Goal: Task Accomplishment & Management: Manage account settings

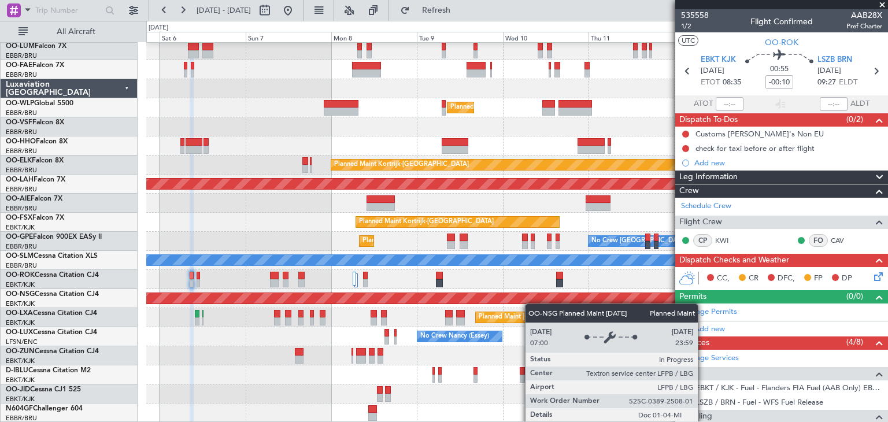
click at [570, 294] on div "Owner Melsbroek Air Base Owner Melsbroek Air Base Planned Maint Milan (Linate) …" at bounding box center [516, 222] width 741 height 401
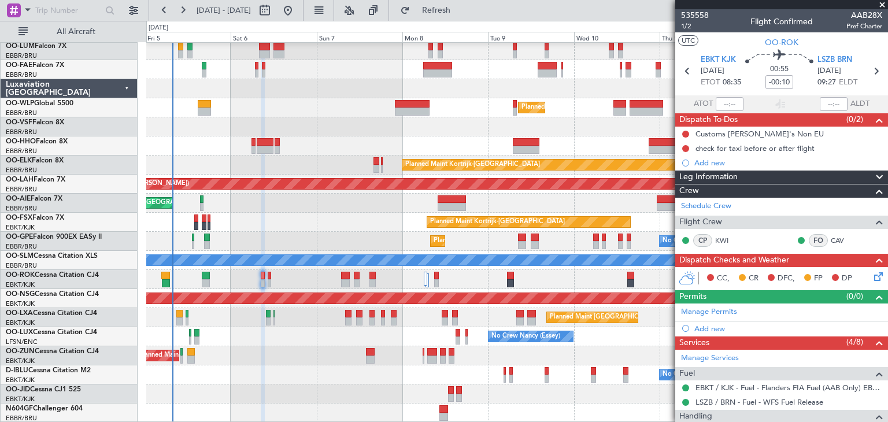
click at [291, 352] on div "Unplanned Maint [GEOGRAPHIC_DATA] ([GEOGRAPHIC_DATA])" at bounding box center [516, 355] width 741 height 19
click at [872, 278] on icon at bounding box center [876, 274] width 9 height 9
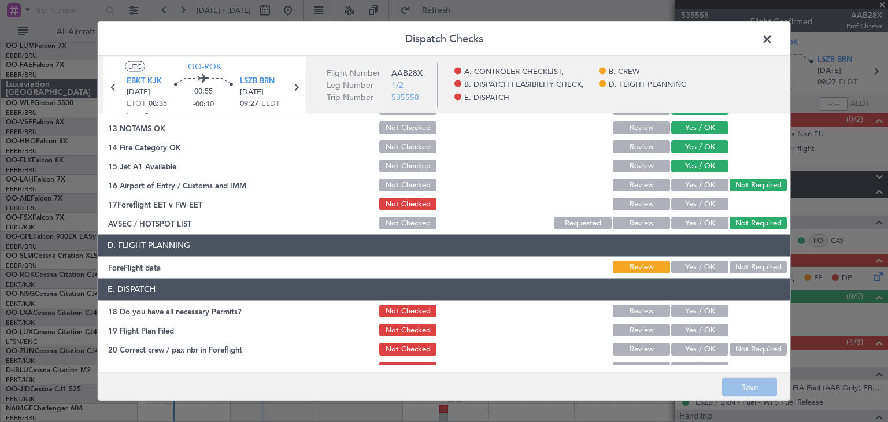
scroll to position [331, 0]
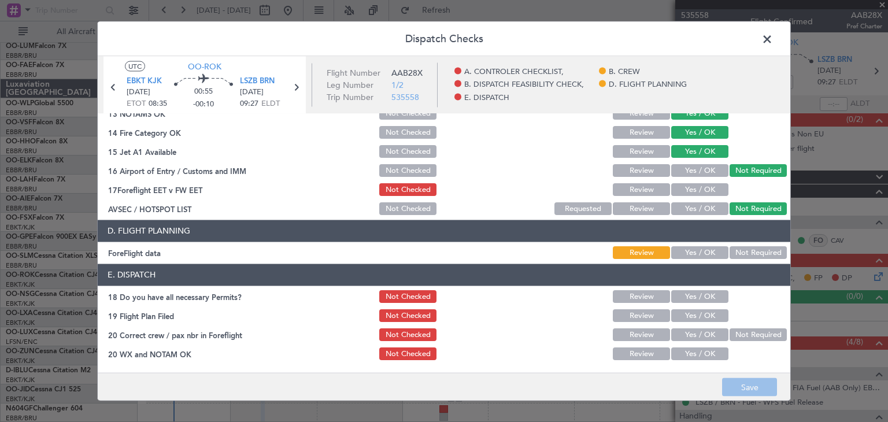
click at [682, 186] on button "Yes / OK" at bounding box center [699, 190] width 57 height 13
click at [710, 249] on button "Yes / OK" at bounding box center [699, 253] width 57 height 13
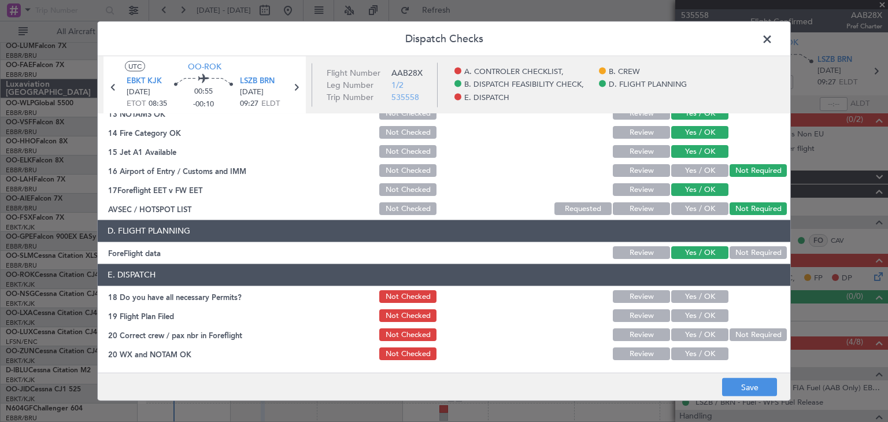
click at [710, 297] on button "Yes / OK" at bounding box center [699, 297] width 57 height 13
click at [697, 334] on button "Yes / OK" at bounding box center [699, 335] width 57 height 13
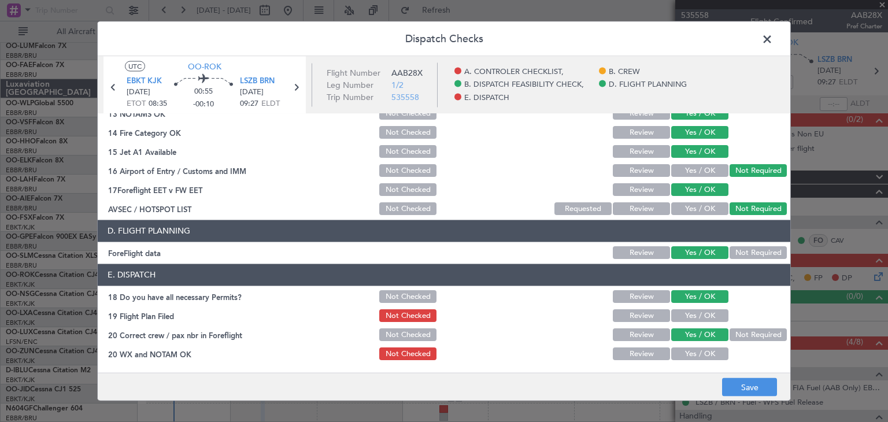
click at [696, 349] on button "Yes / OK" at bounding box center [699, 354] width 57 height 13
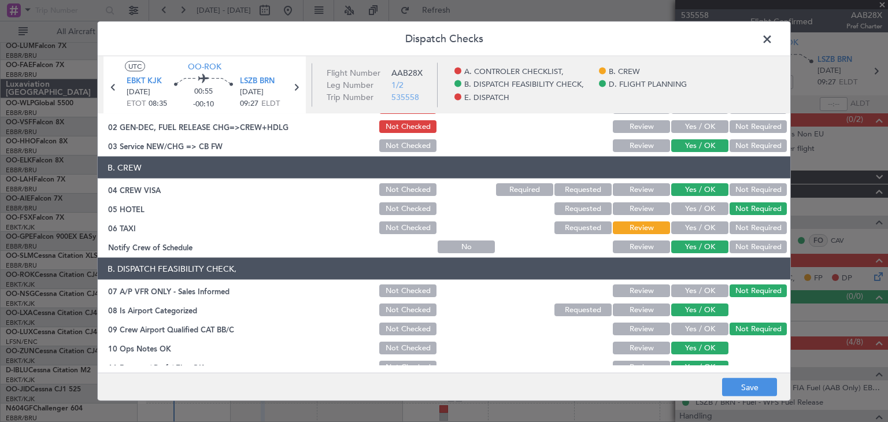
scroll to position [0, 0]
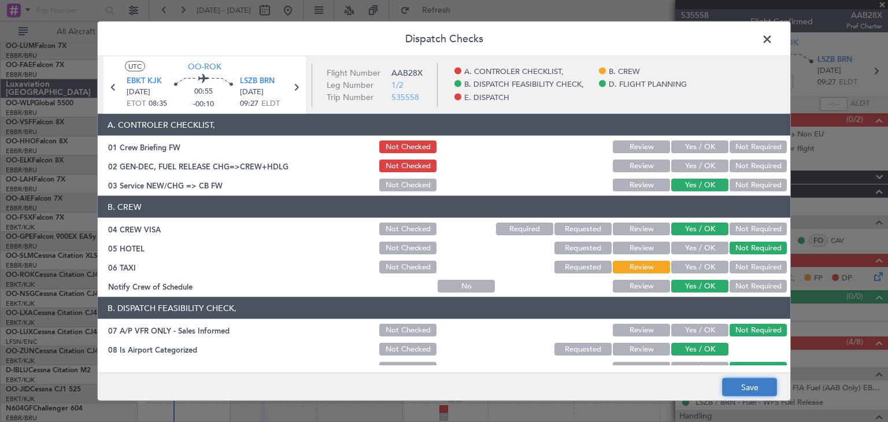
click at [751, 384] on button "Save" at bounding box center [749, 387] width 55 height 18
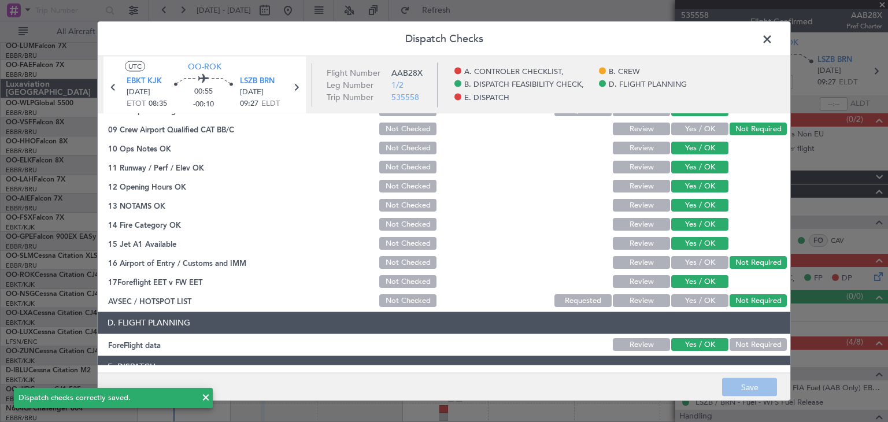
scroll to position [331, 0]
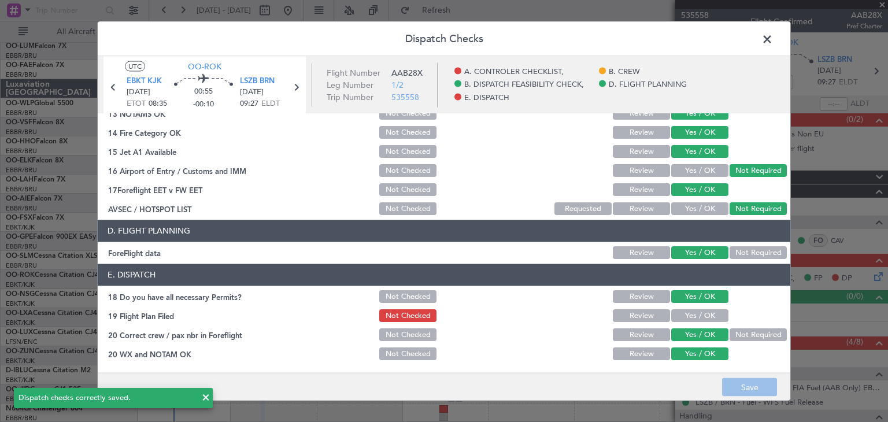
click at [773, 38] on span at bounding box center [773, 42] width 0 height 23
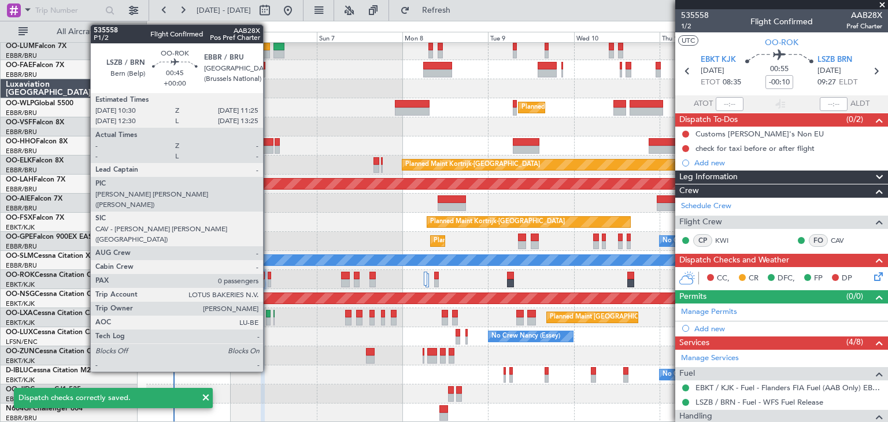
click at [270, 273] on div at bounding box center [269, 276] width 3 height 8
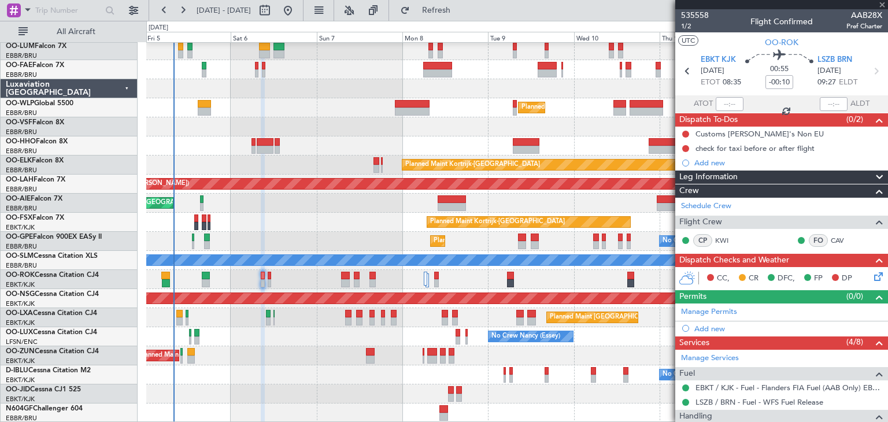
type input "0"
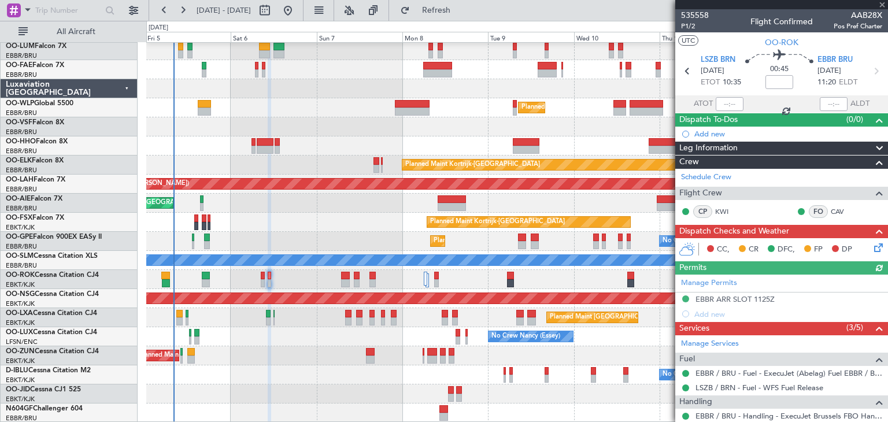
click at [872, 246] on icon at bounding box center [876, 245] width 9 height 9
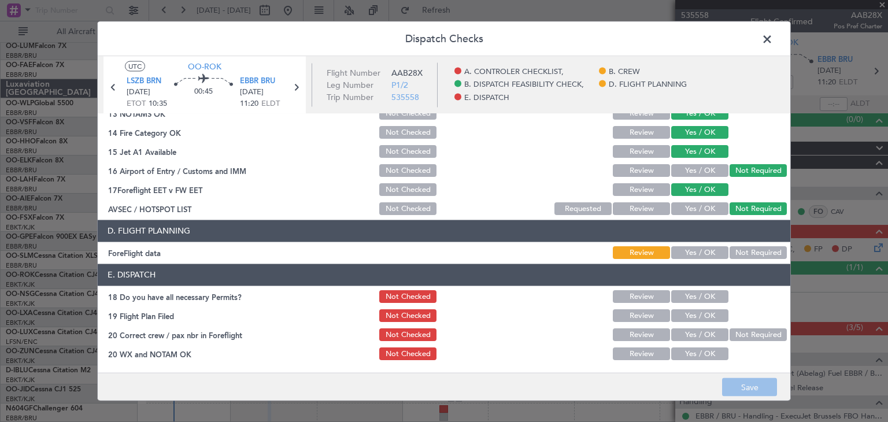
click at [691, 251] on button "Yes / OK" at bounding box center [699, 253] width 57 height 13
click at [691, 297] on button "Yes / OK" at bounding box center [699, 297] width 57 height 13
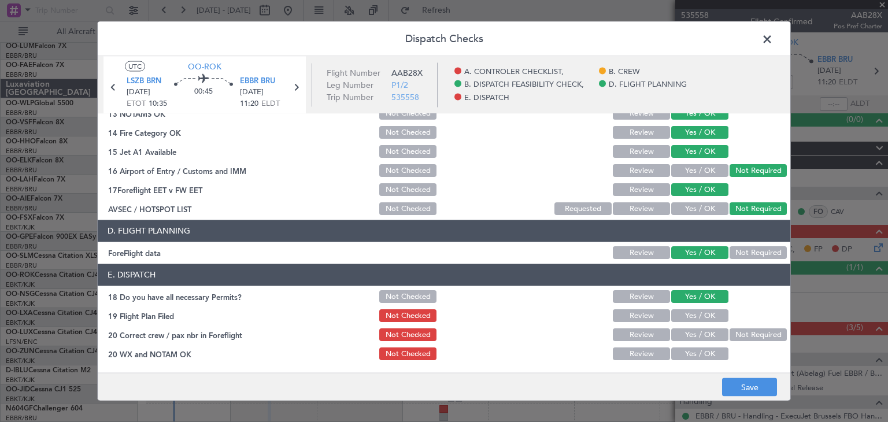
click at [685, 333] on button "Yes / OK" at bounding box center [699, 335] width 57 height 13
click at [686, 351] on button "Yes / OK" at bounding box center [699, 354] width 57 height 13
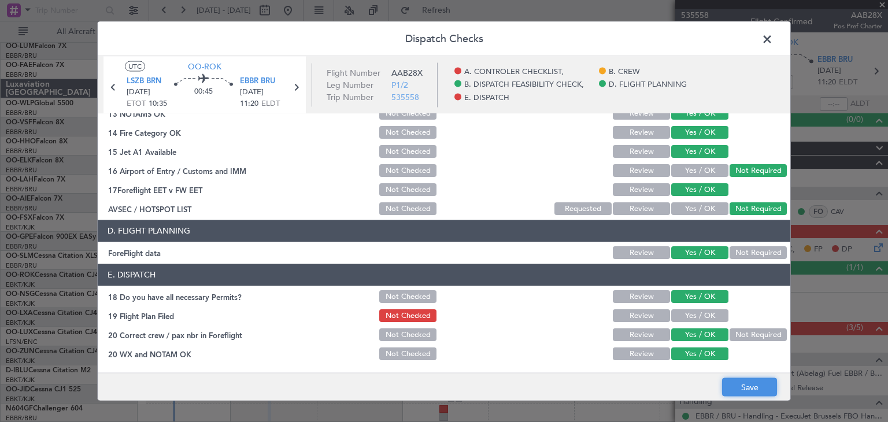
click at [738, 384] on button "Save" at bounding box center [749, 387] width 55 height 18
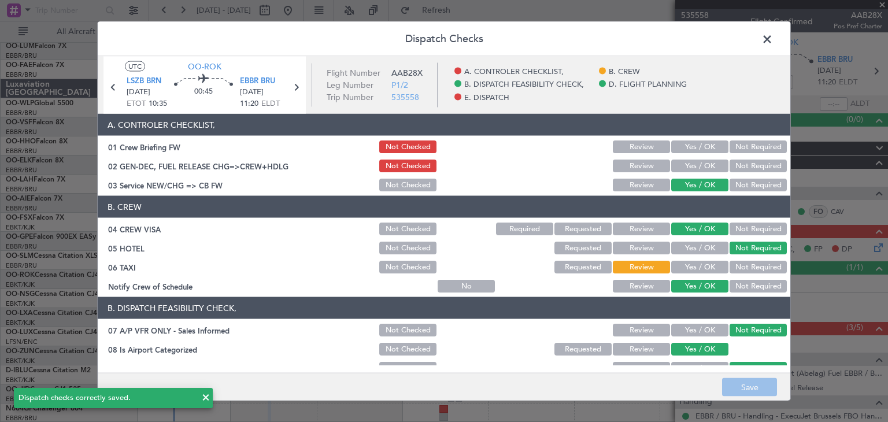
scroll to position [0, 0]
click at [773, 35] on span at bounding box center [773, 42] width 0 height 23
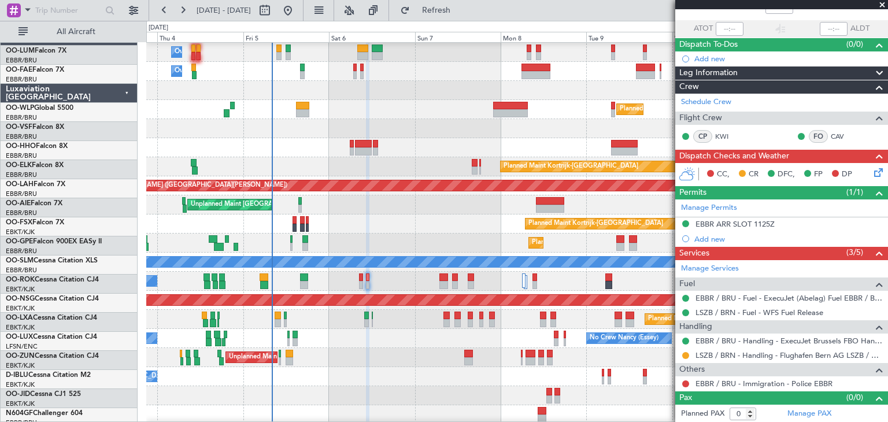
scroll to position [21, 0]
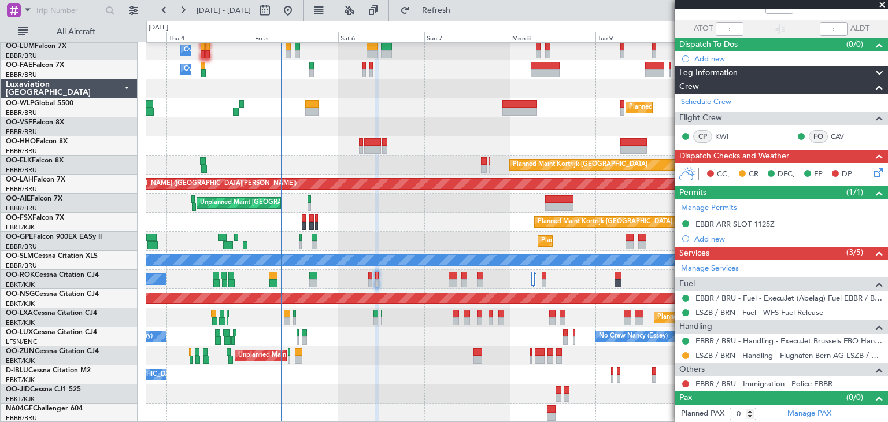
click at [369, 207] on div "Owner Melsbroek Air Base Planned Maint Brussels (Brussels National) Owner Melsb…" at bounding box center [516, 222] width 741 height 401
click at [327, 352] on div "Owner Melsbroek Air Base Planned Maint Brussels (Brussels National) Owner Melsb…" at bounding box center [516, 222] width 741 height 401
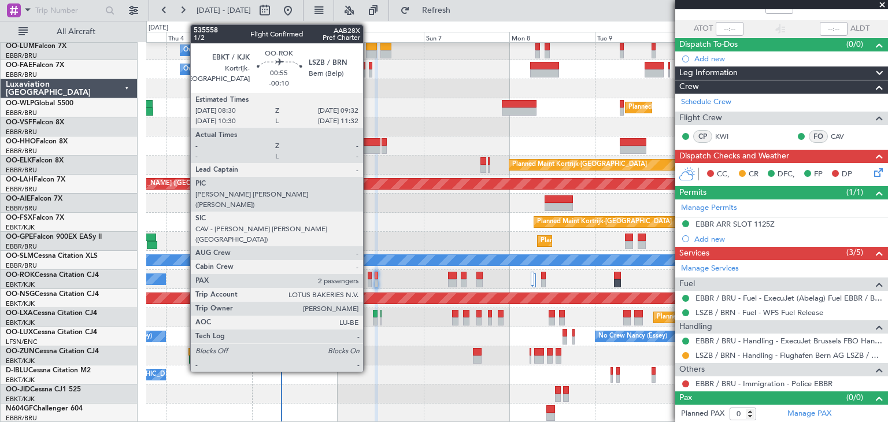
click at [368, 275] on div at bounding box center [370, 276] width 4 height 8
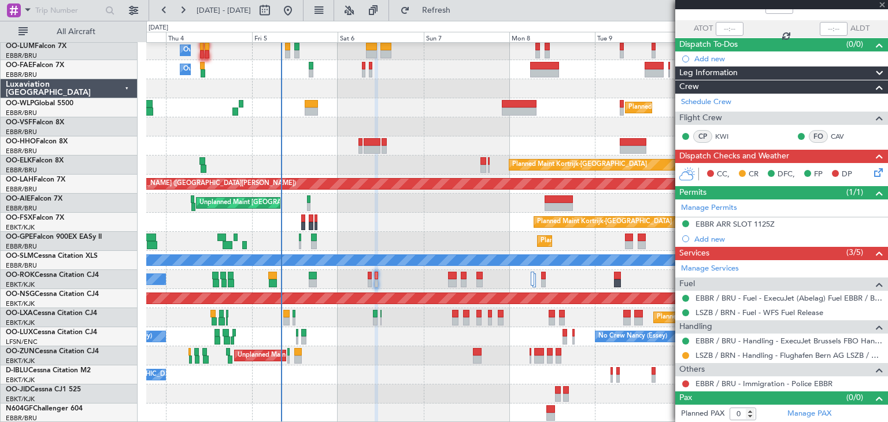
type input "-00:10"
type input "2"
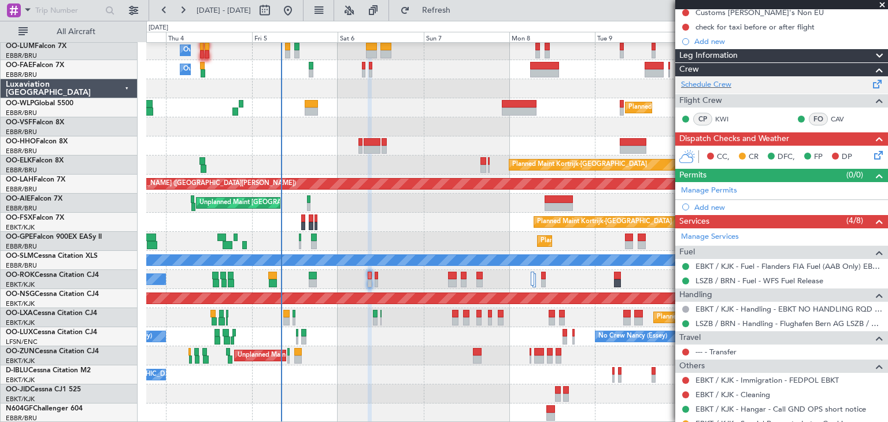
scroll to position [213, 0]
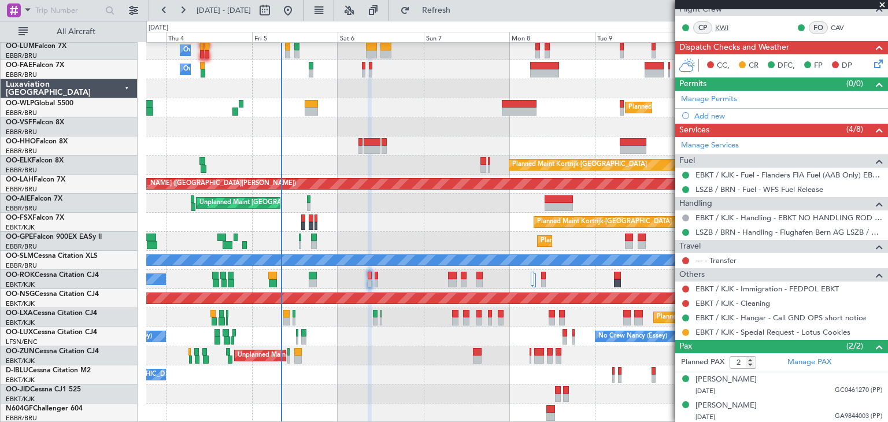
click at [721, 27] on link "KWI" at bounding box center [728, 28] width 26 height 10
click at [732, 261] on link "--- - Transfer" at bounding box center [715, 260] width 41 height 10
click at [461, 6] on span "Refresh" at bounding box center [436, 10] width 49 height 8
click at [775, 287] on link "EBKT / KJK - Immigration - FEDPOL EBKT" at bounding box center [766, 289] width 143 height 10
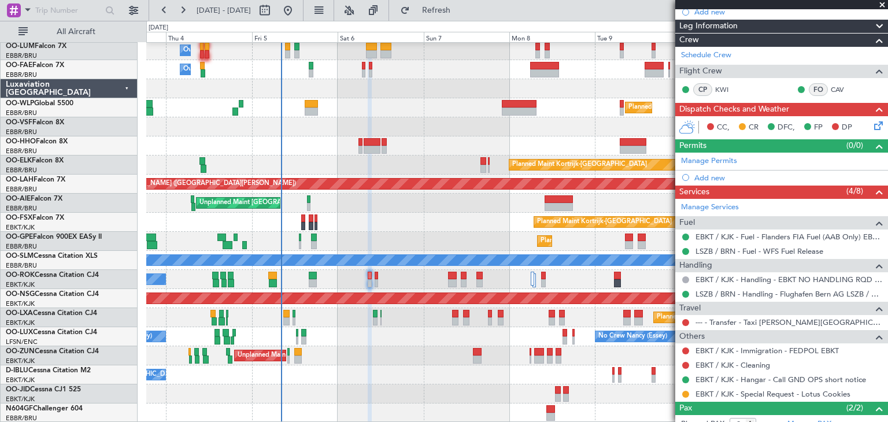
scroll to position [0, 0]
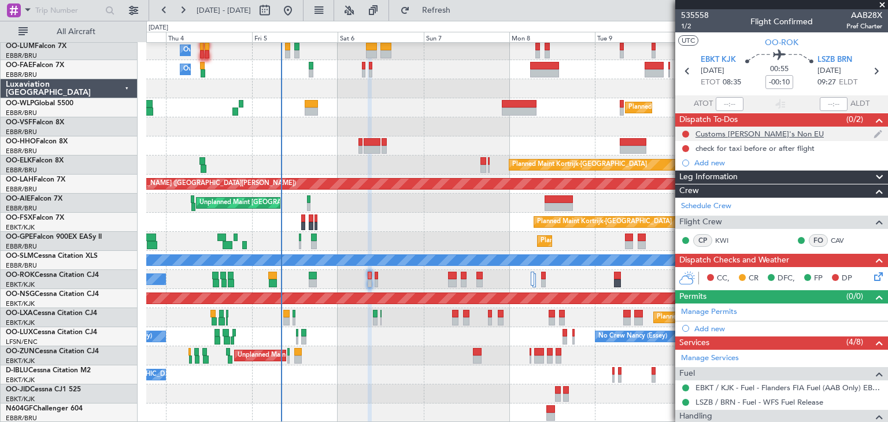
click at [742, 133] on div "Customs [PERSON_NAME]'s Non EU" at bounding box center [759, 134] width 128 height 10
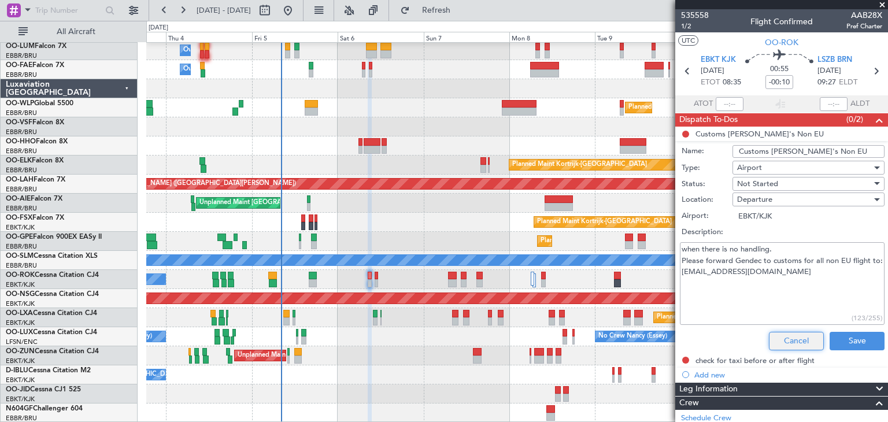
click at [789, 336] on button "Cancel" at bounding box center [796, 341] width 55 height 18
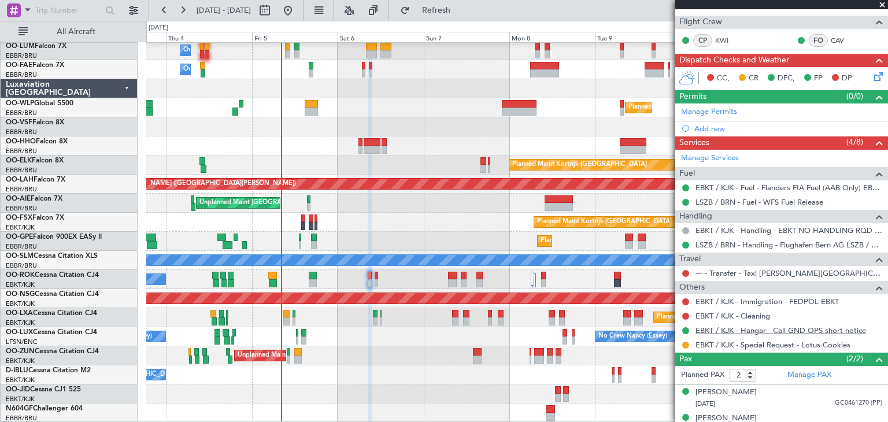
scroll to position [213, 0]
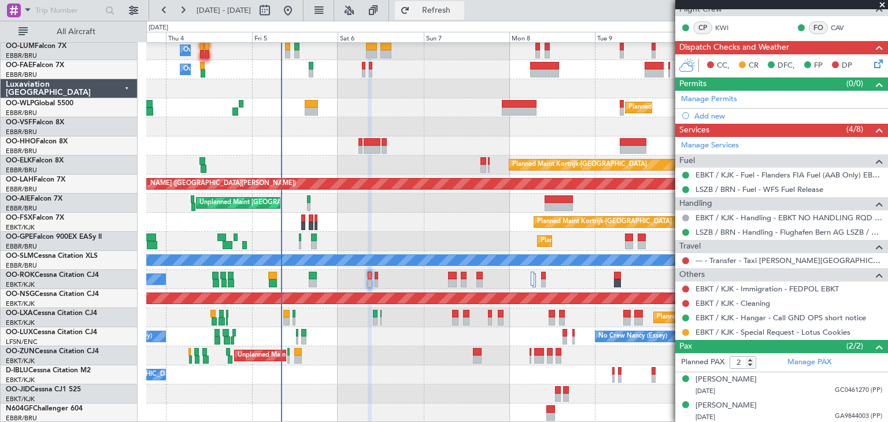
click at [454, 8] on span "Refresh" at bounding box center [436, 10] width 49 height 8
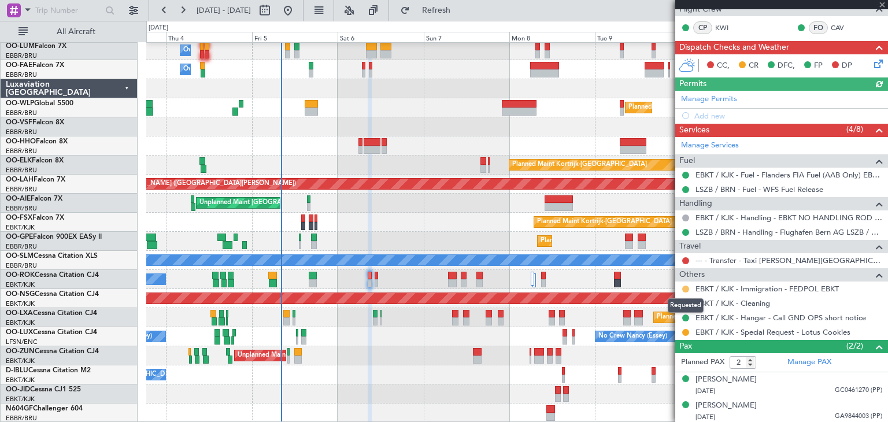
click at [684, 286] on button at bounding box center [685, 289] width 7 height 7
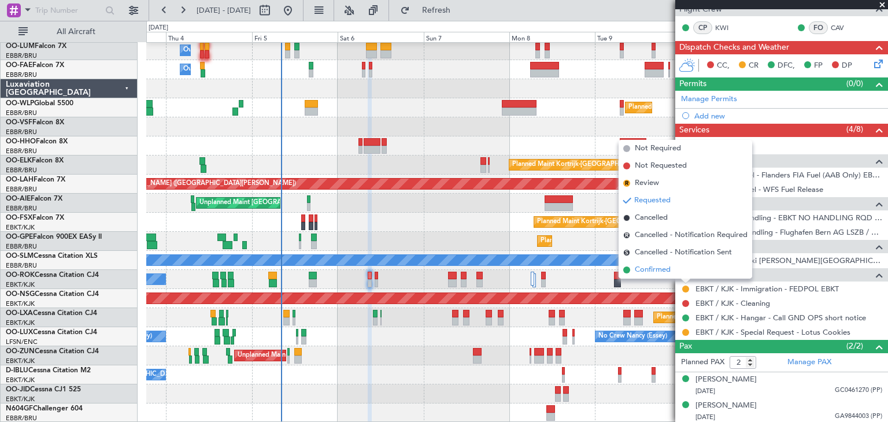
click at [674, 270] on li "Confirmed" at bounding box center [685, 269] width 134 height 17
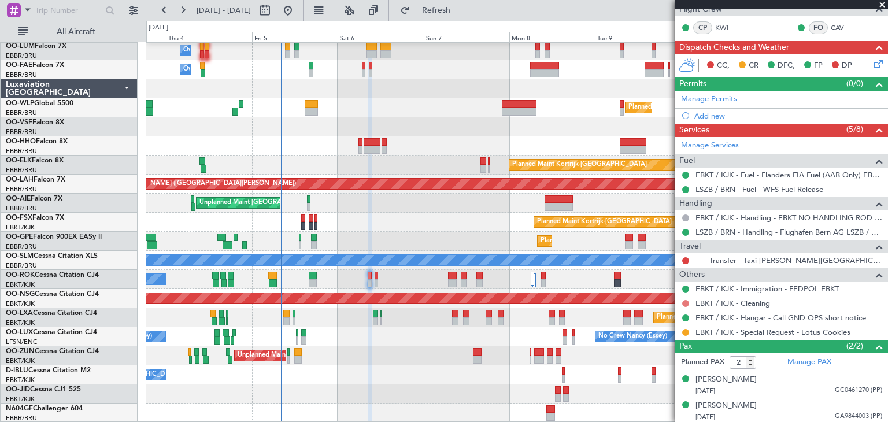
click at [687, 301] on button at bounding box center [685, 303] width 7 height 7
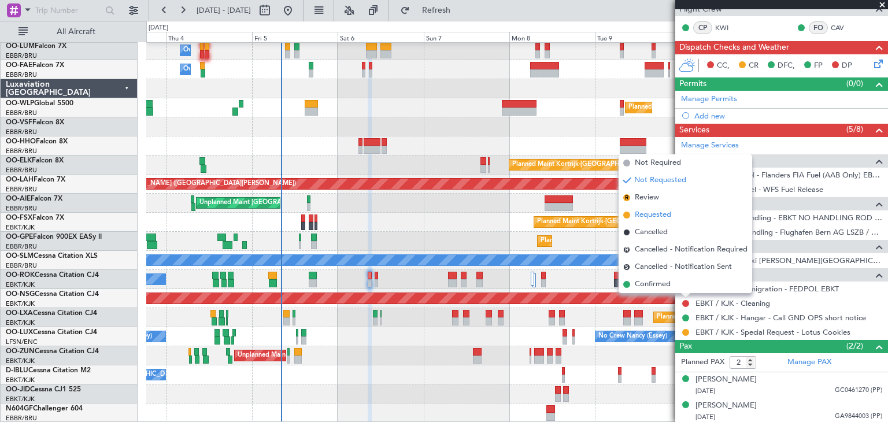
click at [665, 216] on span "Requested" at bounding box center [653, 215] width 36 height 12
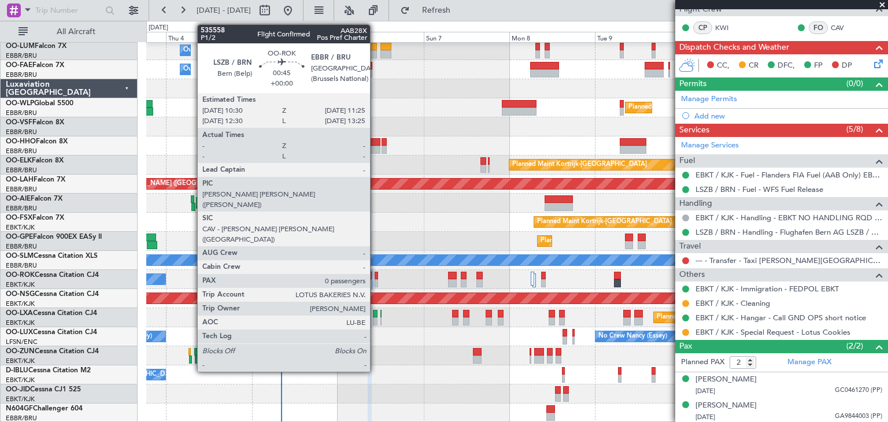
click at [375, 272] on div at bounding box center [376, 276] width 3 height 8
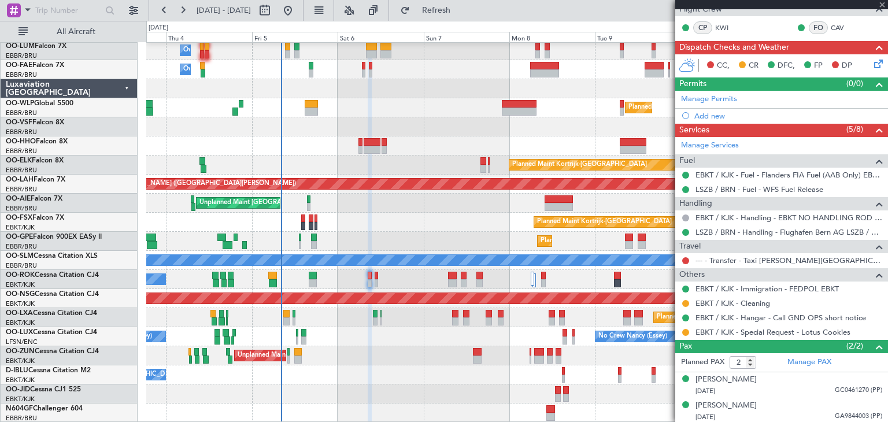
type input "0"
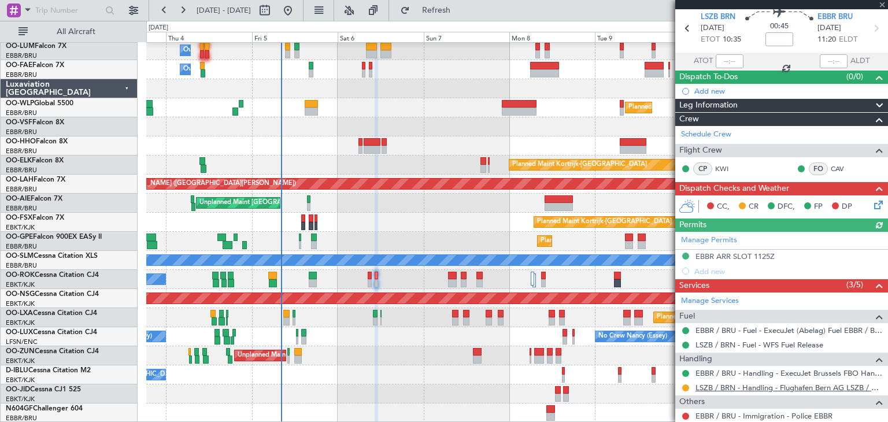
scroll to position [75, 0]
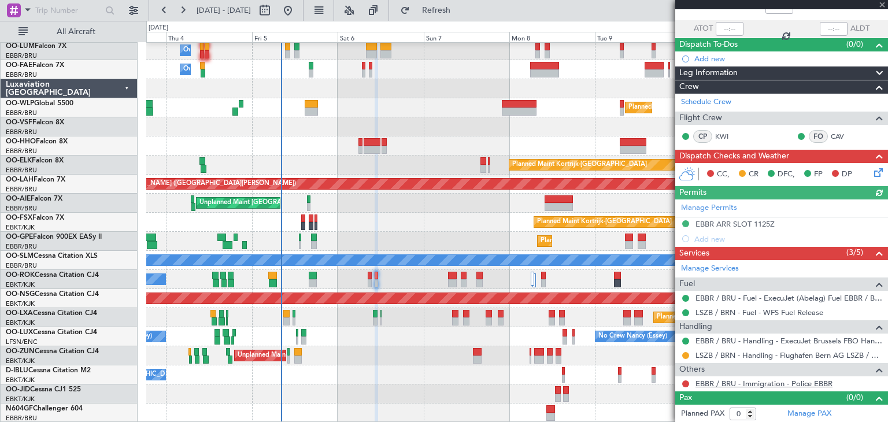
click at [744, 383] on link "EBBR / BRU - Immigration - Police EBBR" at bounding box center [763, 384] width 137 height 10
click at [461, 10] on span "Refresh" at bounding box center [436, 10] width 49 height 8
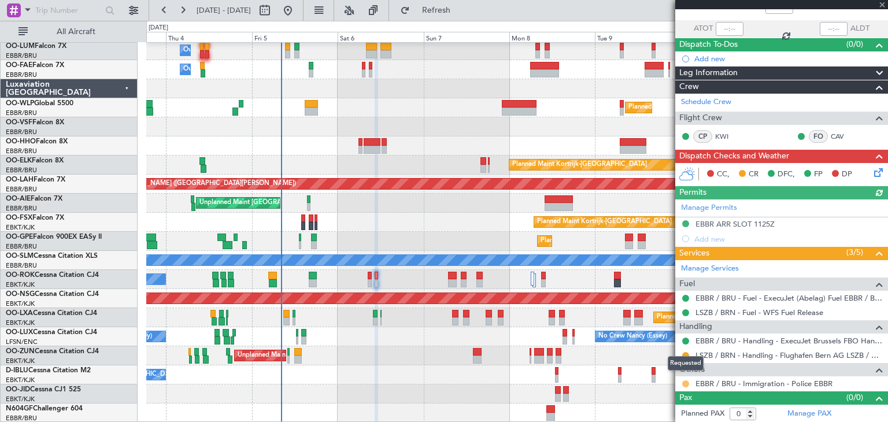
click at [686, 380] on button at bounding box center [685, 383] width 7 height 7
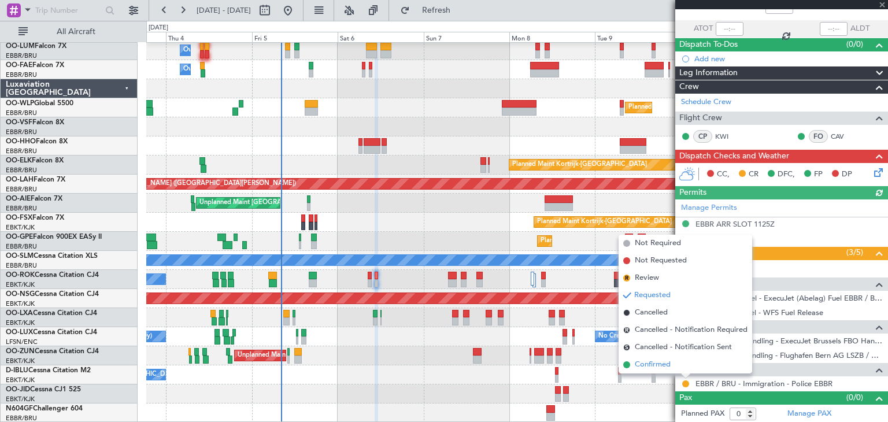
click at [654, 365] on span "Confirmed" at bounding box center [653, 365] width 36 height 12
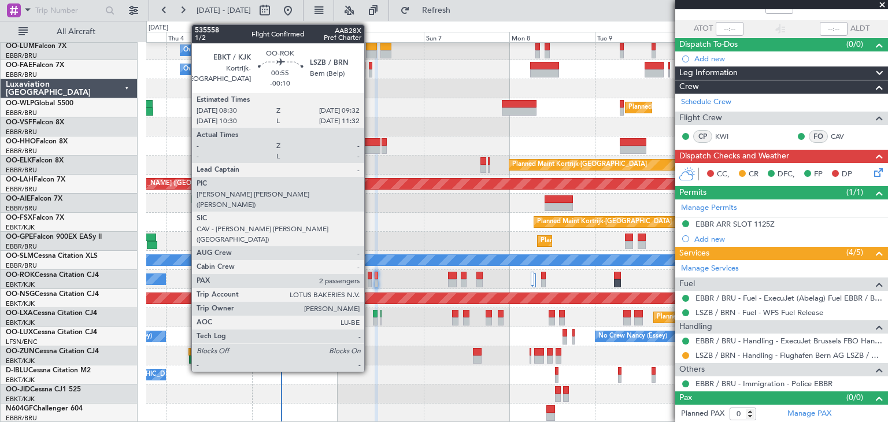
click at [369, 273] on div at bounding box center [370, 276] width 4 height 8
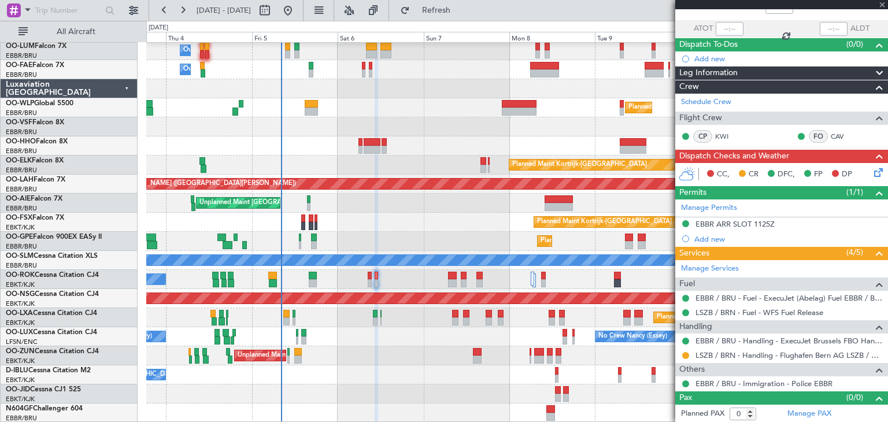
type input "-00:10"
type input "2"
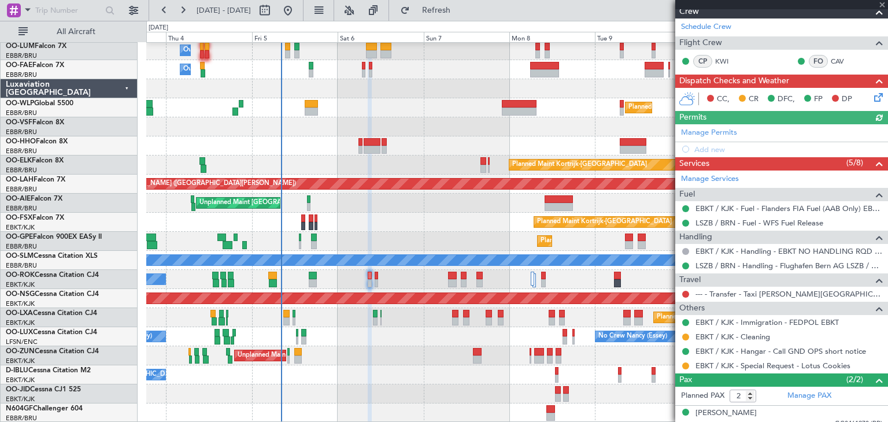
scroll to position [213, 0]
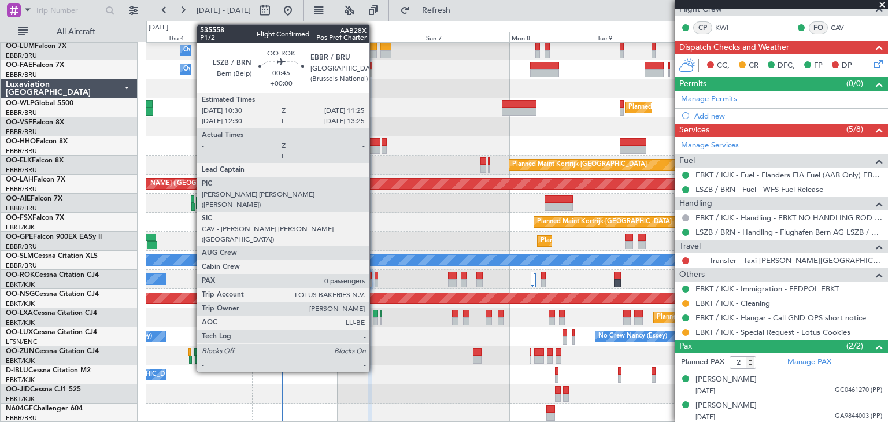
click at [375, 274] on div at bounding box center [376, 276] width 3 height 8
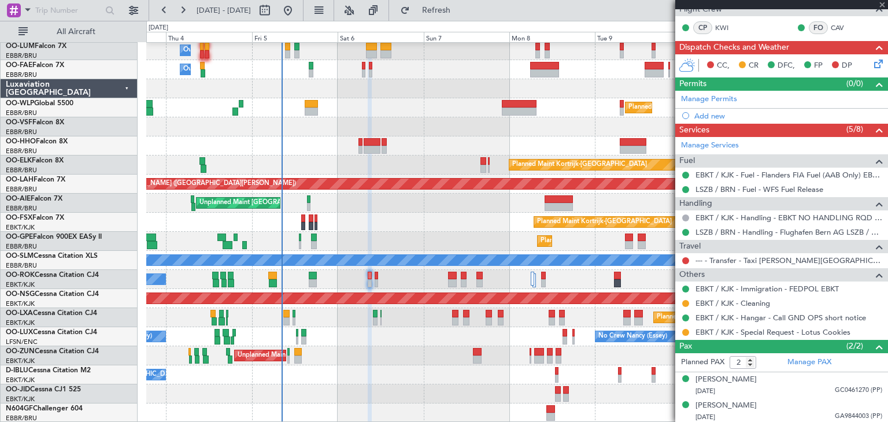
type input "0"
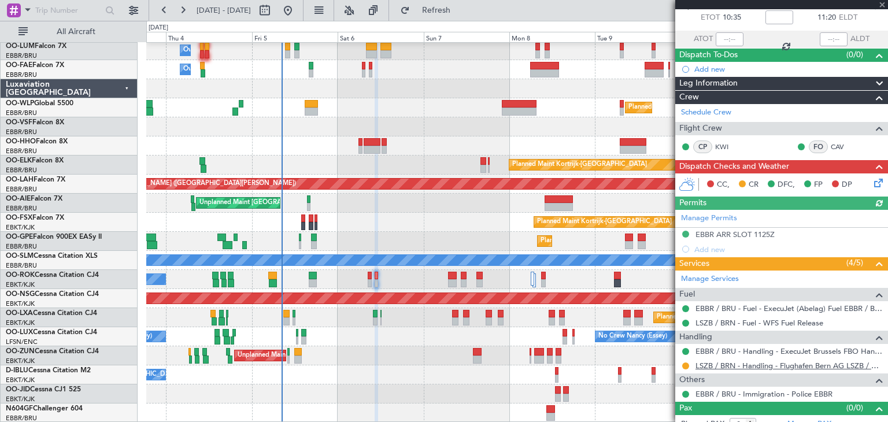
scroll to position [75, 0]
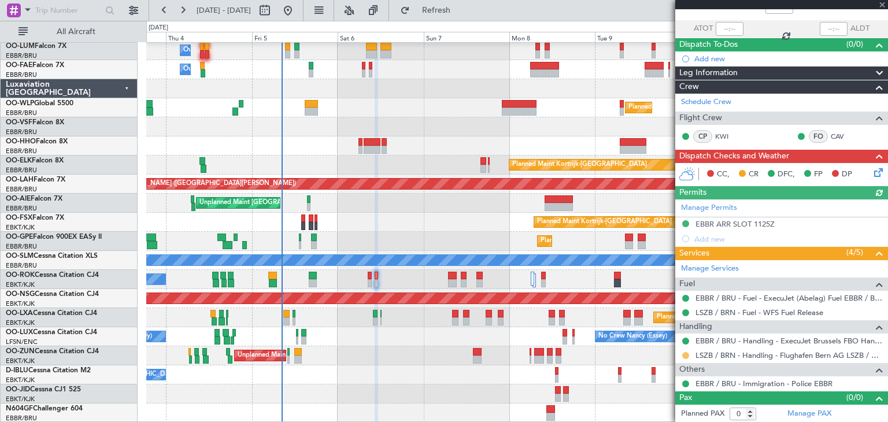
click at [684, 354] on button at bounding box center [685, 355] width 7 height 7
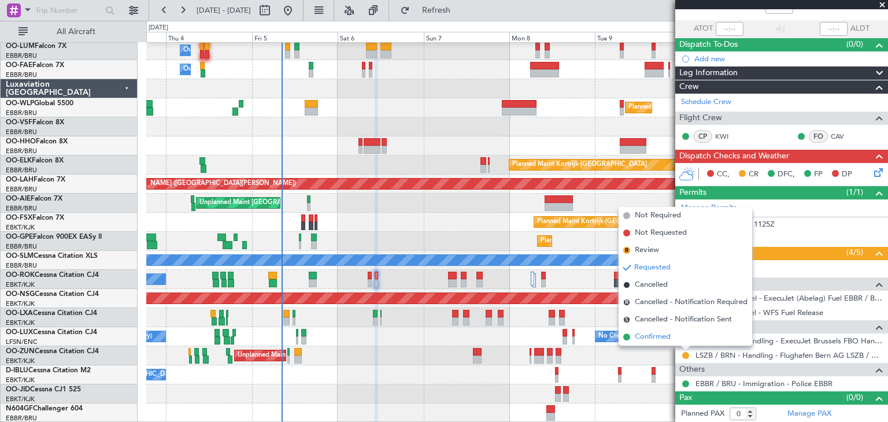
click at [678, 339] on li "Confirmed" at bounding box center [685, 336] width 134 height 17
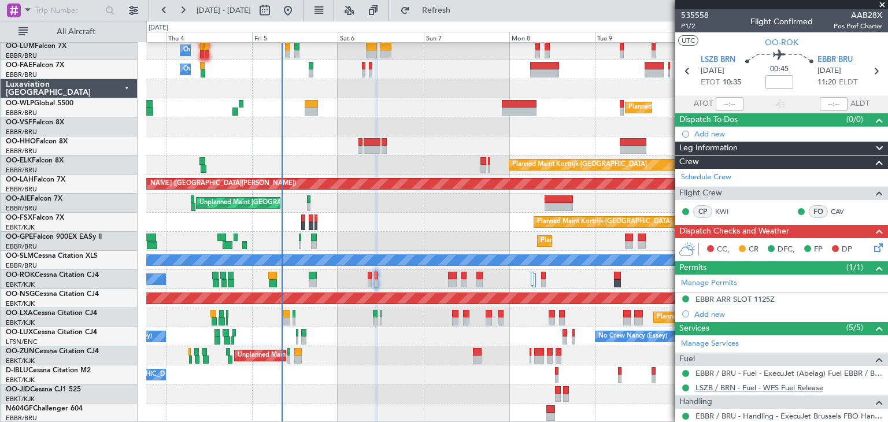
scroll to position [0, 0]
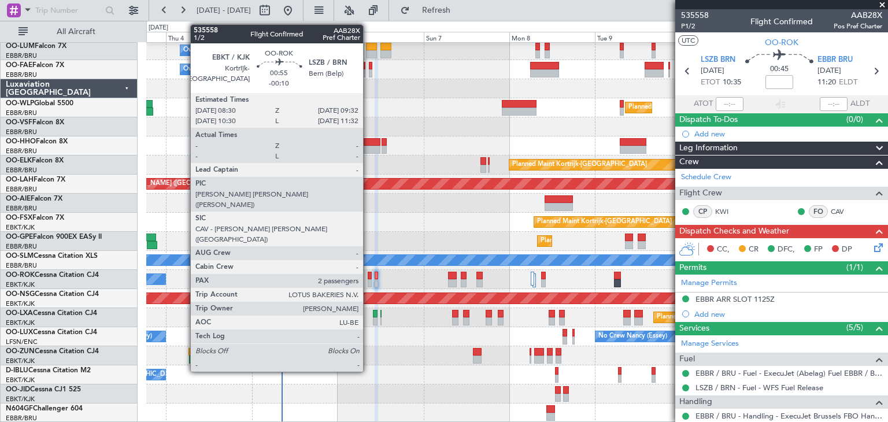
click at [368, 276] on div at bounding box center [370, 276] width 4 height 8
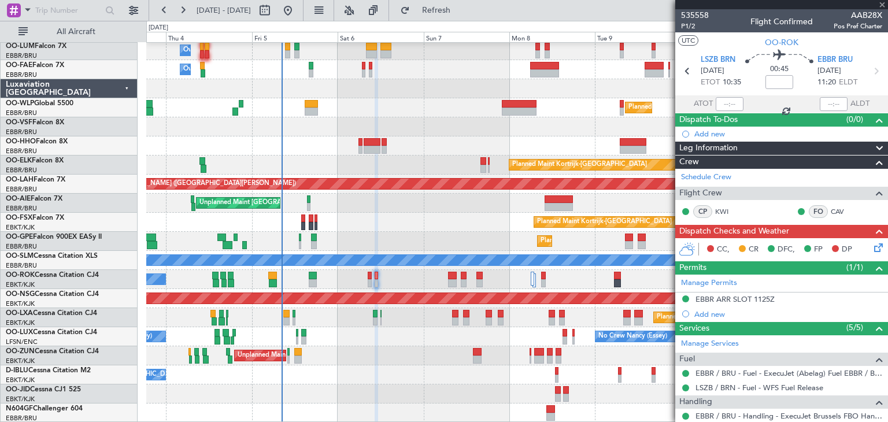
type input "-00:10"
type input "2"
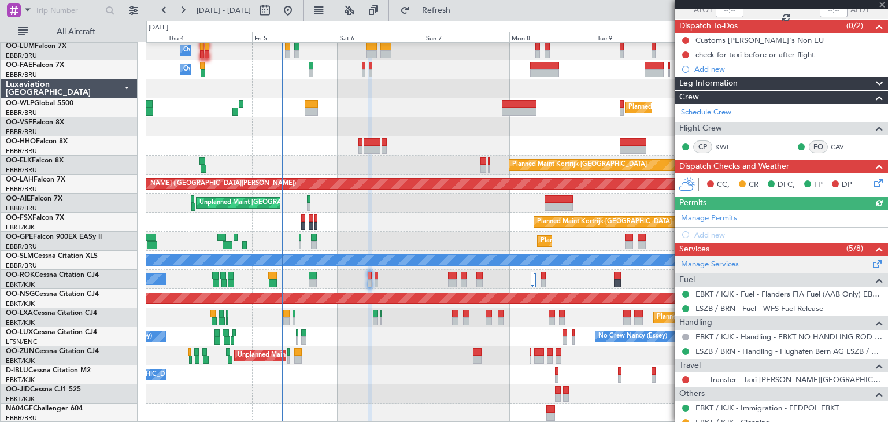
scroll to position [213, 0]
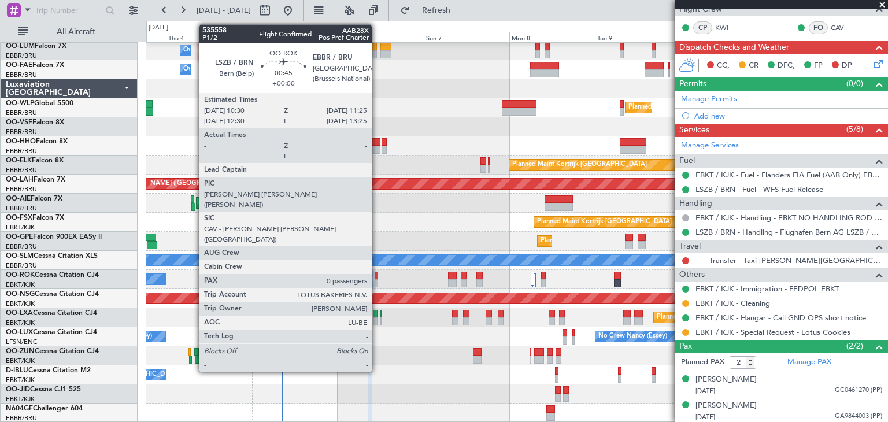
click at [377, 275] on div at bounding box center [376, 276] width 3 height 8
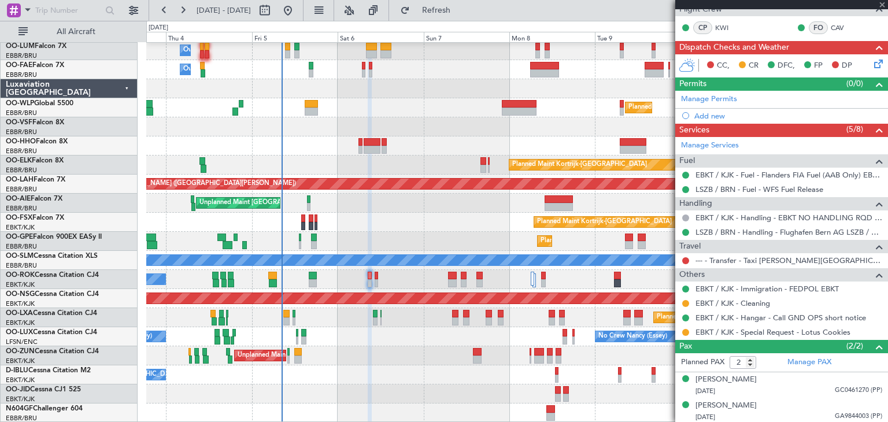
type input "0"
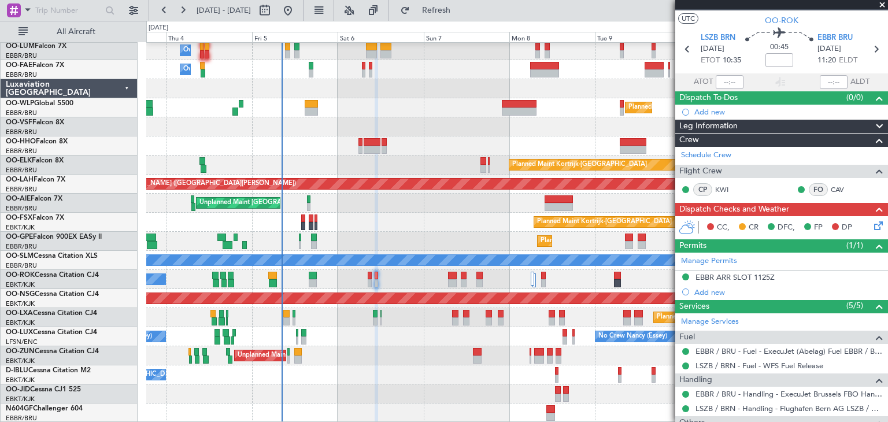
scroll to position [0, 0]
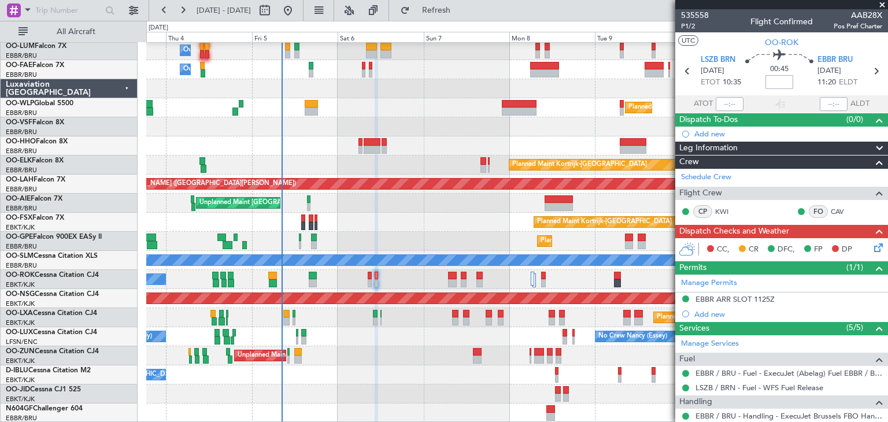
click at [772, 78] on input at bounding box center [779, 82] width 28 height 14
click at [754, 75] on div "00:45 +00:05" at bounding box center [779, 71] width 76 height 43
click at [689, 24] on span "P1/2" at bounding box center [695, 26] width 28 height 10
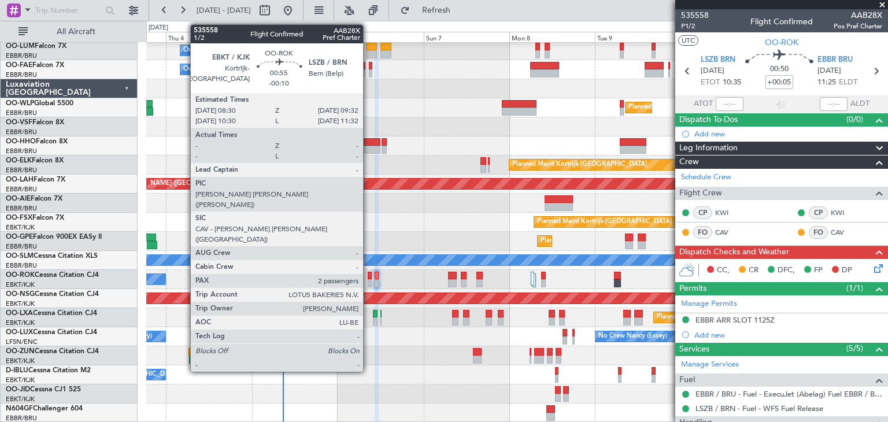
click at [368, 272] on div at bounding box center [370, 276] width 4 height 8
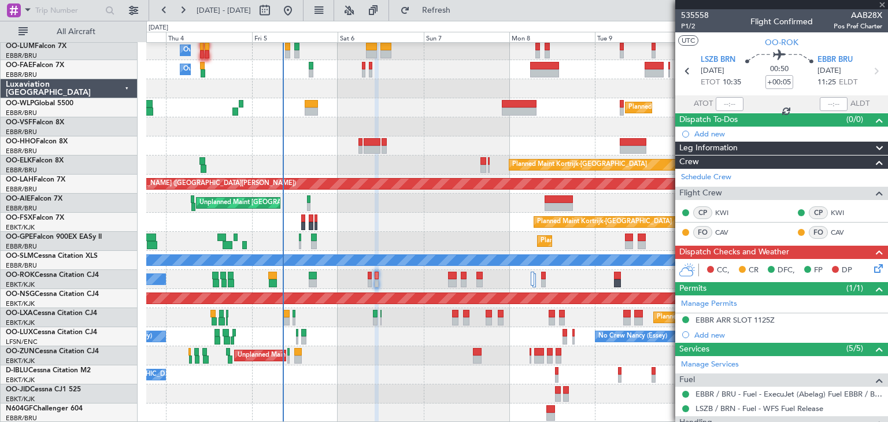
type input "-00:10"
type input "2"
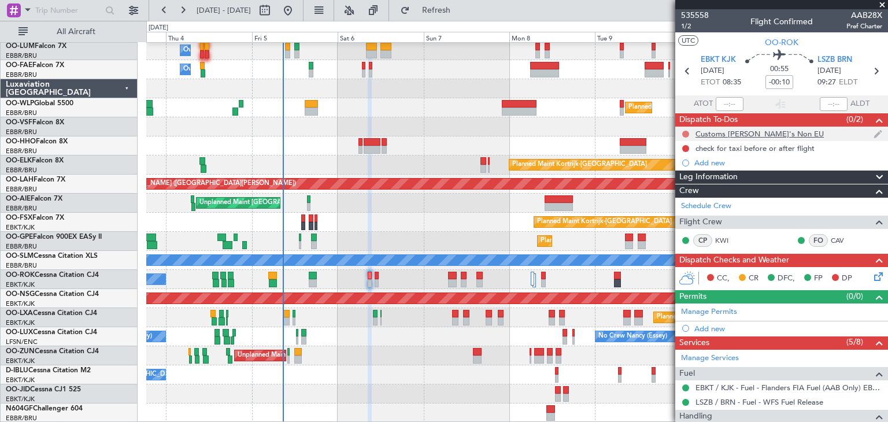
click at [684, 131] on button at bounding box center [685, 134] width 7 height 7
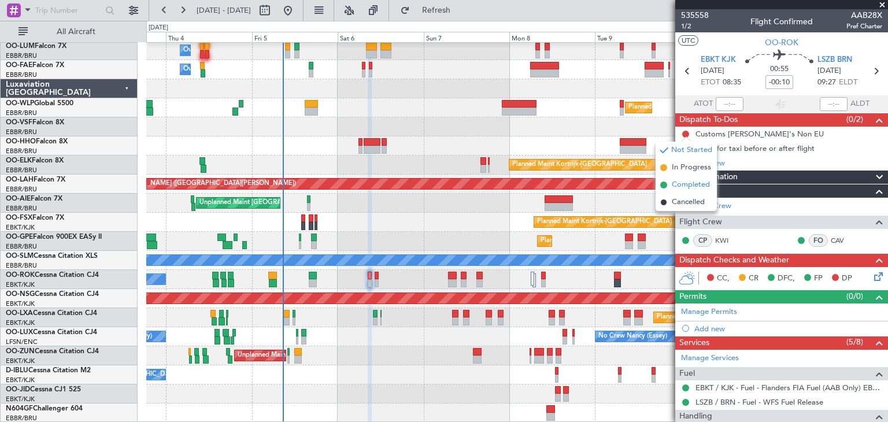
click at [684, 185] on span "Completed" at bounding box center [691, 185] width 38 height 12
click at [872, 275] on icon at bounding box center [876, 274] width 9 height 9
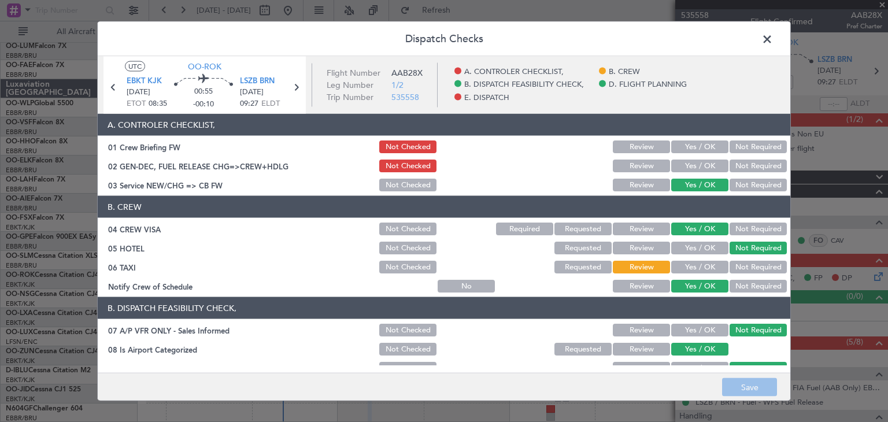
click at [773, 41] on span at bounding box center [773, 42] width 0 height 23
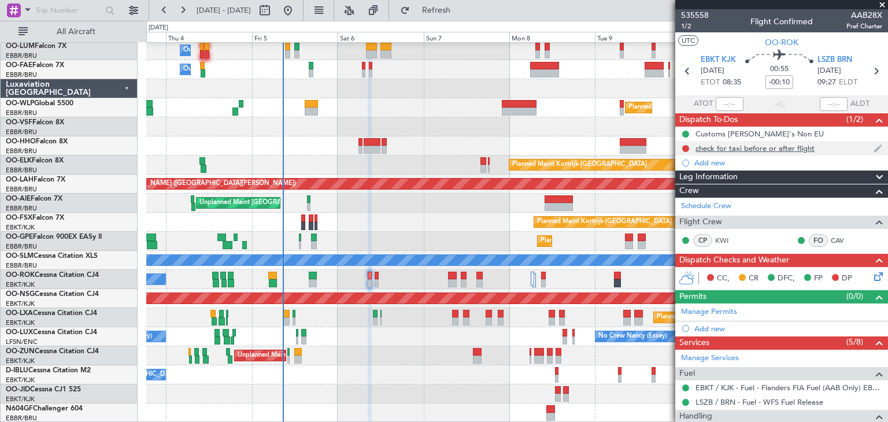
click at [688, 145] on div at bounding box center [685, 148] width 9 height 9
click at [686, 146] on button at bounding box center [685, 148] width 7 height 7
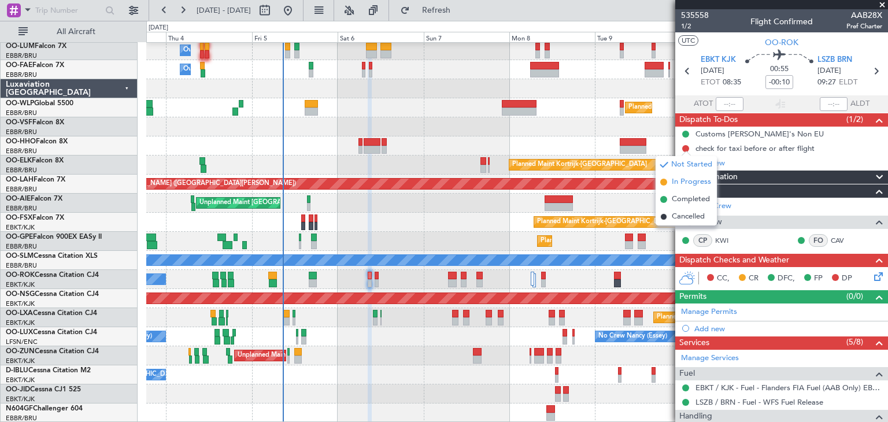
click at [687, 186] on span "In Progress" at bounding box center [691, 182] width 39 height 12
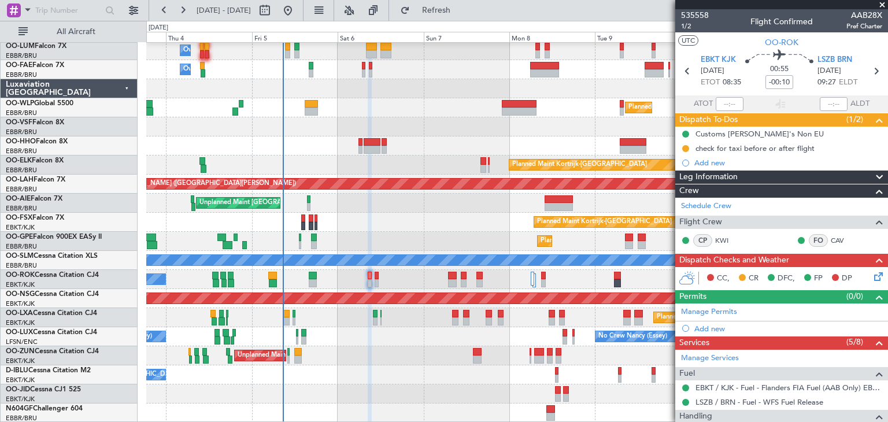
click at [872, 274] on icon at bounding box center [876, 274] width 9 height 9
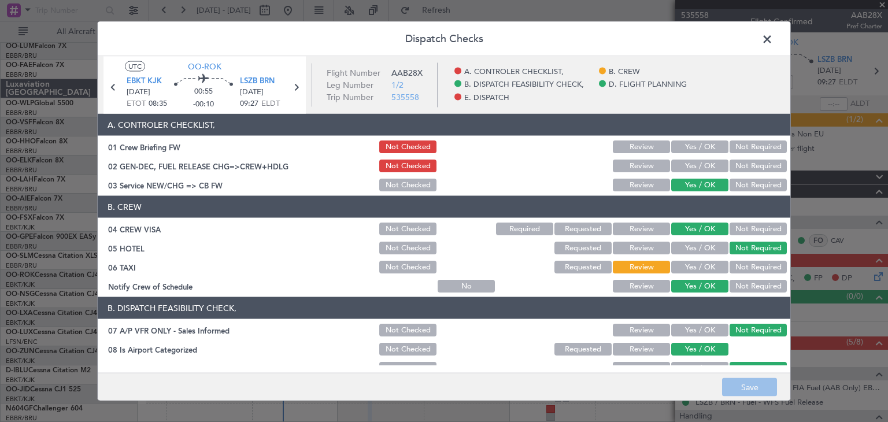
click at [696, 146] on button "Yes / OK" at bounding box center [699, 146] width 57 height 13
click at [695, 161] on button "Yes / OK" at bounding box center [699, 166] width 57 height 13
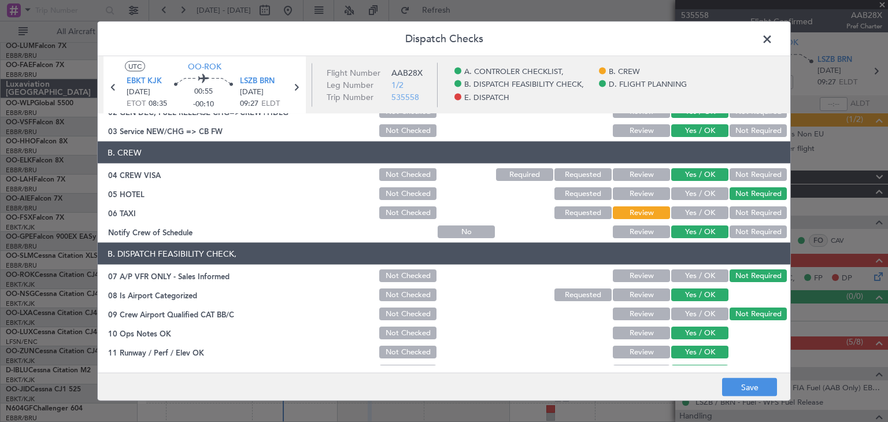
scroll to position [116, 0]
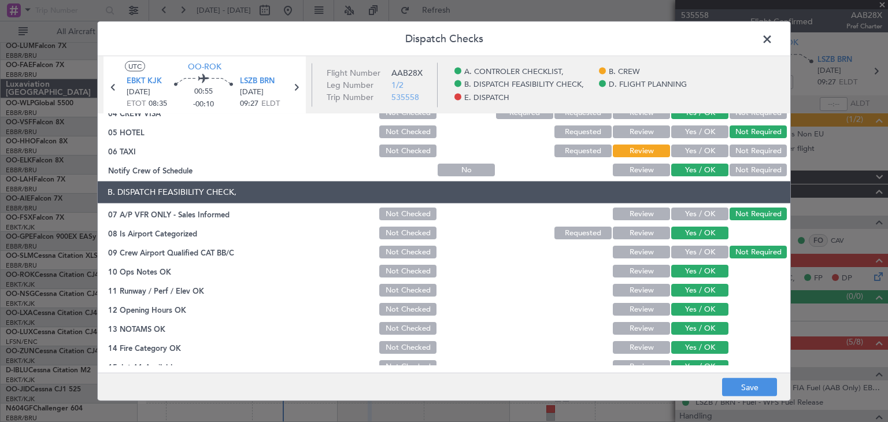
click at [569, 151] on button "Requested" at bounding box center [582, 151] width 57 height 13
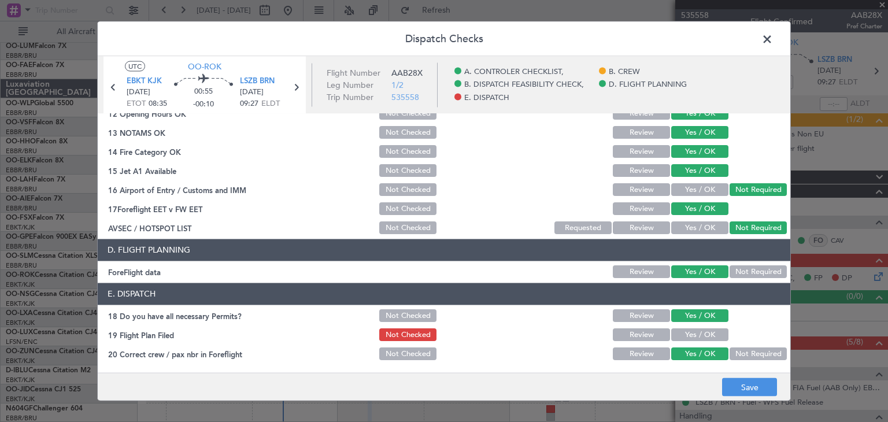
scroll to position [331, 0]
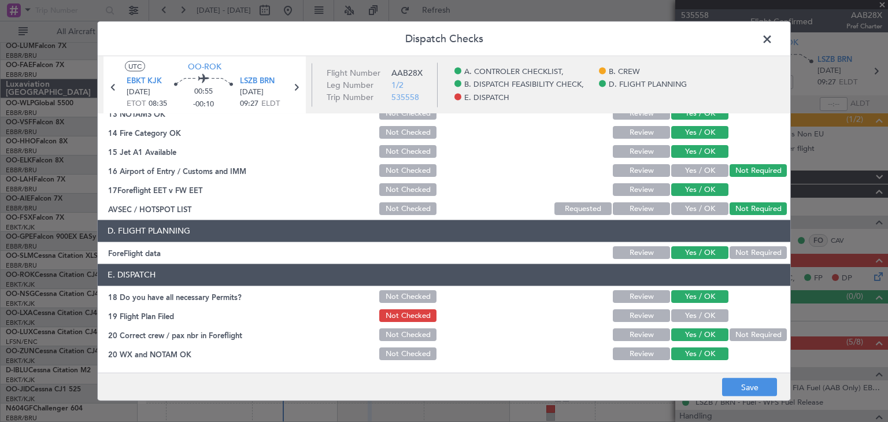
click at [709, 318] on button "Yes / OK" at bounding box center [699, 316] width 57 height 13
click at [735, 390] on button "Save" at bounding box center [749, 387] width 55 height 18
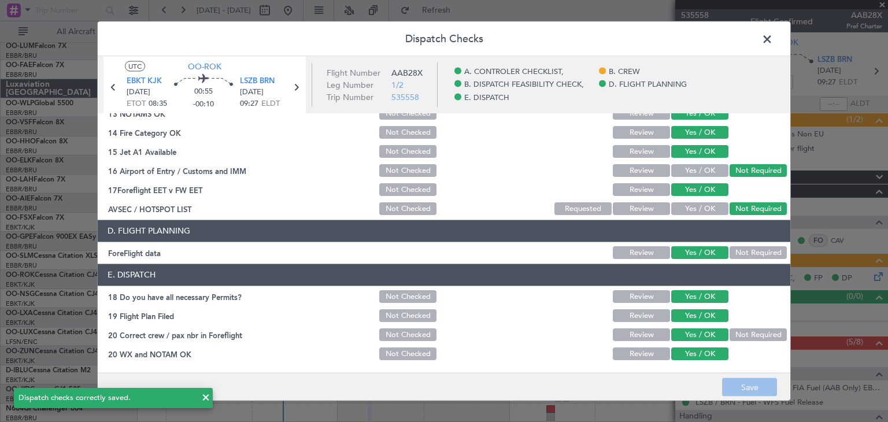
click at [773, 40] on span at bounding box center [773, 42] width 0 height 23
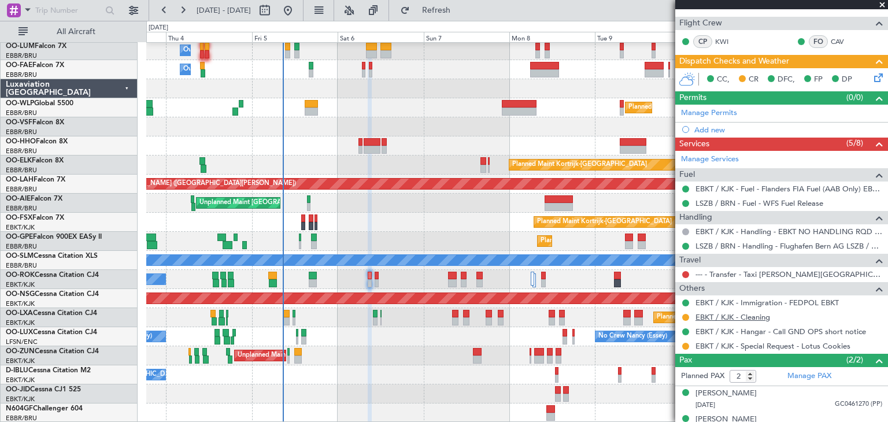
scroll to position [213, 0]
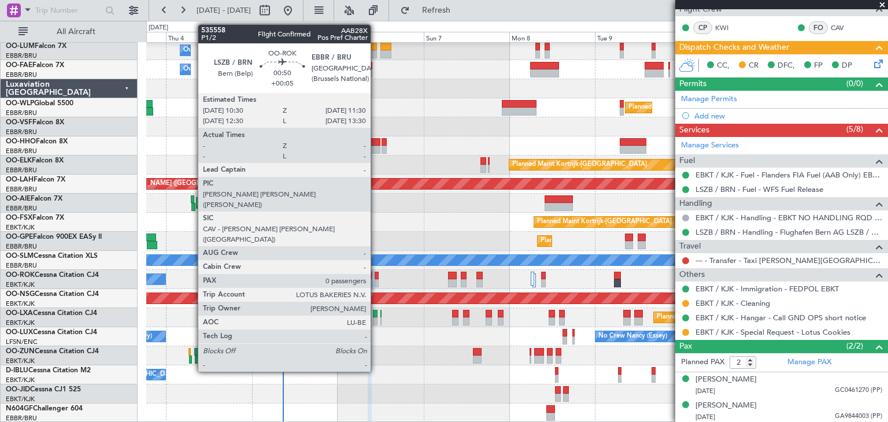
click at [376, 276] on div at bounding box center [377, 276] width 4 height 8
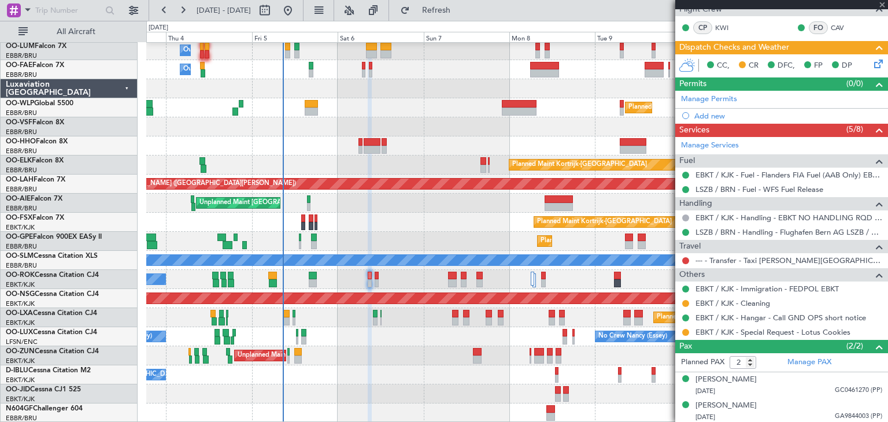
type input "+00:05"
type input "0"
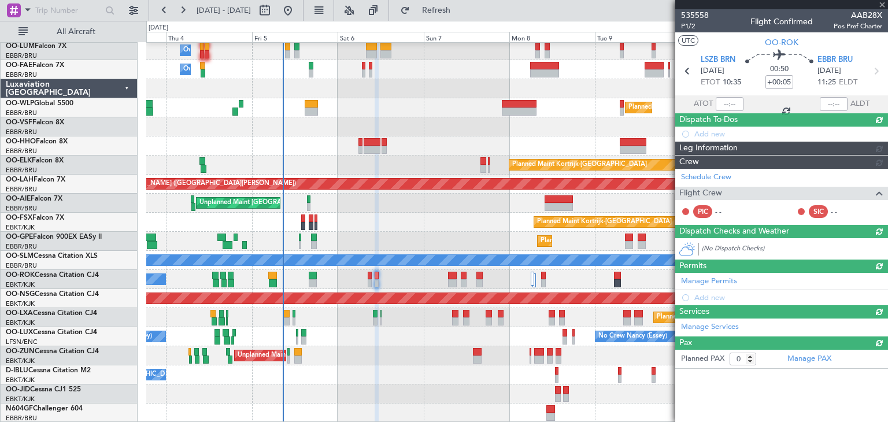
scroll to position [0, 0]
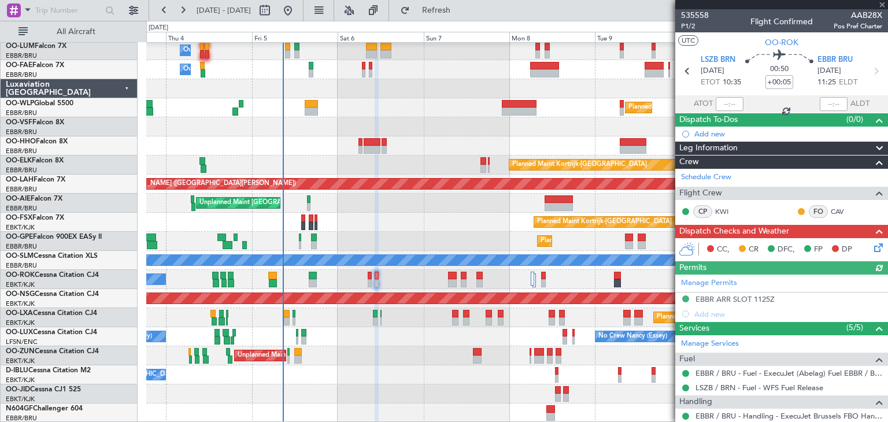
click at [872, 246] on icon at bounding box center [876, 245] width 9 height 9
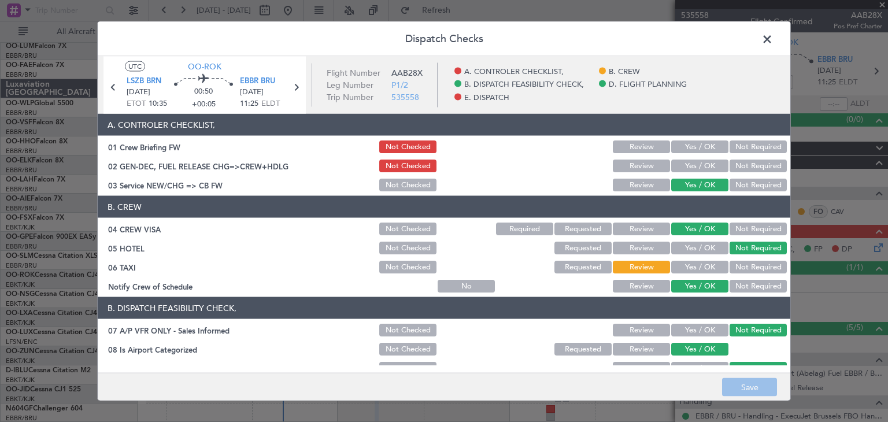
click at [740, 267] on button "Not Required" at bounding box center [757, 267] width 57 height 13
click at [701, 145] on button "Yes / OK" at bounding box center [699, 146] width 57 height 13
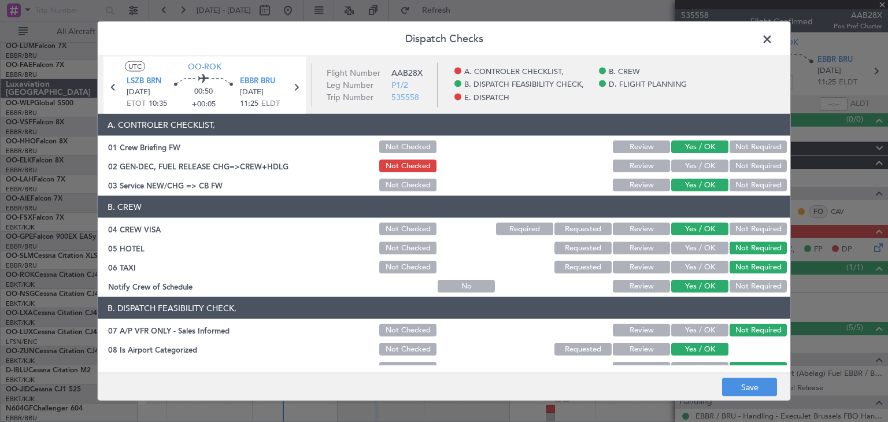
click at [699, 164] on button "Yes / OK" at bounding box center [699, 166] width 57 height 13
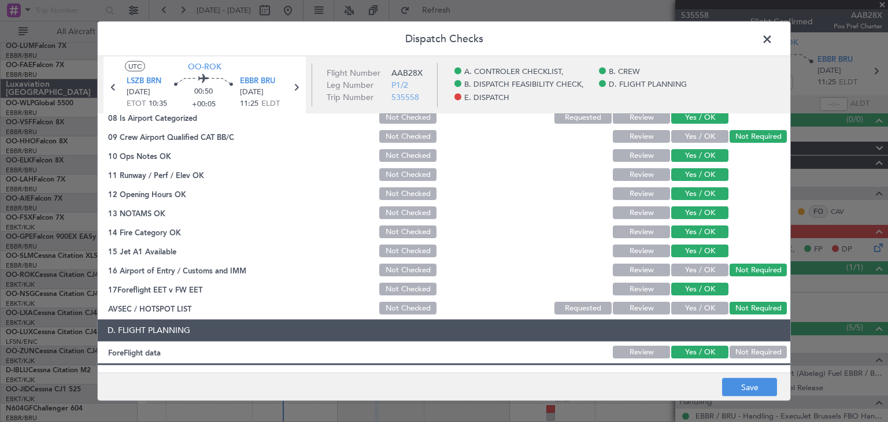
scroll to position [331, 0]
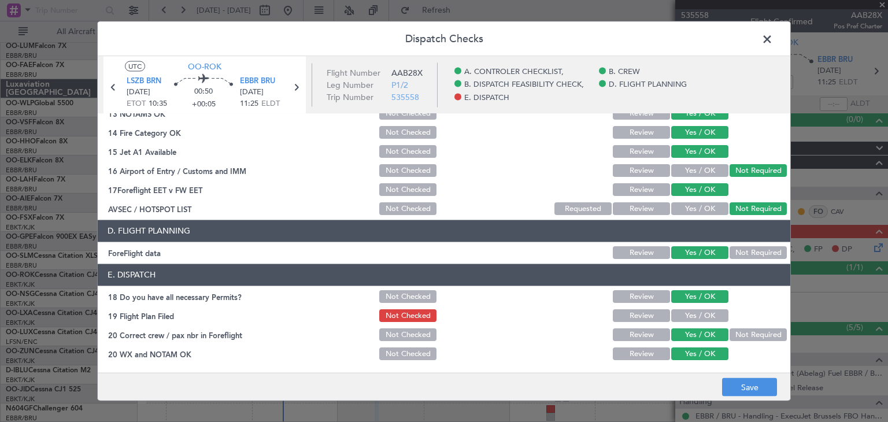
click at [693, 314] on button "Yes / OK" at bounding box center [699, 316] width 57 height 13
click at [736, 386] on button "Save" at bounding box center [749, 387] width 55 height 18
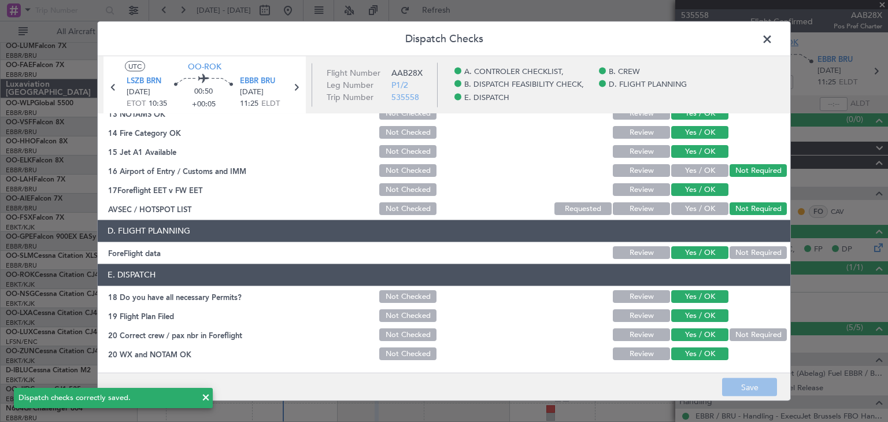
click at [773, 39] on span at bounding box center [773, 42] width 0 height 23
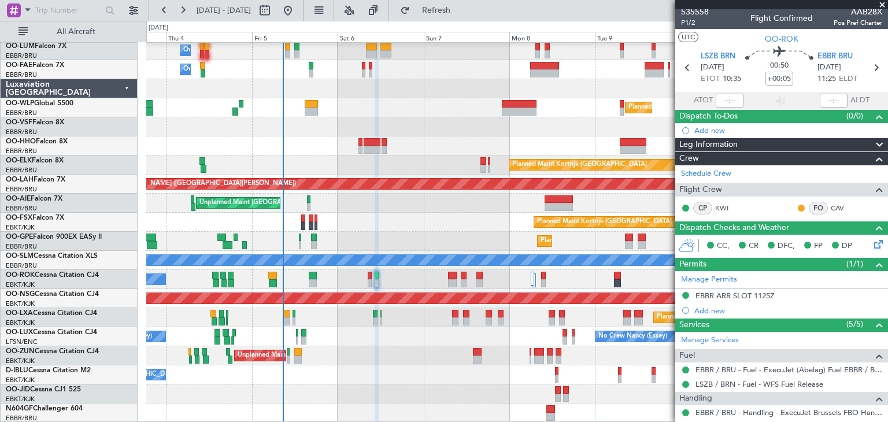
scroll to position [0, 0]
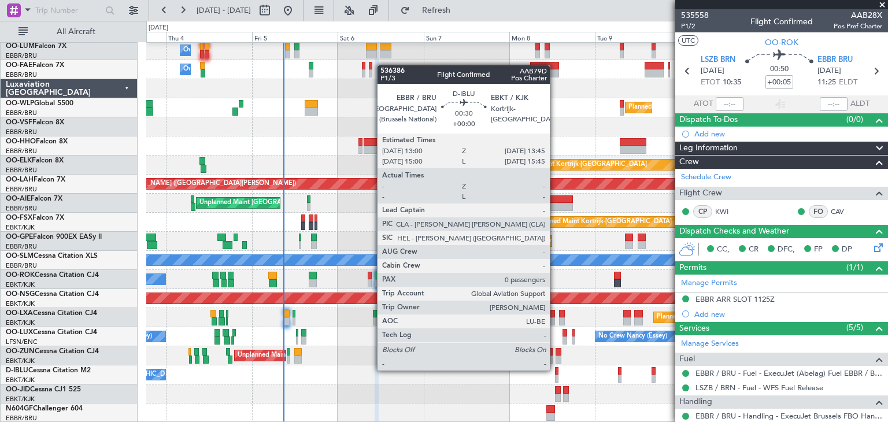
click at [555, 370] on div at bounding box center [556, 371] width 3 height 8
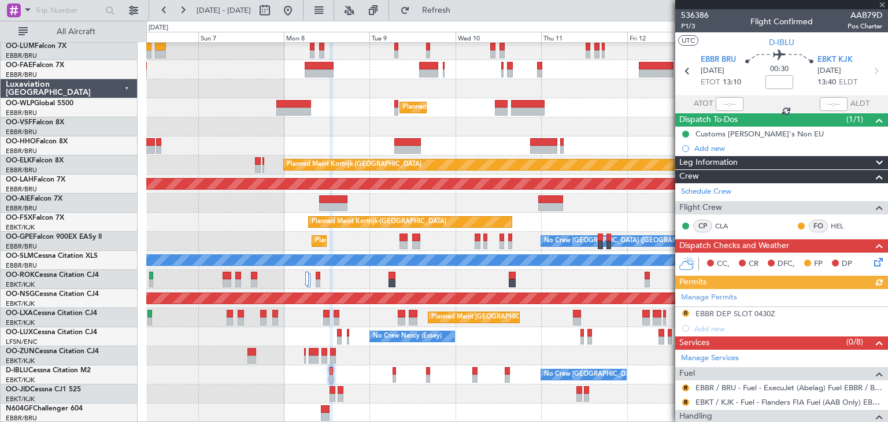
click at [361, 353] on div "Owner Melsbroek Air Base Owner Melsbroek Air Base Planned Maint Milan (Linate) …" at bounding box center [516, 222] width 741 height 401
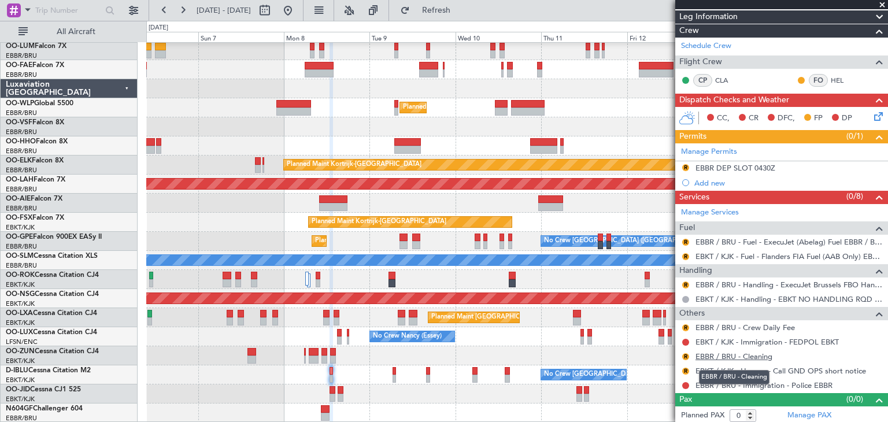
scroll to position [147, 0]
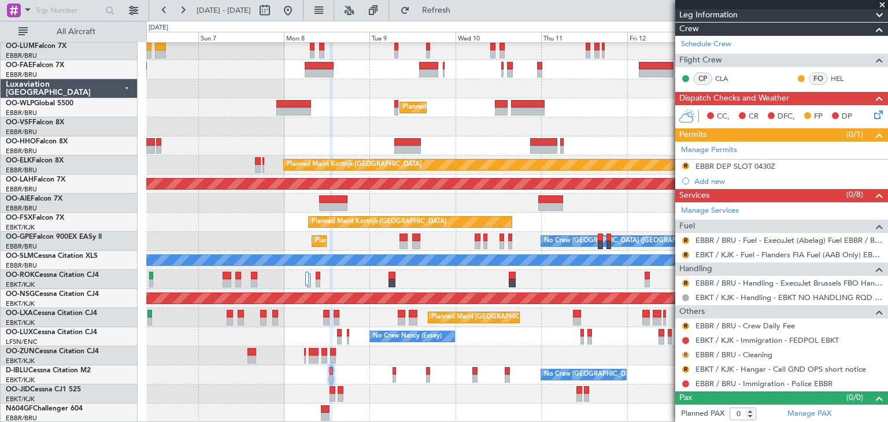
click at [684, 353] on button "R" at bounding box center [685, 354] width 7 height 7
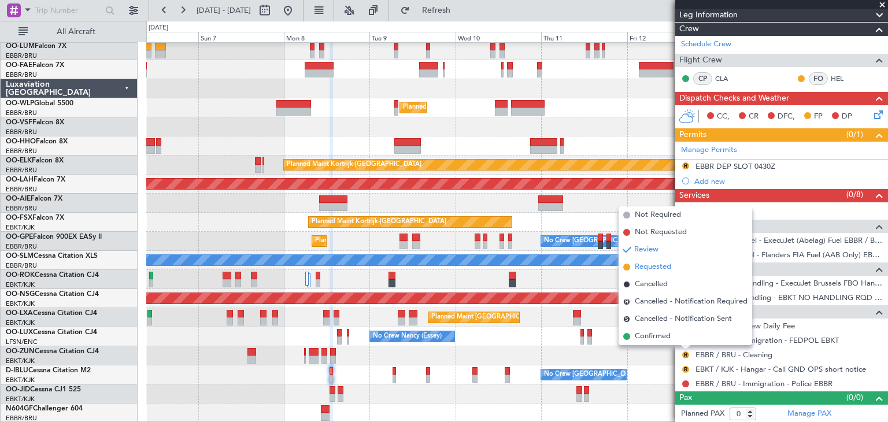
click at [675, 270] on li "Requested" at bounding box center [685, 266] width 134 height 17
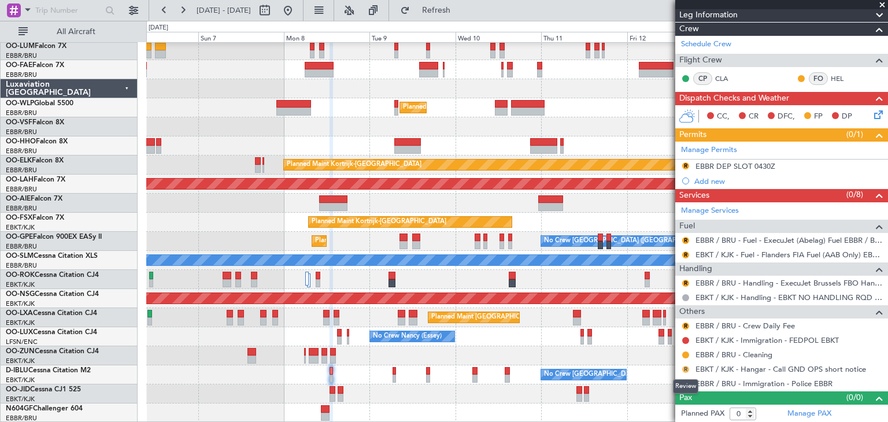
click at [687, 366] on button "R" at bounding box center [685, 369] width 7 height 7
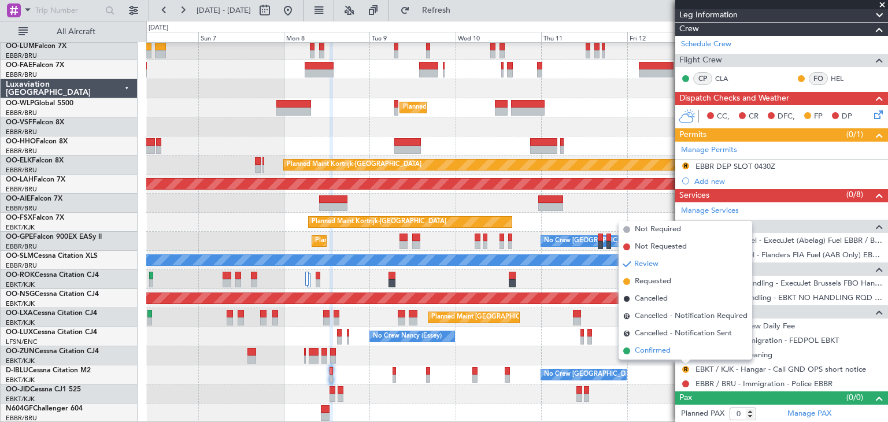
click at [683, 351] on li "Confirmed" at bounding box center [685, 350] width 134 height 17
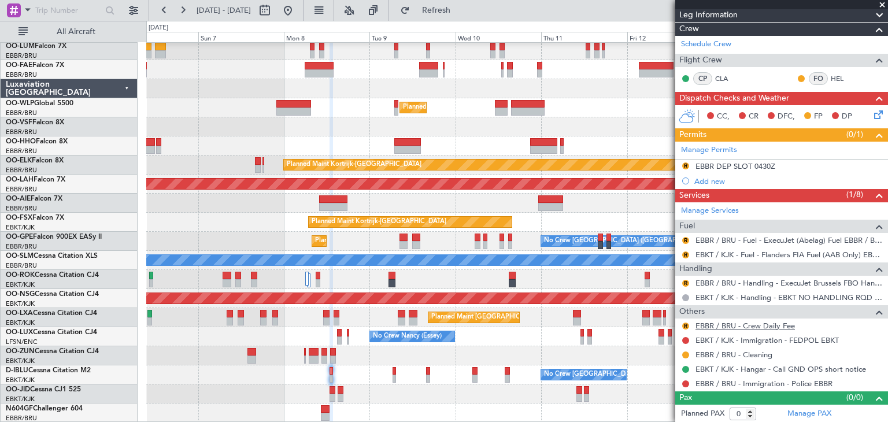
click at [711, 324] on link "EBBR / BRU - Crew Daily Fee" at bounding box center [744, 326] width 99 height 10
click at [684, 323] on button "R" at bounding box center [685, 326] width 7 height 7
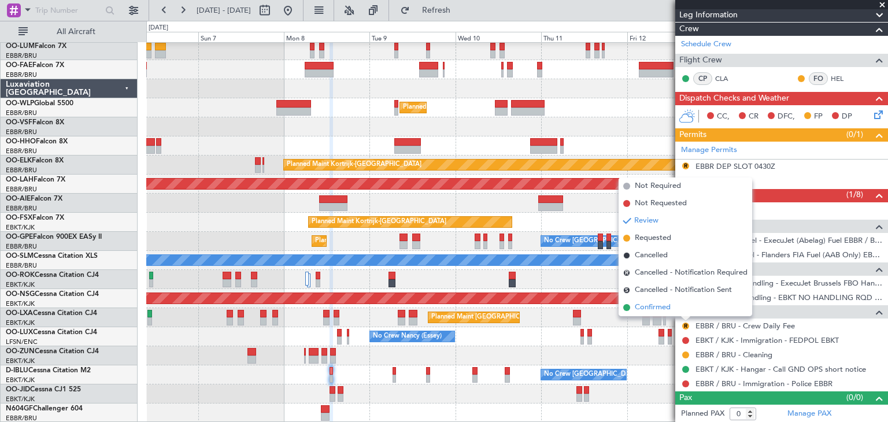
click at [680, 307] on li "Confirmed" at bounding box center [685, 307] width 134 height 17
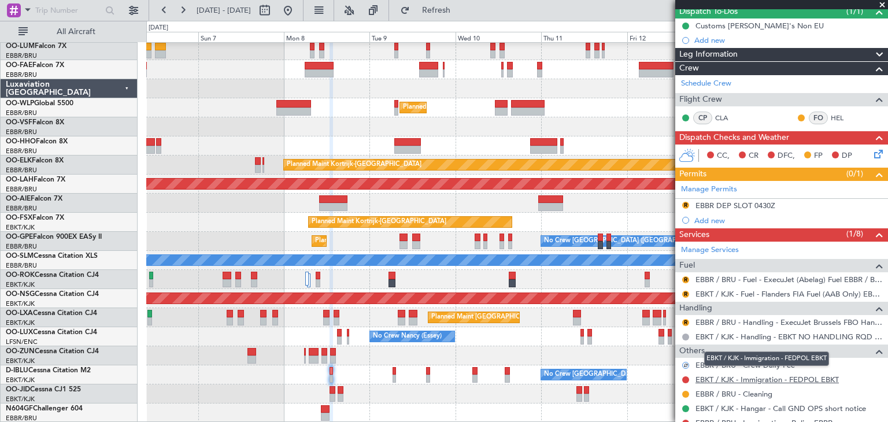
scroll to position [90, 0]
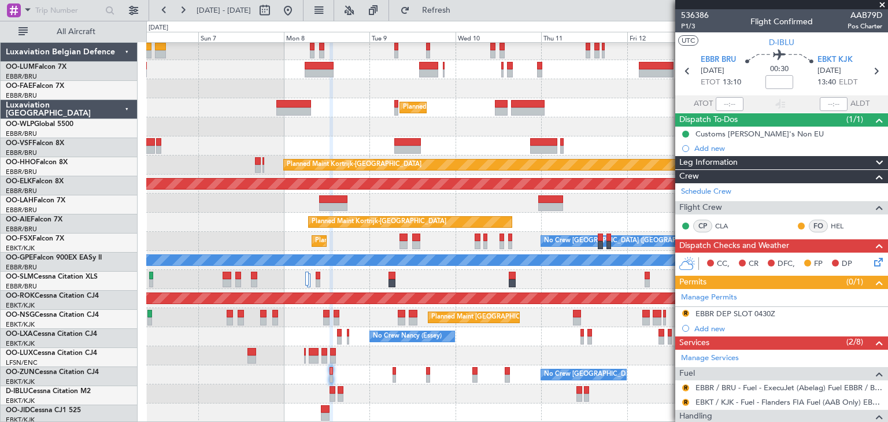
scroll to position [90, 0]
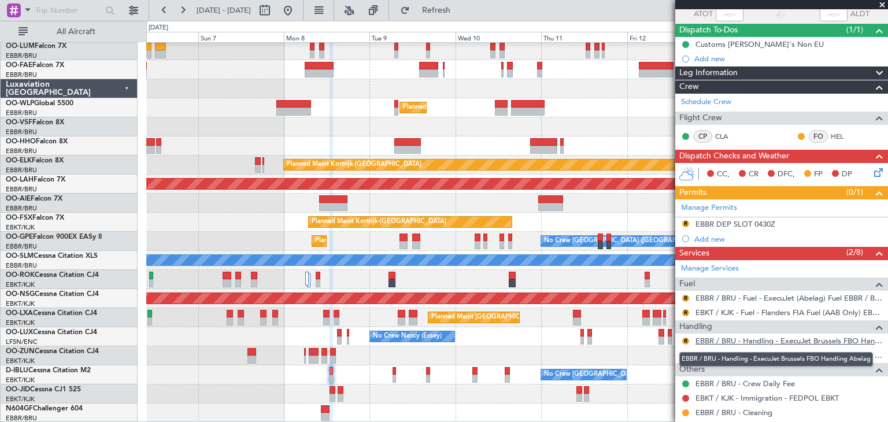
click at [736, 340] on link "EBBR / BRU - Handling - ExecuJet Brussels FBO Handling Abelag" at bounding box center [788, 341] width 187 height 10
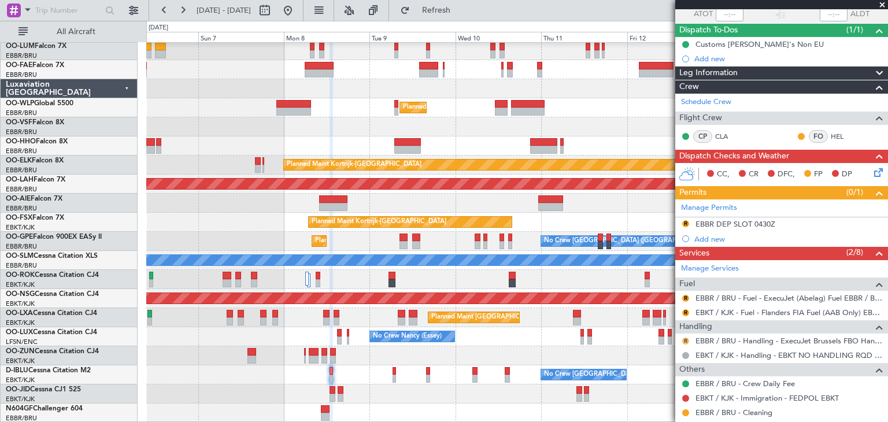
click at [684, 340] on button "R" at bounding box center [685, 341] width 7 height 7
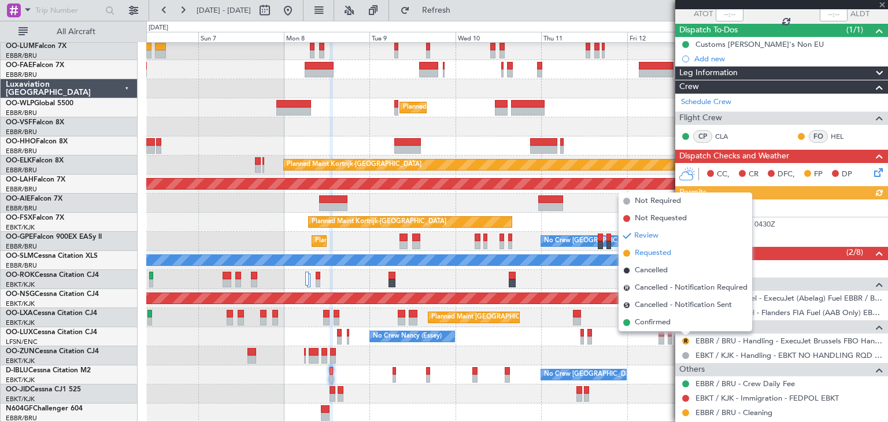
click at [657, 249] on span "Requested" at bounding box center [653, 253] width 36 height 12
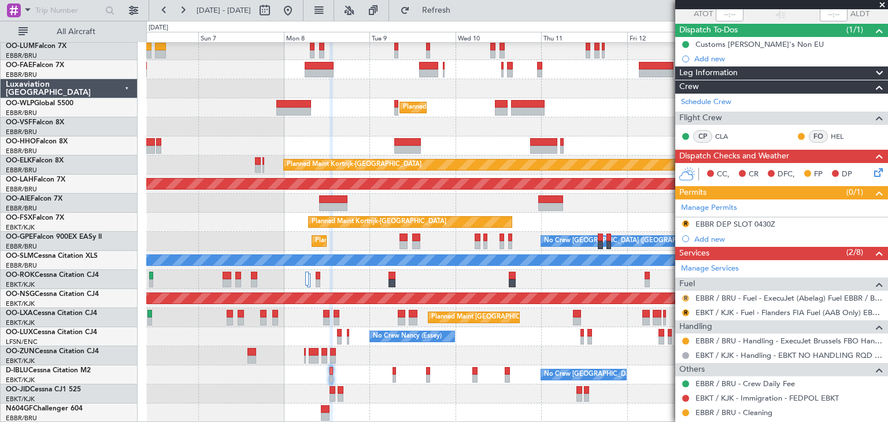
click at [687, 295] on button "R" at bounding box center [685, 298] width 7 height 7
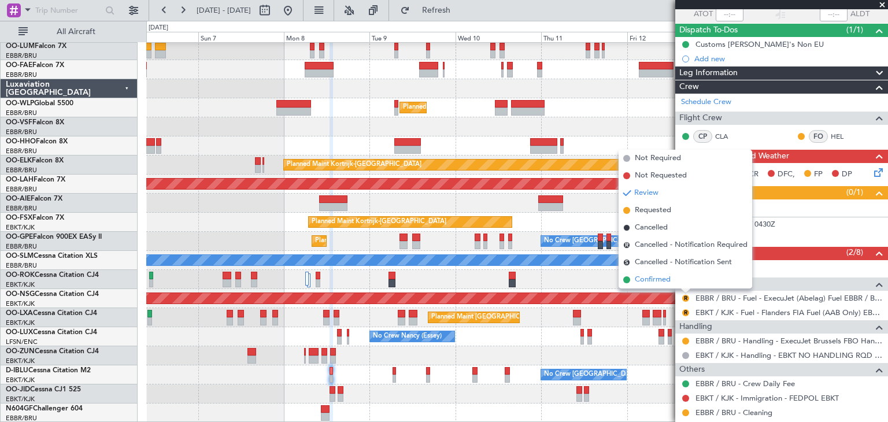
click at [678, 282] on li "Confirmed" at bounding box center [685, 279] width 134 height 17
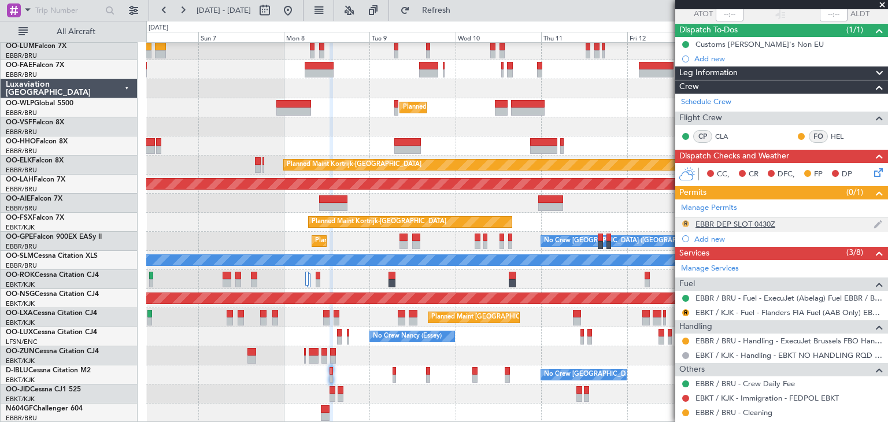
click at [684, 223] on button "R" at bounding box center [685, 223] width 7 height 7
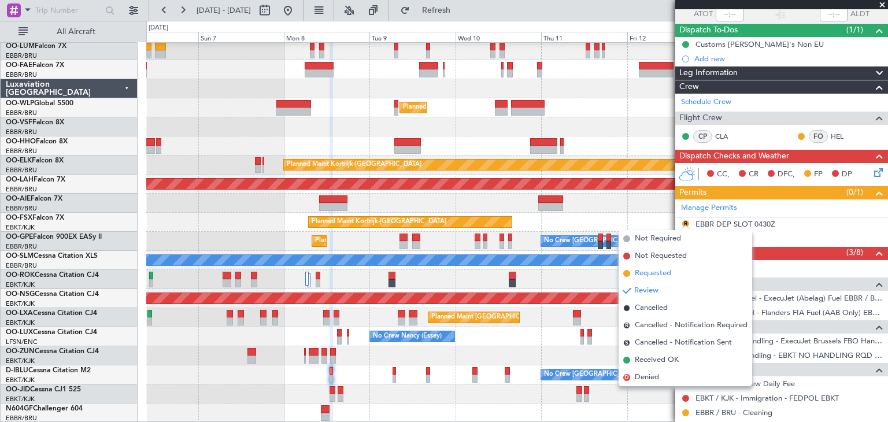
click at [670, 272] on span "Requested" at bounding box center [653, 274] width 36 height 12
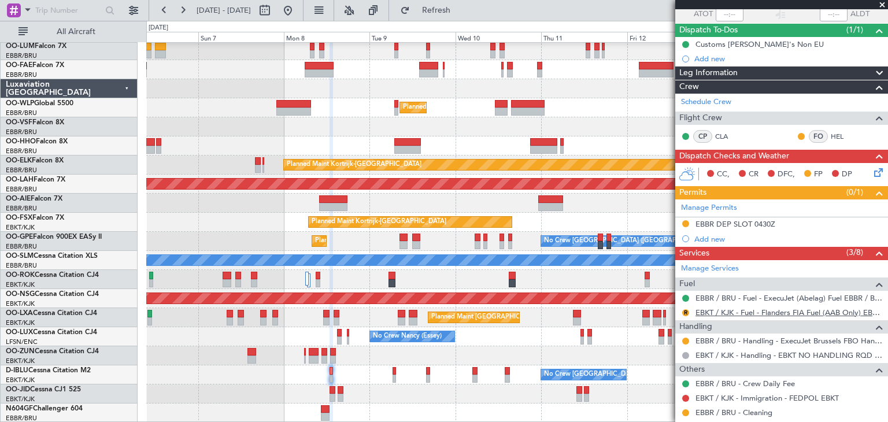
click at [738, 309] on link "EBKT / KJK - Fuel - Flanders FIA Fuel (AAB Only) EBKT / KJK" at bounding box center [788, 312] width 187 height 10
click at [688, 309] on button "R" at bounding box center [685, 312] width 7 height 7
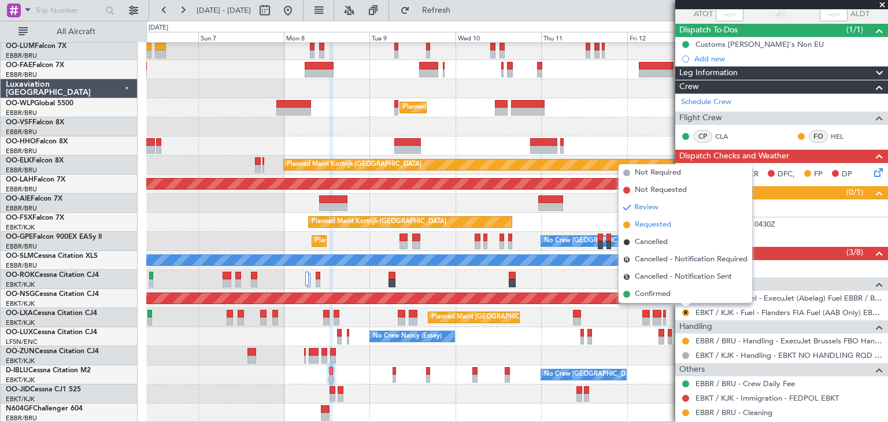
click at [651, 223] on span "Requested" at bounding box center [653, 225] width 36 height 12
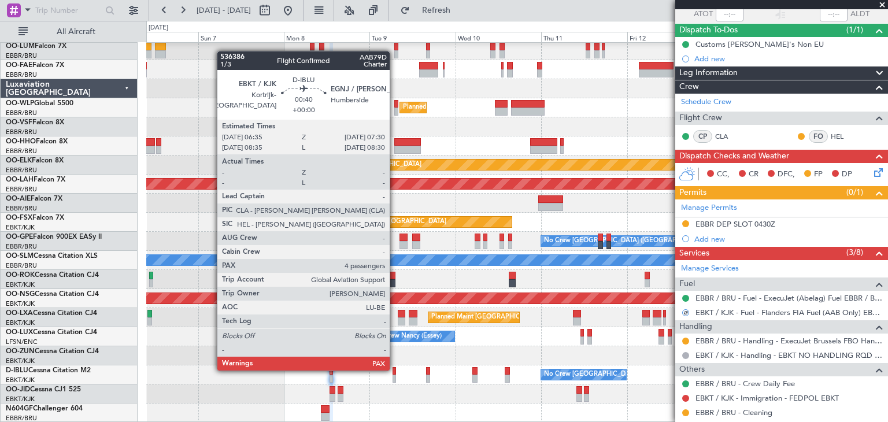
click at [395, 369] on div at bounding box center [393, 371] width 3 height 8
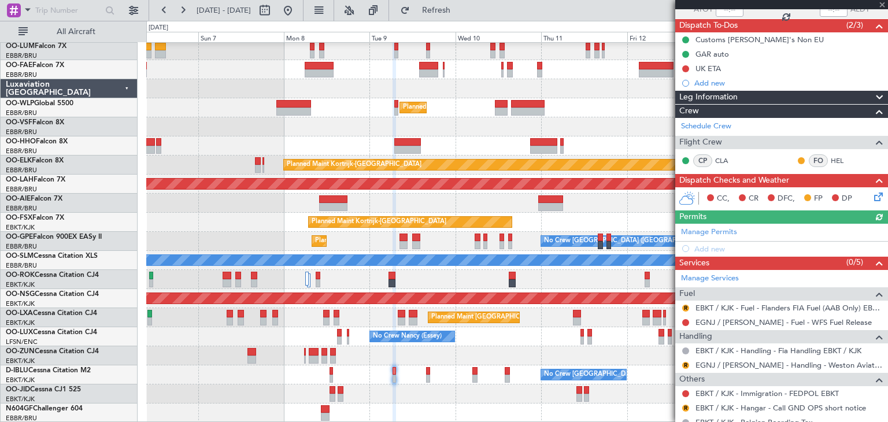
scroll to position [148, 0]
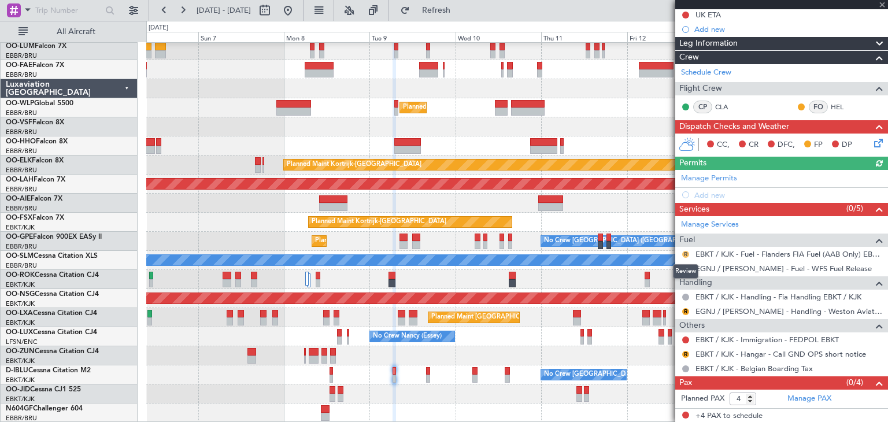
click at [682, 251] on button "R" at bounding box center [685, 254] width 7 height 7
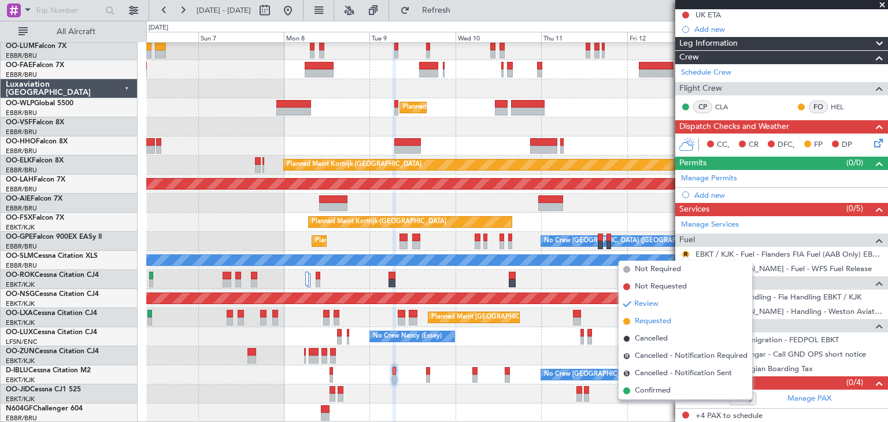
click at [677, 322] on li "Requested" at bounding box center [685, 321] width 134 height 17
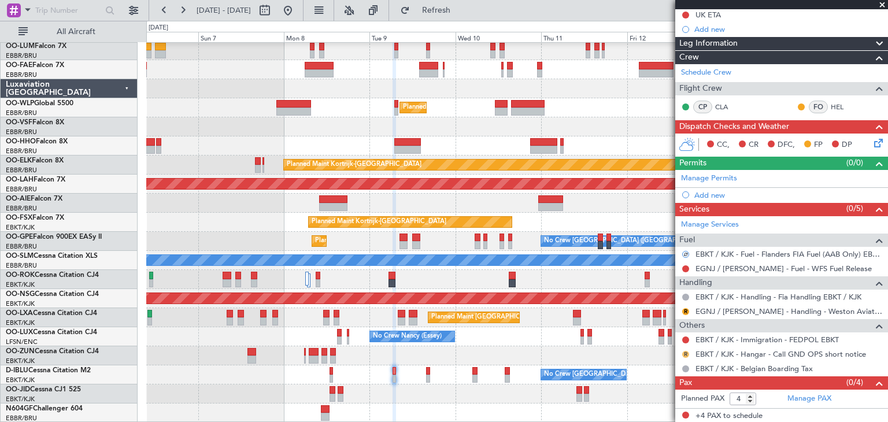
click at [687, 353] on button "R" at bounding box center [685, 354] width 7 height 7
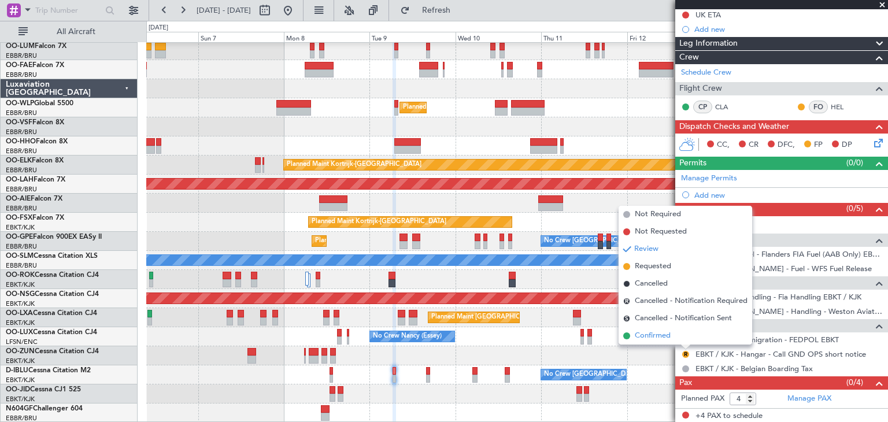
click at [676, 336] on li "Confirmed" at bounding box center [685, 335] width 134 height 17
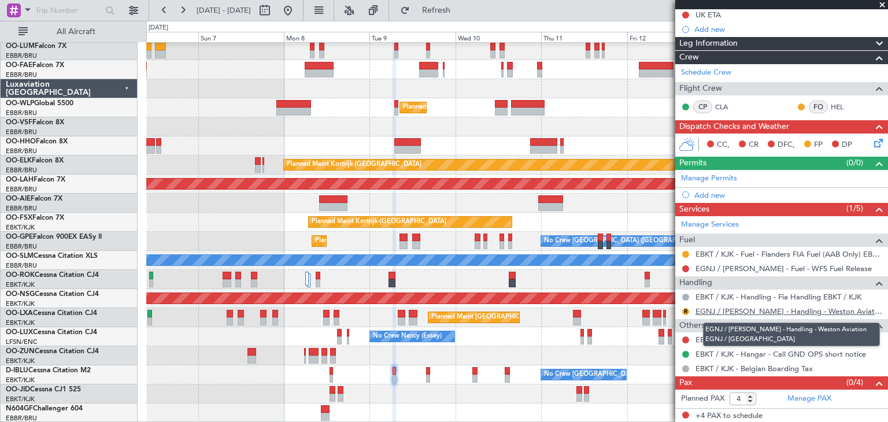
click at [712, 309] on link "EGNJ / HUY - Handling - Weston Aviation EGNJ / HUY" at bounding box center [788, 311] width 187 height 10
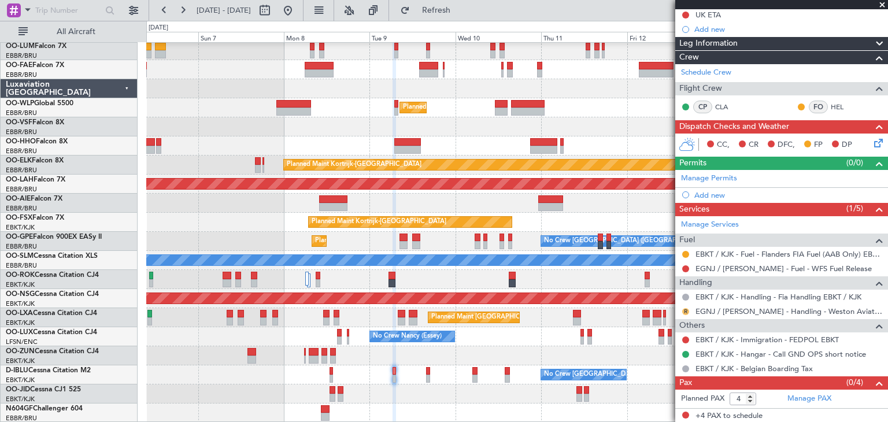
click at [685, 310] on button "R" at bounding box center [685, 311] width 7 height 7
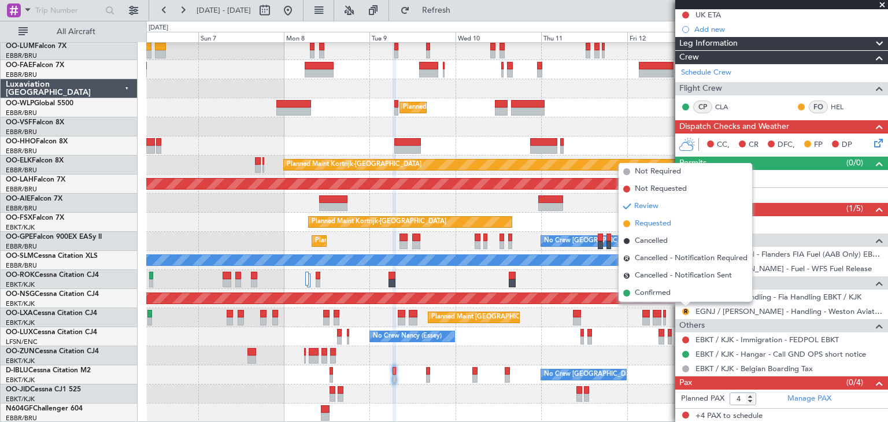
click at [656, 223] on span "Requested" at bounding box center [653, 224] width 36 height 12
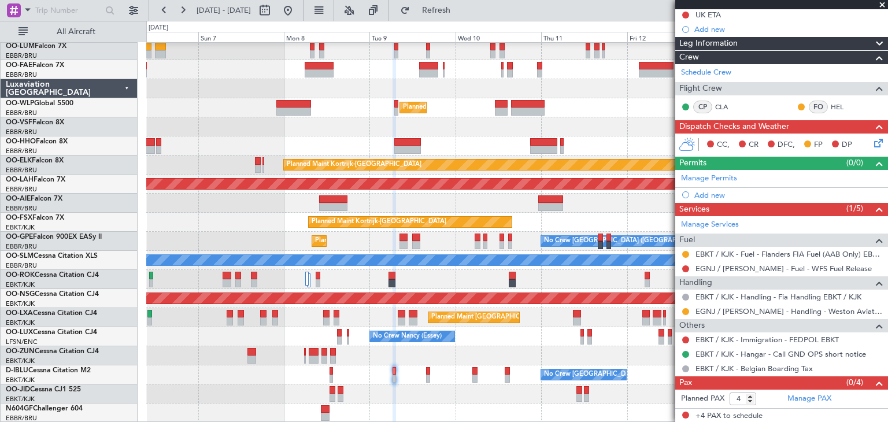
click at [872, 144] on icon at bounding box center [876, 140] width 9 height 9
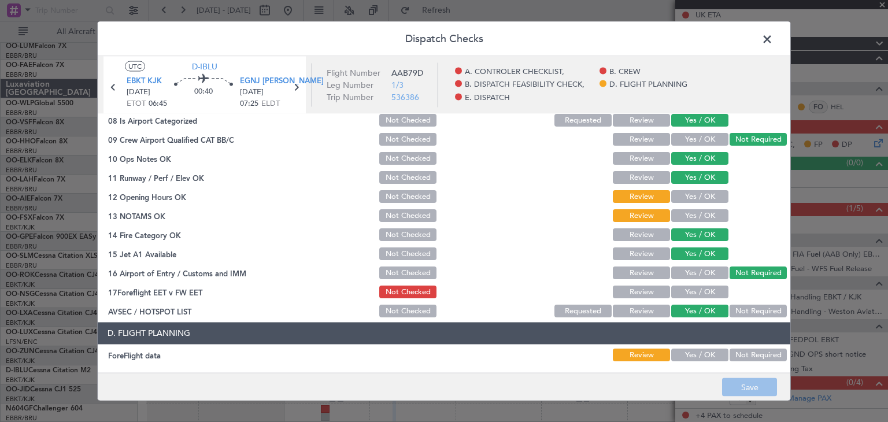
scroll to position [231, 0]
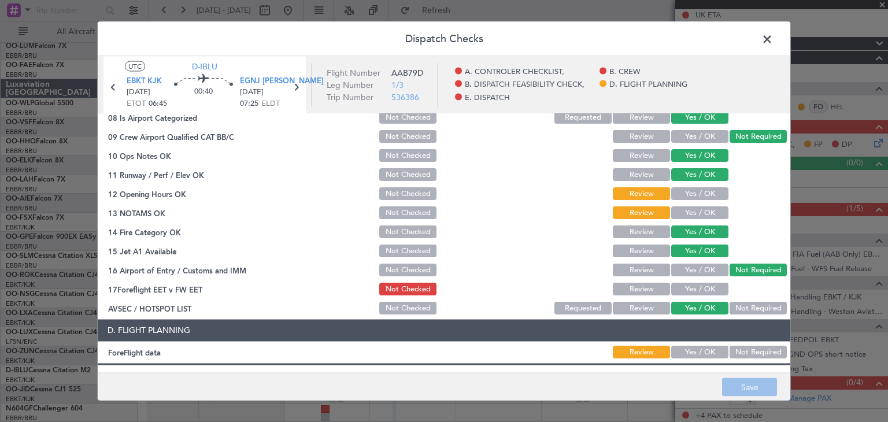
click at [682, 212] on button "Yes / OK" at bounding box center [699, 213] width 57 height 13
click at [695, 193] on button "Yes / OK" at bounding box center [699, 194] width 57 height 13
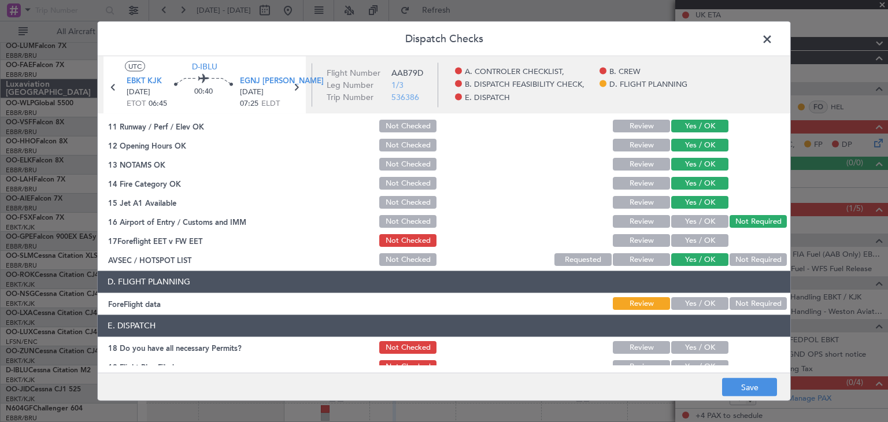
scroll to position [331, 0]
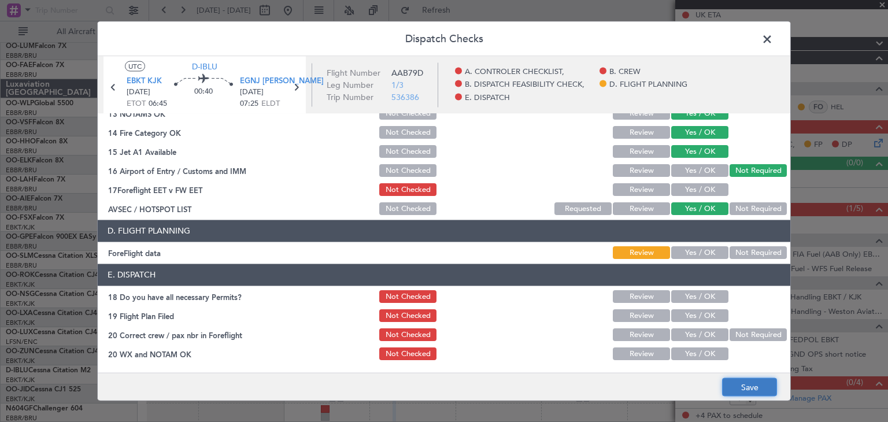
click at [755, 393] on button "Save" at bounding box center [749, 387] width 55 height 18
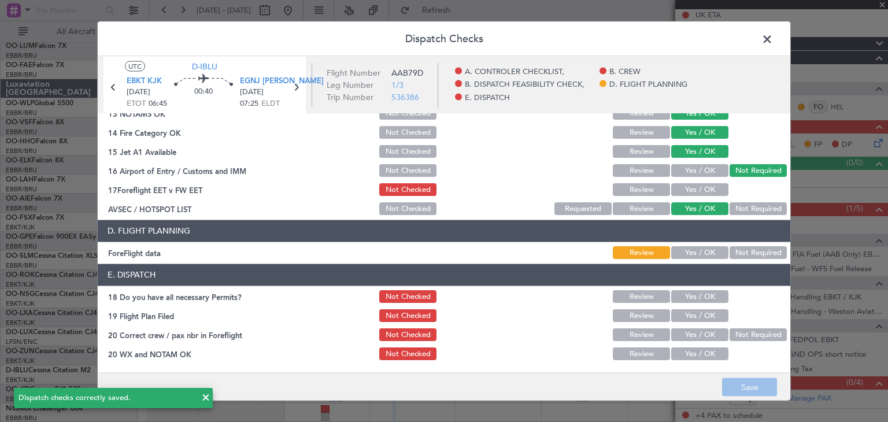
click at [773, 39] on span at bounding box center [773, 42] width 0 height 23
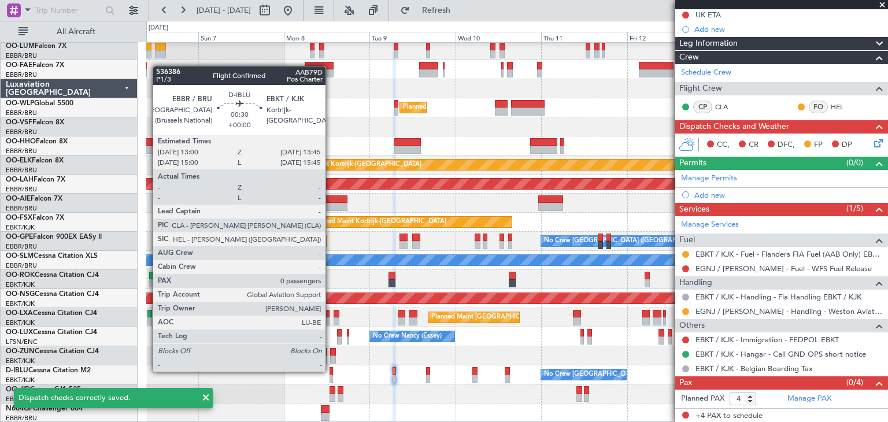
click at [331, 372] on div at bounding box center [330, 371] width 3 height 8
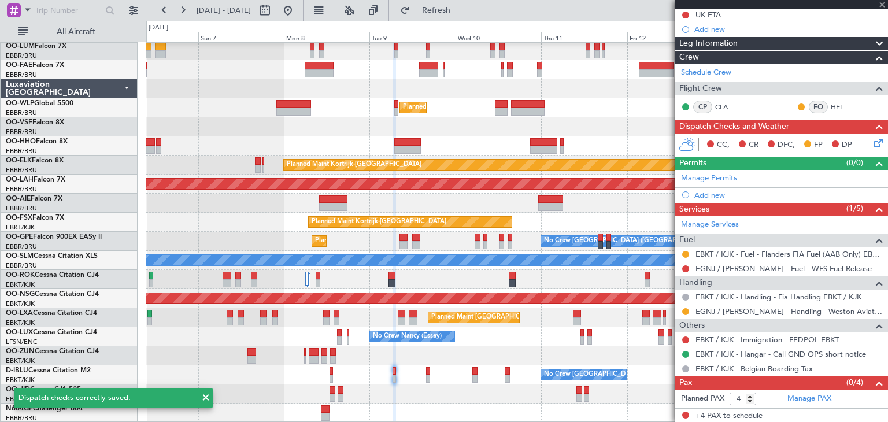
type input "0"
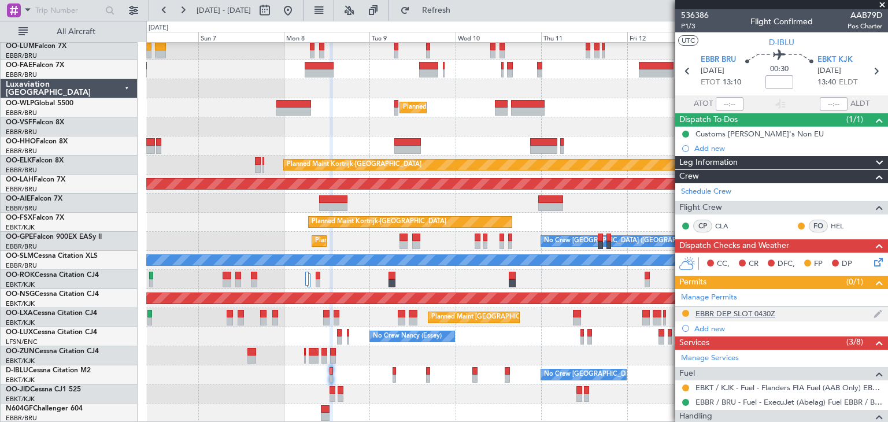
click at [786, 312] on div "EBBR DEP SLOT 0430Z" at bounding box center [781, 314] width 213 height 14
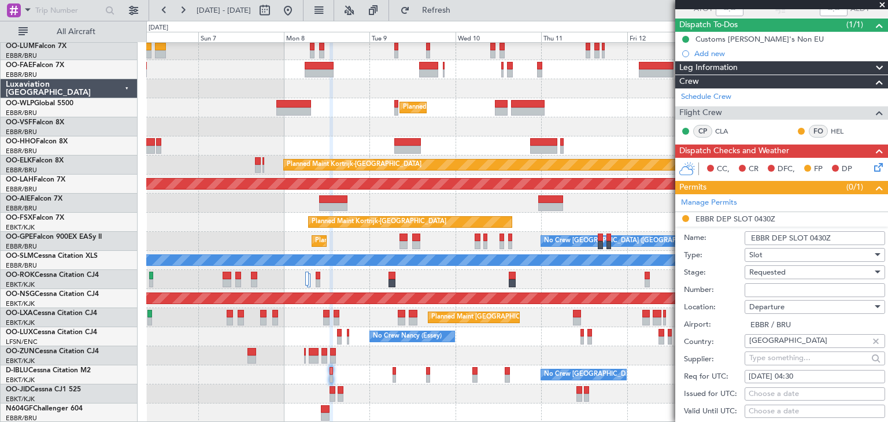
scroll to position [116, 0]
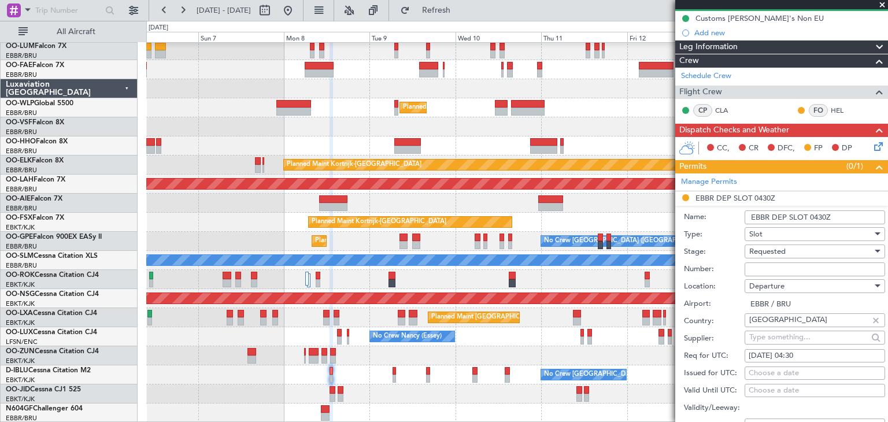
click at [806, 355] on div "09/09/2025 04:30" at bounding box center [814, 356] width 132 height 12
select select "9"
select select "2025"
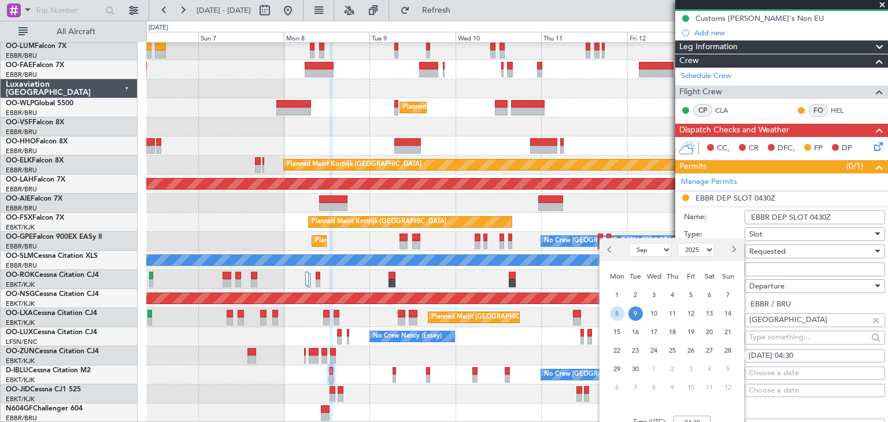
click at [622, 315] on span "8" at bounding box center [617, 313] width 14 height 14
type input "00:00"
click at [796, 355] on div "09/09/2025 04:30" at bounding box center [814, 356] width 132 height 12
select select "9"
select select "2025"
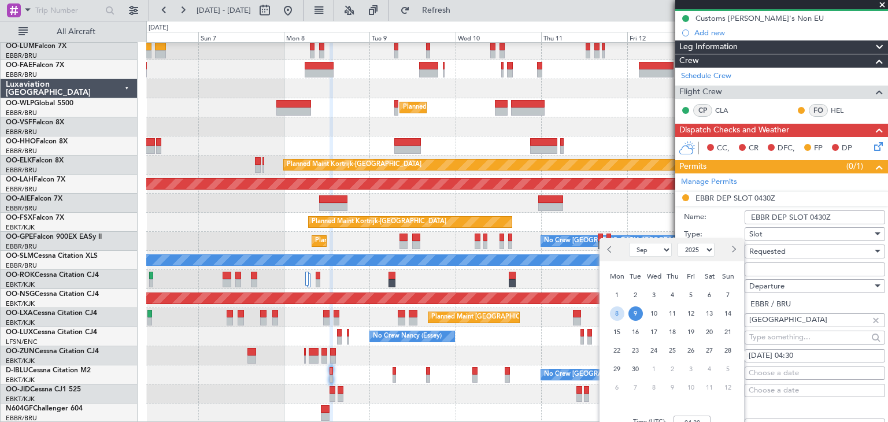
click at [617, 312] on span "8" at bounding box center [617, 313] width 14 height 14
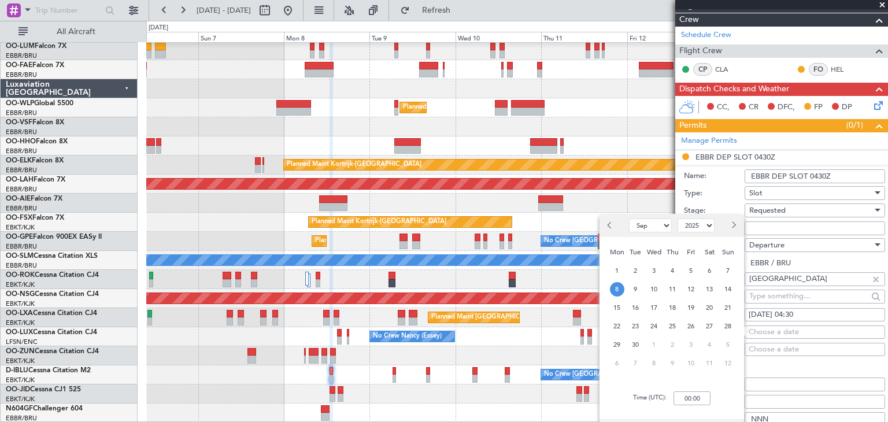
scroll to position [173, 0]
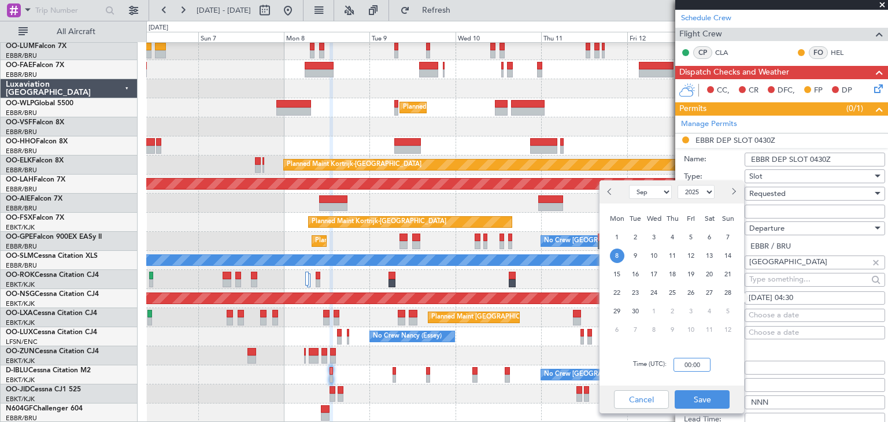
click at [695, 362] on input "00:00" at bounding box center [691, 365] width 37 height 14
type input "13:05"
click at [743, 366] on div "Time (UTC): 13:05" at bounding box center [671, 365] width 144 height 42
click at [718, 405] on button "Save" at bounding box center [702, 399] width 55 height 18
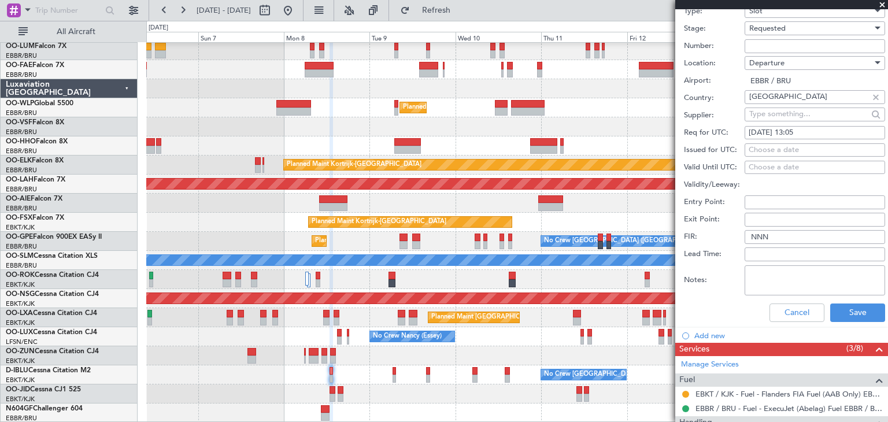
scroll to position [347, 0]
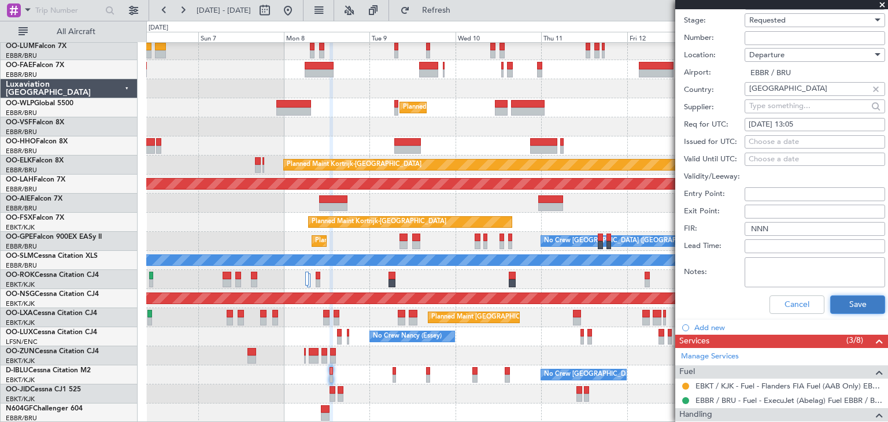
click at [866, 307] on button "Save" at bounding box center [857, 304] width 55 height 18
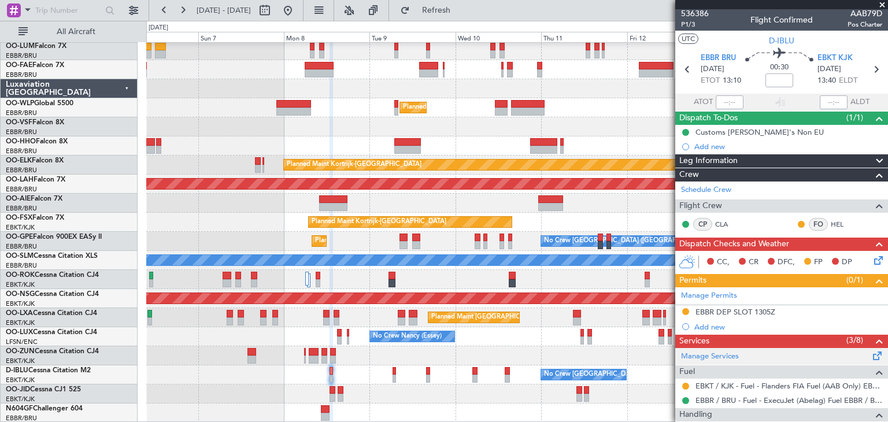
scroll to position [60, 0]
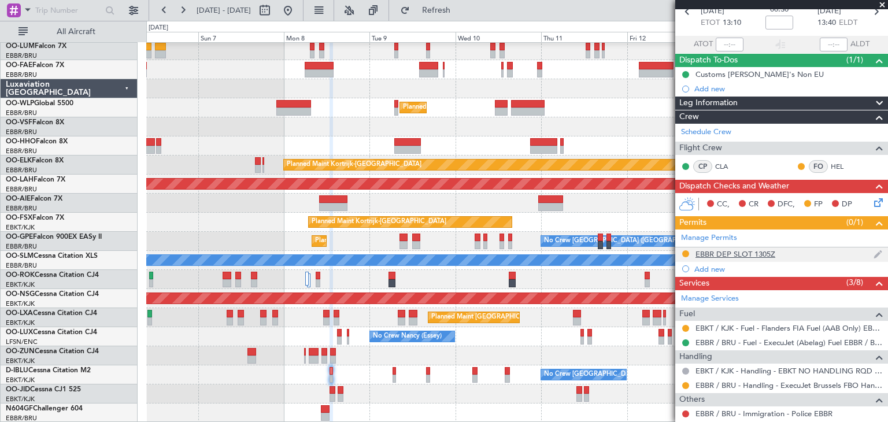
click at [753, 252] on div "EBBR DEP SLOT 1305Z" at bounding box center [735, 254] width 80 height 10
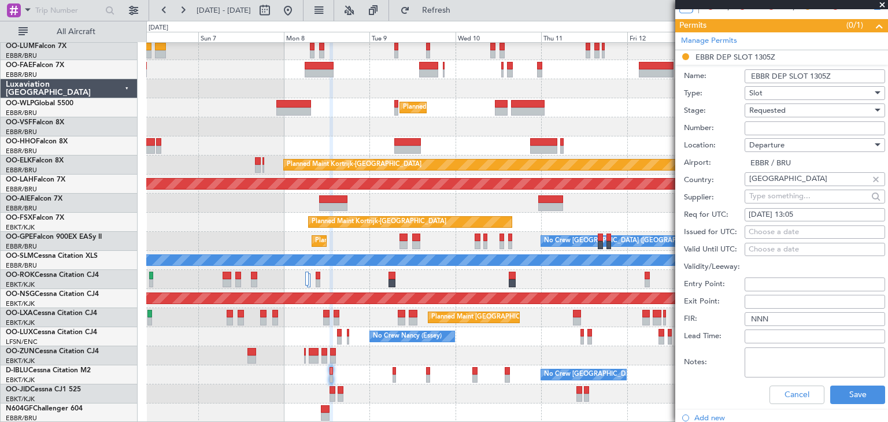
scroll to position [291, 0]
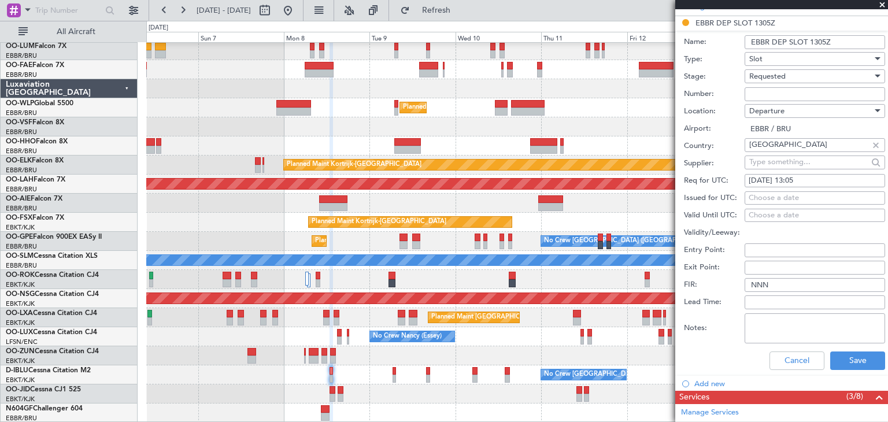
click at [791, 178] on div "08/09/2025 13:05" at bounding box center [814, 181] width 132 height 12
select select "9"
select select "2025"
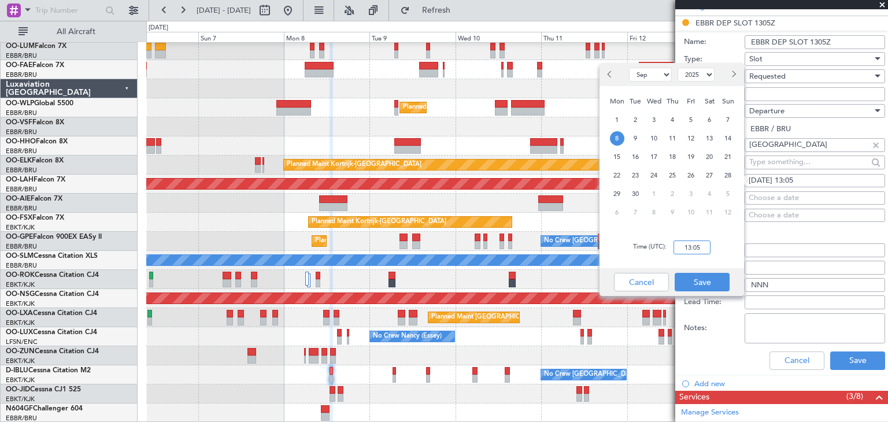
click at [695, 244] on input "13:05" at bounding box center [691, 247] width 37 height 14
type input "13:00"
click at [701, 275] on button "Save" at bounding box center [702, 282] width 55 height 18
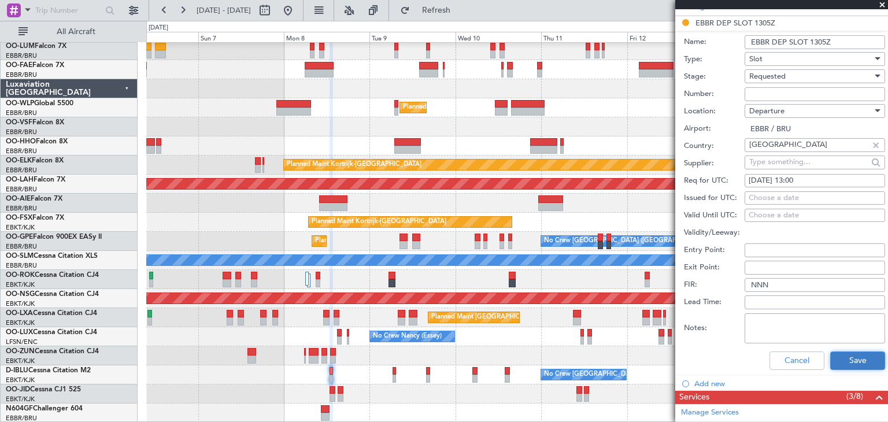
click at [873, 362] on button "Save" at bounding box center [857, 360] width 55 height 18
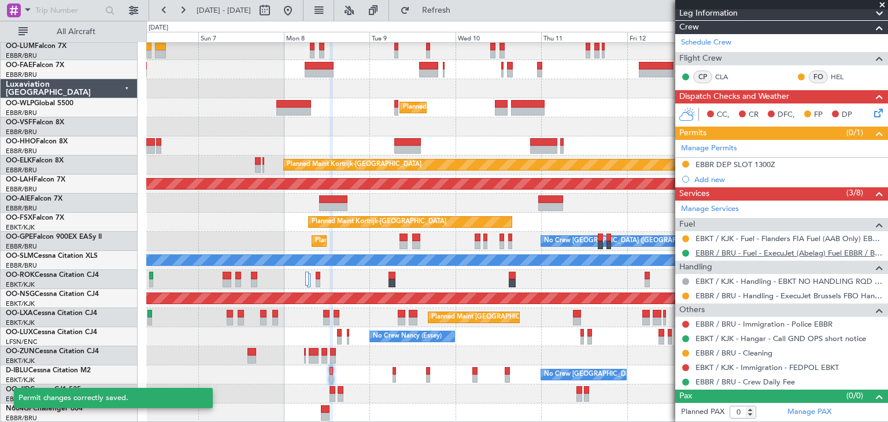
scroll to position [147, 0]
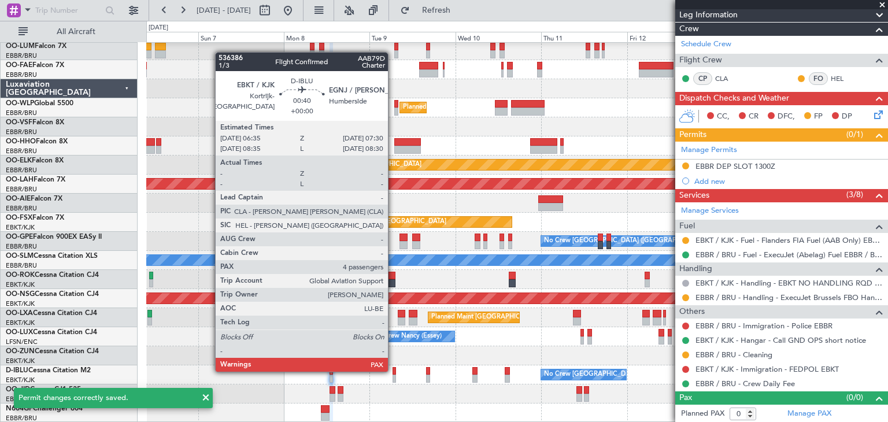
click at [393, 370] on div at bounding box center [393, 371] width 3 height 8
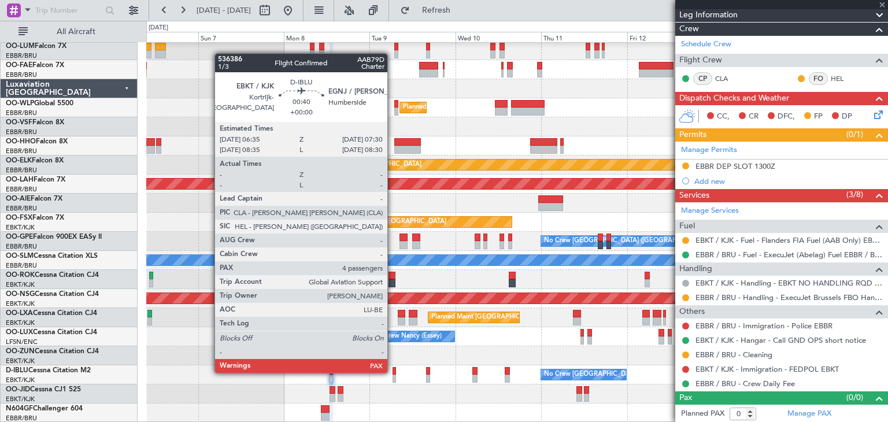
type input "4"
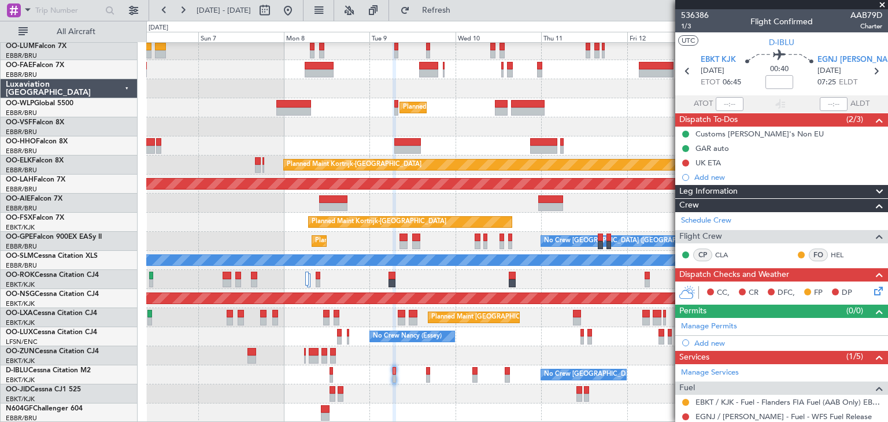
scroll to position [0, 0]
click at [872, 290] on icon at bounding box center [876, 288] width 9 height 9
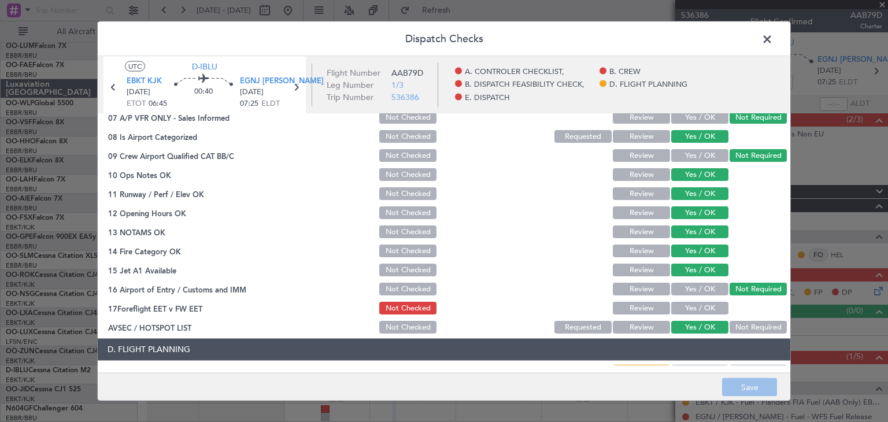
scroll to position [231, 0]
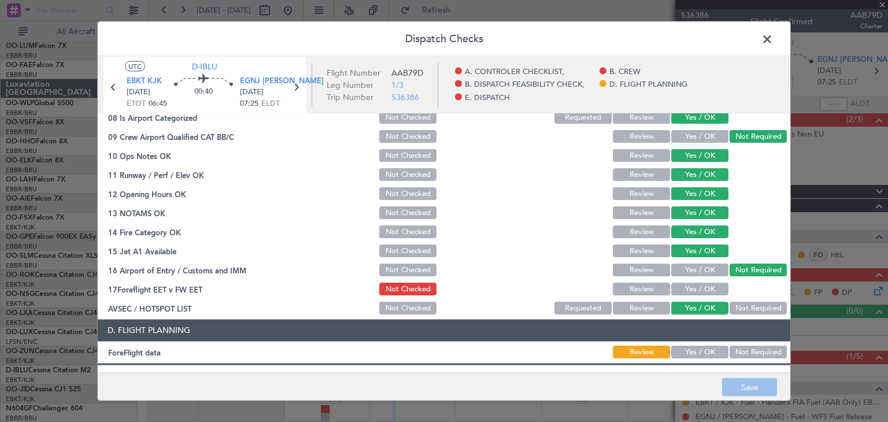
click at [773, 43] on span at bounding box center [773, 42] width 0 height 23
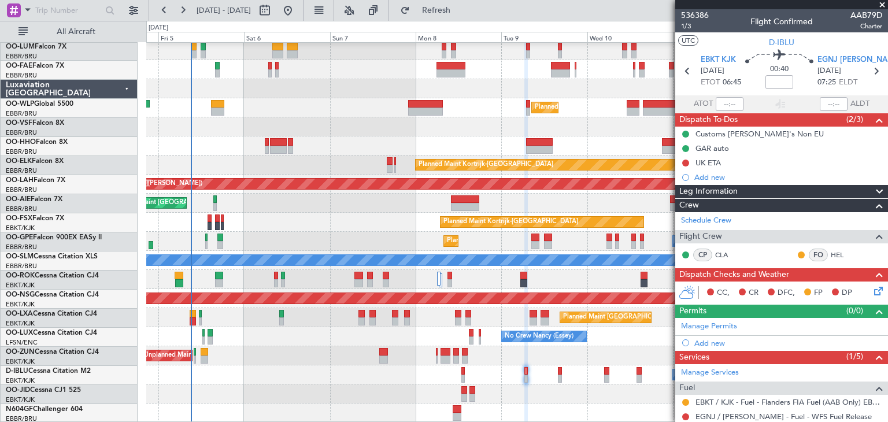
scroll to position [21, 0]
click at [423, 276] on div "Planned Maint Paris (Le Bourget) A/C Unavailable Kortrijk-Wevelgem" at bounding box center [516, 279] width 741 height 19
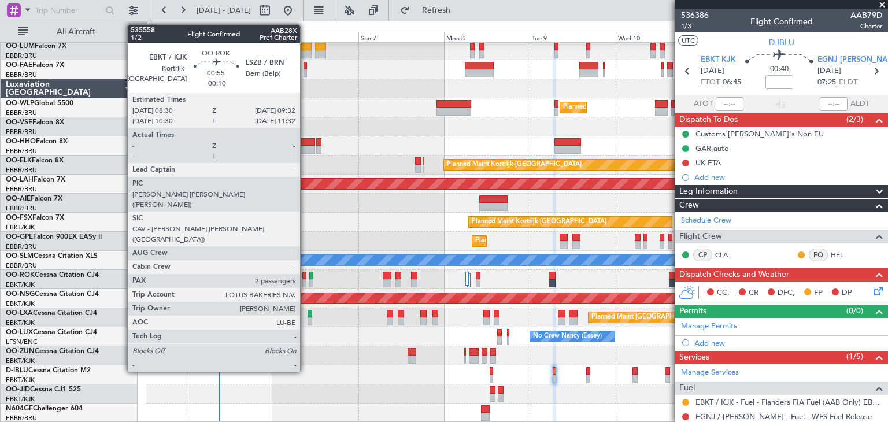
click at [305, 273] on div at bounding box center [304, 276] width 4 height 8
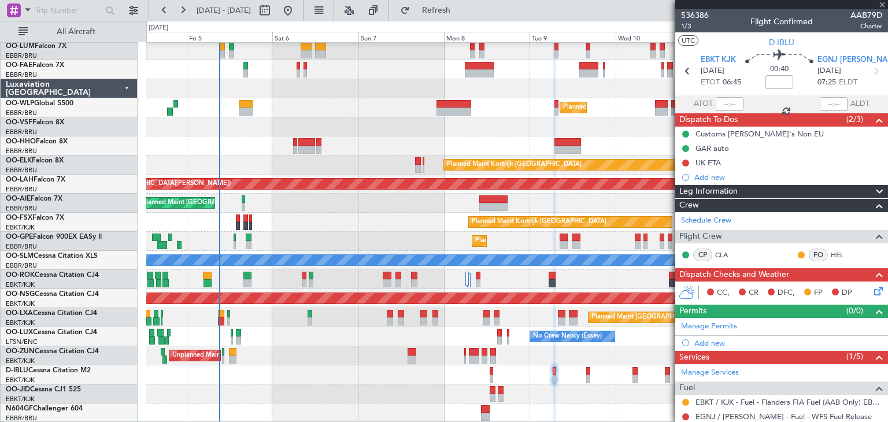
type input "-00:10"
type input "2"
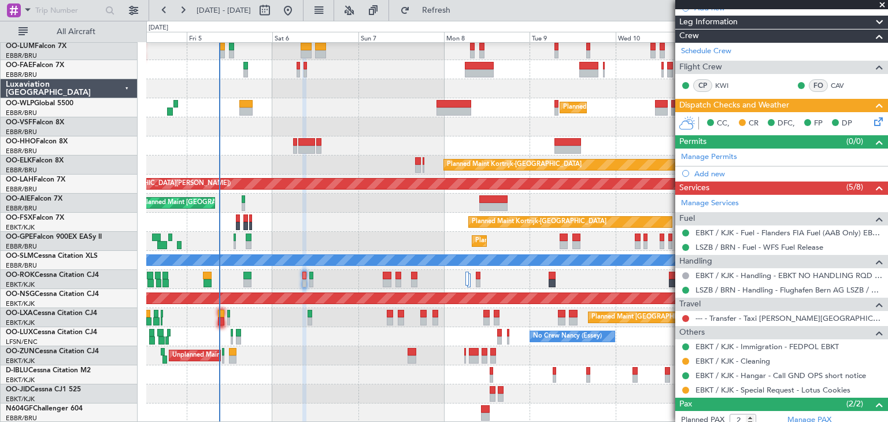
scroll to position [213, 0]
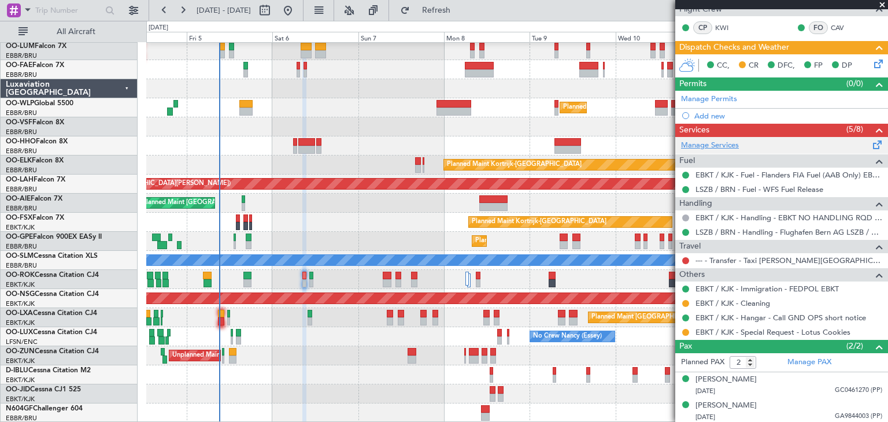
click at [710, 145] on link "Manage Services" at bounding box center [710, 146] width 58 height 12
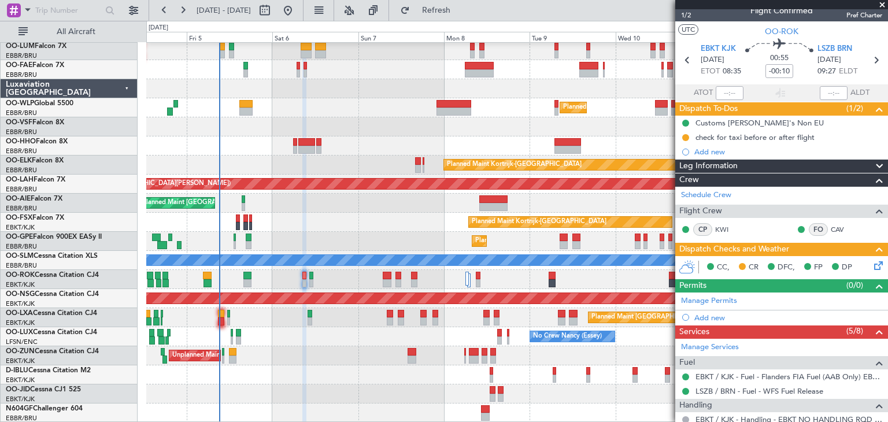
scroll to position [0, 0]
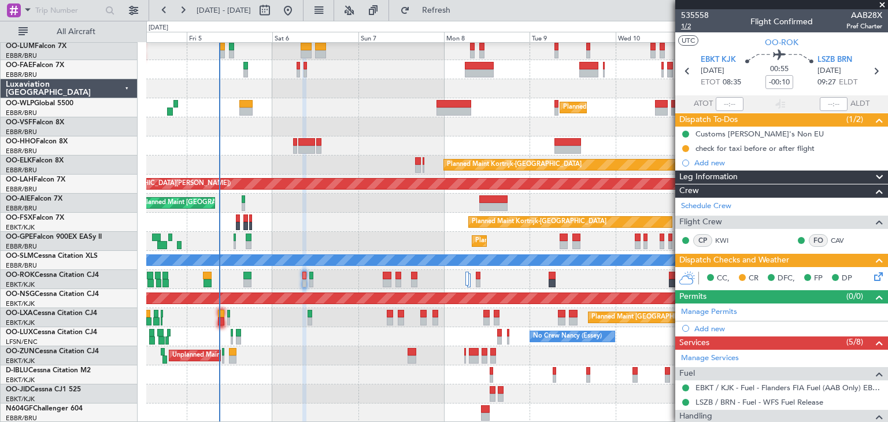
click at [683, 23] on span "1/2" at bounding box center [695, 26] width 28 height 10
click at [872, 279] on icon at bounding box center [876, 274] width 9 height 9
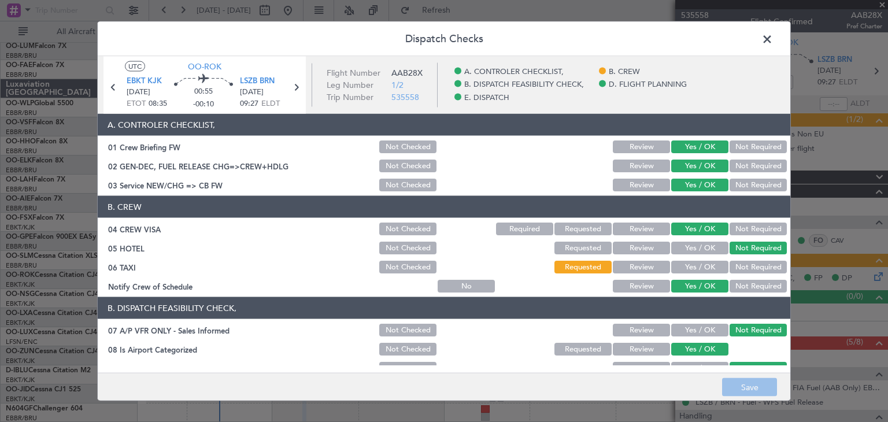
click at [747, 261] on button "Not Required" at bounding box center [757, 267] width 57 height 13
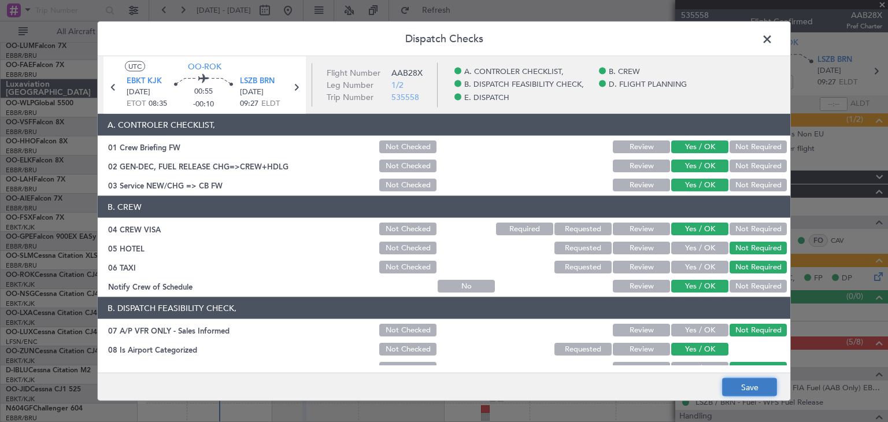
click at [744, 382] on button "Save" at bounding box center [749, 387] width 55 height 18
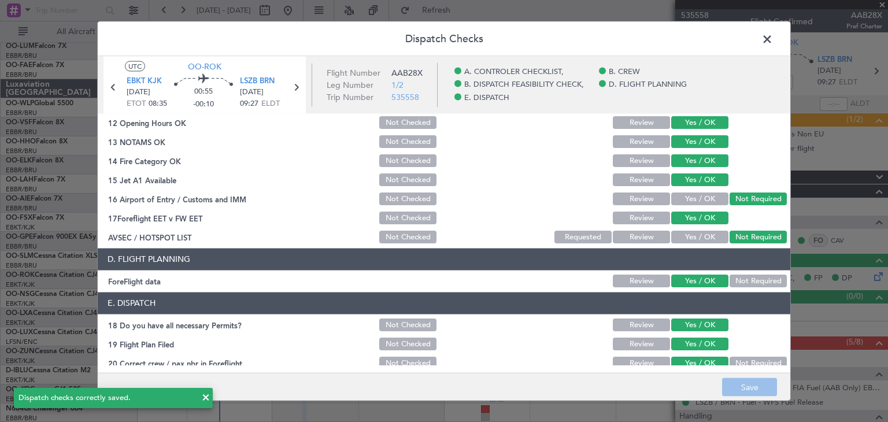
scroll to position [331, 0]
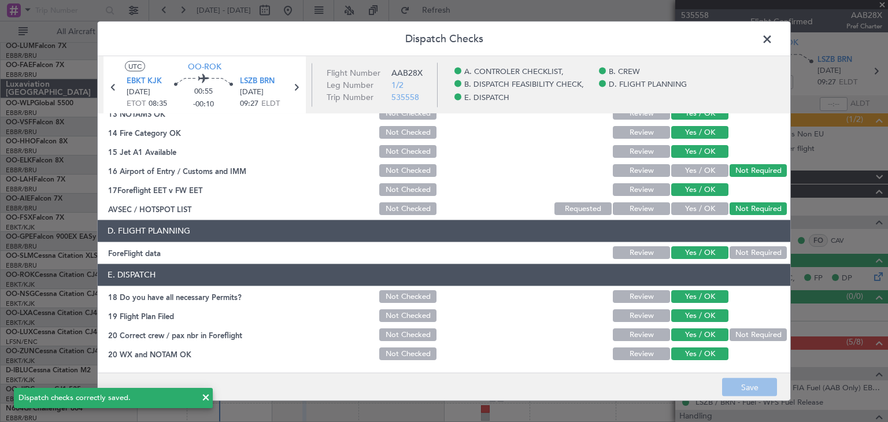
click at [773, 39] on span at bounding box center [773, 42] width 0 height 23
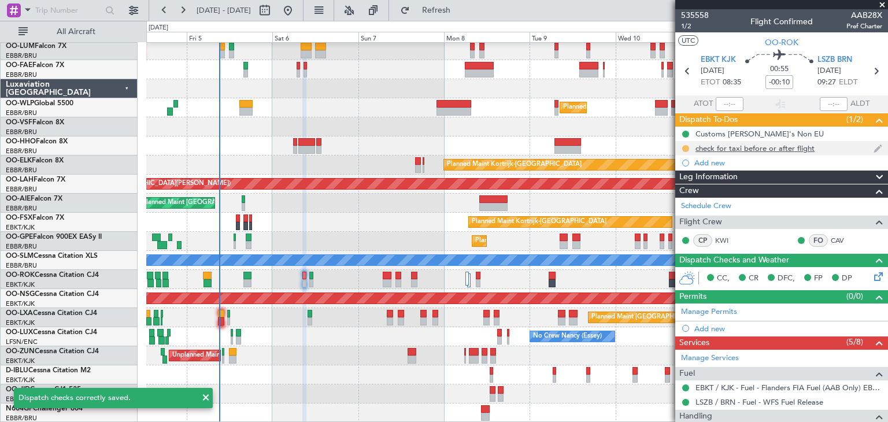
click at [684, 149] on button at bounding box center [685, 148] width 7 height 7
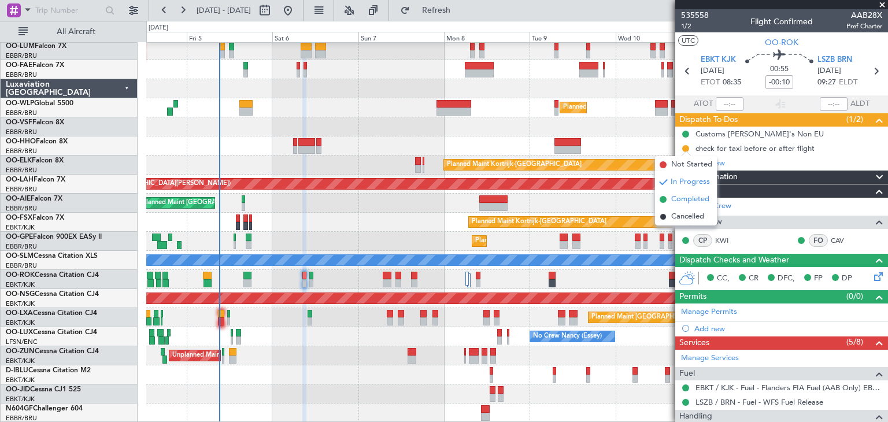
click at [692, 201] on span "Completed" at bounding box center [690, 200] width 38 height 12
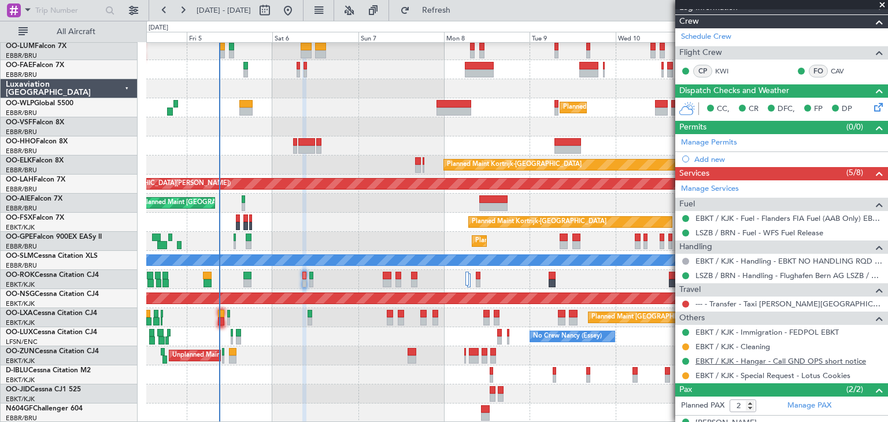
scroll to position [213, 0]
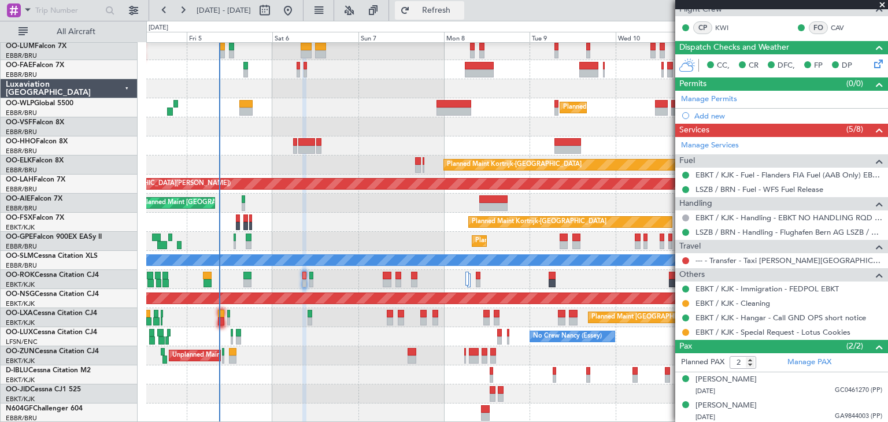
click at [461, 14] on span "Refresh" at bounding box center [436, 10] width 49 height 8
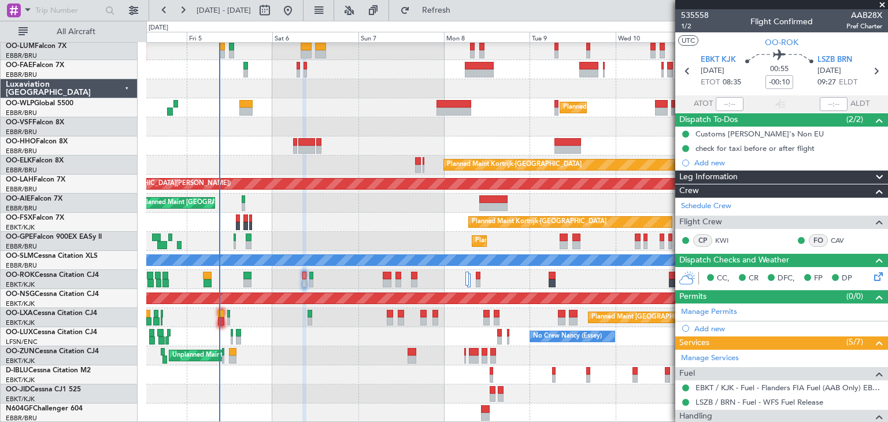
scroll to position [185, 0]
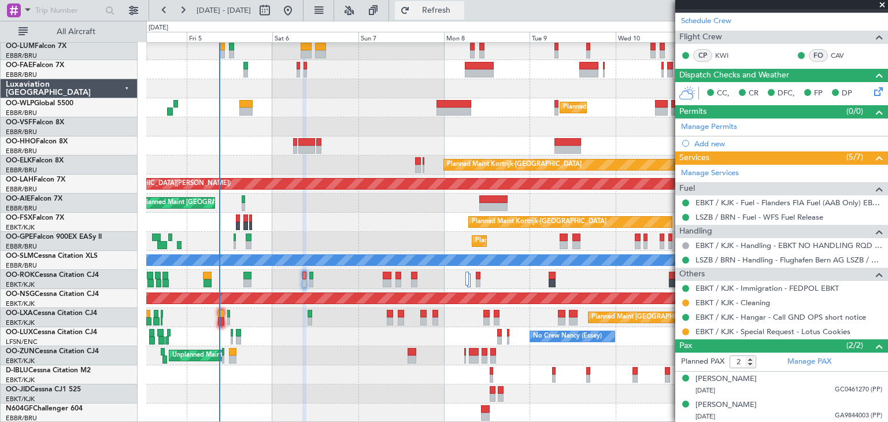
click at [461, 14] on span "Refresh" at bounding box center [436, 10] width 49 height 8
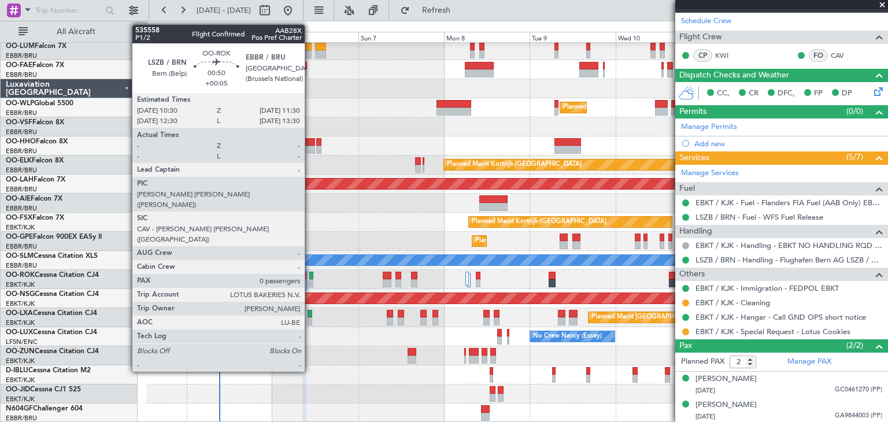
click at [310, 276] on div at bounding box center [311, 276] width 4 height 8
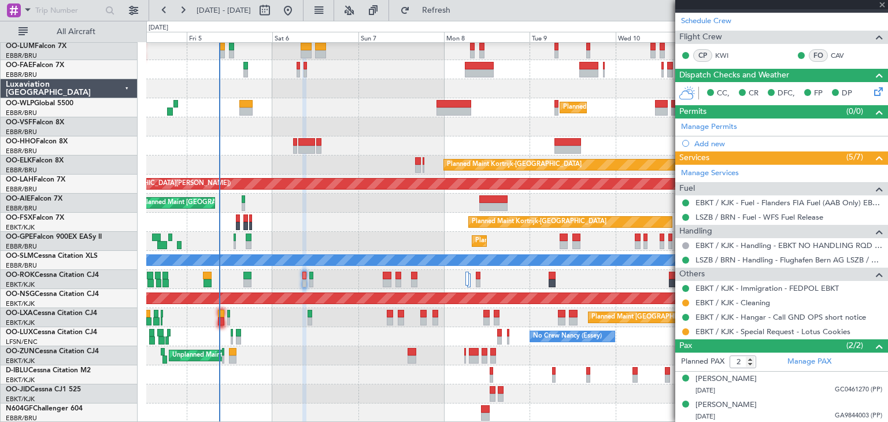
type input "+00:05"
type input "0"
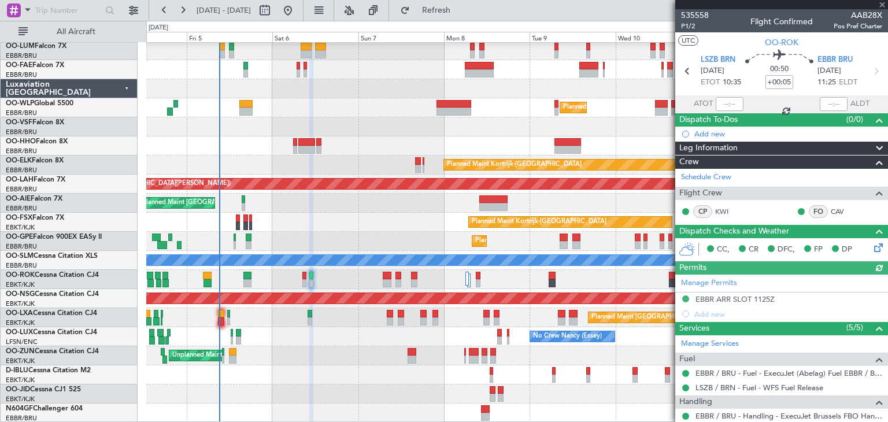
scroll to position [75, 0]
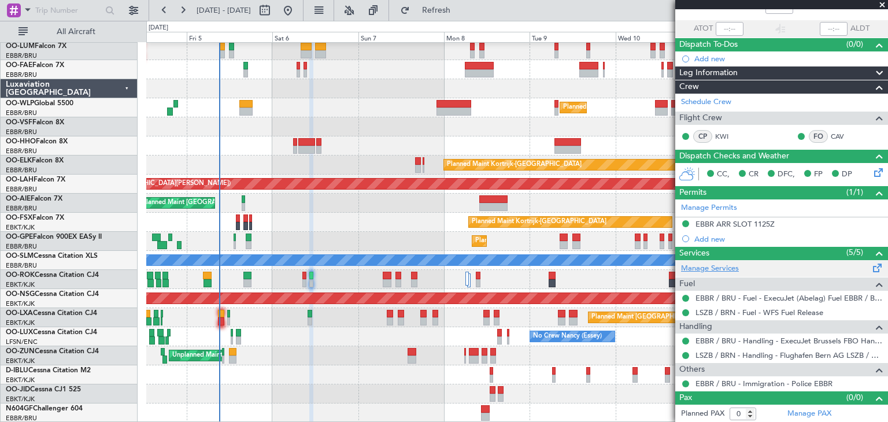
click at [718, 269] on link "Manage Services" at bounding box center [710, 269] width 58 height 12
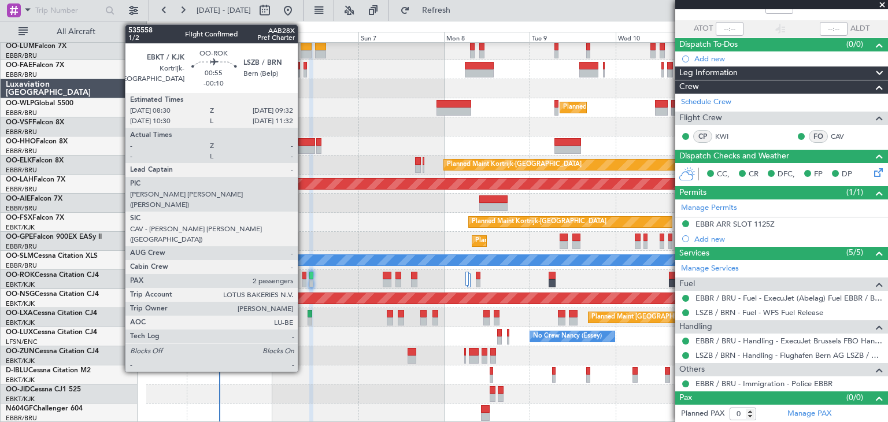
click at [303, 276] on div at bounding box center [304, 276] width 4 height 8
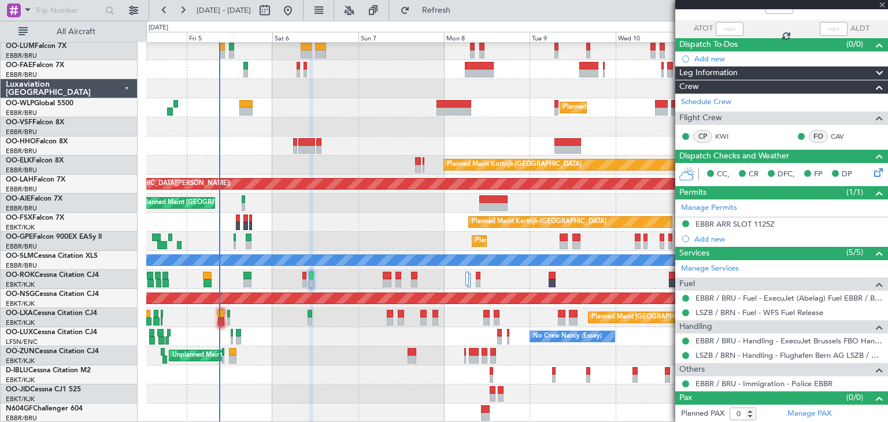
type input "-00:10"
type input "2"
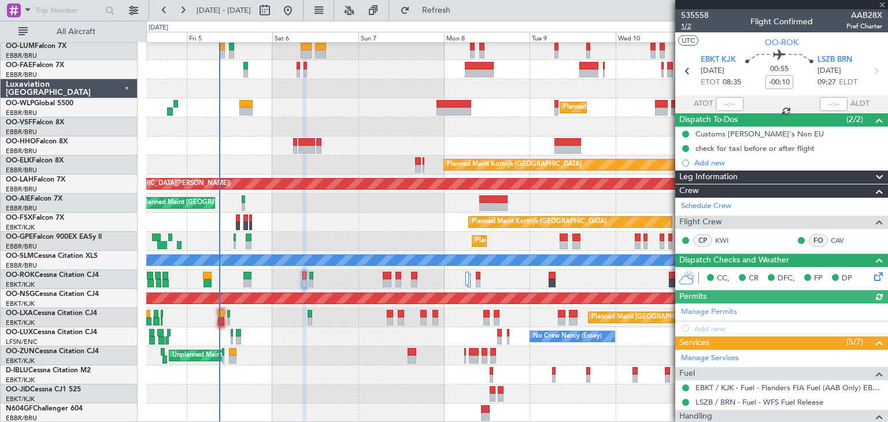
click at [681, 24] on span "1/2" at bounding box center [695, 26] width 28 height 10
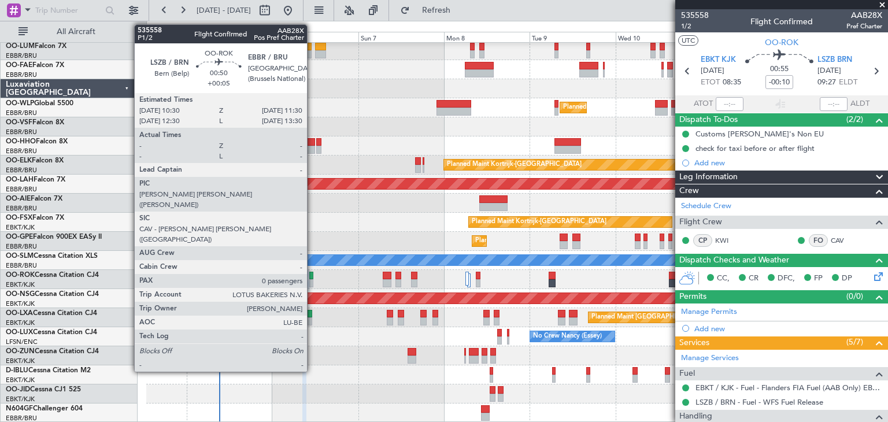
click at [312, 273] on div at bounding box center [311, 276] width 4 height 8
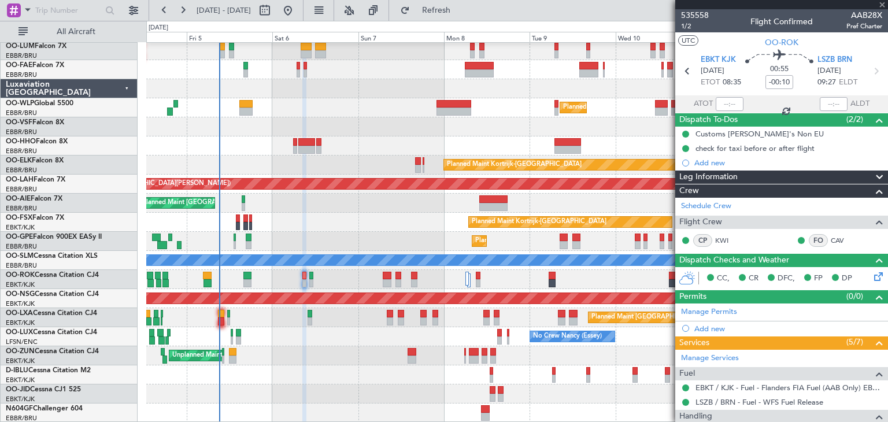
type input "+00:05"
type input "0"
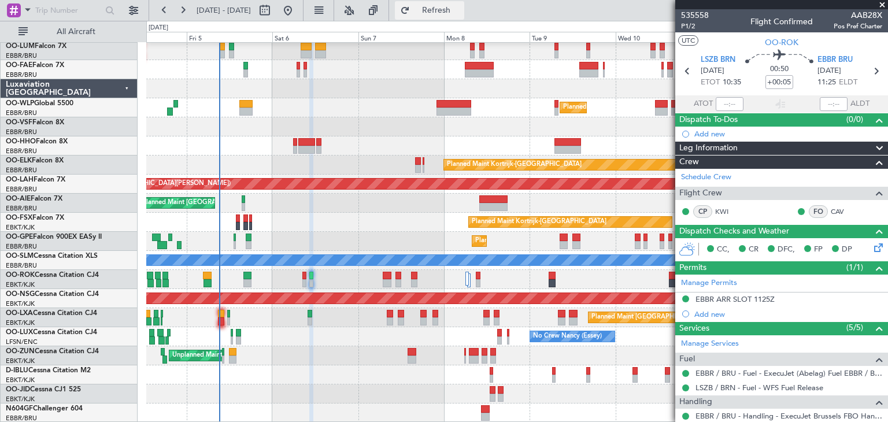
click at [461, 13] on span "Refresh" at bounding box center [436, 10] width 49 height 8
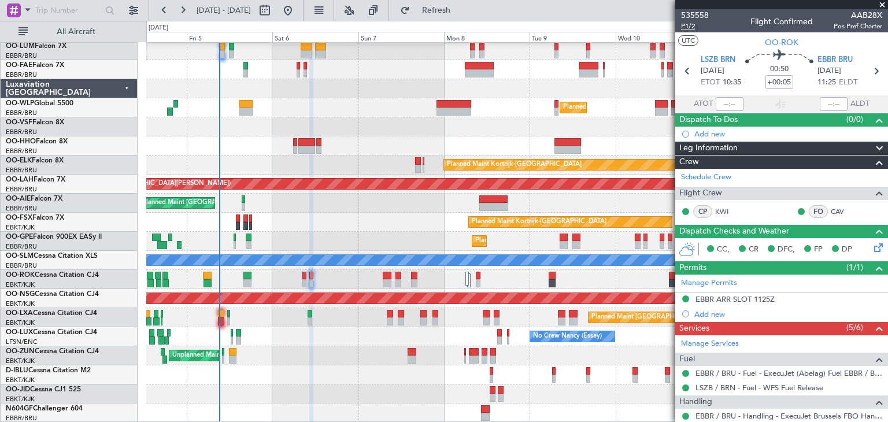
click at [688, 27] on span "P1/2" at bounding box center [695, 26] width 28 height 10
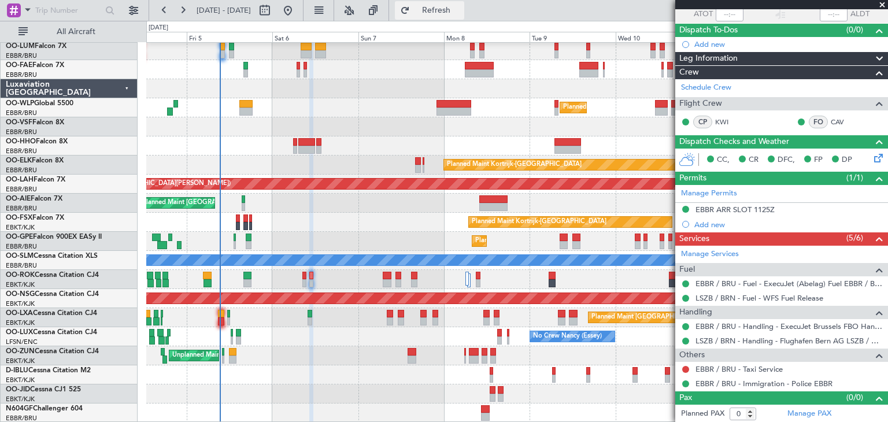
click at [461, 11] on span "Refresh" at bounding box center [436, 10] width 49 height 8
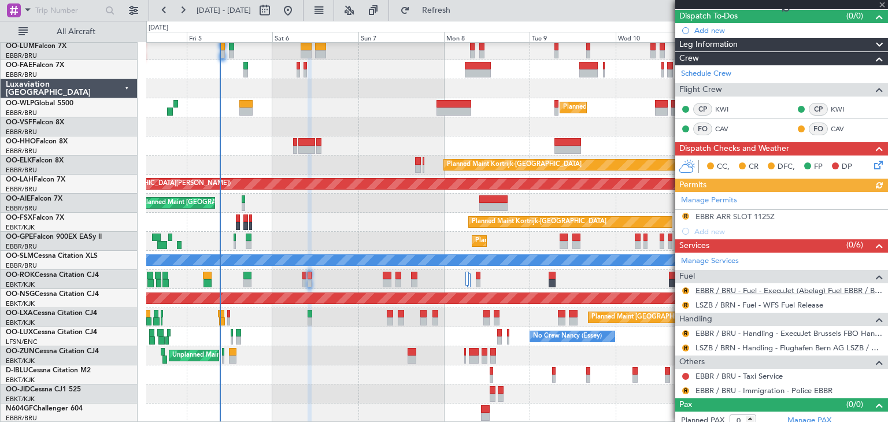
scroll to position [110, 0]
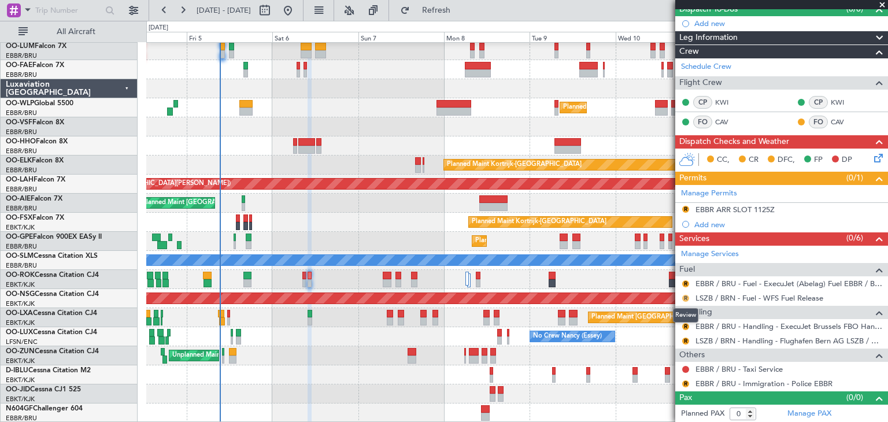
click at [687, 295] on button "R" at bounding box center [685, 298] width 7 height 7
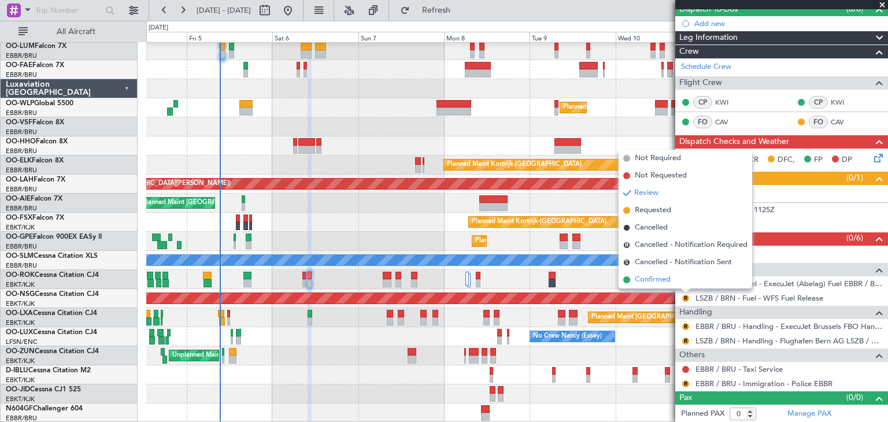
click at [679, 280] on li "Confirmed" at bounding box center [685, 279] width 134 height 17
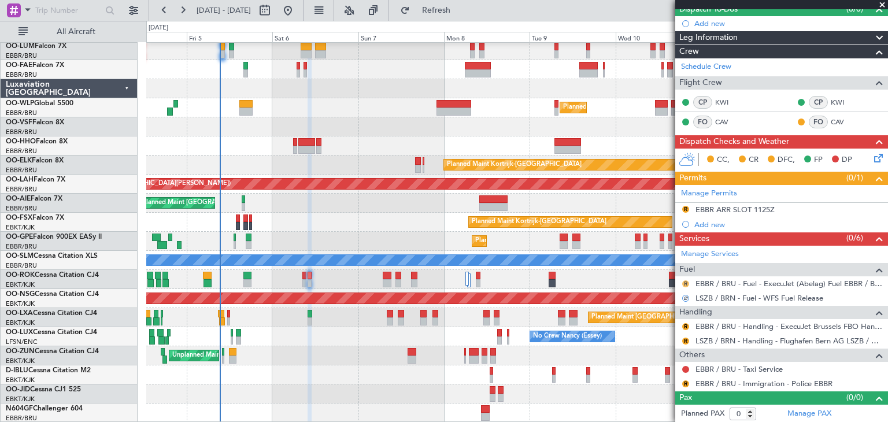
click at [688, 283] on button "R" at bounding box center [685, 283] width 7 height 7
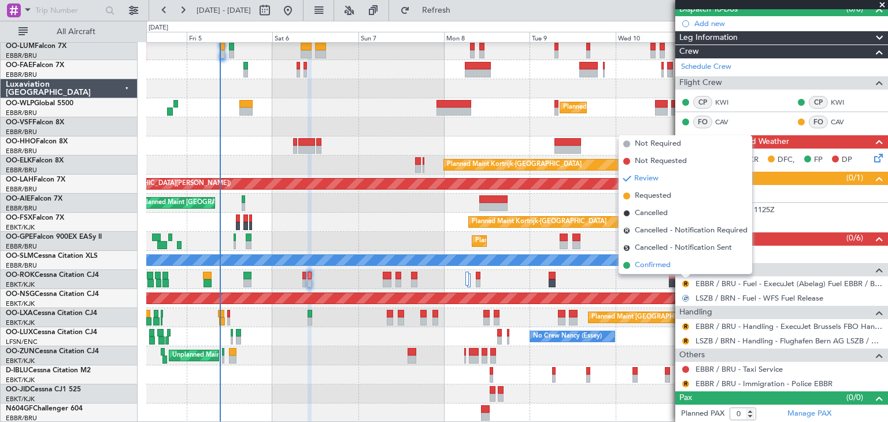
click at [674, 269] on li "Confirmed" at bounding box center [685, 265] width 134 height 17
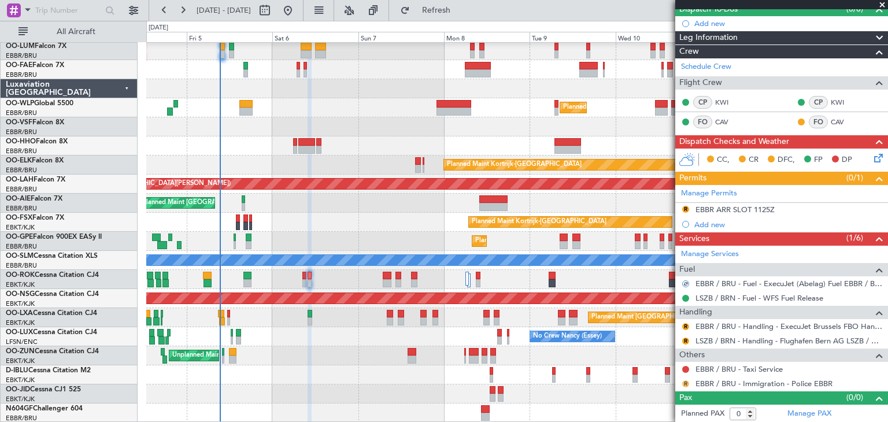
click at [683, 380] on button "R" at bounding box center [685, 383] width 7 height 7
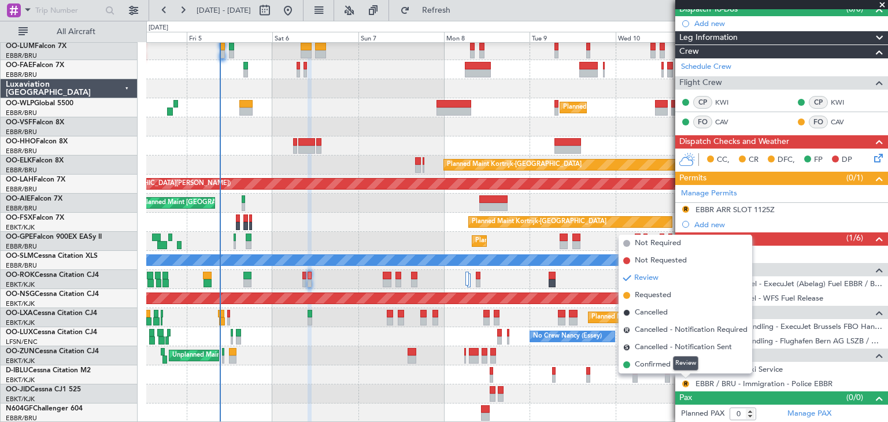
click at [675, 364] on div "Review" at bounding box center [685, 363] width 25 height 14
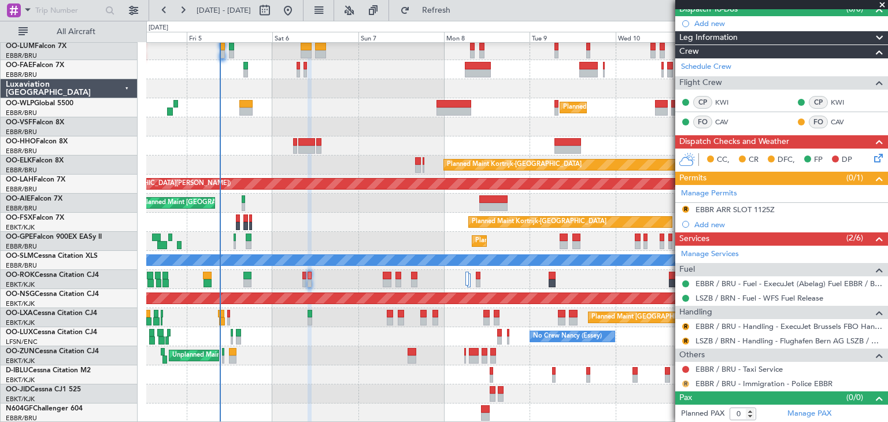
click at [687, 382] on button "R" at bounding box center [685, 383] width 7 height 7
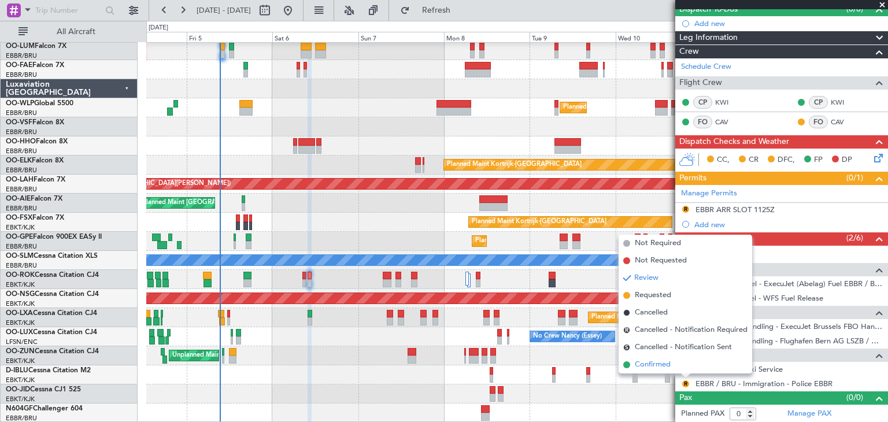
click at [656, 362] on span "Confirmed" at bounding box center [653, 365] width 36 height 12
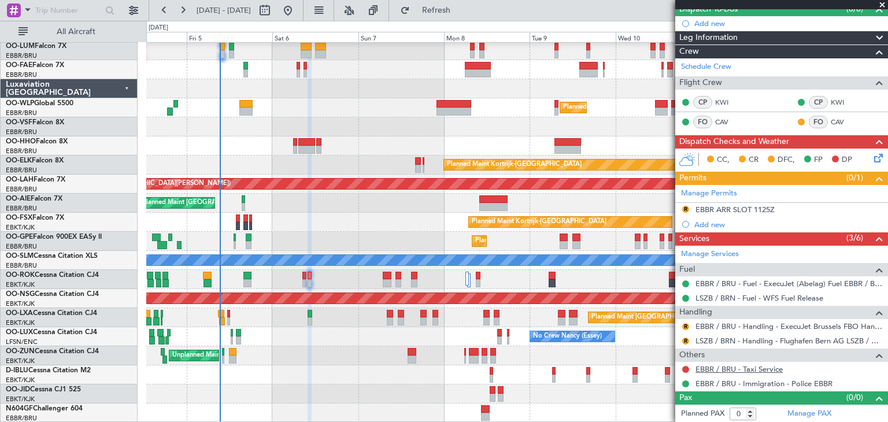
click at [707, 365] on link "EBBR / BRU - Taxi Service" at bounding box center [738, 369] width 87 height 10
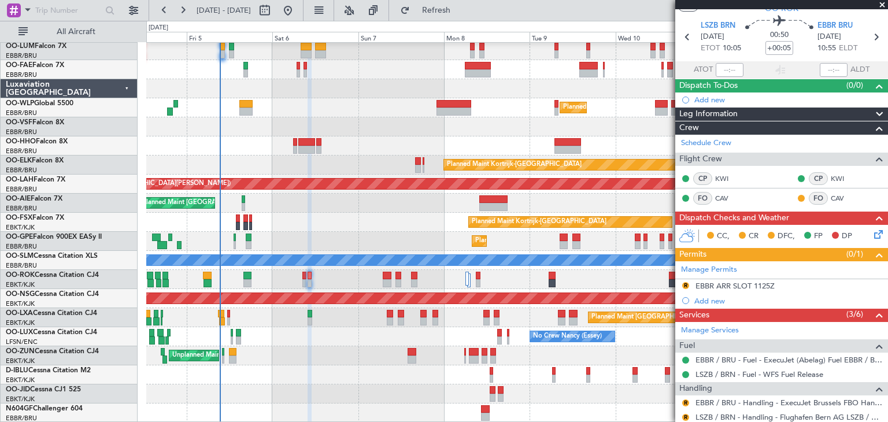
scroll to position [0, 0]
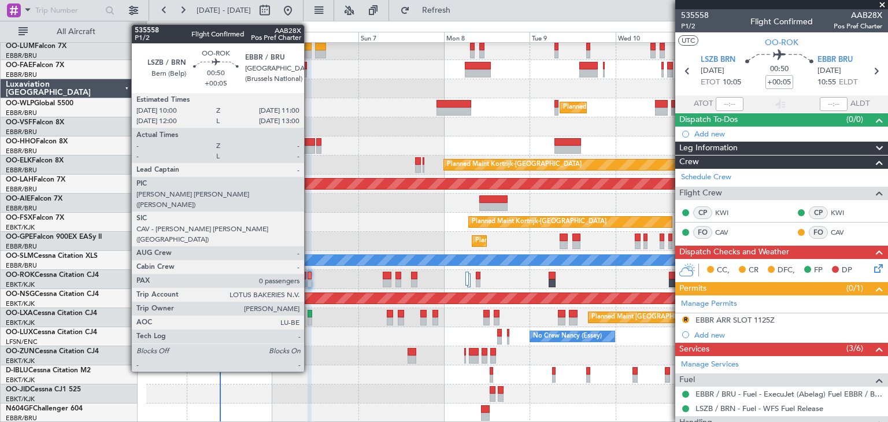
click at [309, 275] on div at bounding box center [309, 276] width 4 height 8
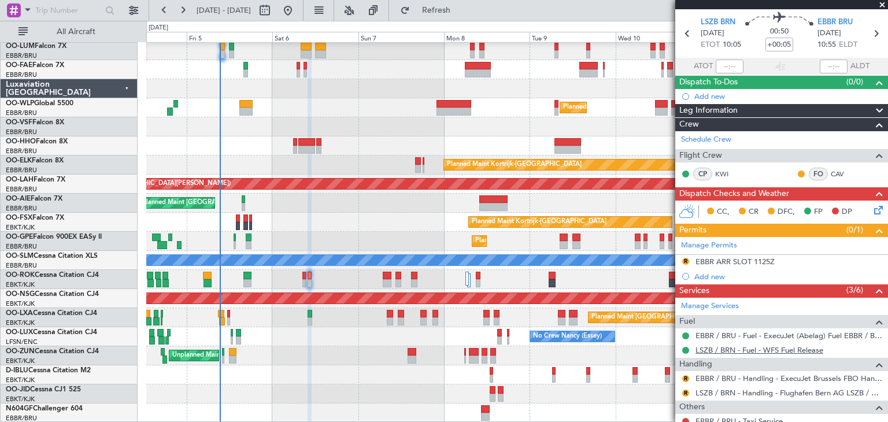
scroll to position [90, 0]
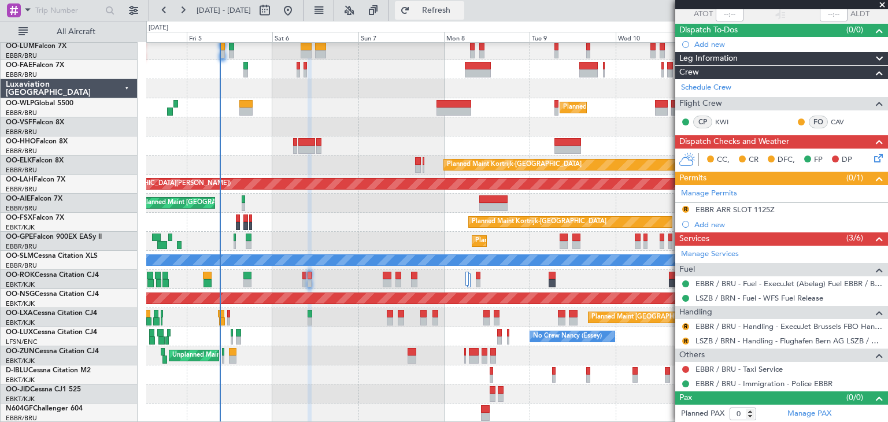
click at [454, 7] on span "Refresh" at bounding box center [436, 10] width 49 height 8
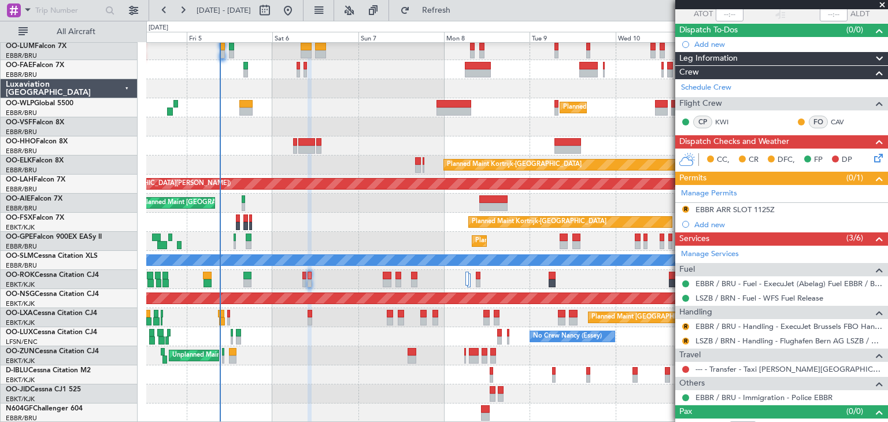
scroll to position [103, 0]
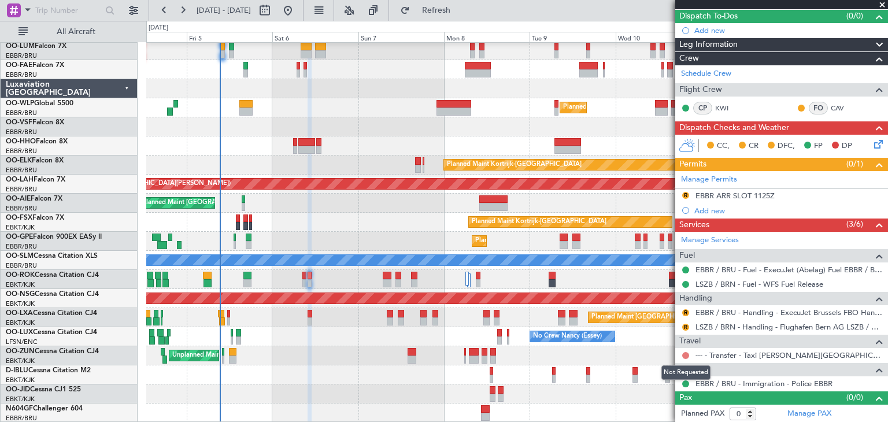
click at [687, 353] on button at bounding box center [685, 355] width 7 height 7
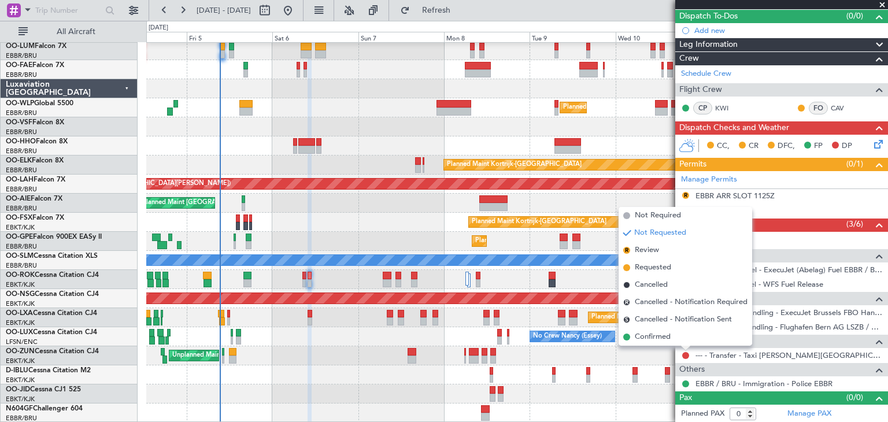
click at [666, 271] on span "Requested" at bounding box center [653, 268] width 36 height 12
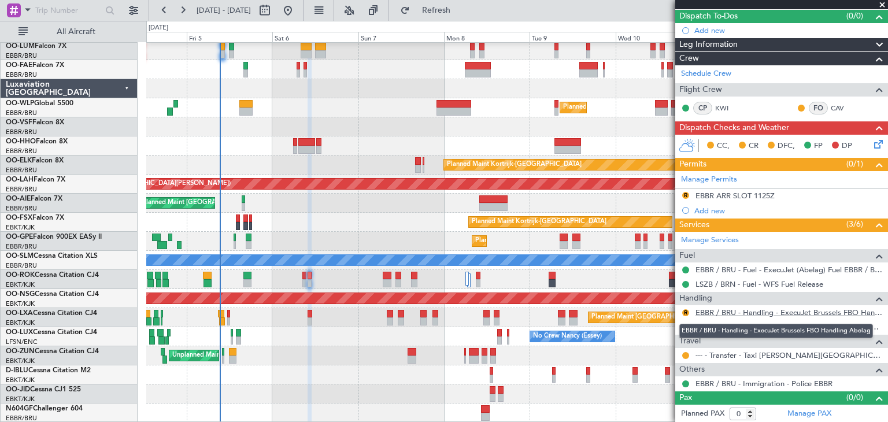
click at [727, 312] on link "EBBR / BRU - Handling - ExecuJet Brussels FBO Handling Abelag" at bounding box center [788, 312] width 187 height 10
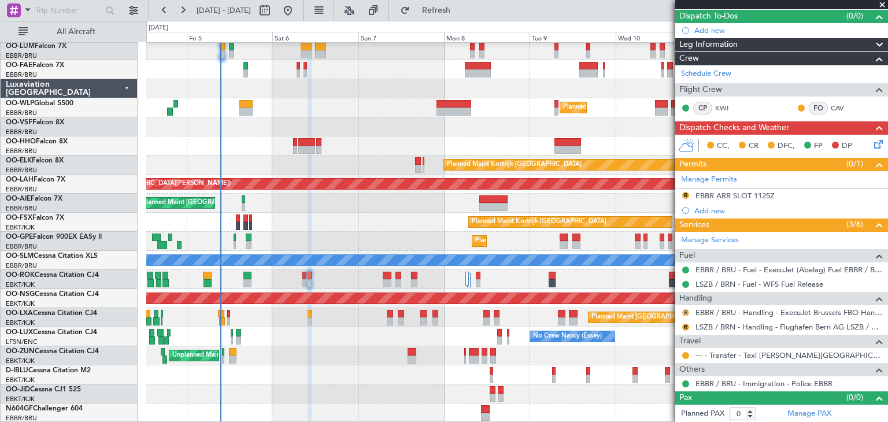
click at [685, 309] on button "R" at bounding box center [685, 312] width 7 height 7
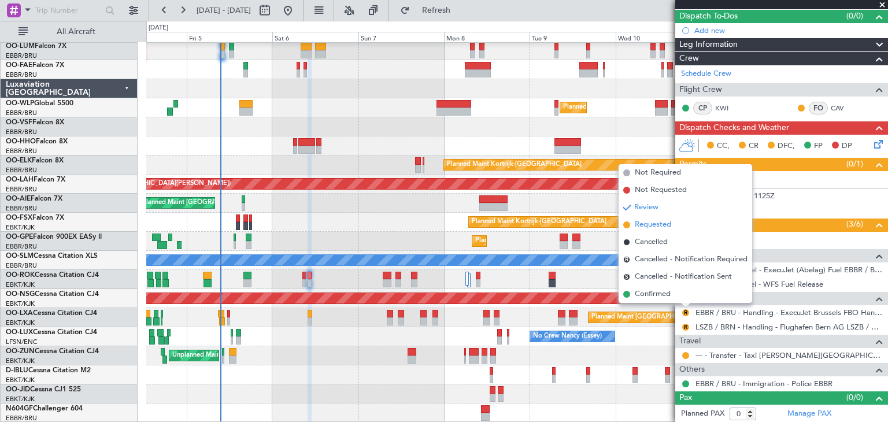
click at [666, 226] on span "Requested" at bounding box center [653, 225] width 36 height 12
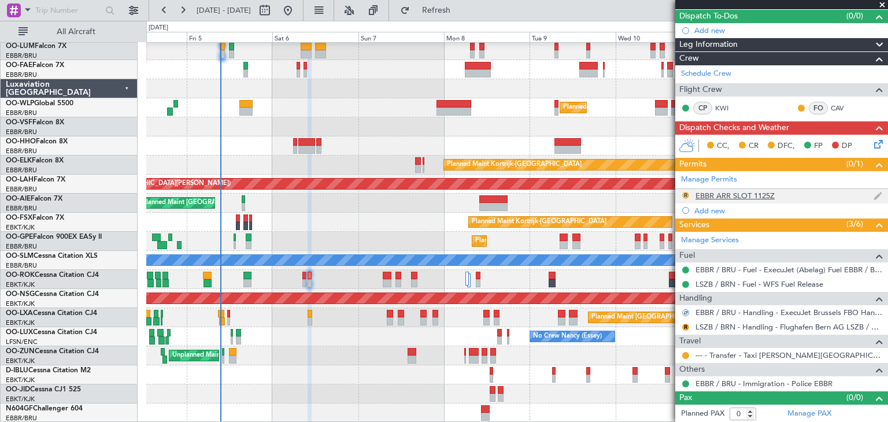
click at [684, 194] on button "R" at bounding box center [685, 195] width 7 height 7
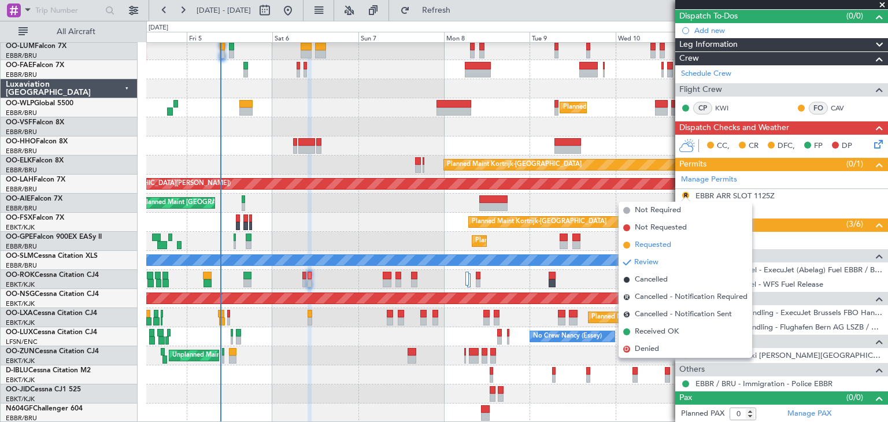
click at [665, 242] on span "Requested" at bounding box center [653, 245] width 36 height 12
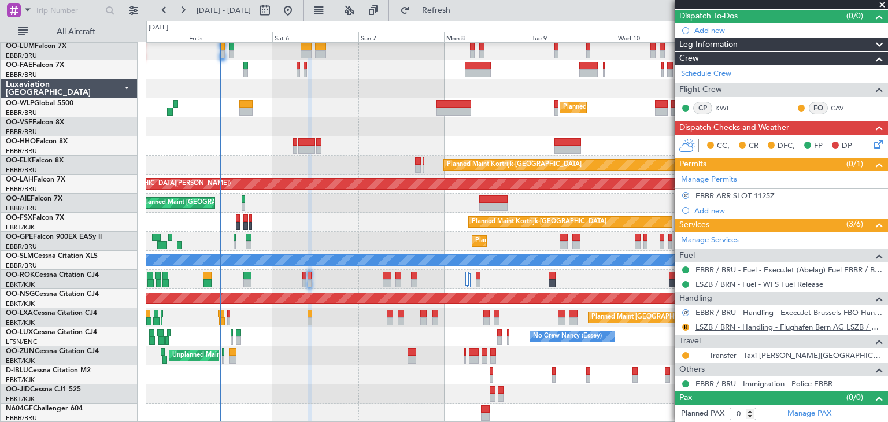
click at [714, 324] on link "LSZB / BRN - Handling - Flughafen Bern AG LSZB / BRN" at bounding box center [788, 327] width 187 height 10
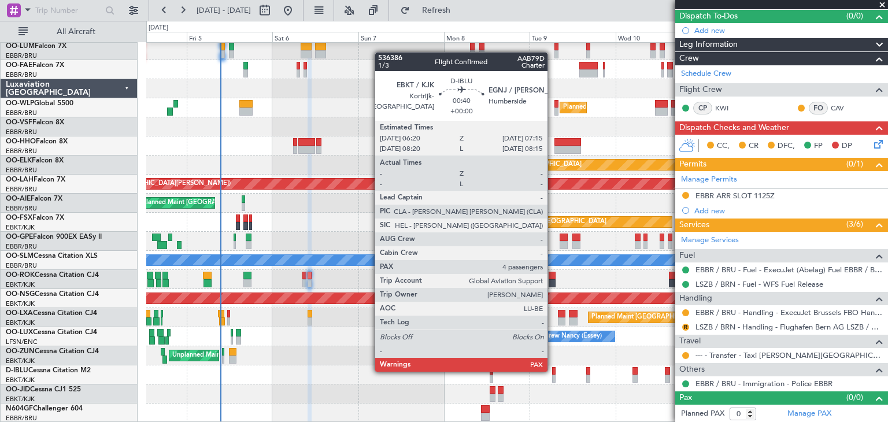
click at [553, 370] on div at bounding box center [553, 371] width 3 height 8
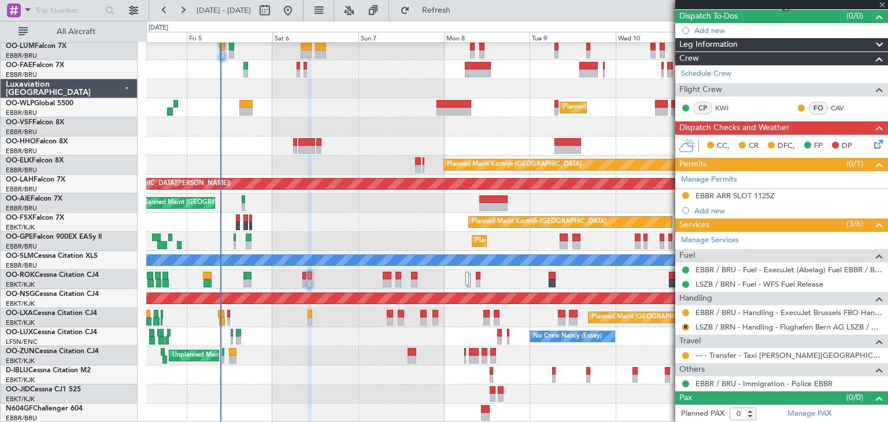
type input "4"
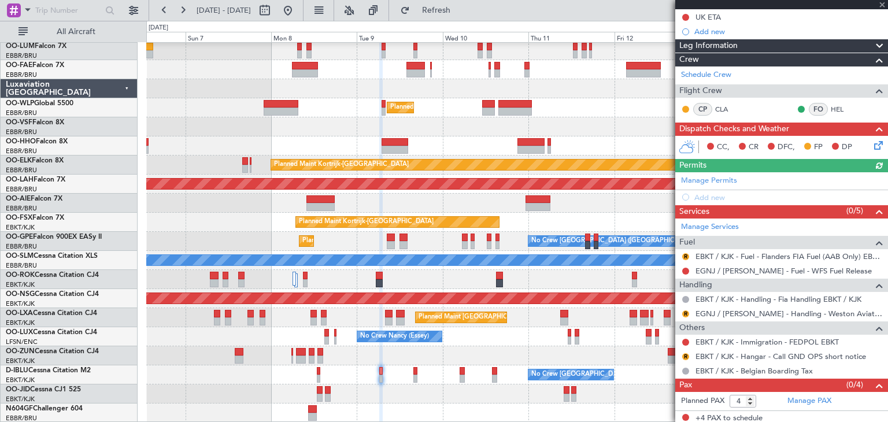
scroll to position [148, 0]
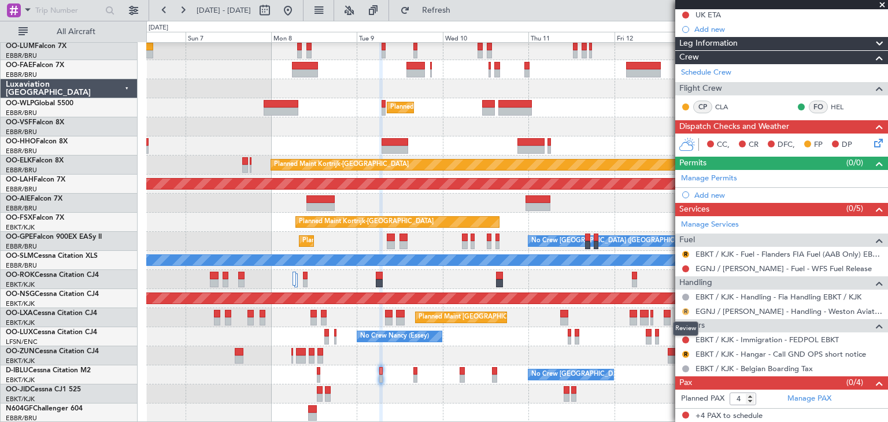
click at [688, 310] on button "R" at bounding box center [685, 311] width 7 height 7
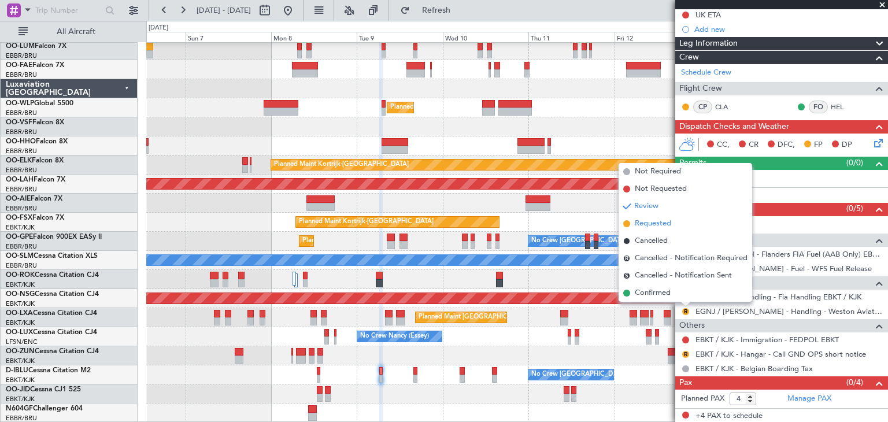
click at [663, 219] on span "Requested" at bounding box center [653, 224] width 36 height 12
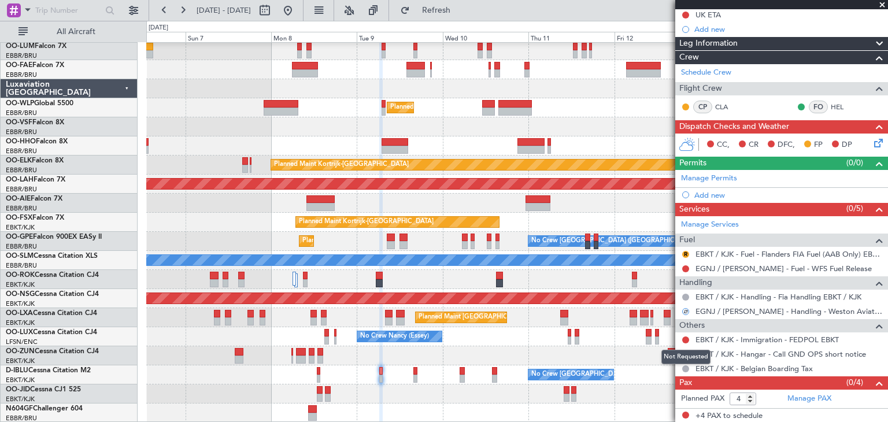
click at [683, 353] on div "Not Requested" at bounding box center [685, 357] width 49 height 14
click at [684, 353] on button "R" at bounding box center [685, 354] width 7 height 7
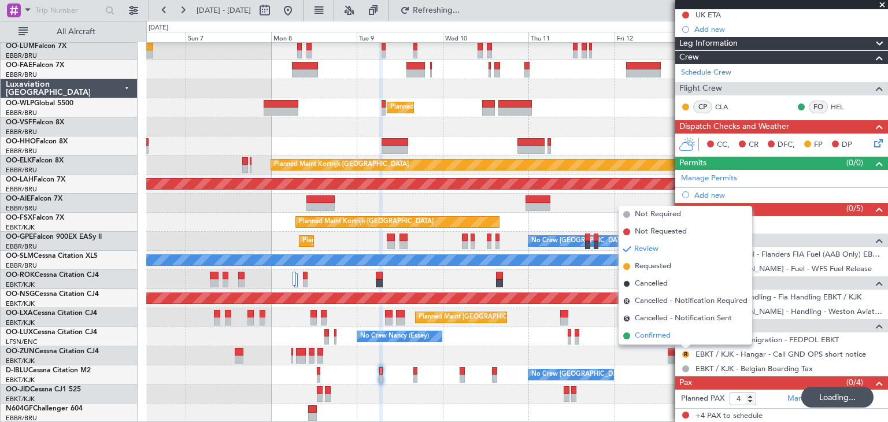
click at [669, 338] on span "Confirmed" at bounding box center [653, 336] width 36 height 12
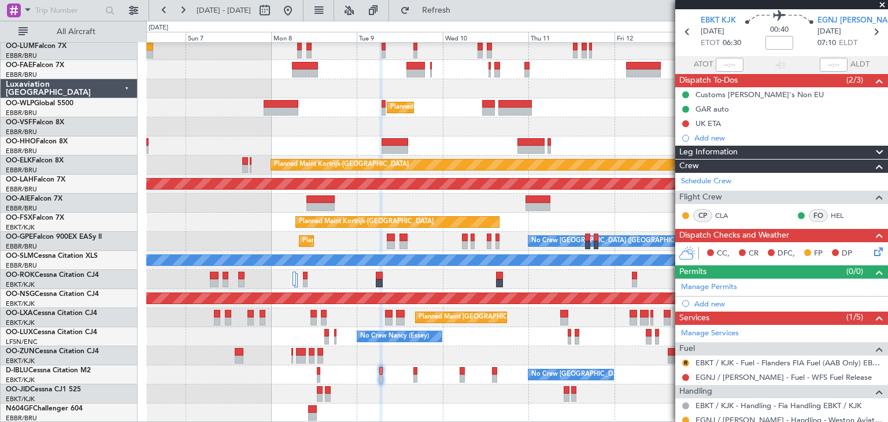
scroll to position [0, 0]
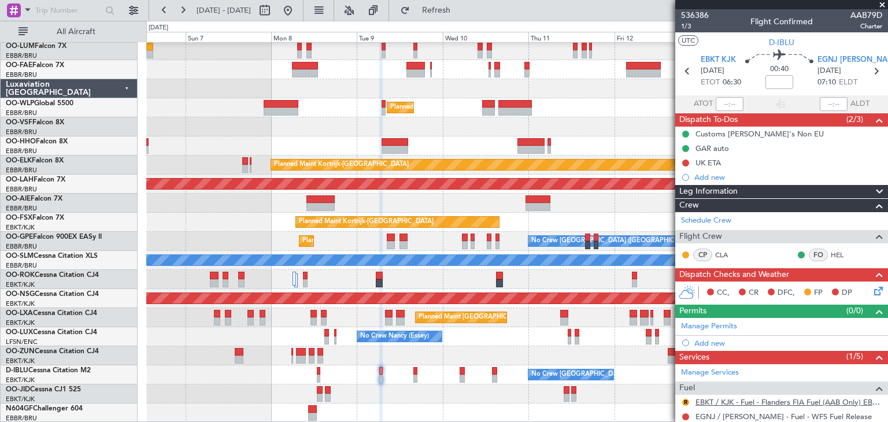
click at [740, 401] on link "EBKT / KJK - Fuel - Flanders FIA Fuel (AAB Only) EBKT / KJK" at bounding box center [788, 402] width 187 height 10
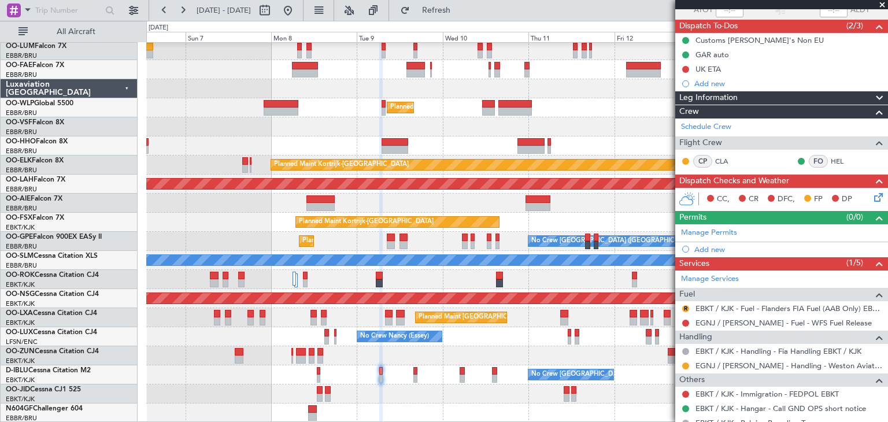
scroll to position [148, 0]
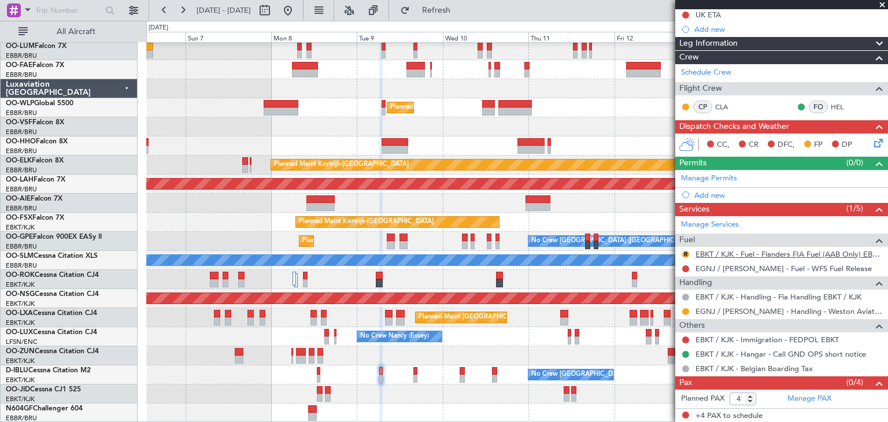
click at [712, 254] on link "EBKT / KJK - Fuel - Flanders FIA Fuel (AAB Only) EBKT / KJK" at bounding box center [788, 254] width 187 height 10
click at [684, 253] on button "R" at bounding box center [685, 254] width 7 height 7
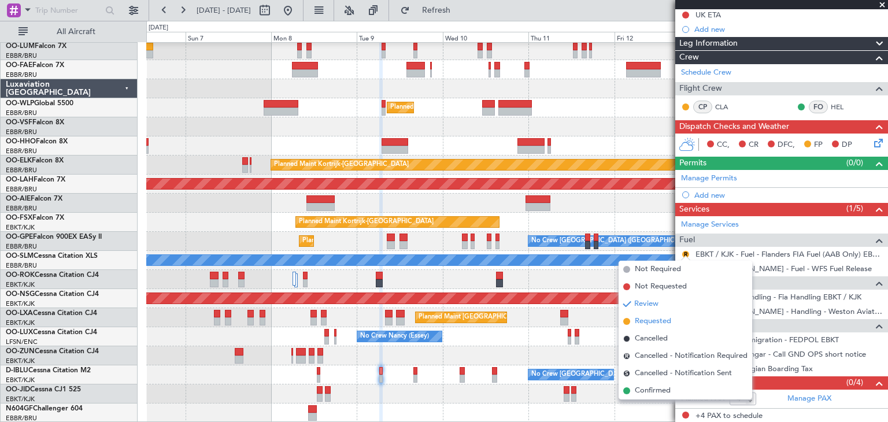
click at [654, 324] on span "Requested" at bounding box center [653, 322] width 36 height 12
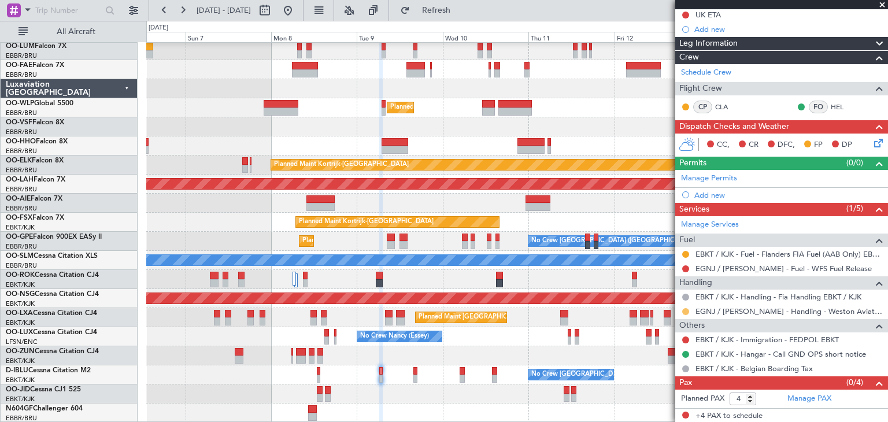
click at [684, 308] on button at bounding box center [685, 311] width 7 height 7
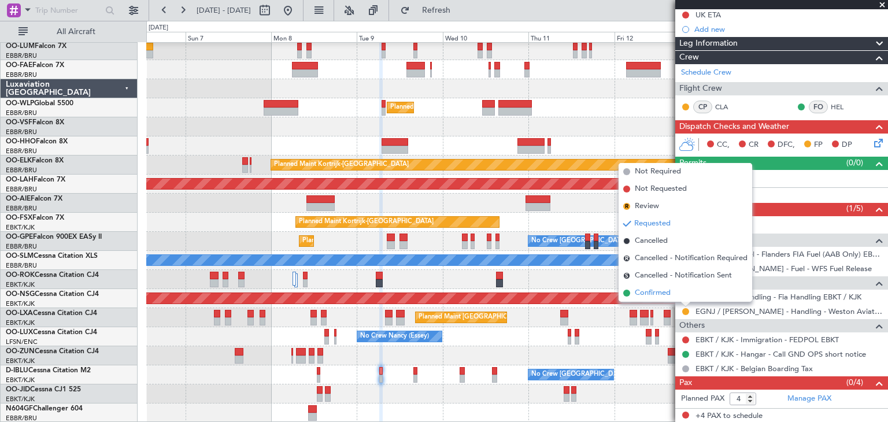
click at [675, 292] on li "Confirmed" at bounding box center [685, 292] width 134 height 17
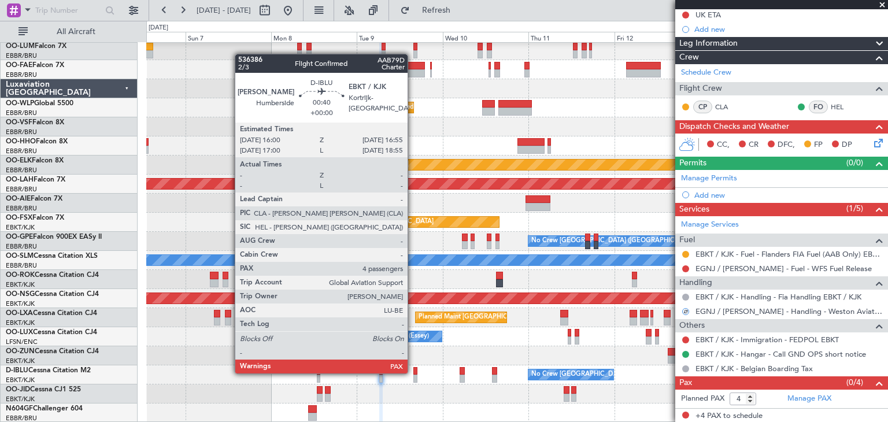
click at [413, 372] on div at bounding box center [414, 371] width 3 height 8
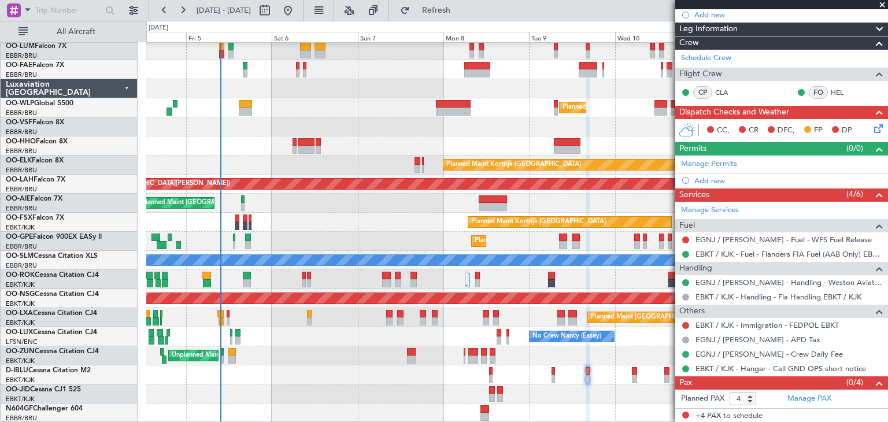
scroll to position [21, 0]
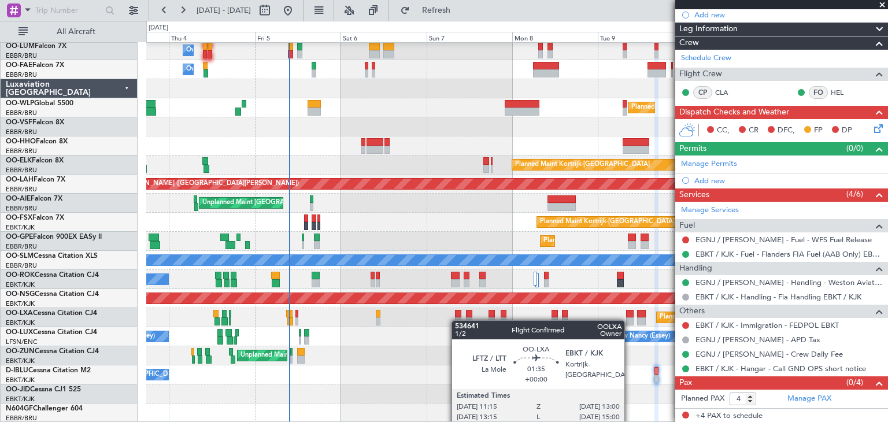
click at [466, 319] on div "Owner Melsbroek Air Base Planned Maint Brussels (Brussels National) Owner Melsb…" at bounding box center [516, 222] width 741 height 401
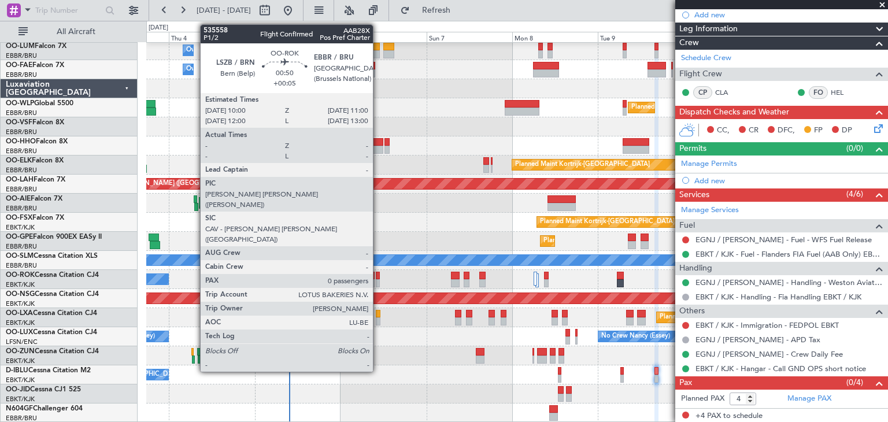
click at [378, 276] on div at bounding box center [378, 276] width 4 height 8
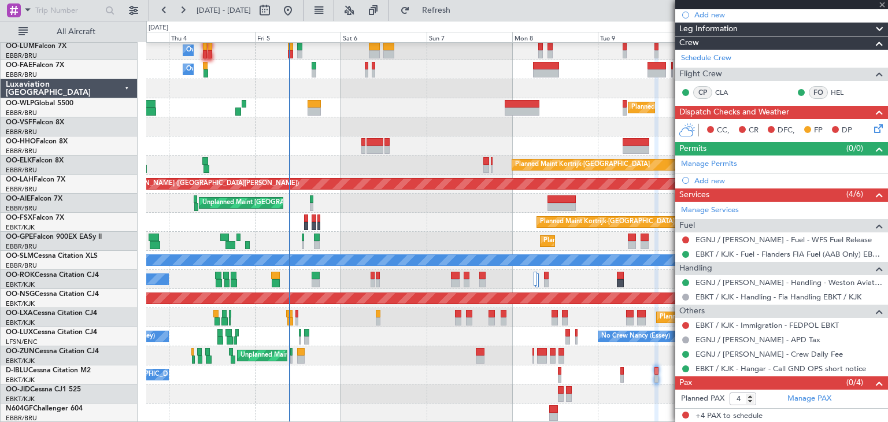
type input "+00:05"
type input "0"
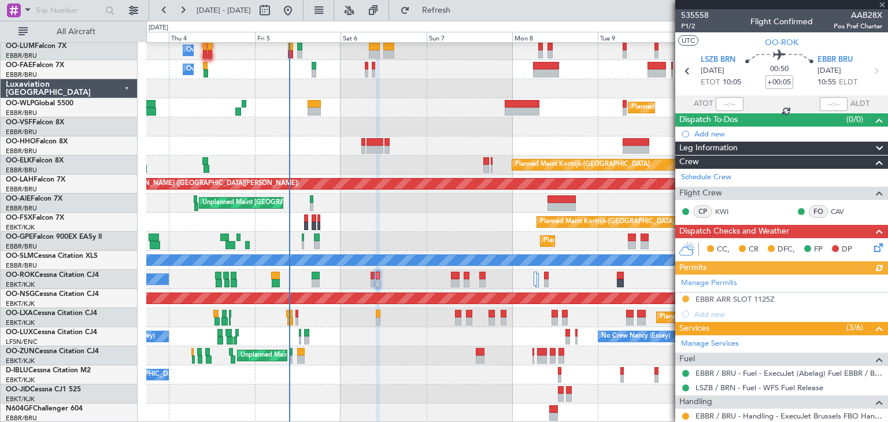
scroll to position [103, 0]
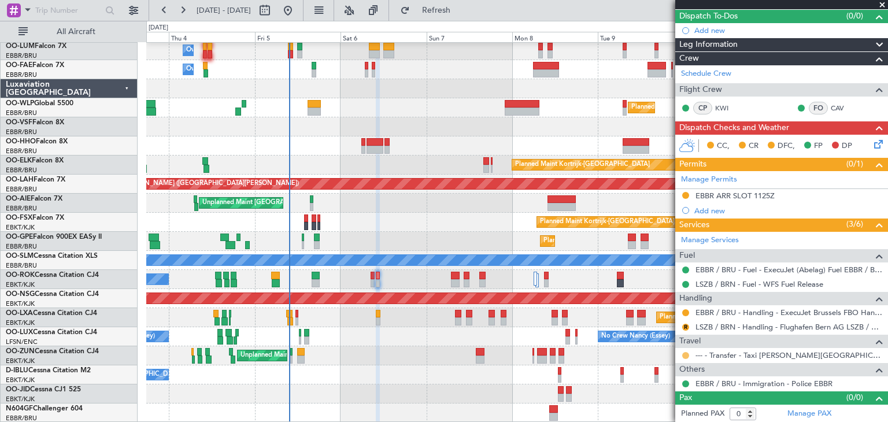
click at [685, 354] on button at bounding box center [685, 355] width 7 height 7
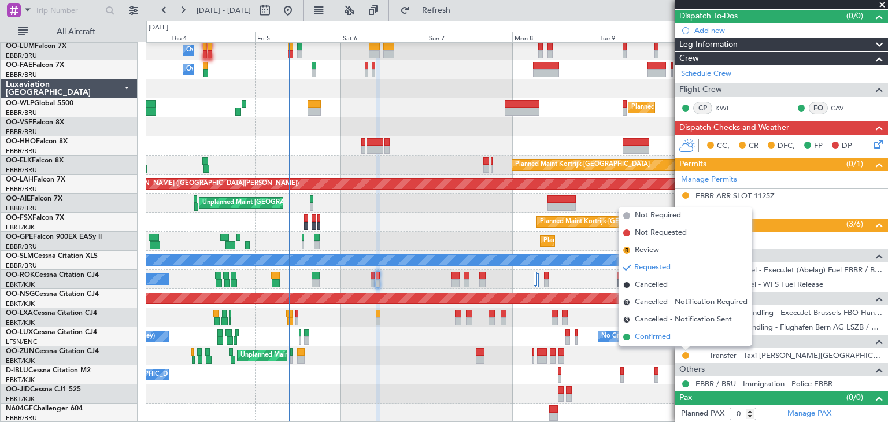
click at [677, 339] on li "Confirmed" at bounding box center [685, 336] width 134 height 17
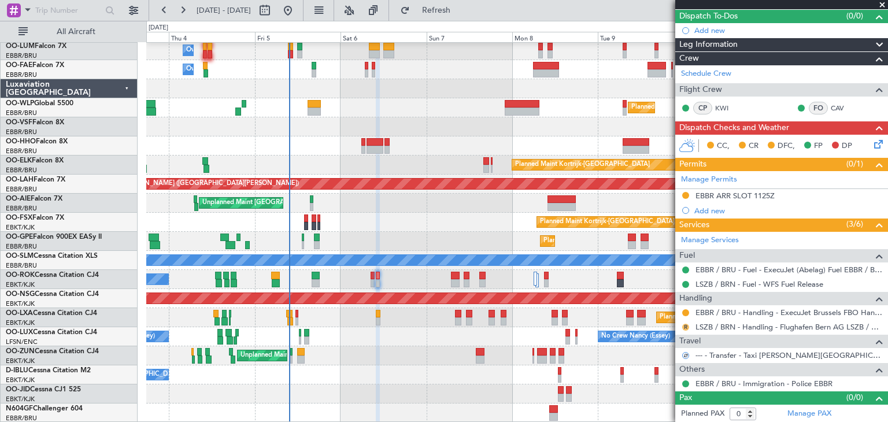
click at [687, 327] on button "R" at bounding box center [685, 327] width 7 height 7
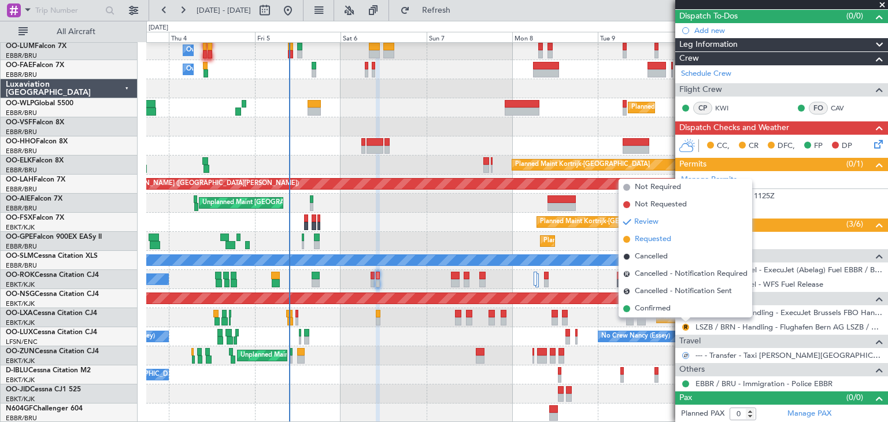
click at [673, 239] on li "Requested" at bounding box center [685, 239] width 134 height 17
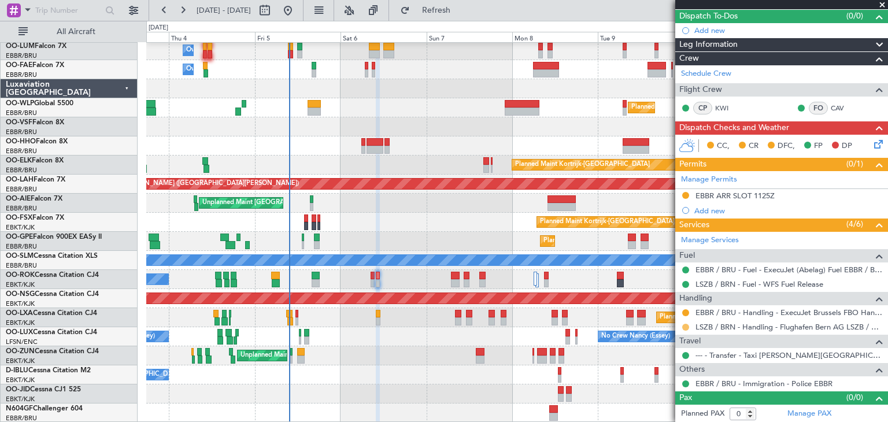
click at [684, 327] on button at bounding box center [685, 327] width 7 height 7
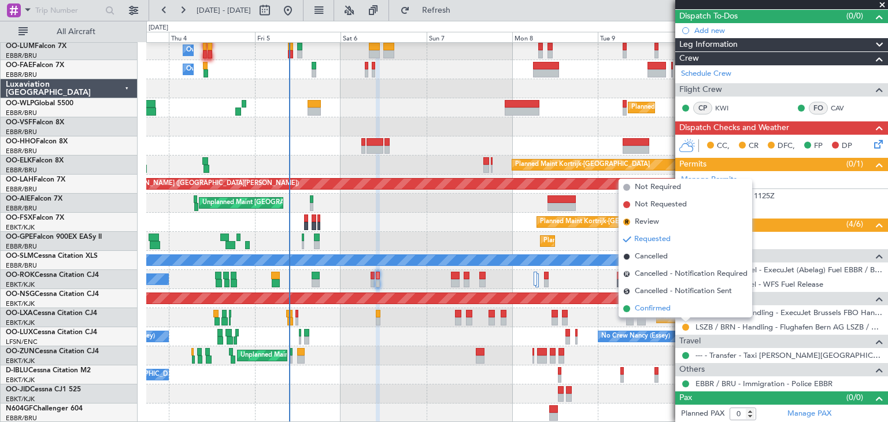
click at [669, 308] on span "Confirmed" at bounding box center [653, 309] width 36 height 12
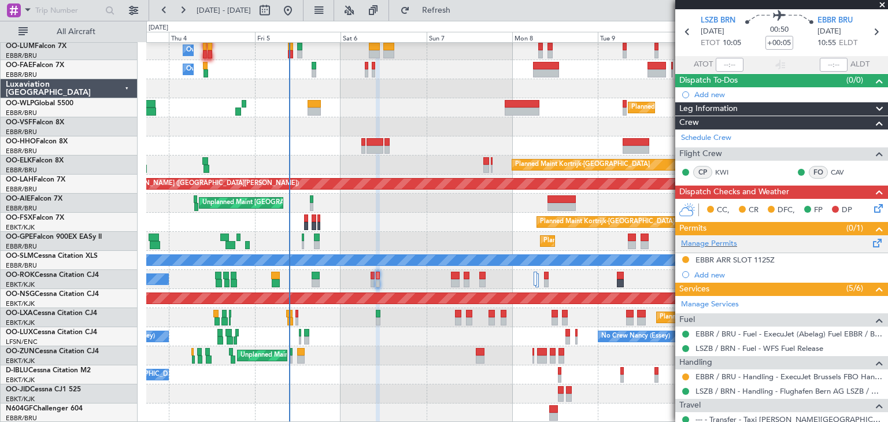
scroll to position [0, 0]
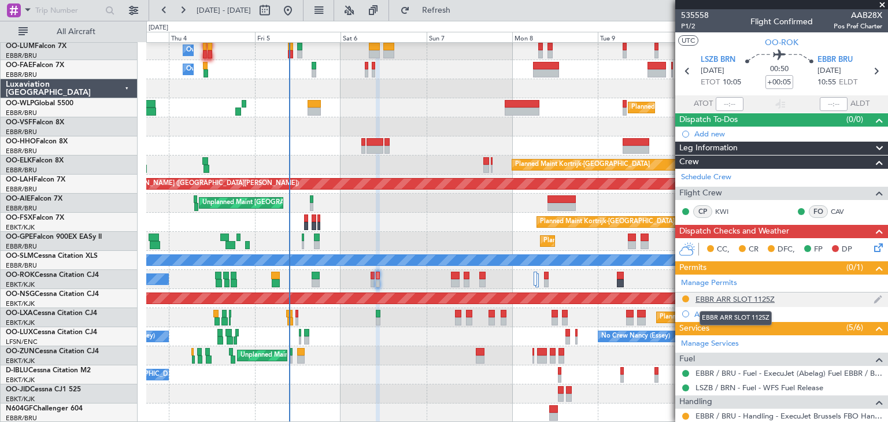
click at [753, 297] on div "EBBR ARR SLOT 1125Z" at bounding box center [734, 299] width 79 height 10
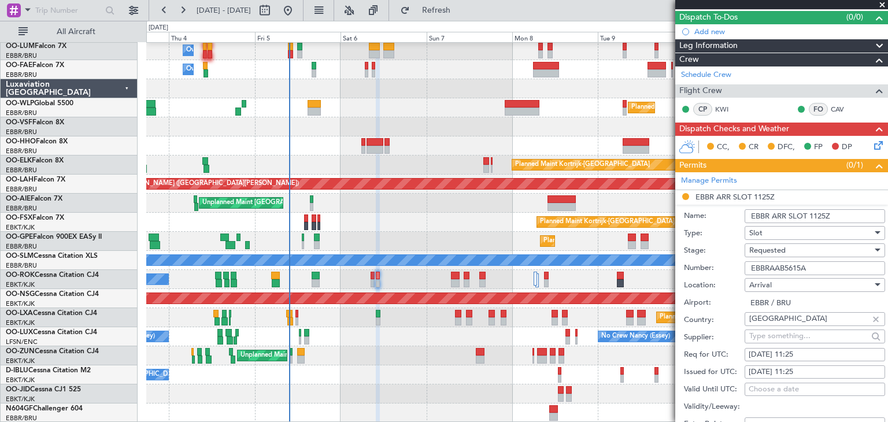
scroll to position [116, 0]
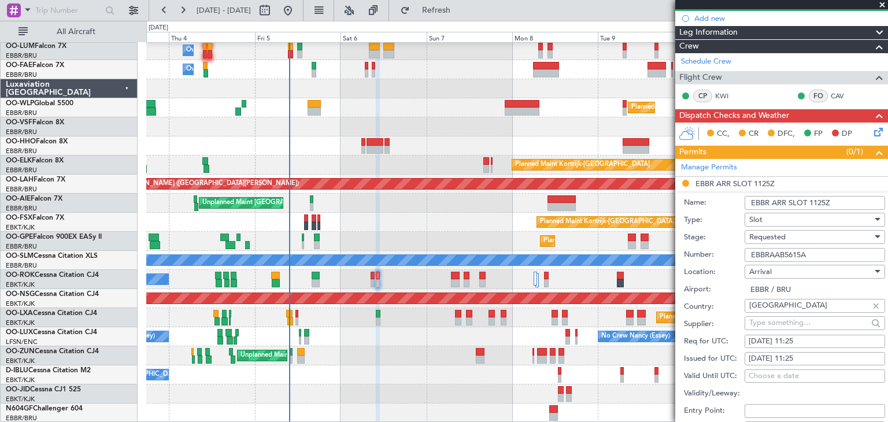
drag, startPoint x: 837, startPoint y: 250, endPoint x: 712, endPoint y: 260, distance: 125.2
click at [712, 260] on div "Number: EBBRAAB5615A" at bounding box center [784, 254] width 201 height 17
paste input "0"
type input "EBBRAAB5615A00"
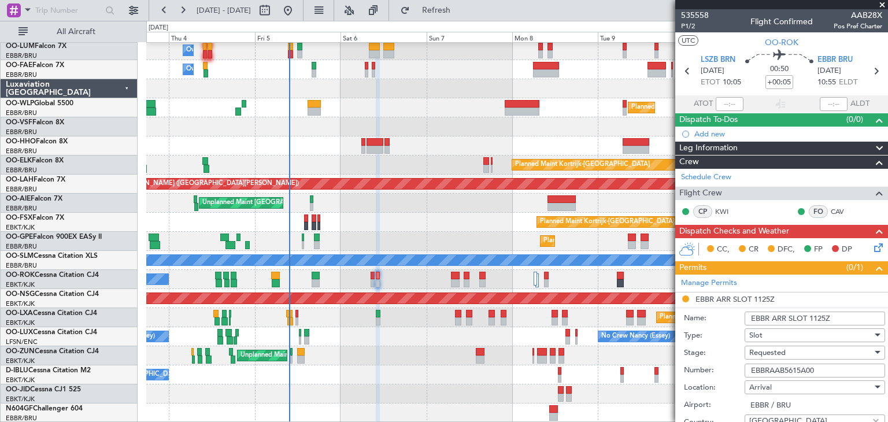
scroll to position [57, 0]
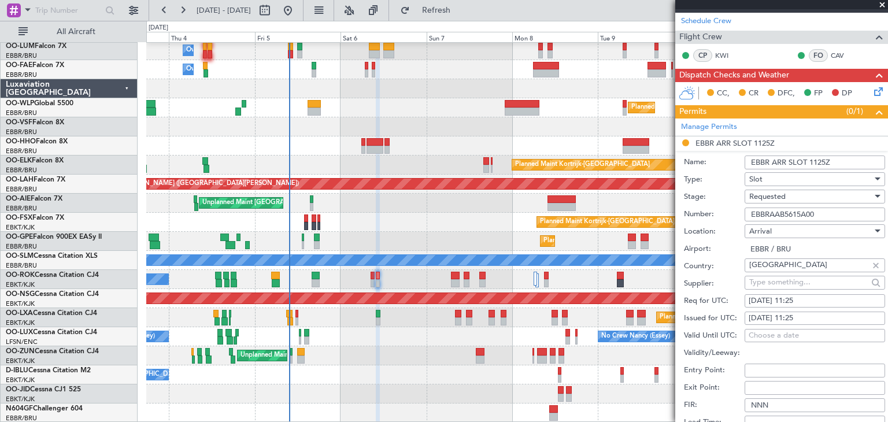
scroll to position [173, 0]
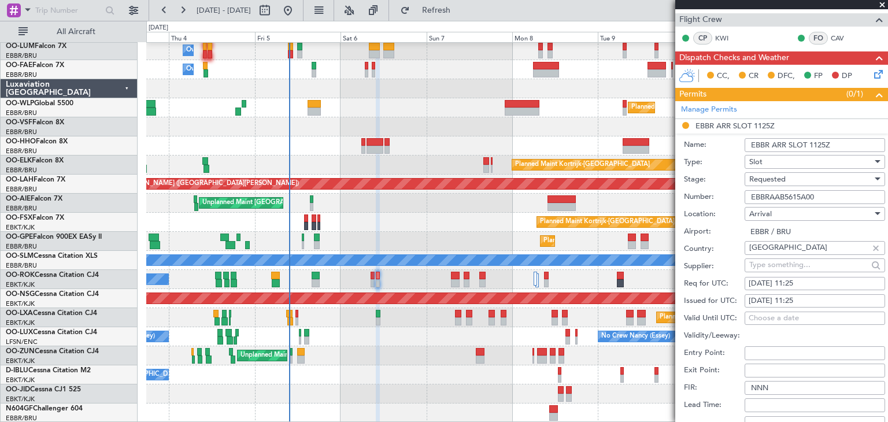
click at [821, 282] on div "[DATE] 11:25" at bounding box center [814, 284] width 132 height 12
select select "9"
select select "2025"
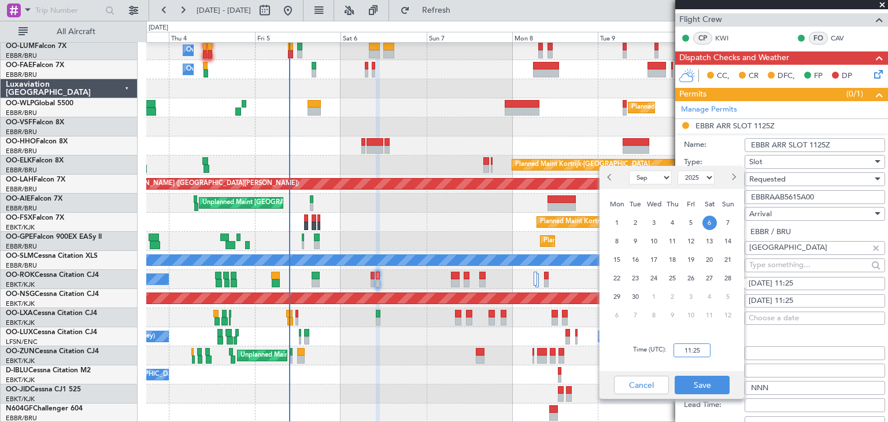
click at [698, 355] on input "11:25" at bounding box center [691, 350] width 37 height 14
type input "11:00"
click at [713, 388] on button "Save" at bounding box center [702, 385] width 55 height 18
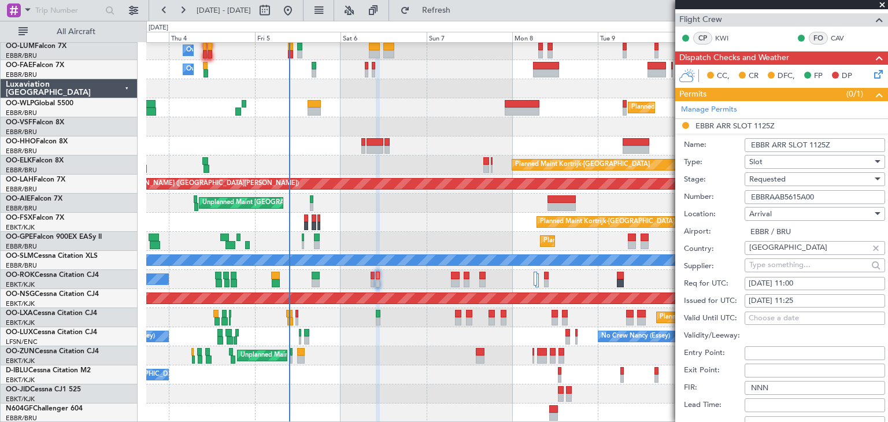
click at [769, 300] on div "06/09/2025 11:25" at bounding box center [814, 301] width 132 height 12
select select "9"
select select "2025"
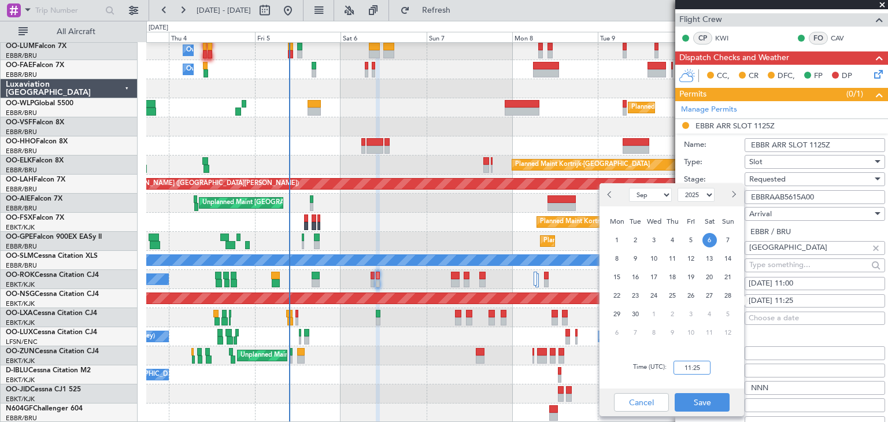
click at [684, 365] on input "11:25" at bounding box center [691, 368] width 37 height 14
type input "1100"
click at [786, 346] on input "Entry Point:" at bounding box center [814, 353] width 140 height 14
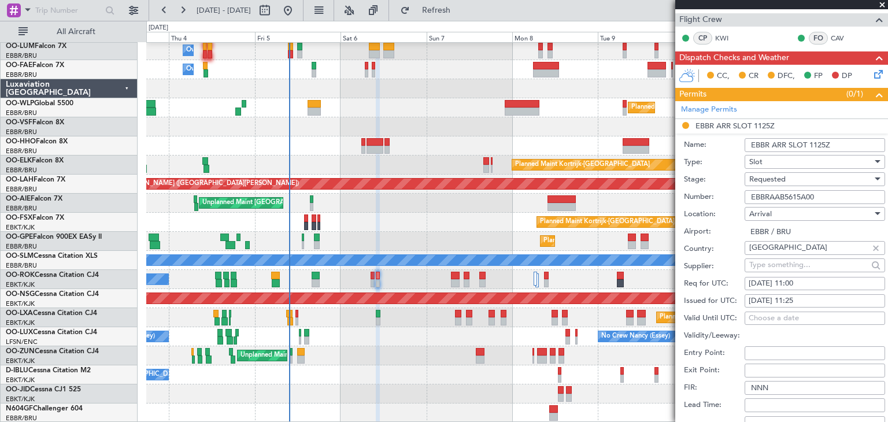
click at [767, 177] on span "Requested" at bounding box center [767, 179] width 36 height 10
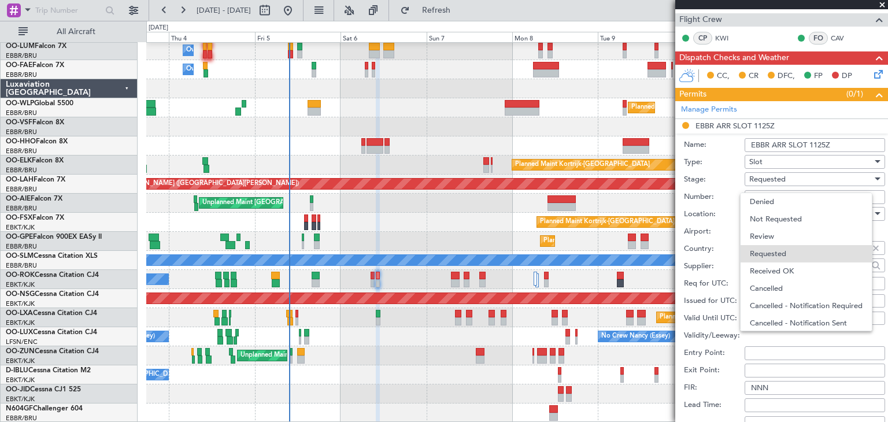
scroll to position [5, 0]
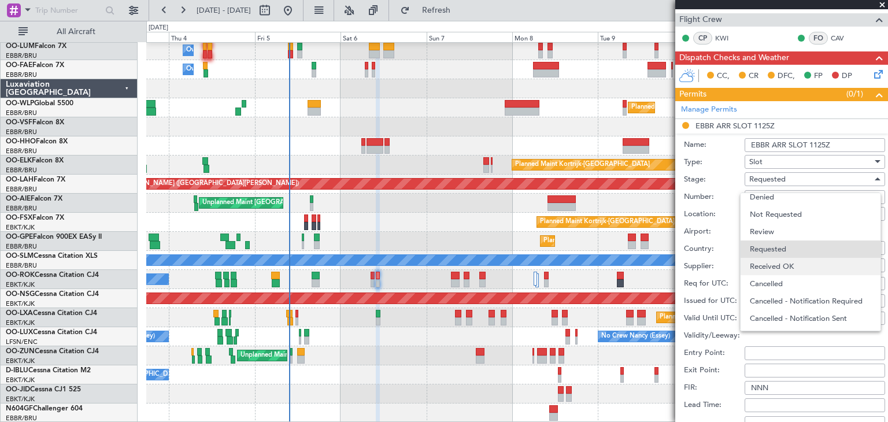
click at [774, 262] on span "Received OK" at bounding box center [810, 266] width 121 height 17
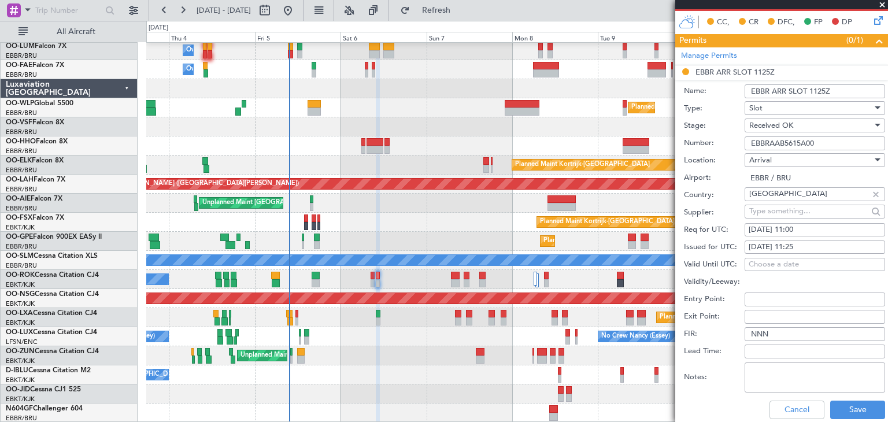
scroll to position [347, 0]
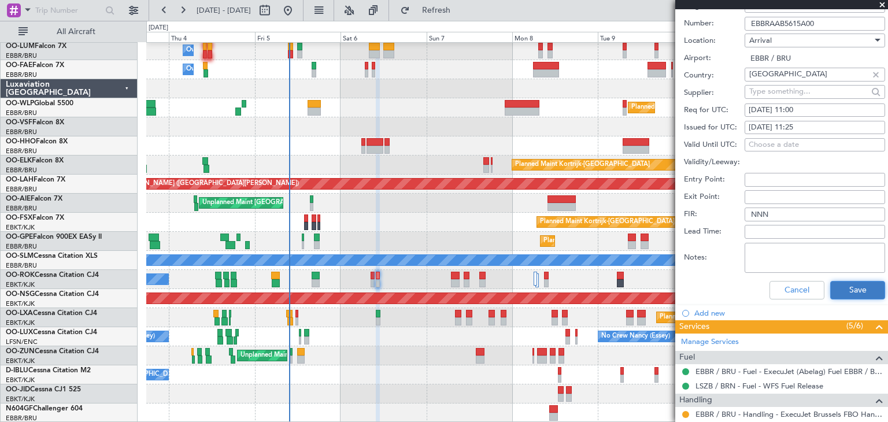
click at [854, 290] on button "Save" at bounding box center [857, 290] width 55 height 18
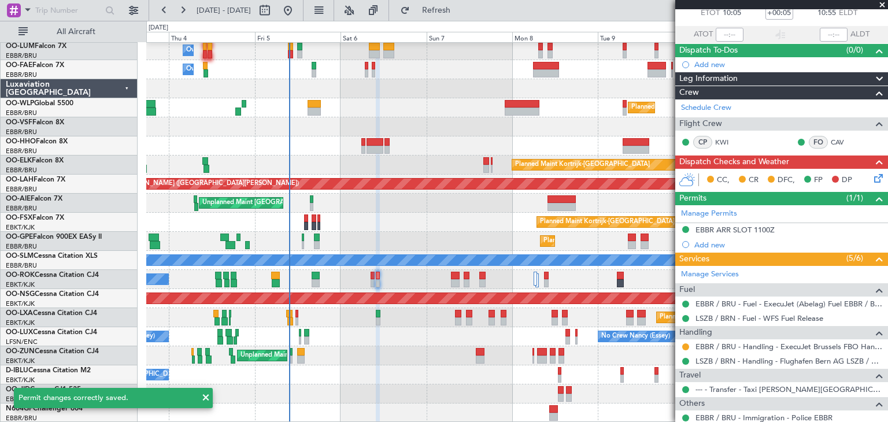
scroll to position [103, 0]
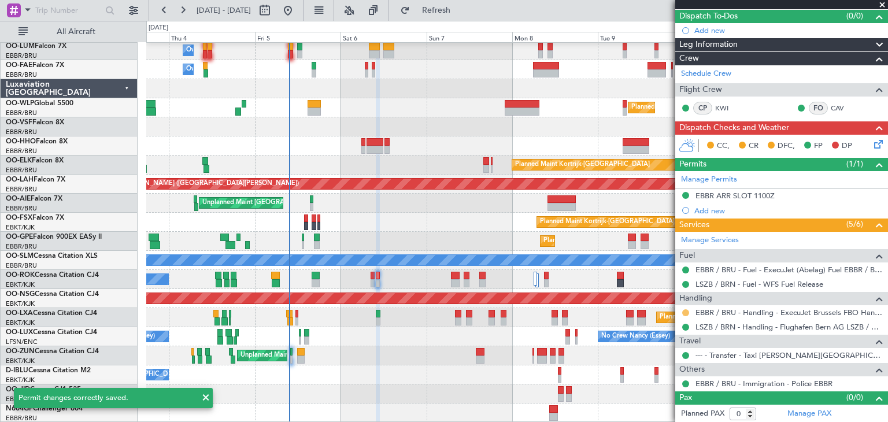
click at [687, 310] on button at bounding box center [685, 312] width 7 height 7
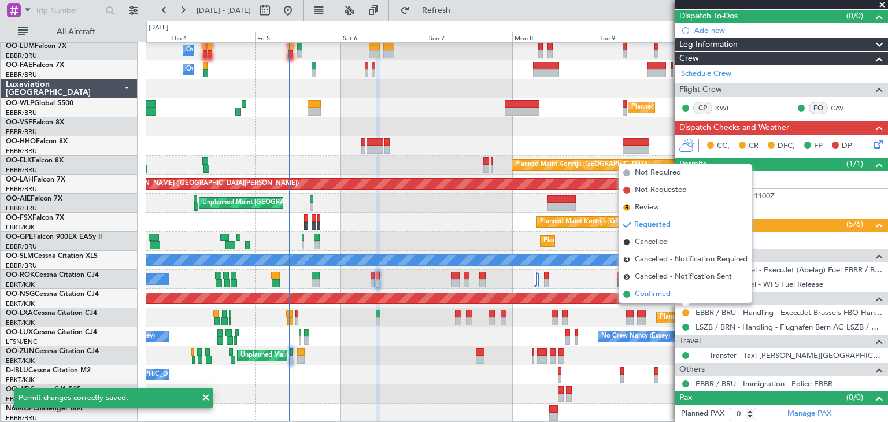
click at [669, 293] on span "Confirmed" at bounding box center [653, 294] width 36 height 12
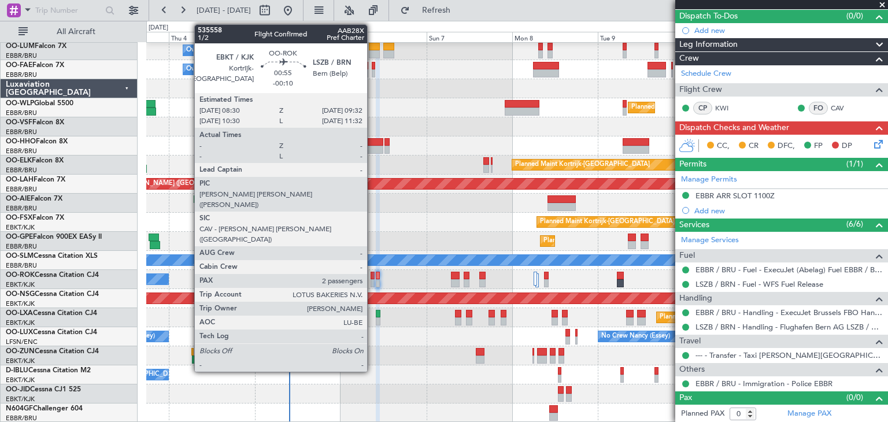
click at [372, 274] on div at bounding box center [372, 276] width 4 height 8
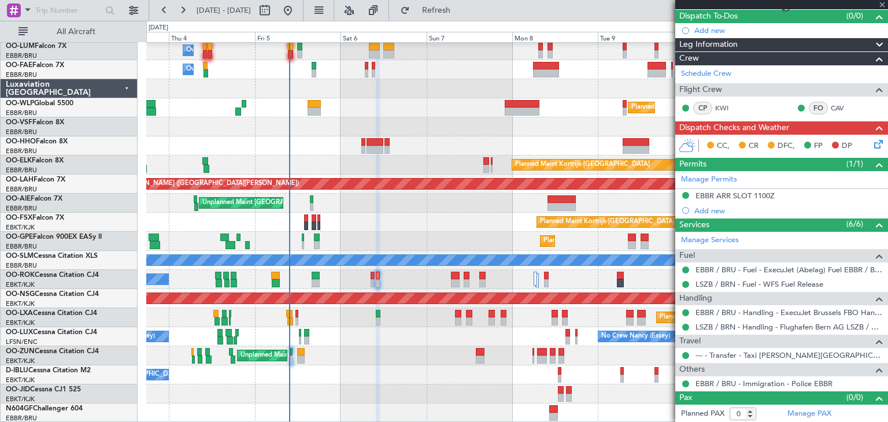
type input "-00:10"
type input "2"
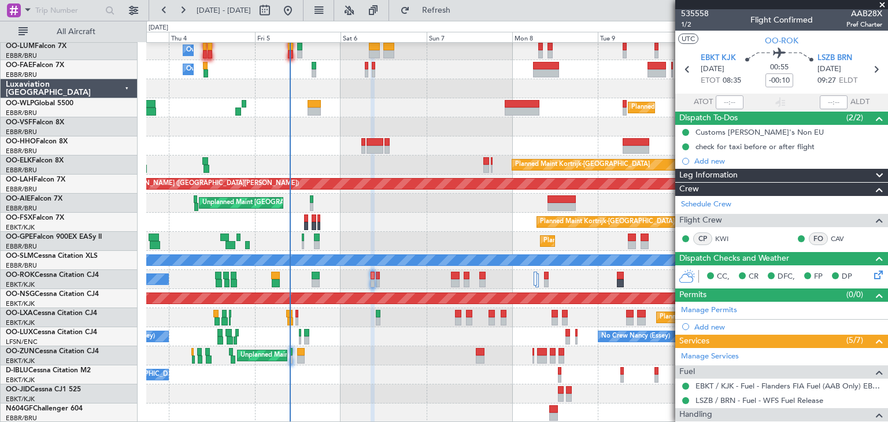
scroll to position [0, 0]
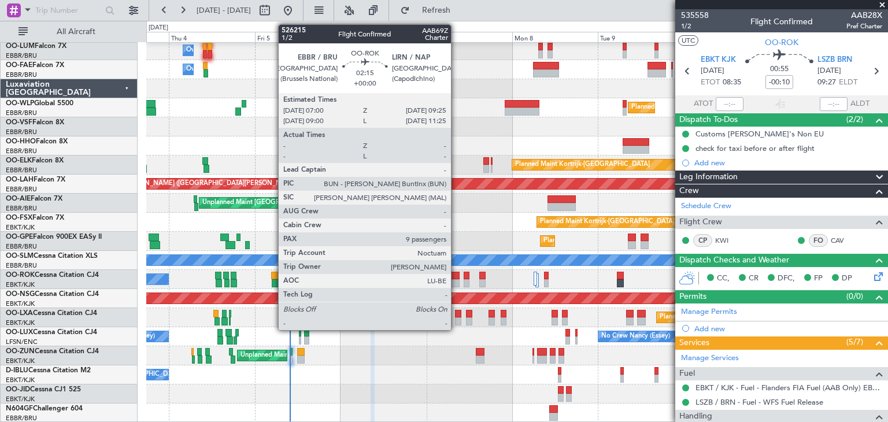
click at [455, 273] on div at bounding box center [455, 276] width 9 height 8
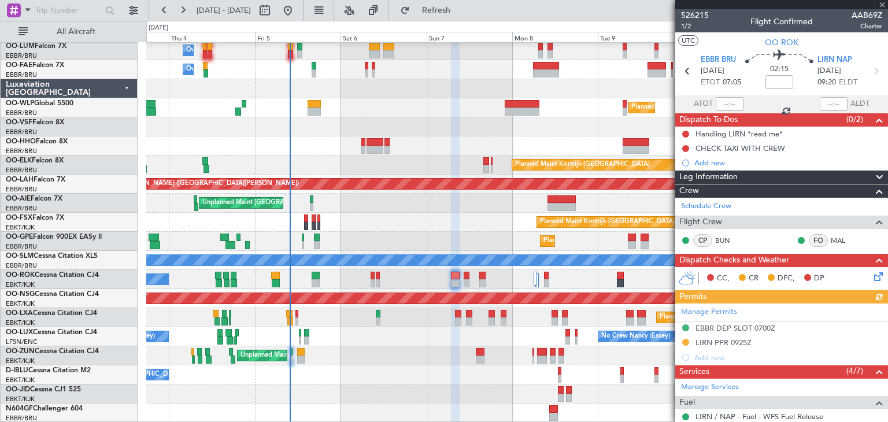
click at [754, 326] on div "Manage Permits EBBR DEP SLOT 0700Z LIRN PPR 0925Z Add new" at bounding box center [781, 333] width 213 height 61
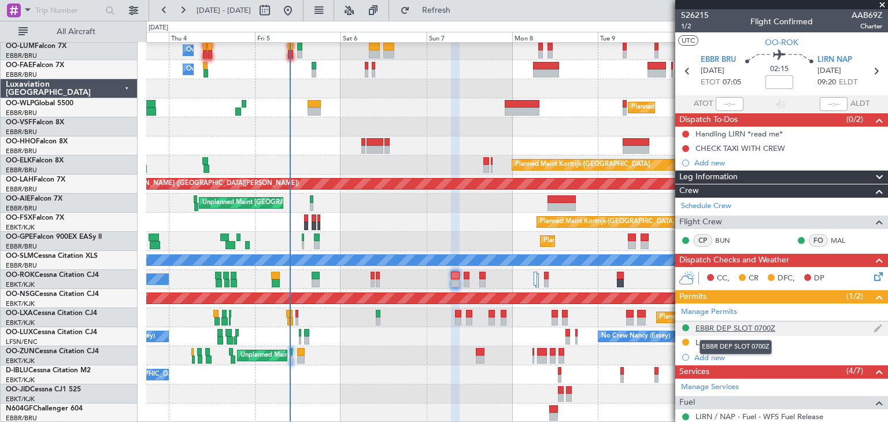
click at [742, 324] on div "EBBR DEP SLOT 0700Z" at bounding box center [735, 328] width 80 height 10
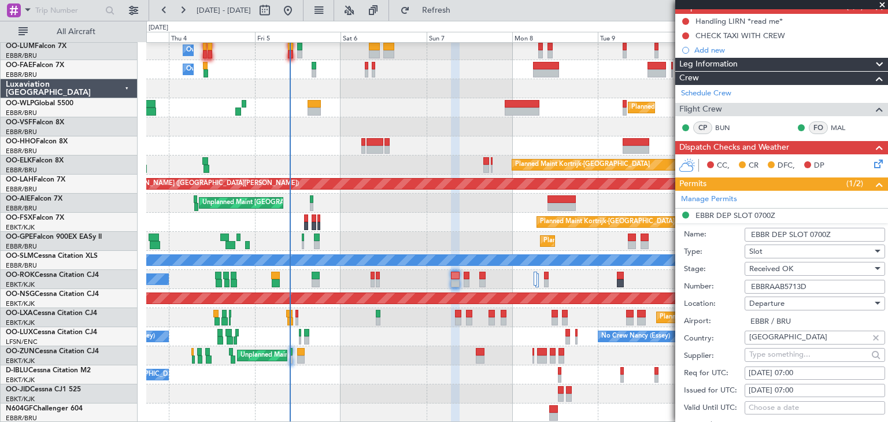
scroll to position [116, 0]
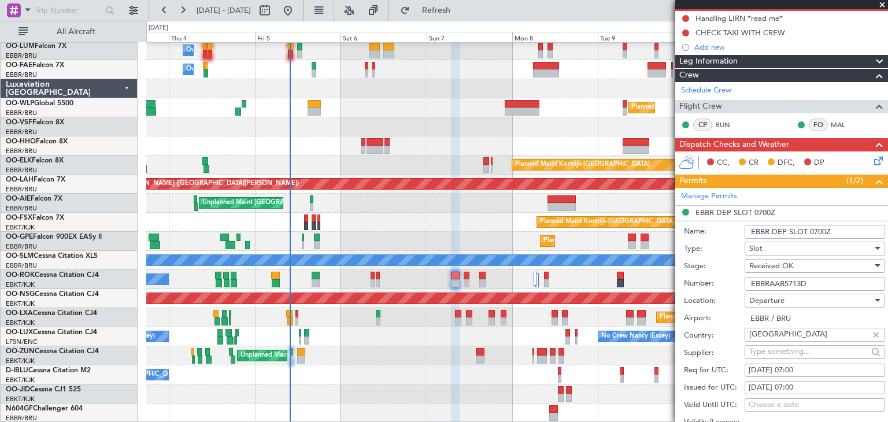
drag, startPoint x: 825, startPoint y: 283, endPoint x: 712, endPoint y: 286, distance: 113.9
click at [712, 286] on div "Number: EBBRAAB5713D" at bounding box center [784, 283] width 201 height 17
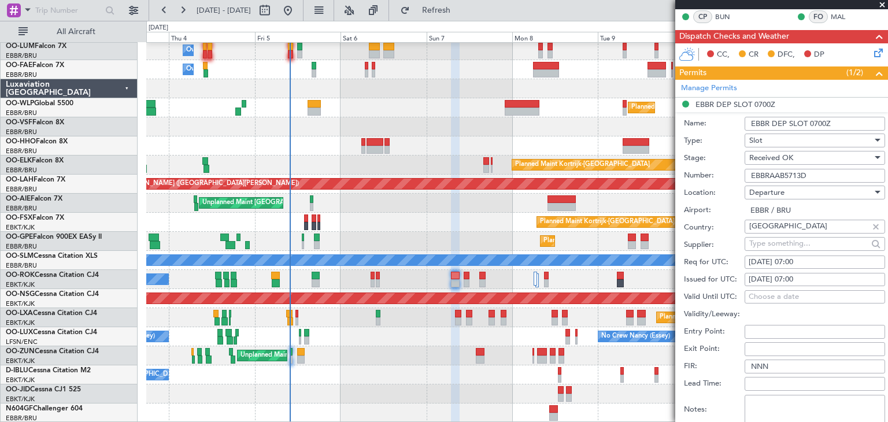
scroll to position [347, 0]
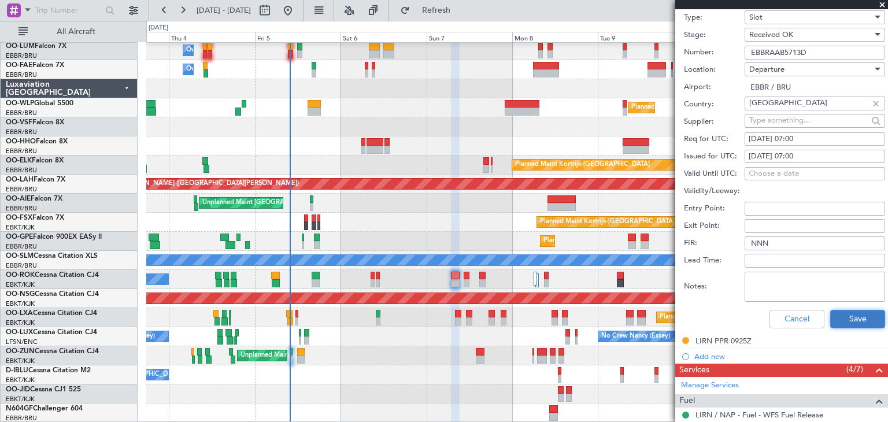
click at [840, 317] on button "Save" at bounding box center [857, 319] width 55 height 18
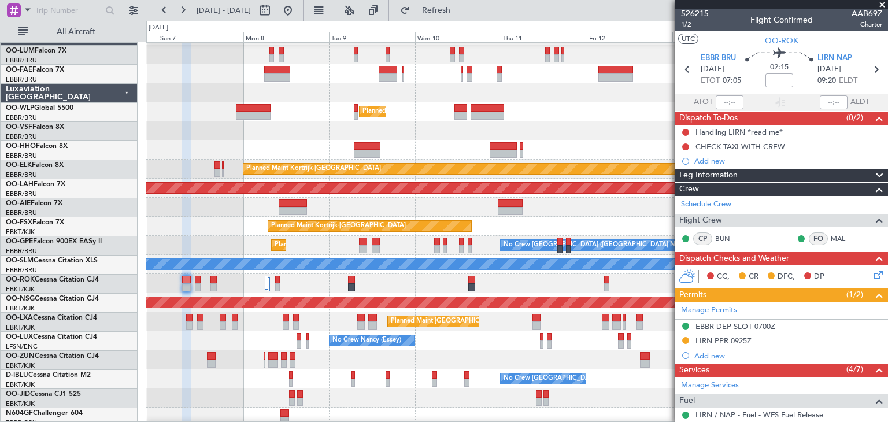
scroll to position [21, 0]
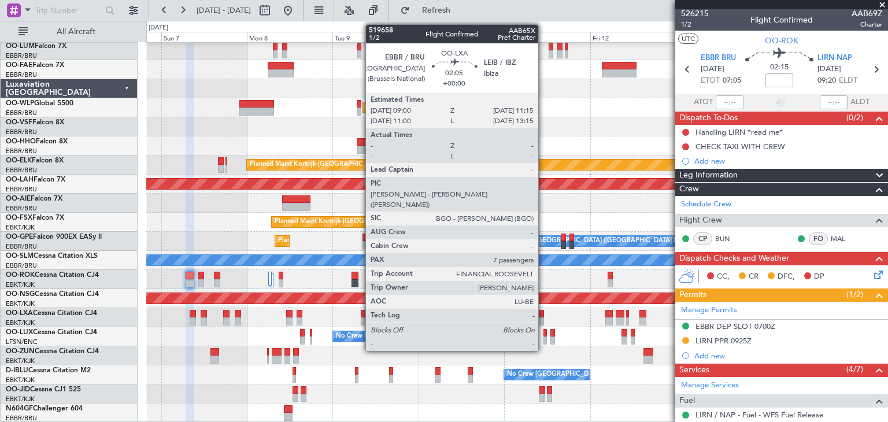
click at [543, 315] on div at bounding box center [540, 314] width 8 height 8
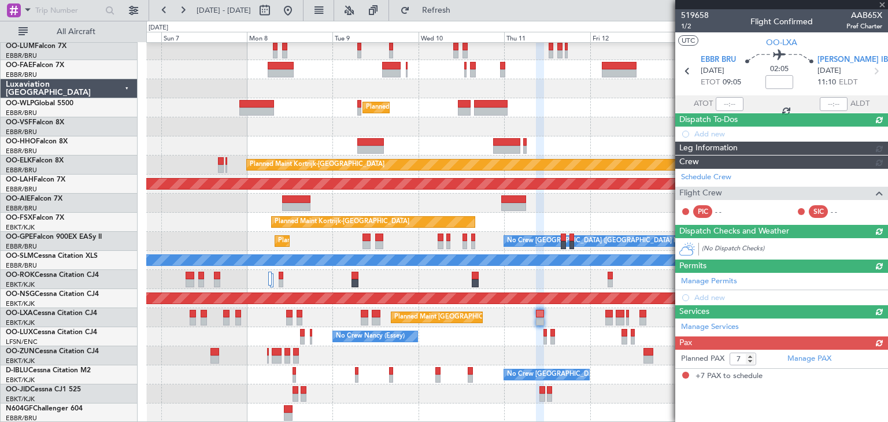
scroll to position [0, 0]
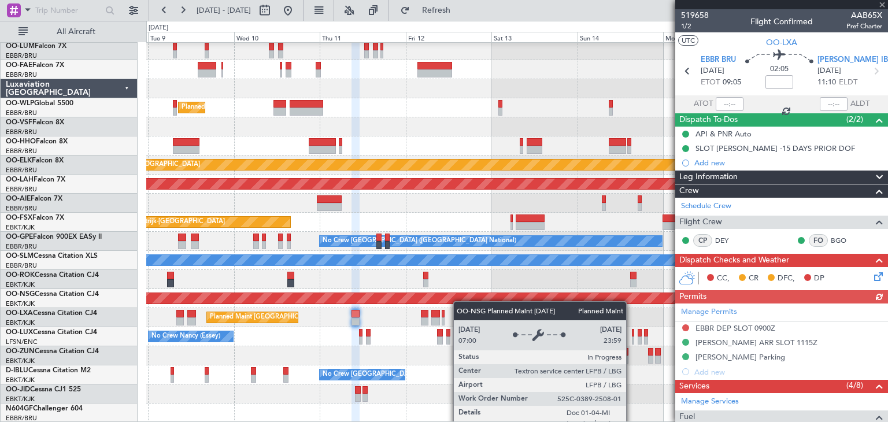
click at [380, 295] on div "Planned Maint Milan (Linate) Planned Maint Kortrijk-Wevelgem Planned Maint Alto…" at bounding box center [516, 222] width 741 height 401
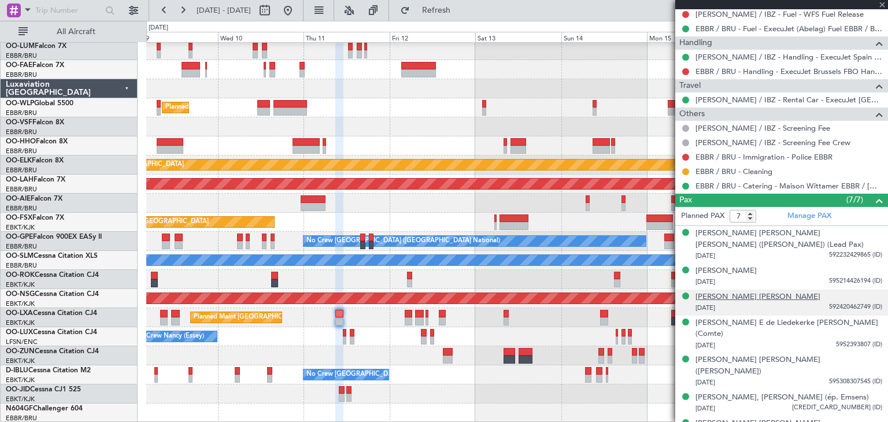
scroll to position [423, 0]
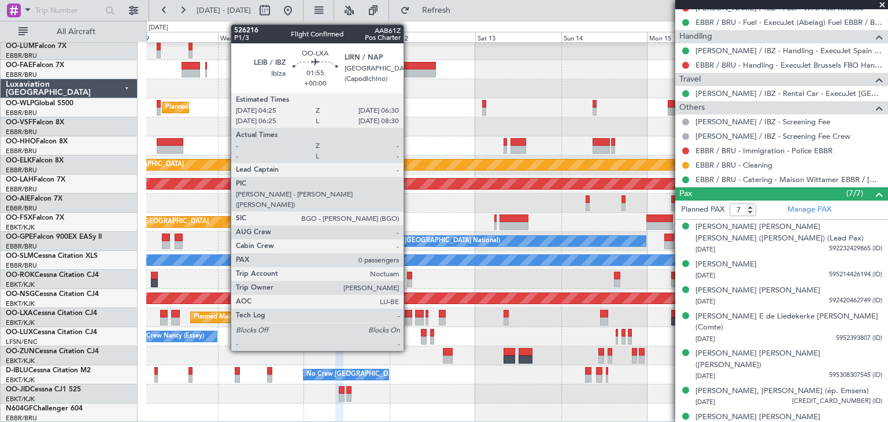
click at [409, 315] on div at bounding box center [409, 314] width 8 height 8
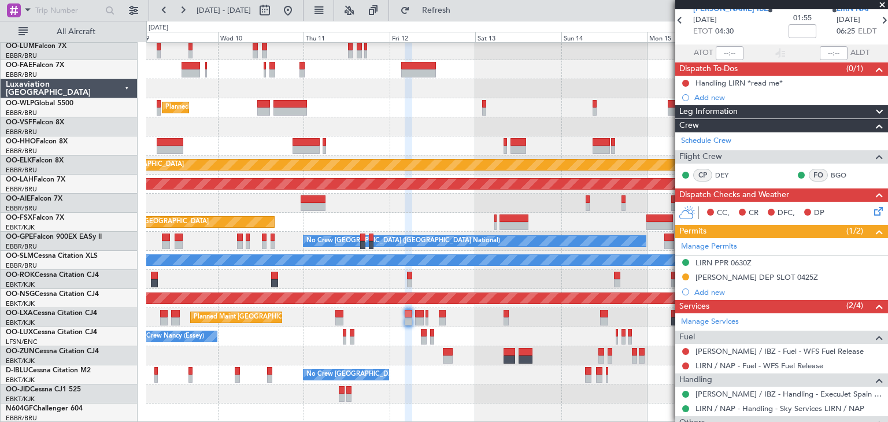
scroll to position [0, 0]
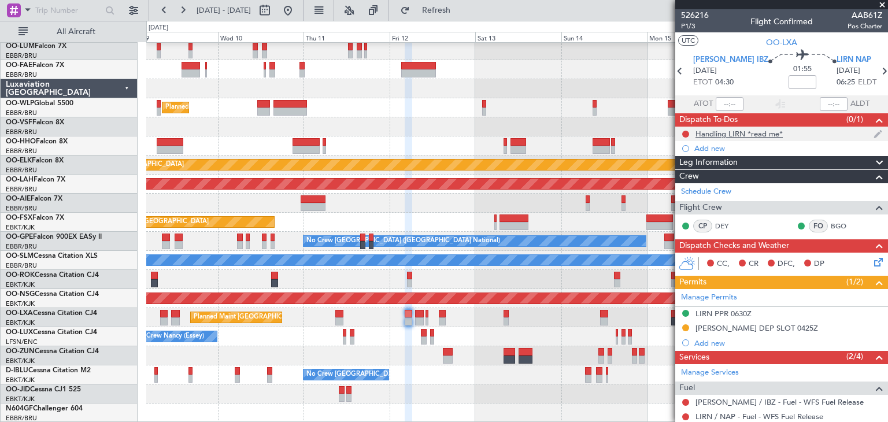
click at [739, 136] on div "Handling LIRN *read me*" at bounding box center [738, 134] width 87 height 10
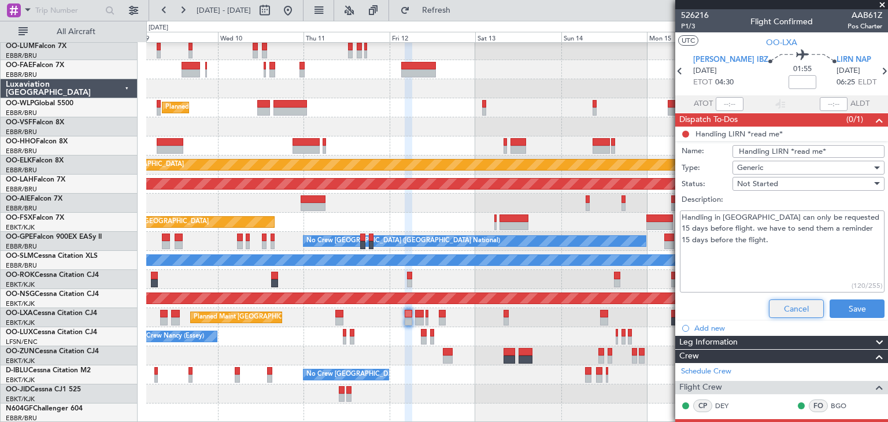
click at [788, 307] on button "Cancel" at bounding box center [796, 308] width 55 height 18
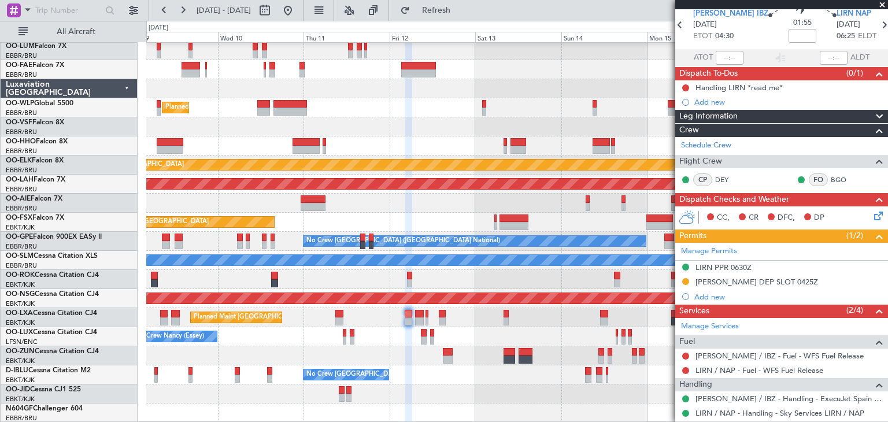
scroll to position [104, 0]
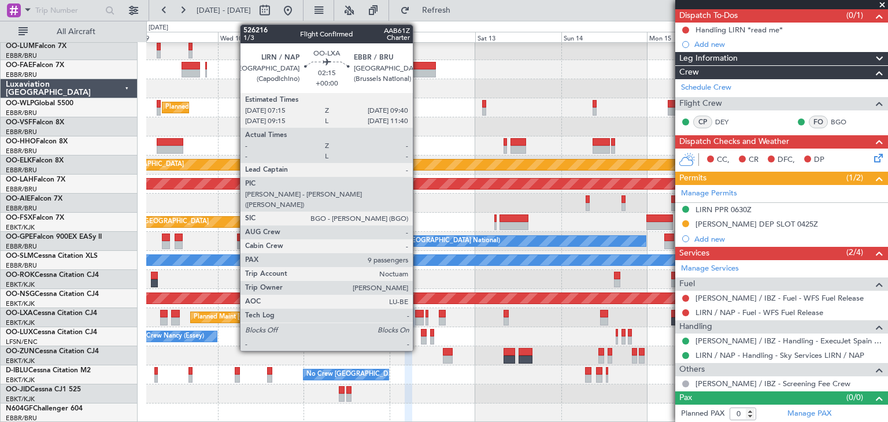
click at [418, 315] on div at bounding box center [419, 314] width 9 height 8
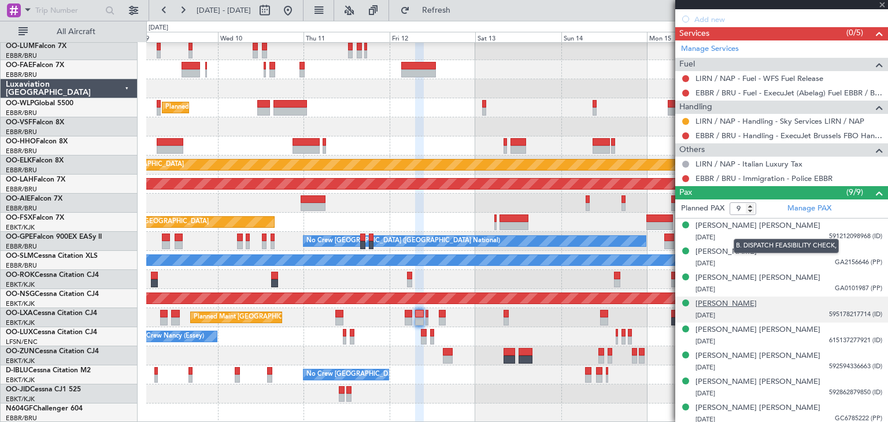
scroll to position [353, 0]
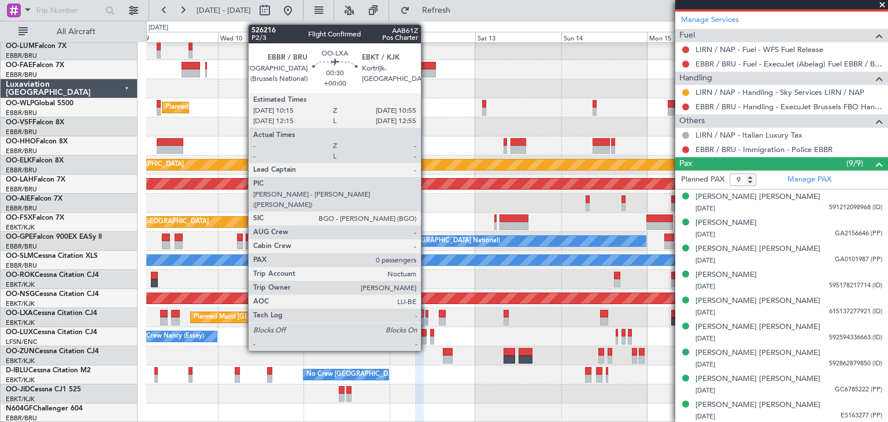
click at [426, 313] on div at bounding box center [426, 314] width 3 height 8
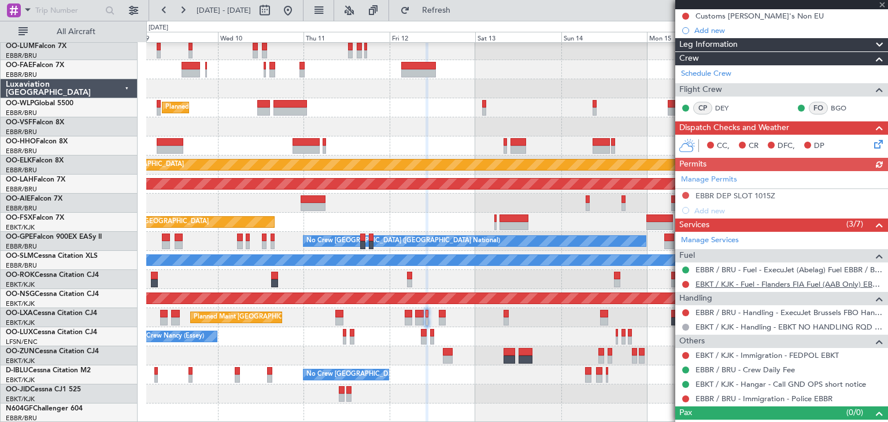
scroll to position [133, 0]
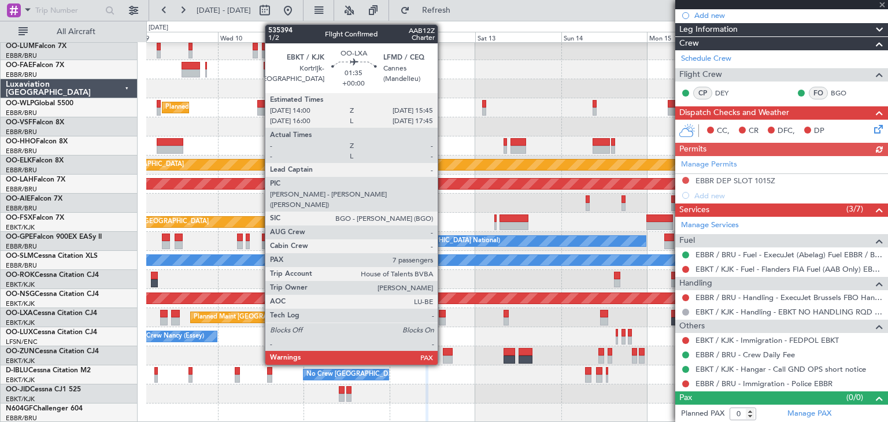
click at [443, 312] on div at bounding box center [442, 314] width 6 height 8
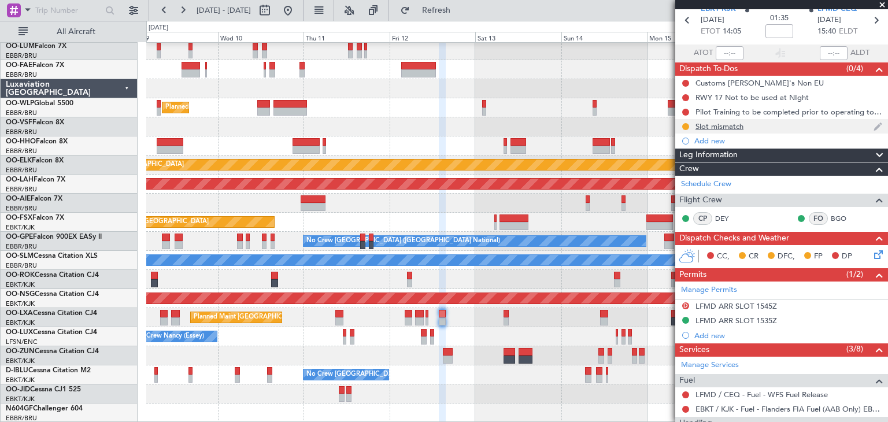
scroll to position [0, 0]
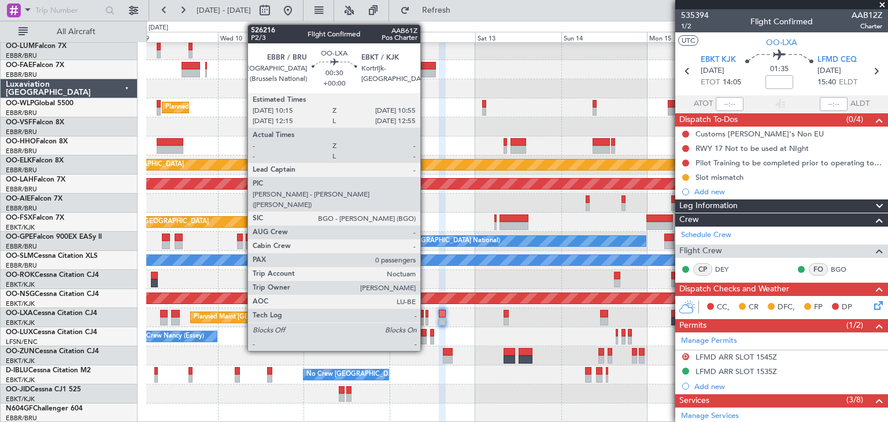
click at [425, 313] on div at bounding box center [426, 314] width 3 height 8
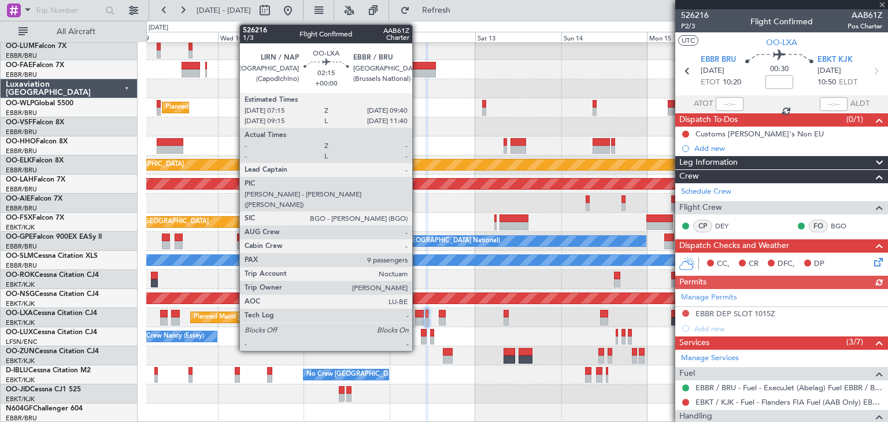
click at [417, 313] on div at bounding box center [419, 314] width 9 height 8
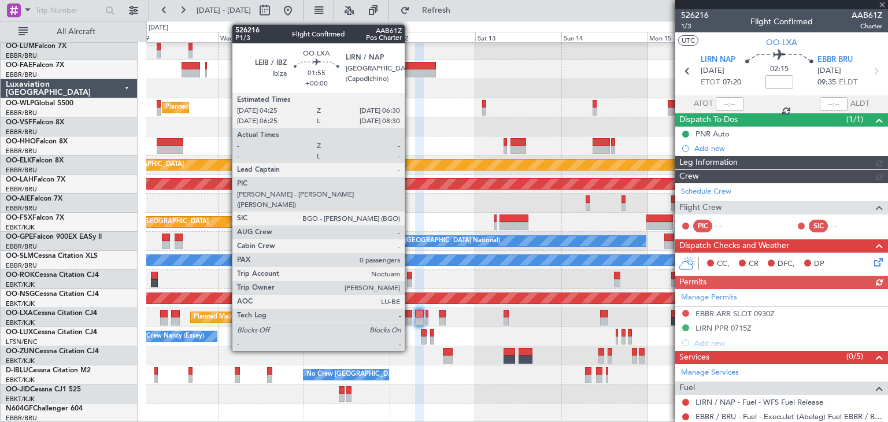
click at [410, 314] on div at bounding box center [409, 314] width 8 height 8
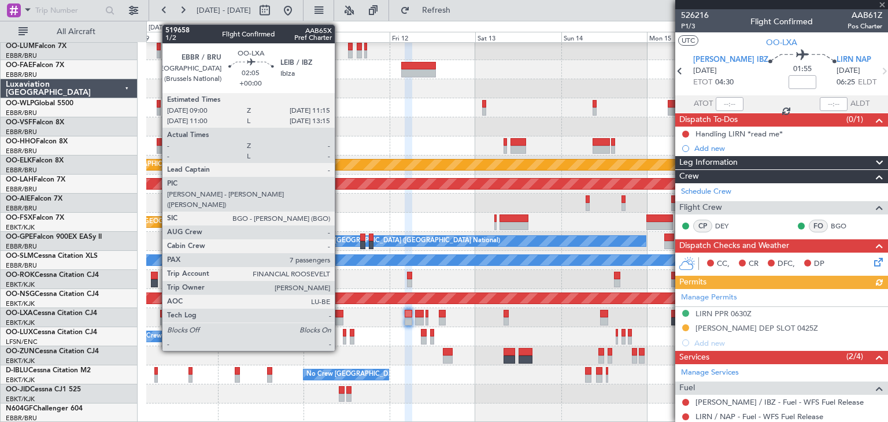
click at [340, 313] on div at bounding box center [339, 314] width 8 height 8
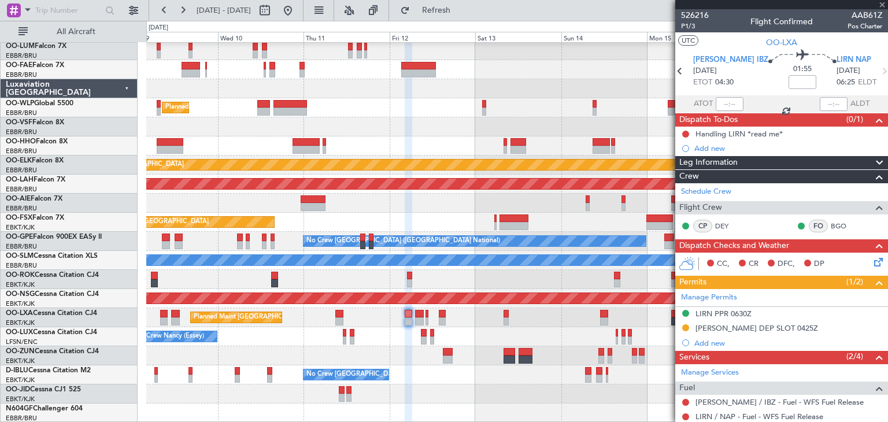
type input "7"
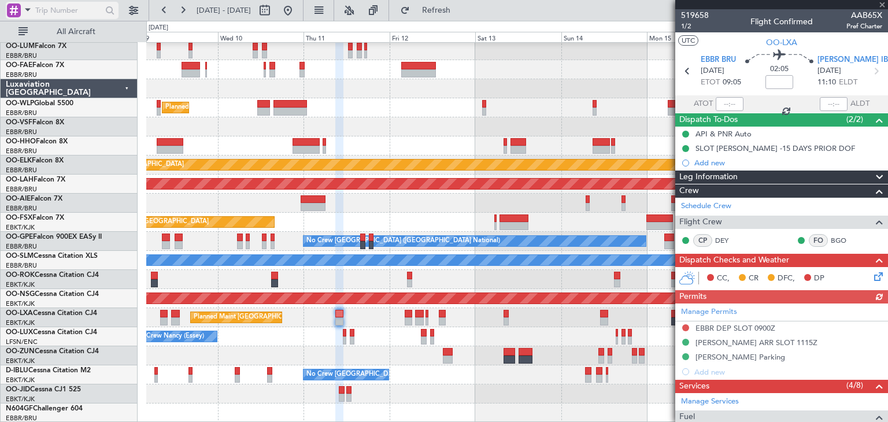
click at [57, 10] on input "text" at bounding box center [68, 10] width 66 height 17
click at [26, 12] on span at bounding box center [28, 9] width 14 height 14
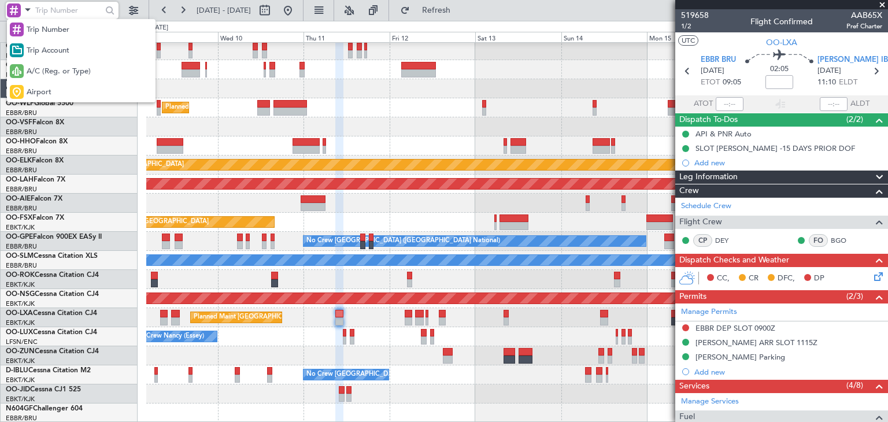
click at [42, 7] on div at bounding box center [444, 211] width 888 height 422
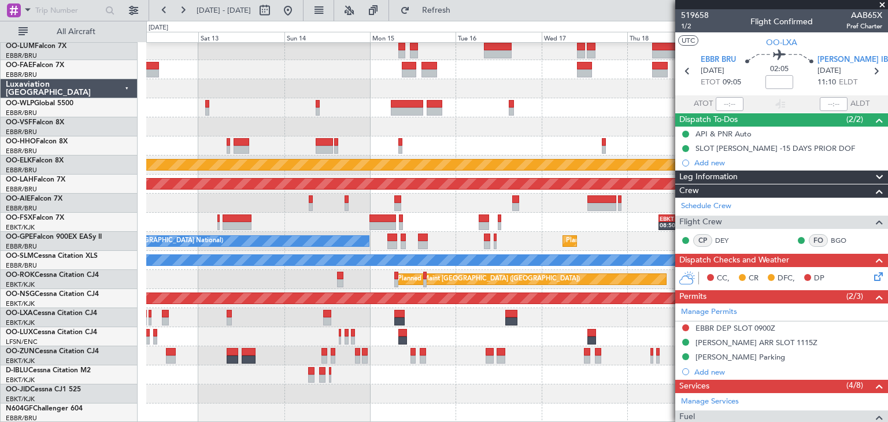
click at [271, 251] on div "Planned Maint Kortrijk-Wevelgem Planned Maint Alton-st Louis (St Louis Regl) EB…" at bounding box center [516, 222] width 741 height 401
click at [274, 3] on button at bounding box center [264, 10] width 18 height 18
select select "9"
select select "2025"
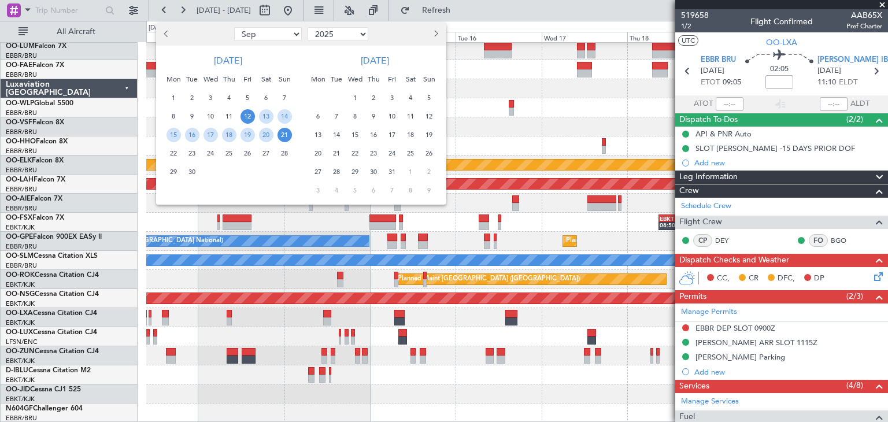
click at [439, 33] on button "Next month" at bounding box center [435, 34] width 13 height 18
click at [372, 116] on span "11" at bounding box center [373, 116] width 14 height 14
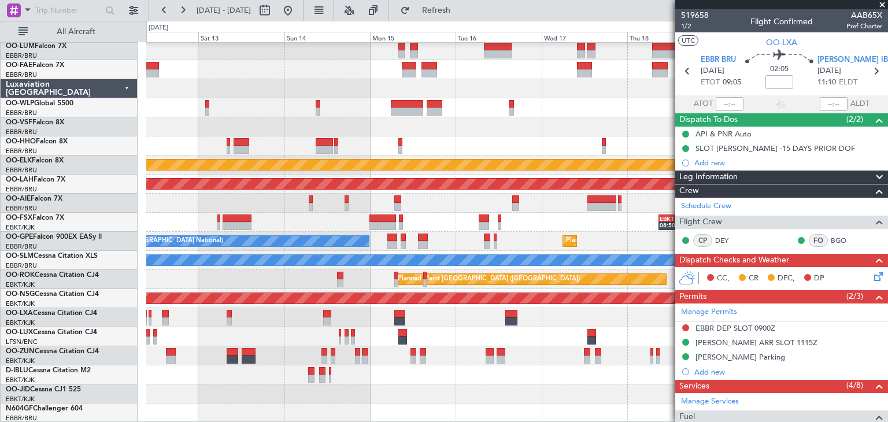
select select "12"
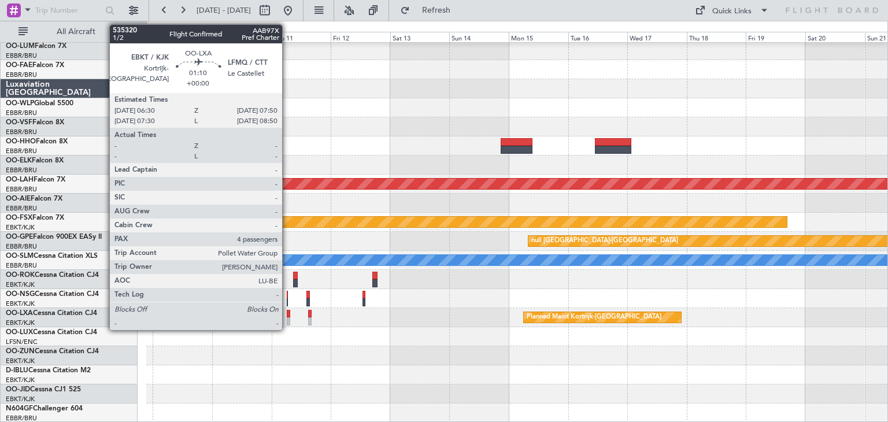
click at [287, 313] on div at bounding box center [288, 314] width 3 height 8
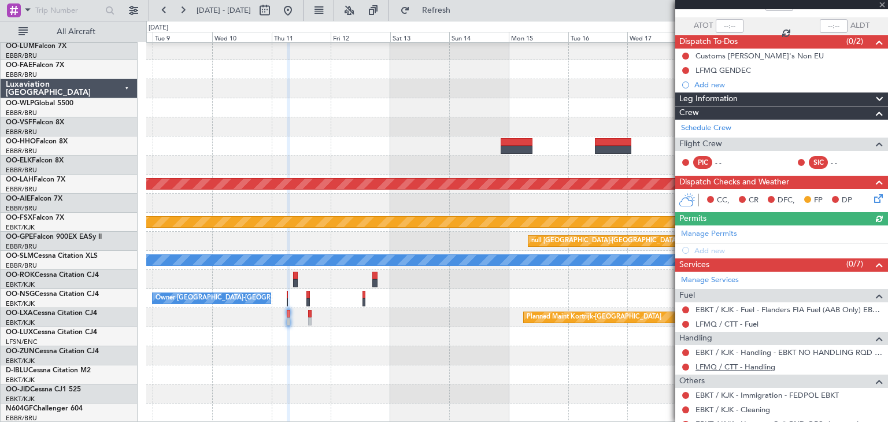
scroll to position [223, 0]
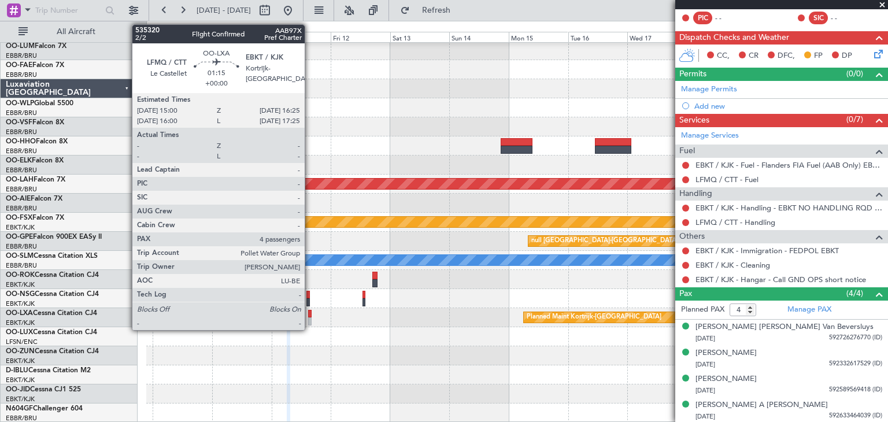
click at [310, 313] on div at bounding box center [310, 314] width 4 height 8
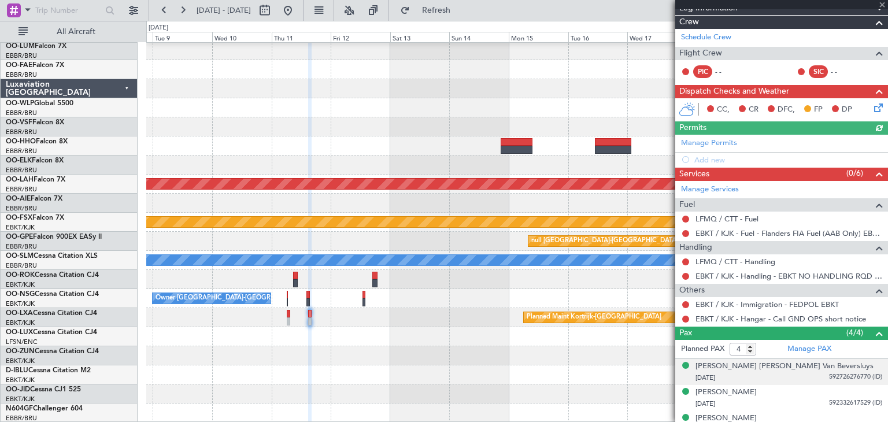
scroll to position [150, 0]
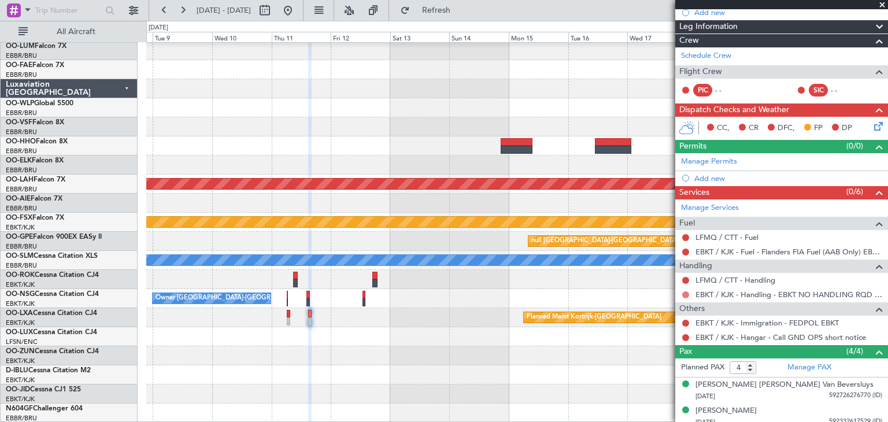
click at [687, 292] on button at bounding box center [685, 294] width 7 height 7
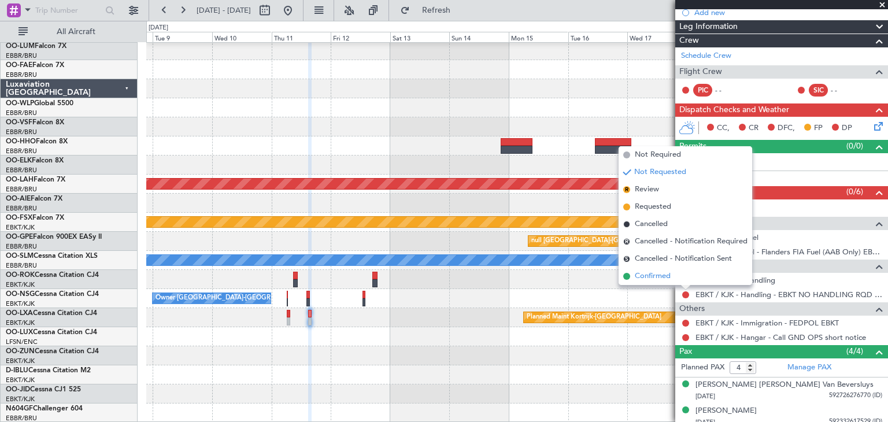
click at [677, 278] on li "Confirmed" at bounding box center [685, 276] width 134 height 17
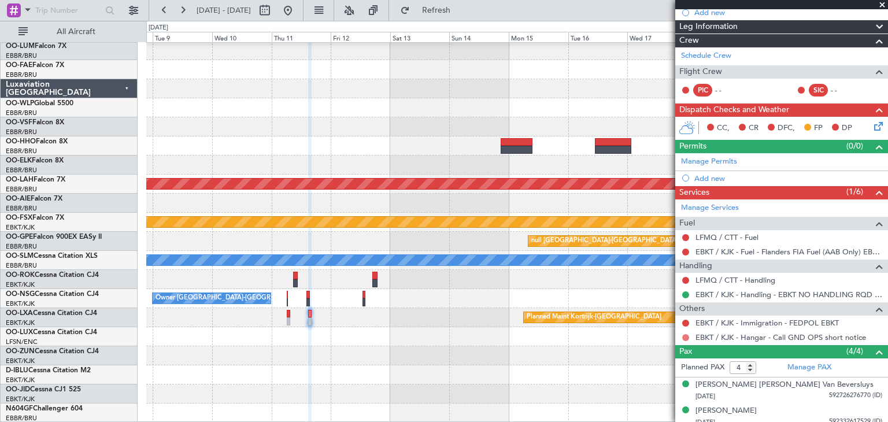
click at [687, 336] on button at bounding box center [685, 337] width 7 height 7
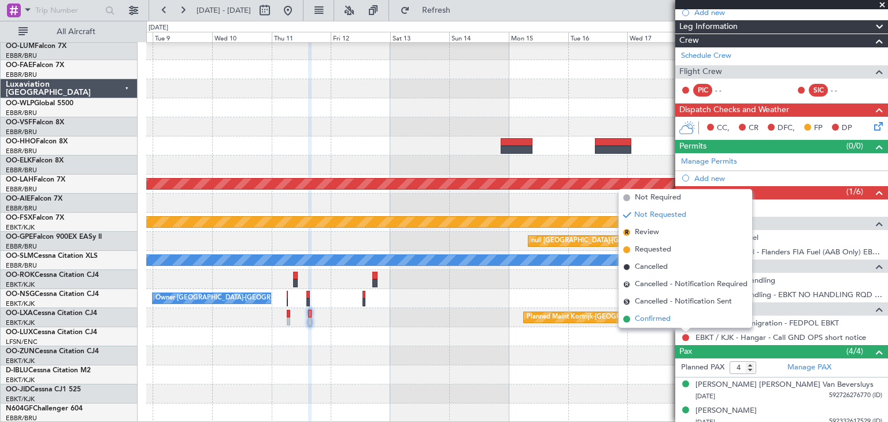
click at [685, 320] on li "Confirmed" at bounding box center [685, 318] width 134 height 17
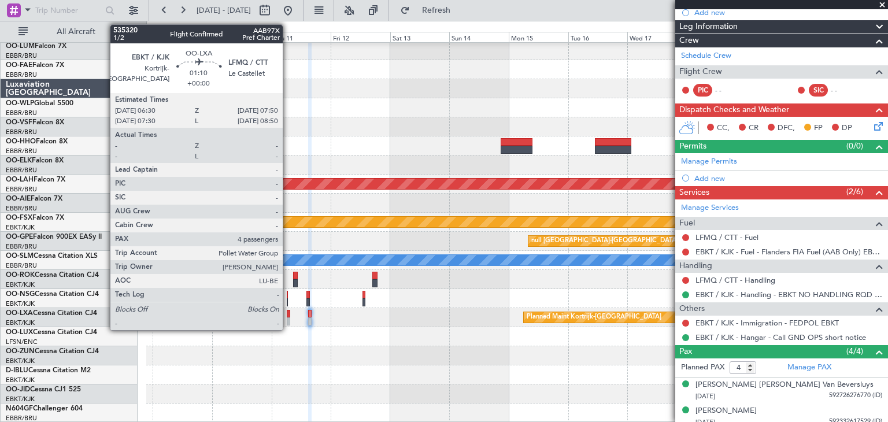
click at [288, 313] on div at bounding box center [288, 314] width 3 height 8
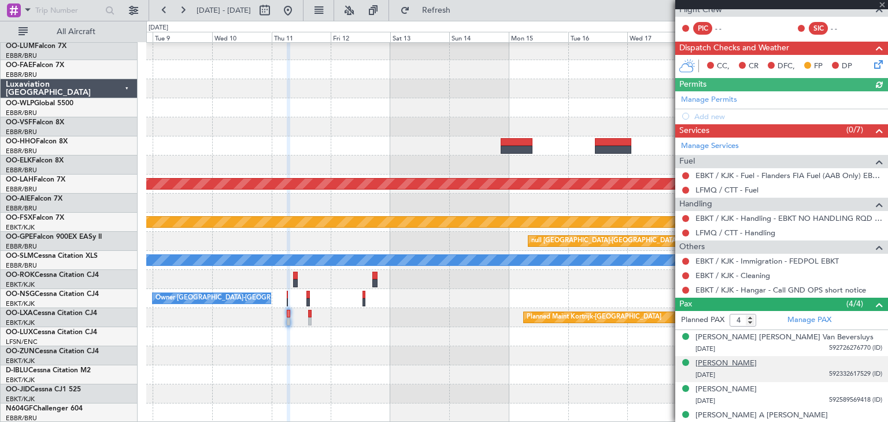
scroll to position [223, 0]
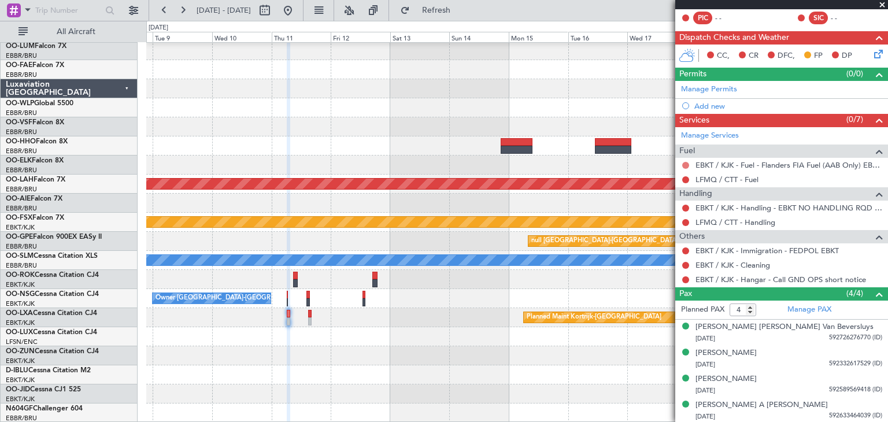
click at [687, 165] on button at bounding box center [685, 165] width 7 height 7
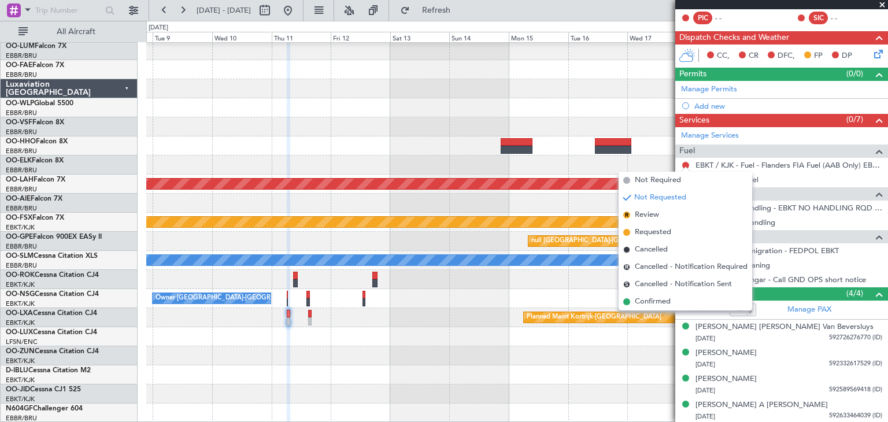
click at [652, 157] on div at bounding box center [516, 164] width 741 height 19
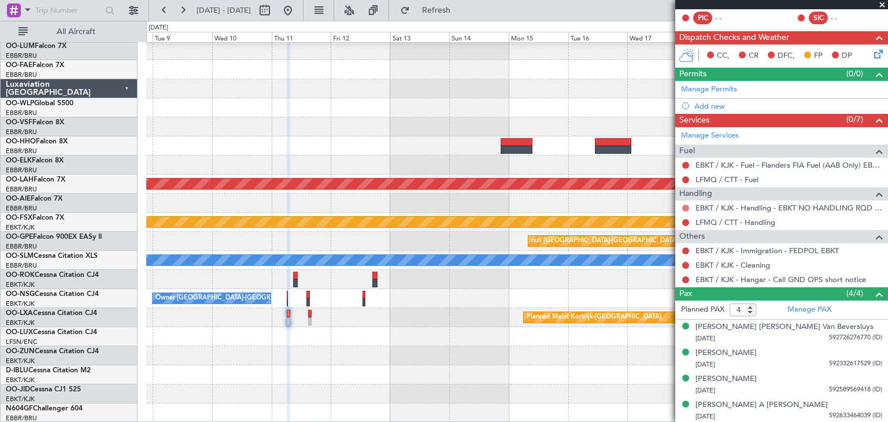
click at [687, 205] on button at bounding box center [685, 208] width 7 height 7
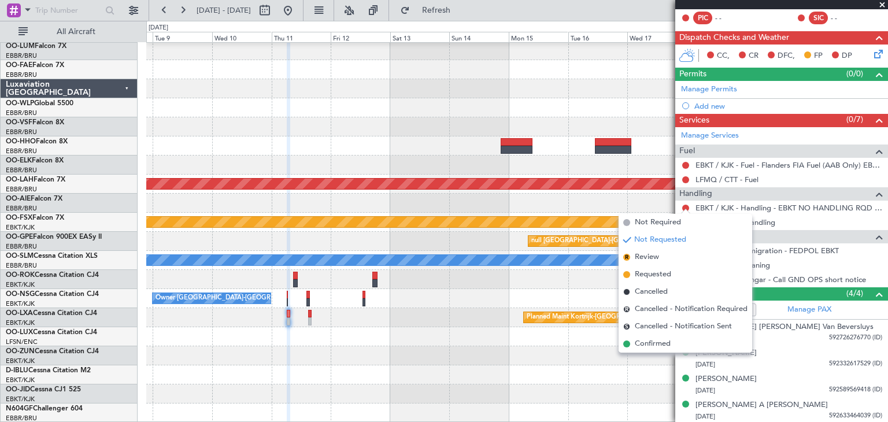
click at [668, 342] on span "Confirmed" at bounding box center [653, 344] width 36 height 12
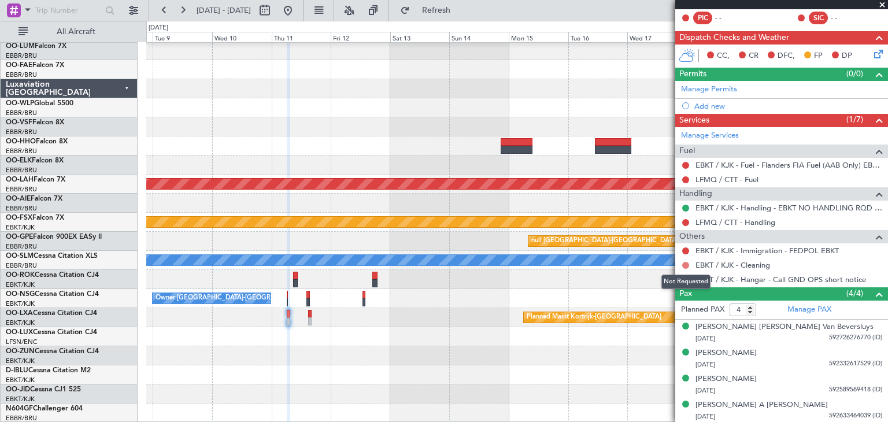
click at [686, 264] on button at bounding box center [685, 265] width 7 height 7
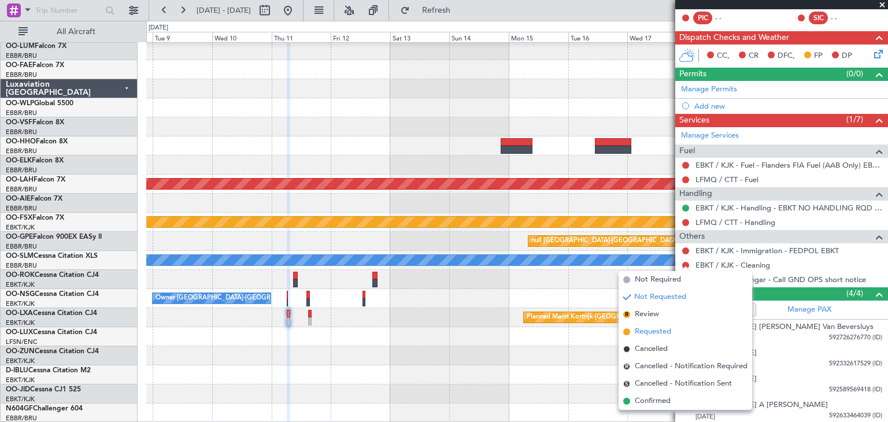
click at [673, 332] on li "Requested" at bounding box center [685, 331] width 134 height 17
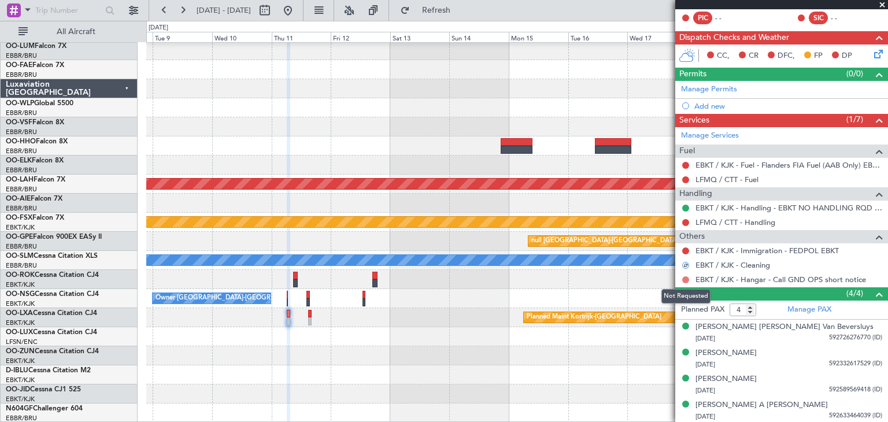
click at [686, 280] on button at bounding box center [685, 279] width 7 height 7
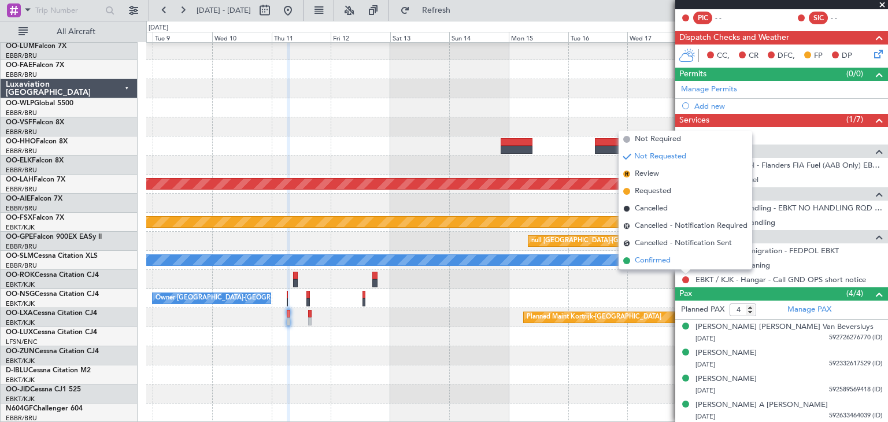
click at [675, 262] on li "Confirmed" at bounding box center [685, 260] width 134 height 17
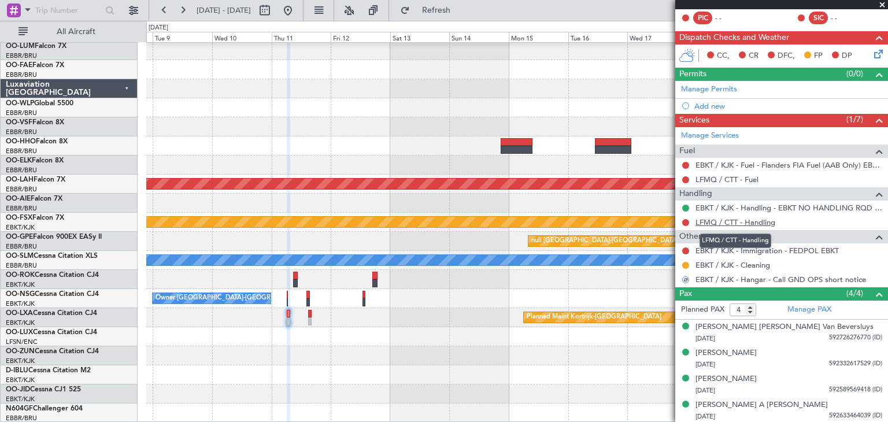
click at [717, 217] on link "LFMQ / CTT - Handling" at bounding box center [735, 222] width 80 height 10
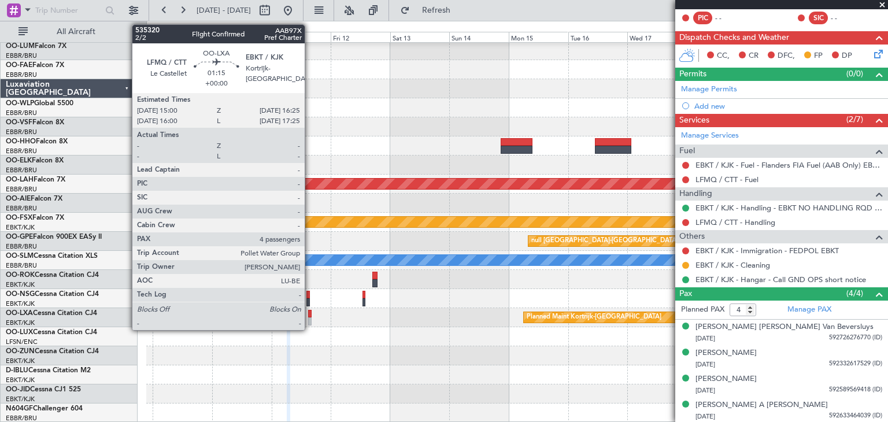
click at [310, 316] on div at bounding box center [310, 314] width 4 height 8
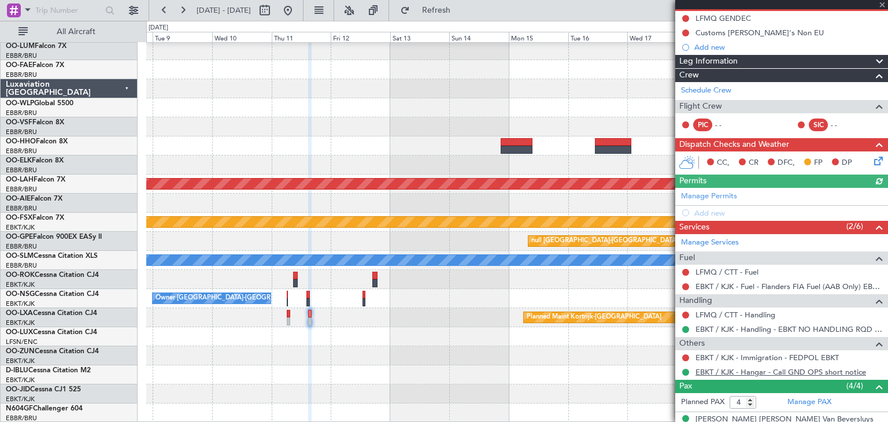
scroll to position [173, 0]
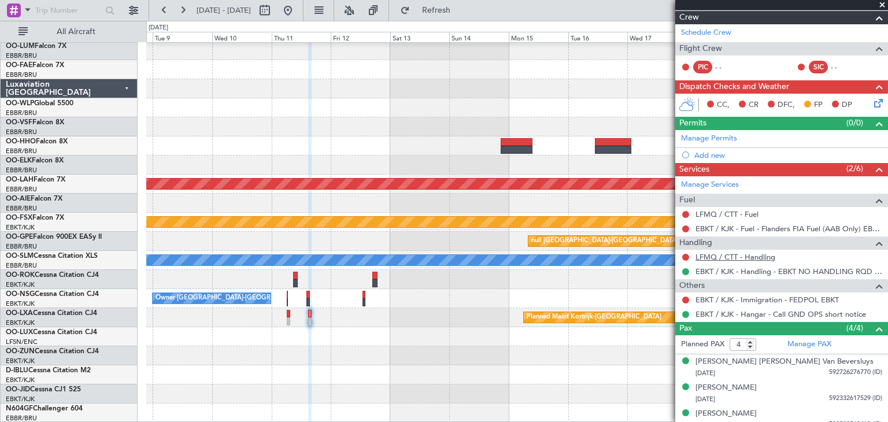
click at [731, 258] on link "LFMQ / CTT - Handling" at bounding box center [735, 257] width 80 height 10
click at [461, 7] on span "Refresh" at bounding box center [436, 10] width 49 height 8
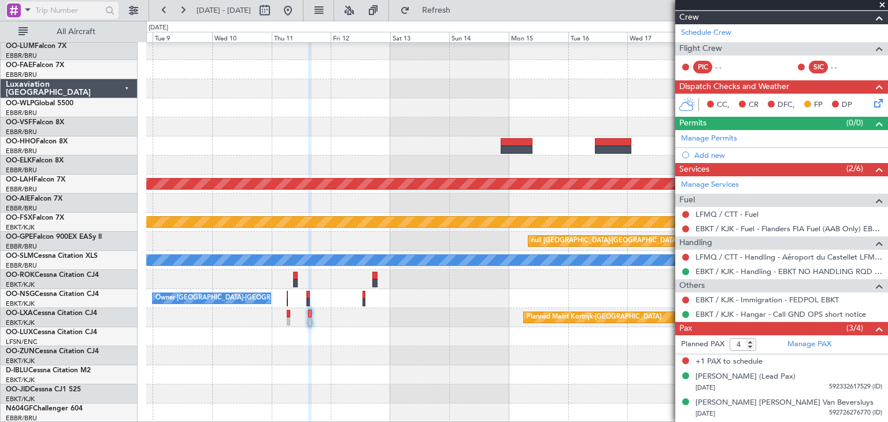
type input "3"
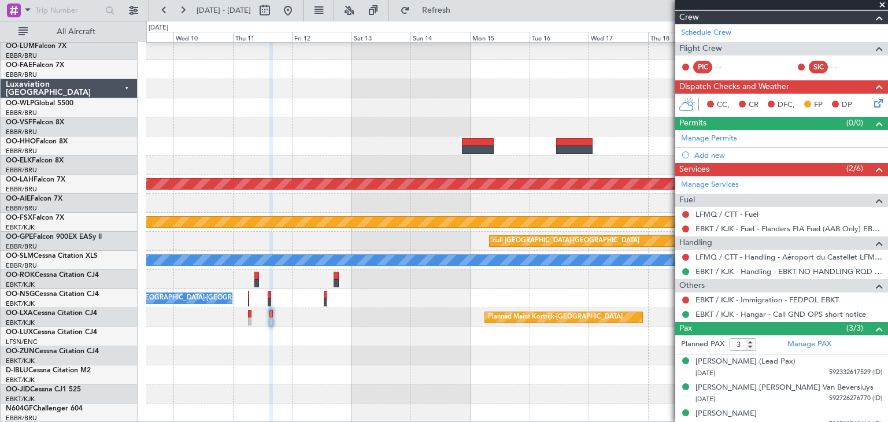
click at [434, 348] on div at bounding box center [516, 355] width 741 height 19
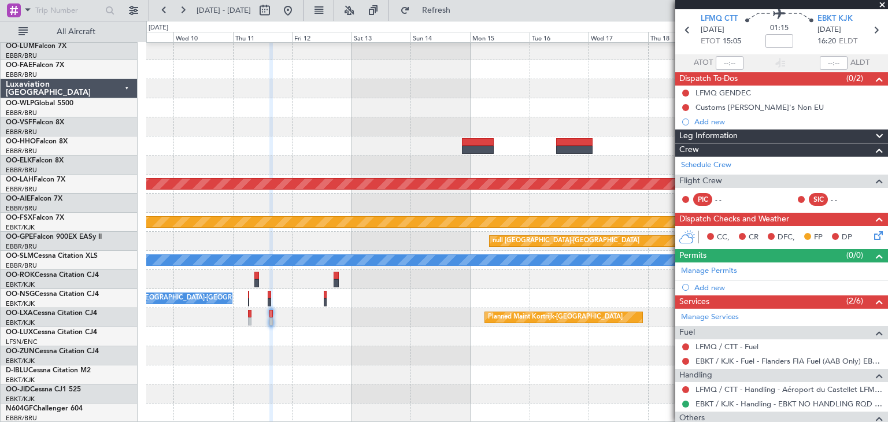
scroll to position [0, 0]
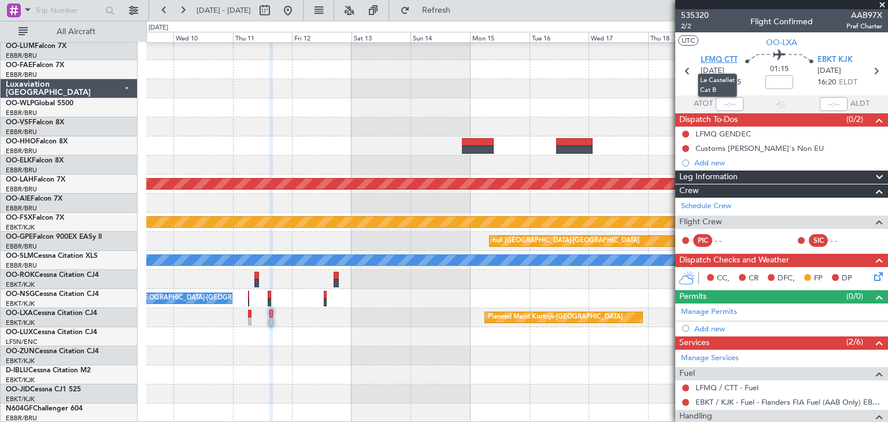
click at [721, 60] on span "LFMQ CTT" at bounding box center [719, 60] width 37 height 12
drag, startPoint x: 710, startPoint y: 16, endPoint x: 679, endPoint y: 13, distance: 31.9
click at [679, 13] on div "535320 2/2 Flight Confirmed AAB97X Pref Charter" at bounding box center [781, 20] width 213 height 23
drag, startPoint x: 679, startPoint y: 13, endPoint x: 720, endPoint y: 12, distance: 41.1
click at [720, 12] on div "535320 2/2 Flight Confirmed AAB97X Pref Charter" at bounding box center [781, 20] width 213 height 23
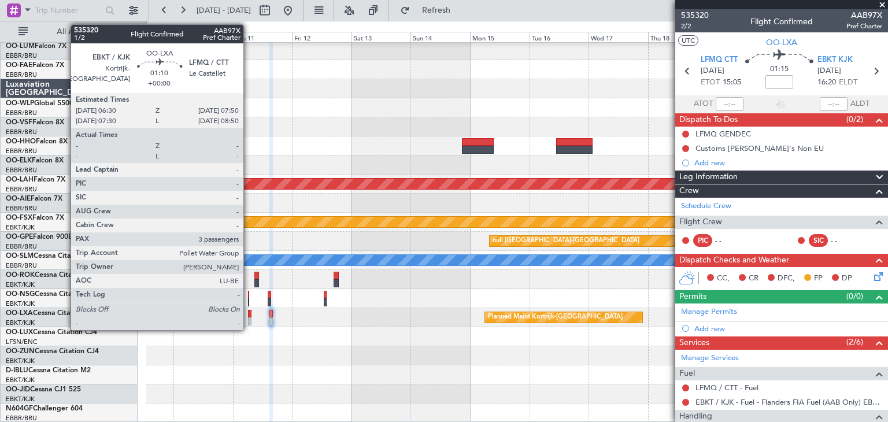
click at [249, 313] on div at bounding box center [249, 314] width 3 height 8
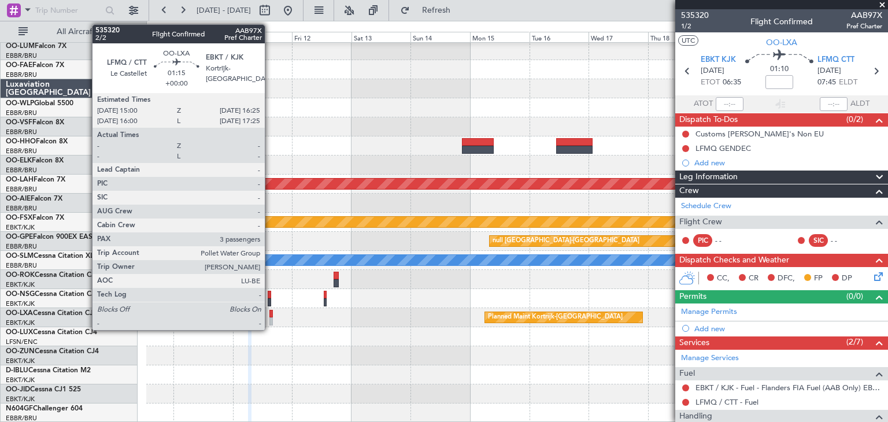
click at [270, 314] on div at bounding box center [271, 314] width 4 height 8
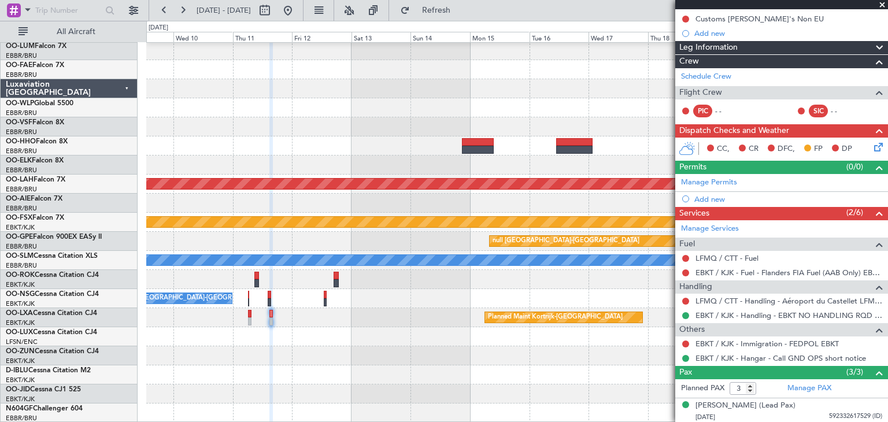
scroll to position [182, 0]
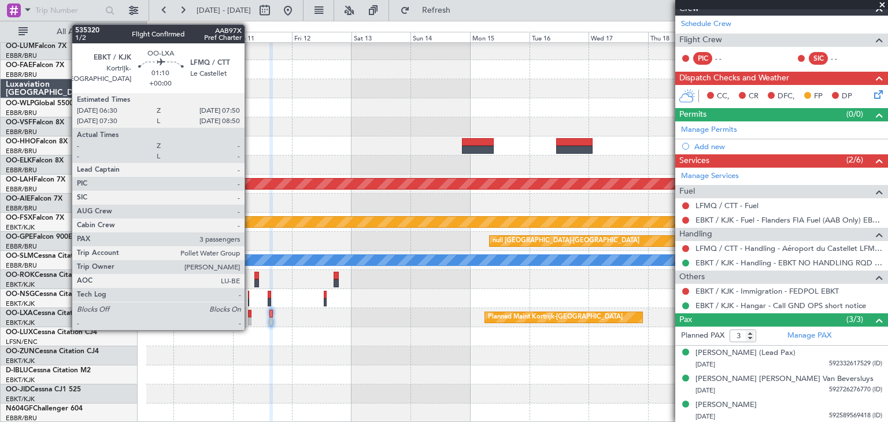
click at [243, 316] on div "Planned Maint Kortrijk-[GEOGRAPHIC_DATA]" at bounding box center [516, 317] width 741 height 19
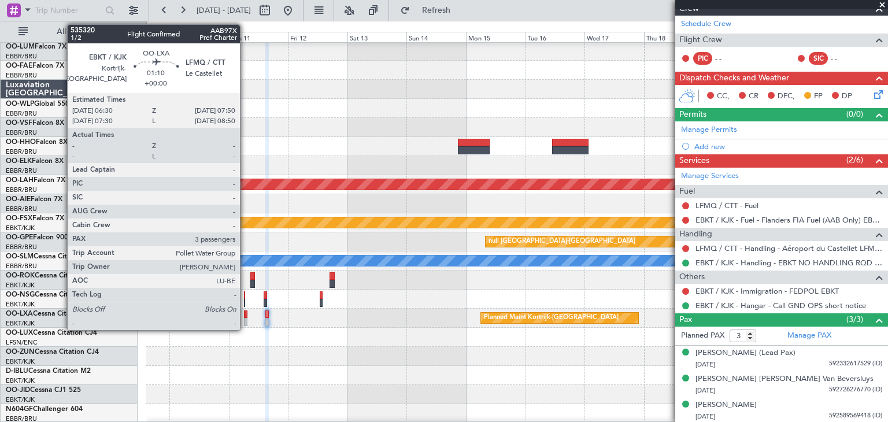
click at [245, 314] on div at bounding box center [245, 314] width 3 height 8
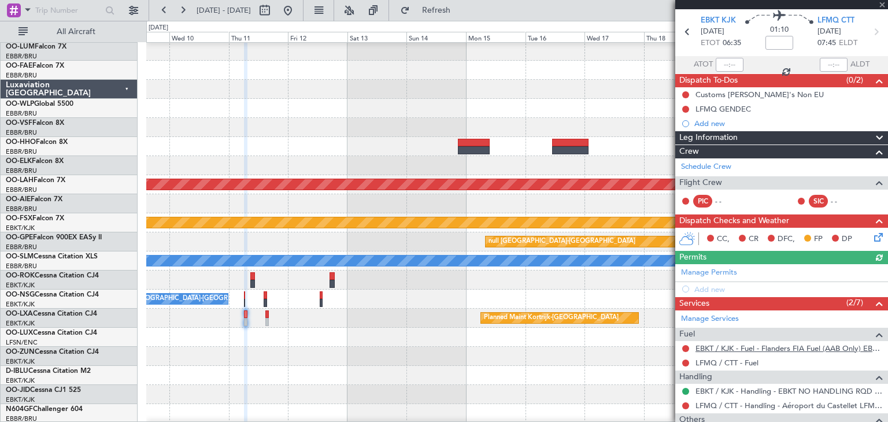
scroll to position [58, 0]
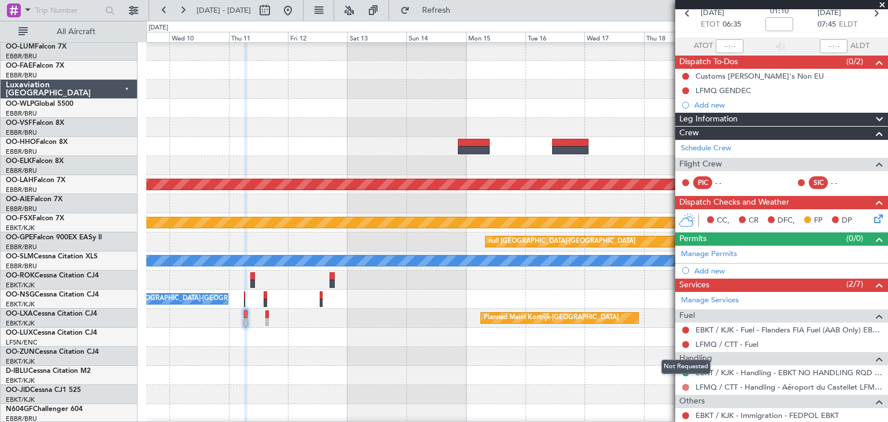
click at [684, 384] on button at bounding box center [685, 387] width 7 height 7
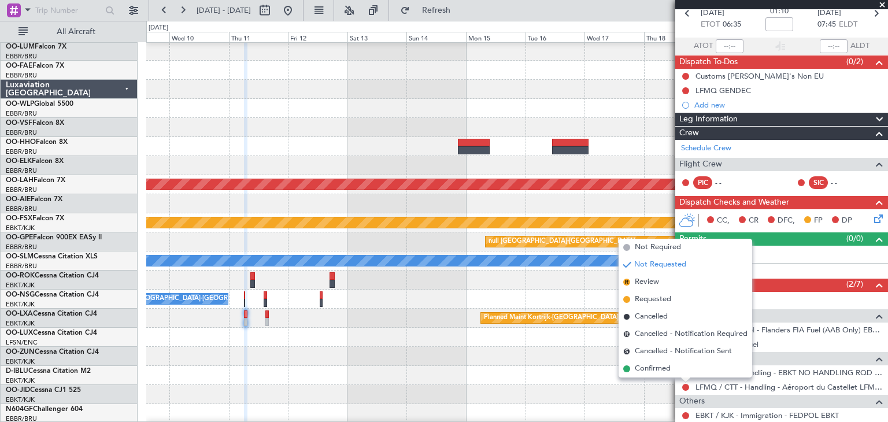
click at [664, 303] on span "Requested" at bounding box center [653, 300] width 36 height 12
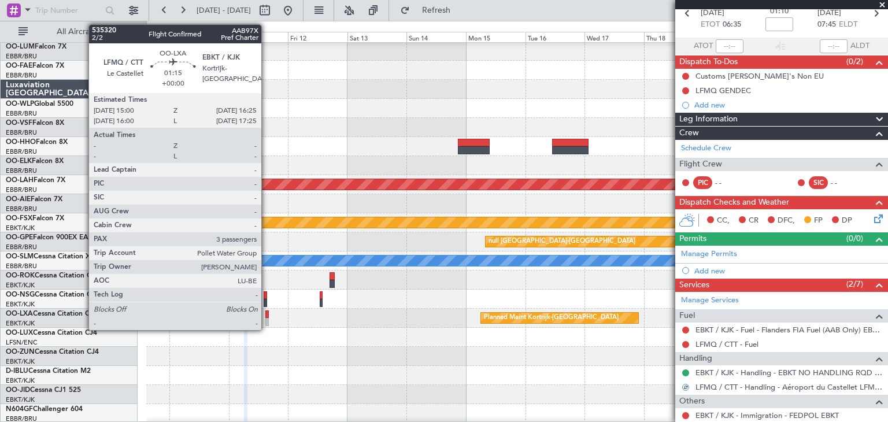
click at [267, 312] on div at bounding box center [267, 314] width 4 height 8
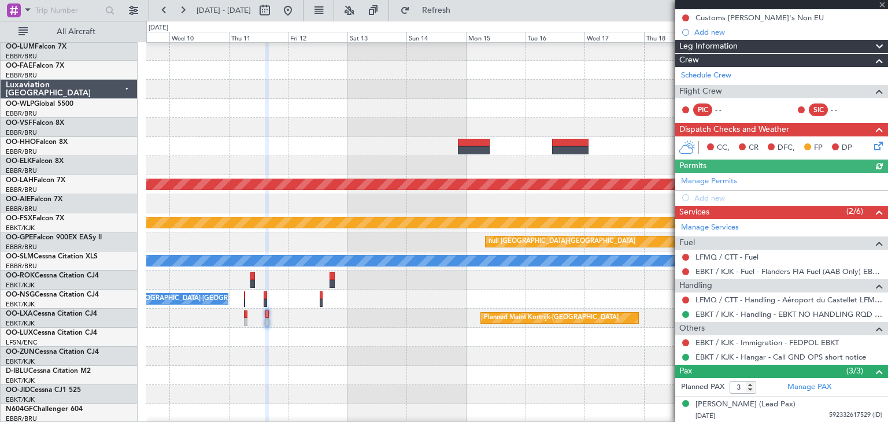
scroll to position [182, 0]
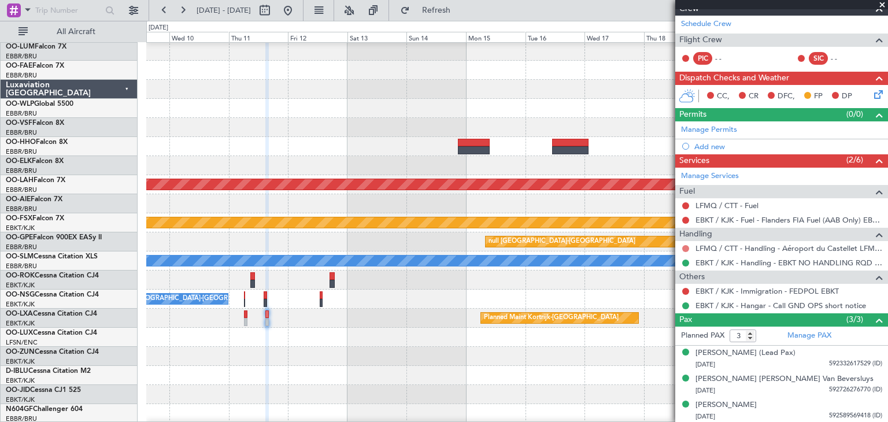
click at [685, 248] on button at bounding box center [685, 248] width 7 height 7
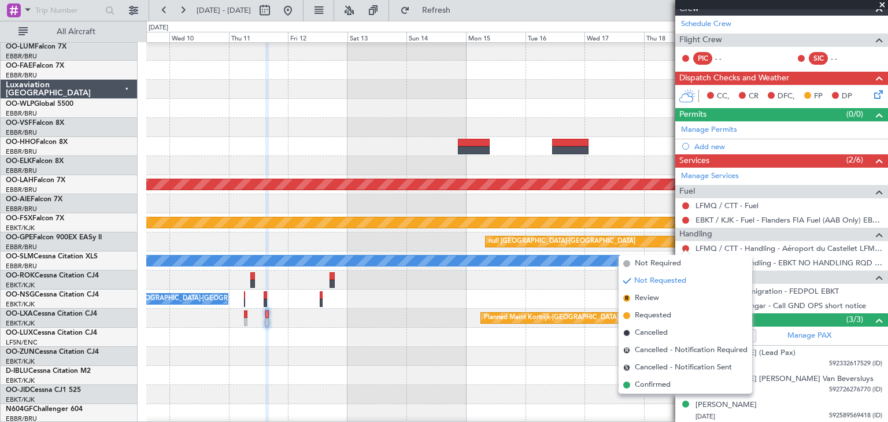
click at [696, 317] on li "Requested" at bounding box center [685, 315] width 134 height 17
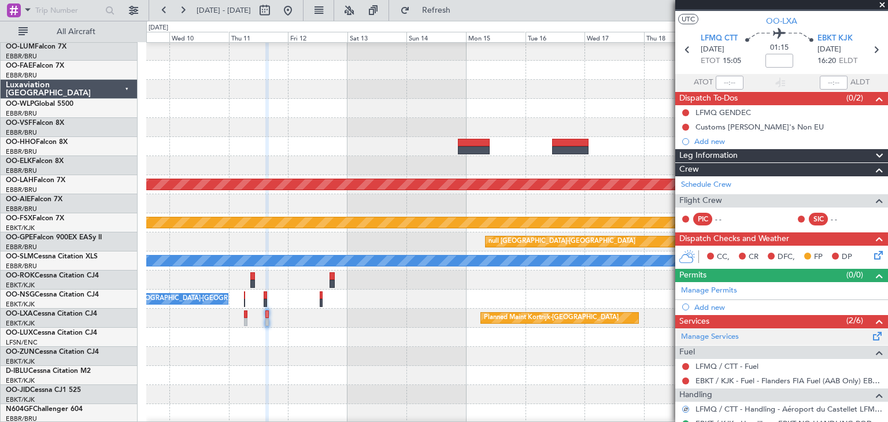
scroll to position [9, 0]
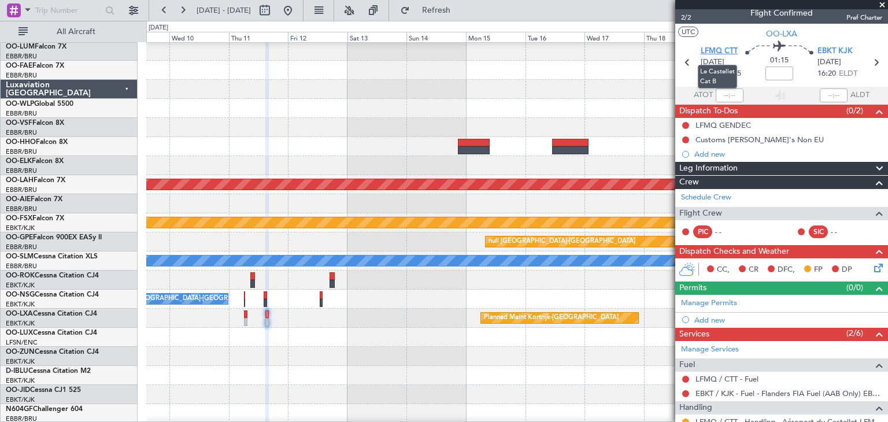
click at [710, 49] on span "LFMQ CTT" at bounding box center [719, 52] width 37 height 12
click at [827, 47] on span "EBKT KJK" at bounding box center [834, 52] width 35 height 12
click at [872, 268] on icon at bounding box center [876, 265] width 9 height 9
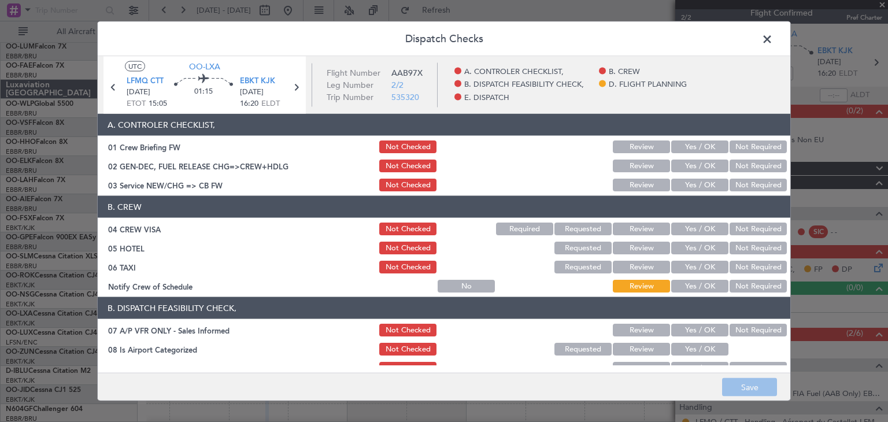
click at [748, 228] on button "Not Required" at bounding box center [757, 229] width 57 height 13
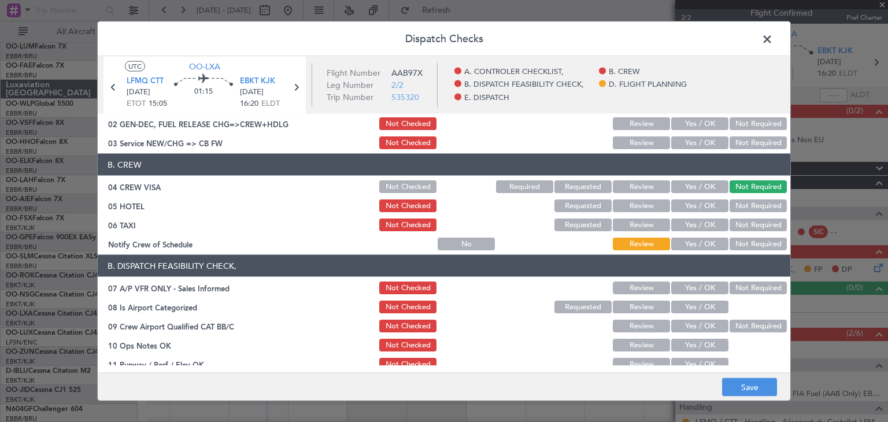
scroll to position [58, 0]
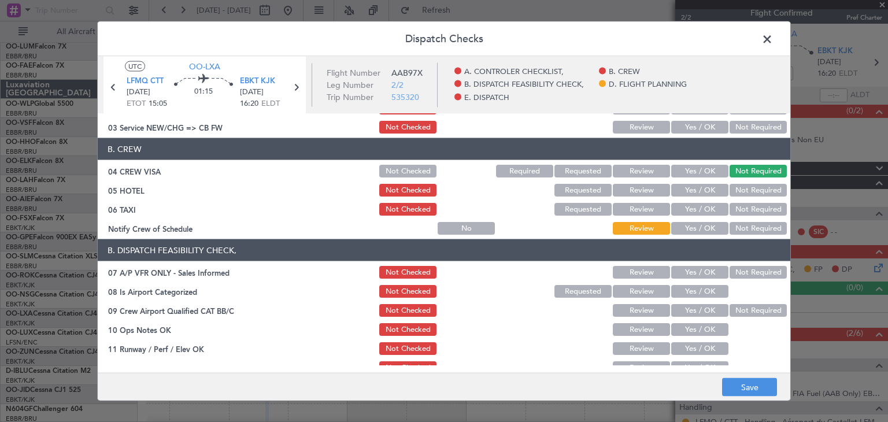
click at [768, 188] on button "Not Required" at bounding box center [757, 190] width 57 height 13
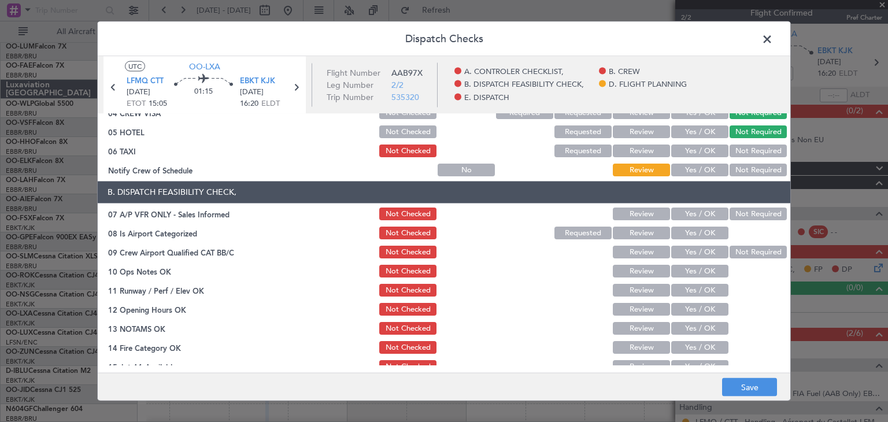
scroll to position [173, 0]
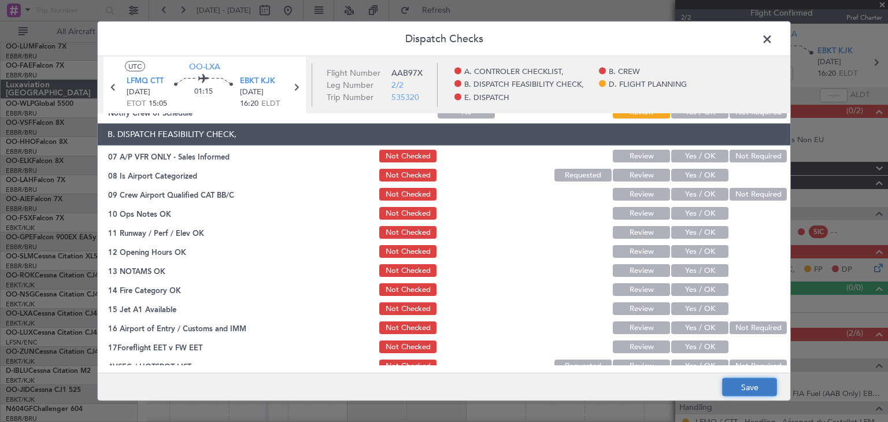
click at [747, 389] on button "Save" at bounding box center [749, 387] width 55 height 18
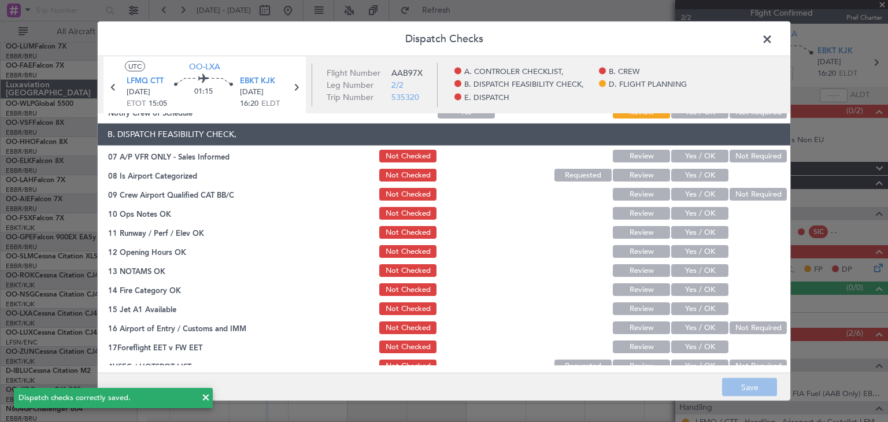
click at [773, 37] on span at bounding box center [773, 42] width 0 height 23
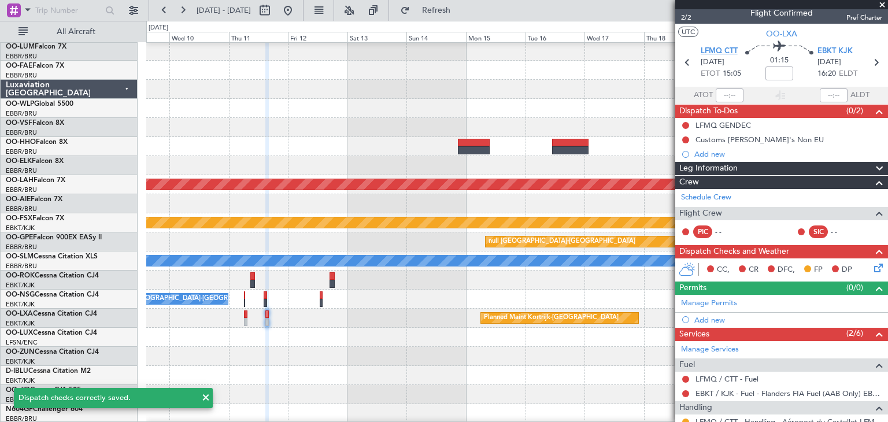
click at [718, 48] on span "LFMQ CTT" at bounding box center [719, 52] width 37 height 12
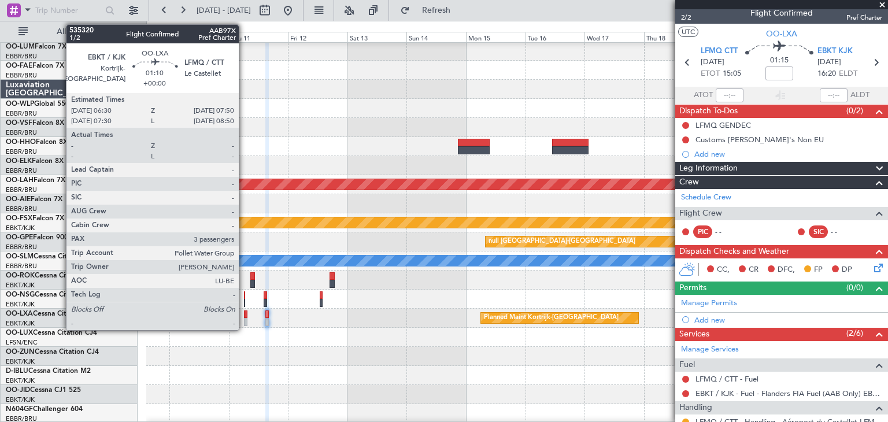
click at [244, 314] on div at bounding box center [245, 314] width 3 height 8
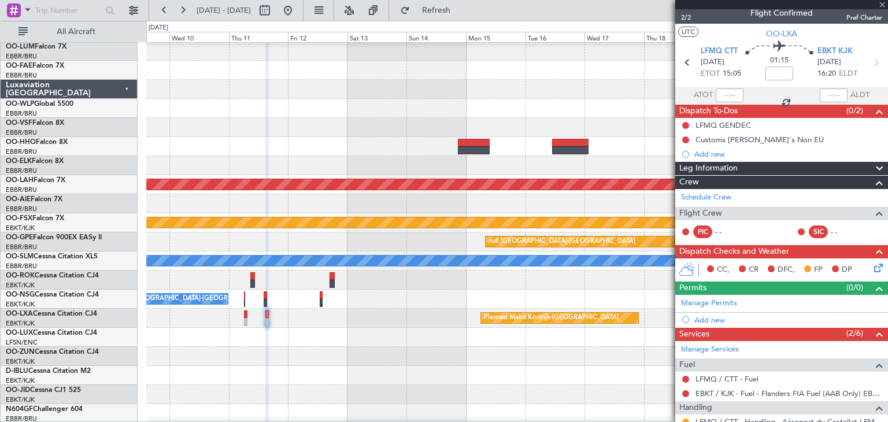
scroll to position [0, 0]
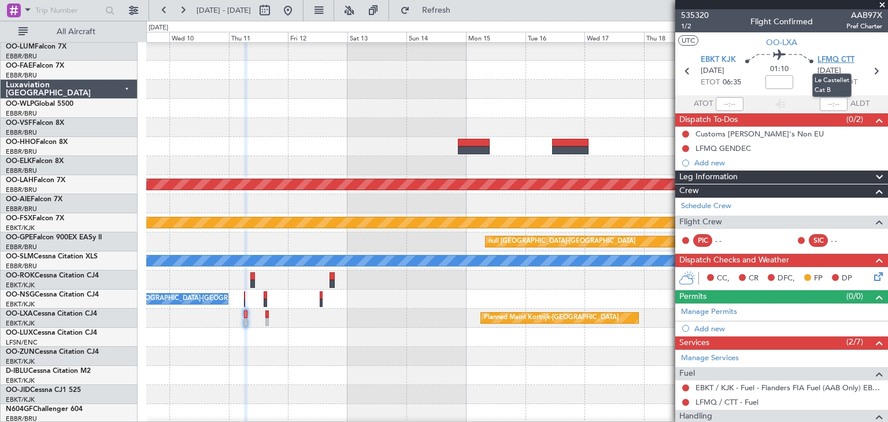
click at [824, 58] on span "LFMQ CTT" at bounding box center [835, 60] width 37 height 12
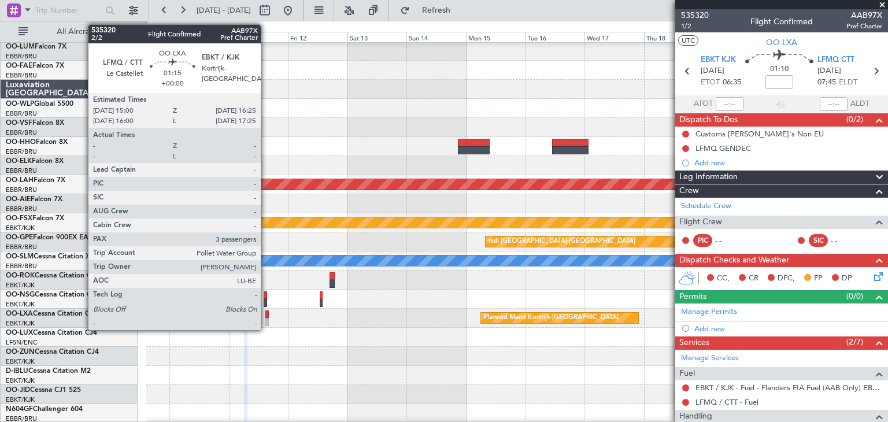
click at [266, 312] on div at bounding box center [267, 314] width 4 height 8
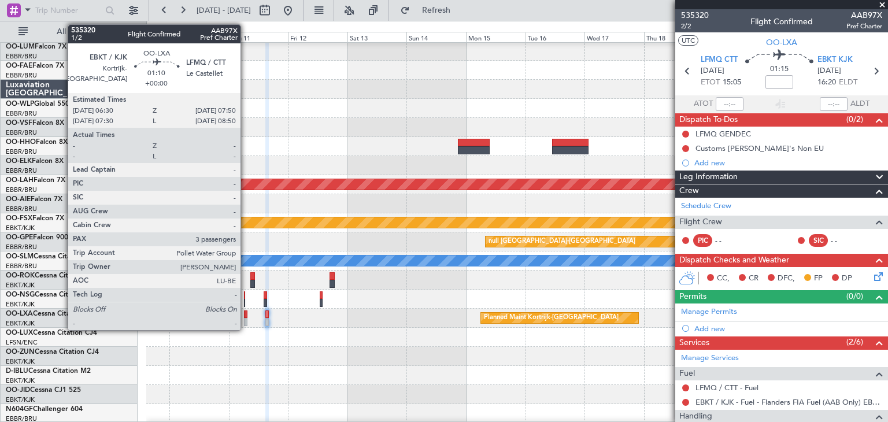
click at [246, 315] on div at bounding box center [245, 314] width 3 height 8
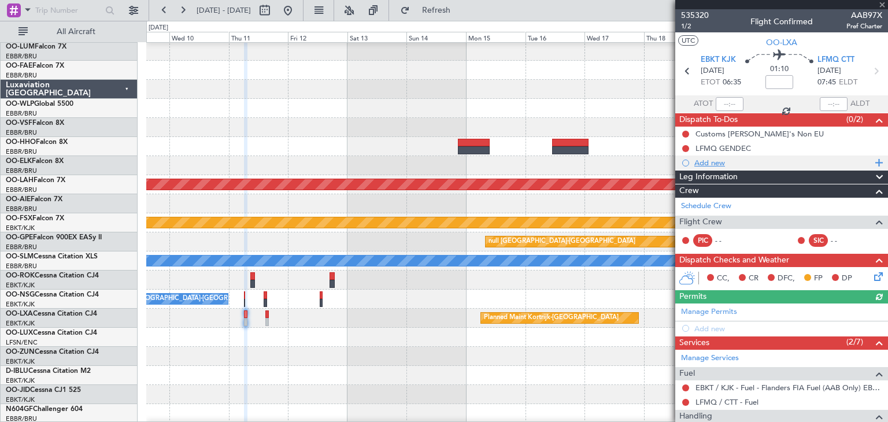
click at [710, 164] on div "Add new" at bounding box center [782, 163] width 177 height 10
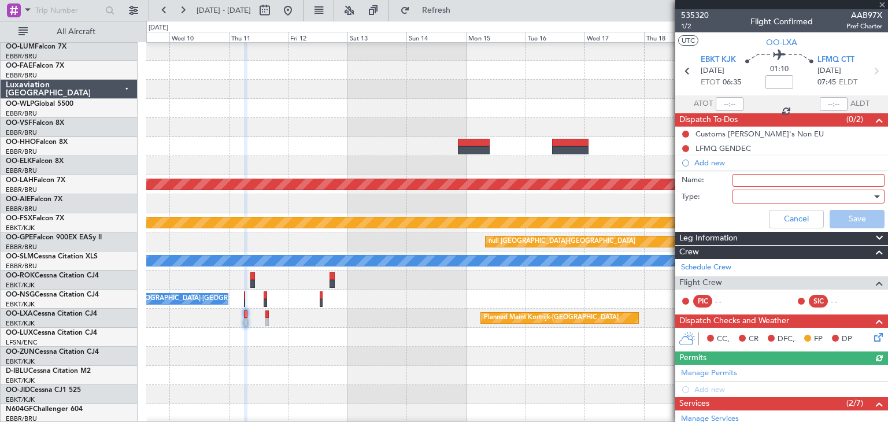
click at [758, 179] on input "Name:" at bounding box center [808, 180] width 152 height 13
type input "LFMQ arrival extension"
click at [762, 199] on div at bounding box center [804, 196] width 135 height 17
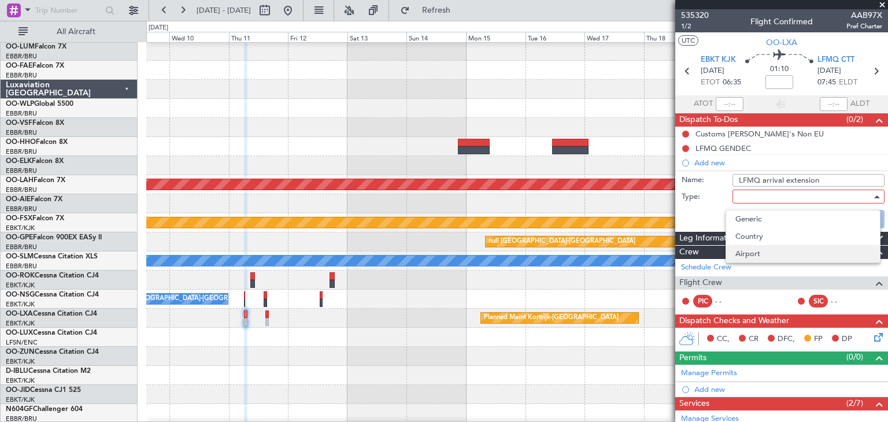
click at [744, 251] on span "Airport" at bounding box center [802, 253] width 135 height 17
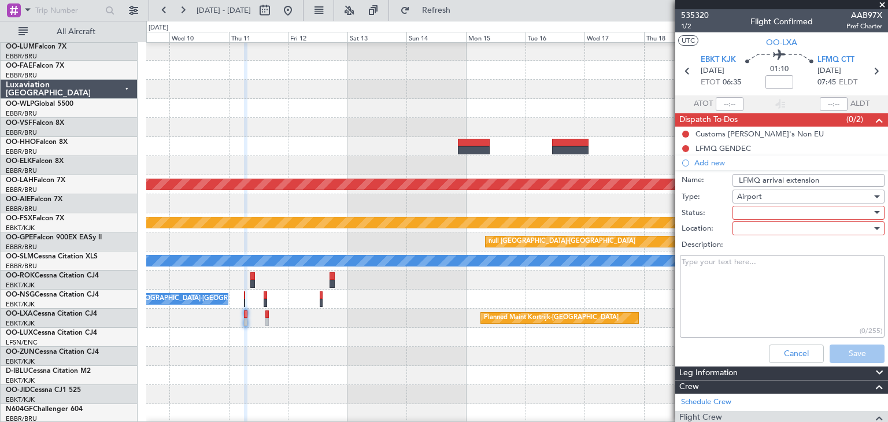
click at [754, 223] on div at bounding box center [804, 228] width 135 height 17
click at [750, 212] on div at bounding box center [444, 211] width 888 height 422
click at [746, 216] on div at bounding box center [804, 212] width 135 height 17
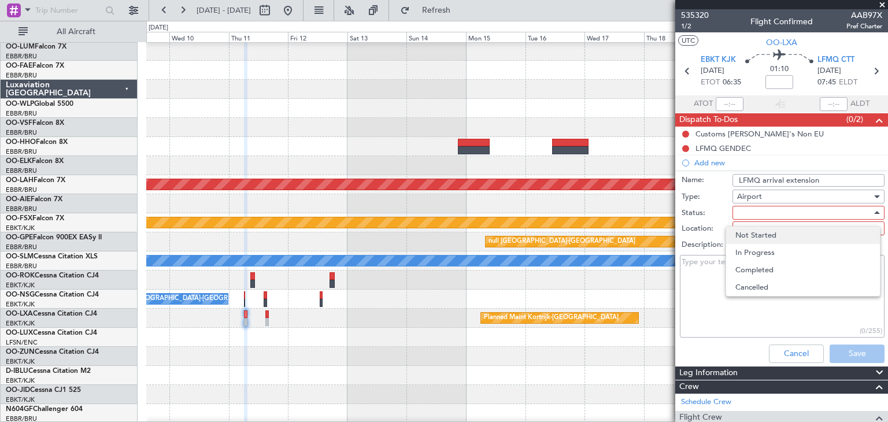
click at [751, 232] on span "Not Started" at bounding box center [802, 235] width 135 height 17
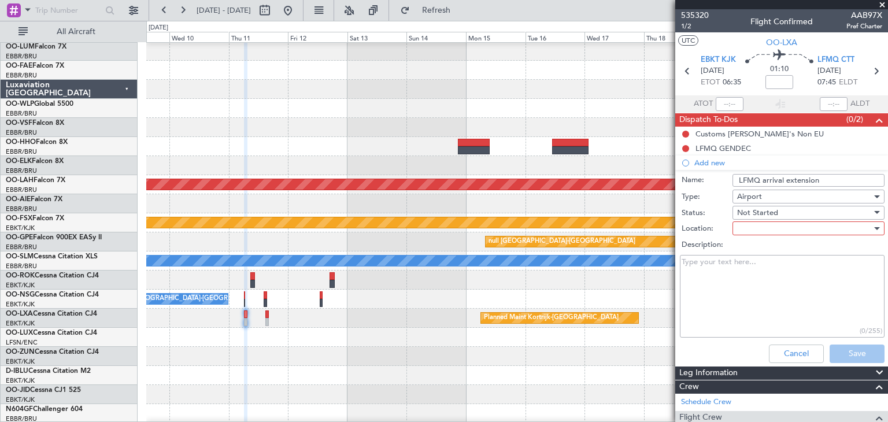
click at [754, 232] on div at bounding box center [804, 228] width 135 height 17
click at [755, 248] on span "Arrival" at bounding box center [802, 250] width 135 height 17
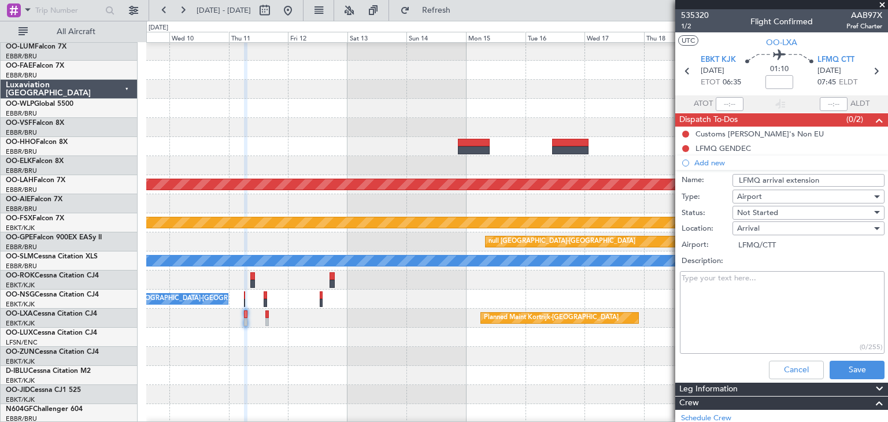
click at [731, 281] on textarea "Description:" at bounding box center [782, 312] width 205 height 83
click at [706, 308] on textarea "LFMQ open as of 8:00Z" at bounding box center [782, 312] width 205 height 83
paste textarea "90 € per 1/2 hour without VAT before 08h00 utc"
click at [768, 277] on textarea "LFMQ open as of 8:00Z 90 € per 1/2 hour without VAT before 08h00 utc" at bounding box center [782, 312] width 205 height 83
type textarea "LFMQ open as of 8:00Z, request earlier opening. 90 € per 1/2 hour without VAT b…"
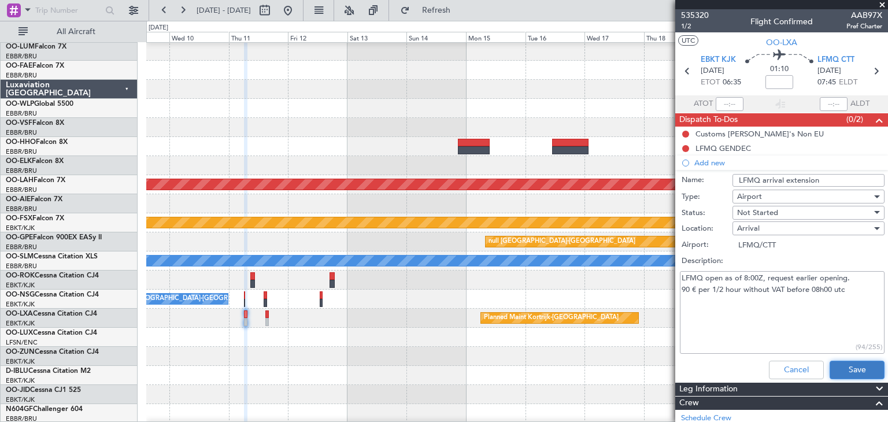
click at [851, 366] on button "Save" at bounding box center [856, 370] width 55 height 18
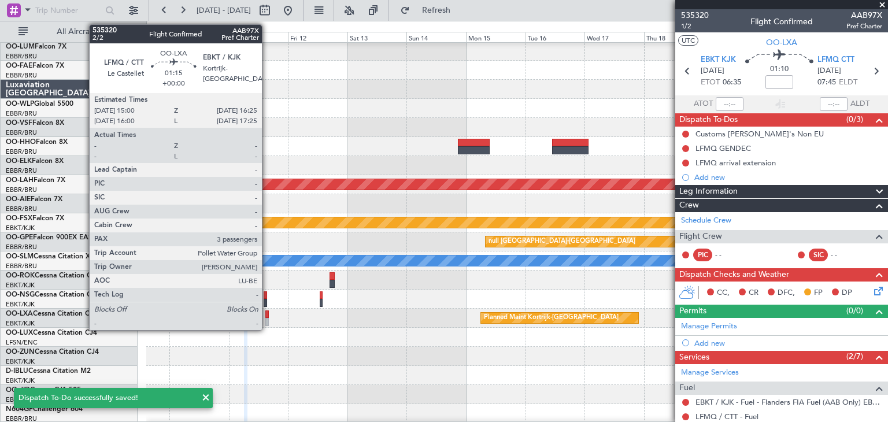
click at [267, 312] on div at bounding box center [267, 314] width 4 height 8
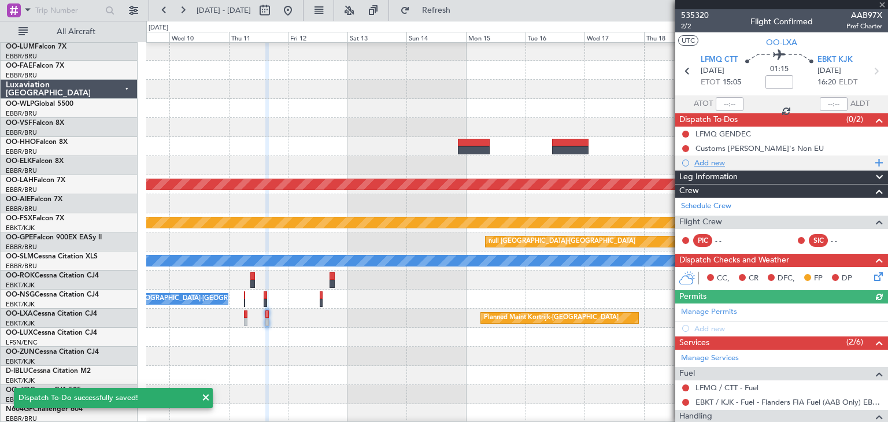
click at [709, 164] on div "Add new" at bounding box center [782, 163] width 177 height 10
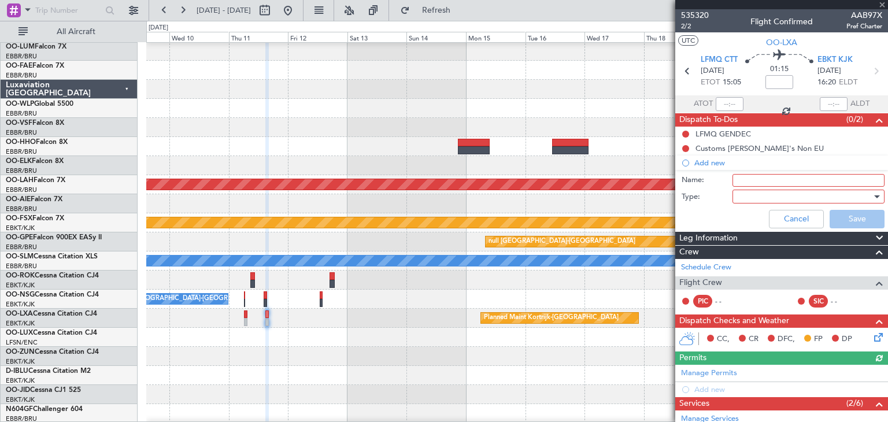
click at [756, 183] on input "Name:" at bounding box center [808, 180] width 152 height 13
type input "LFMQ departure extension"
click at [747, 192] on div at bounding box center [804, 196] width 135 height 17
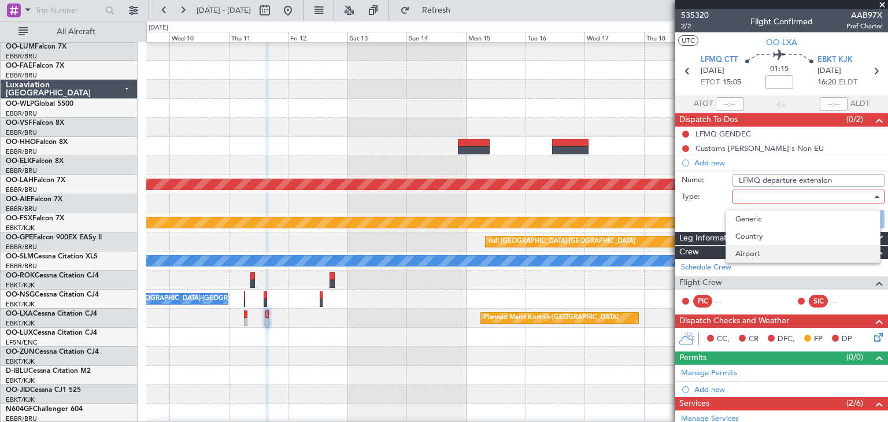
click at [754, 250] on span "Airport" at bounding box center [802, 253] width 135 height 17
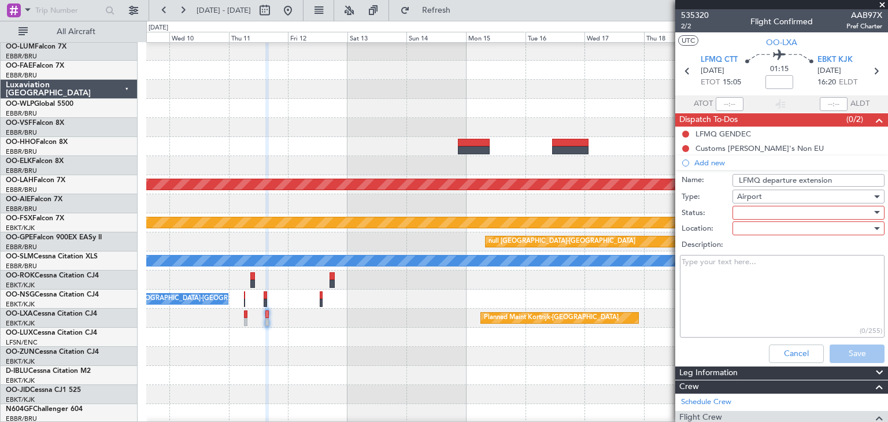
click at [747, 214] on div at bounding box center [804, 212] width 135 height 17
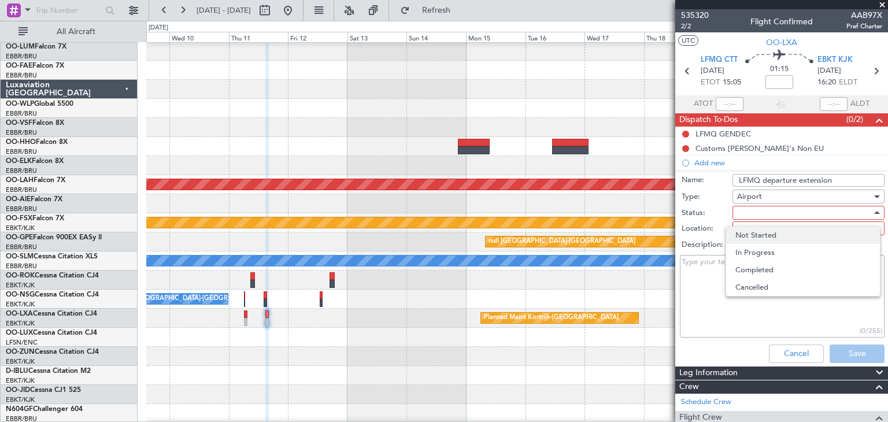
click at [754, 231] on span "Not Started" at bounding box center [802, 235] width 135 height 17
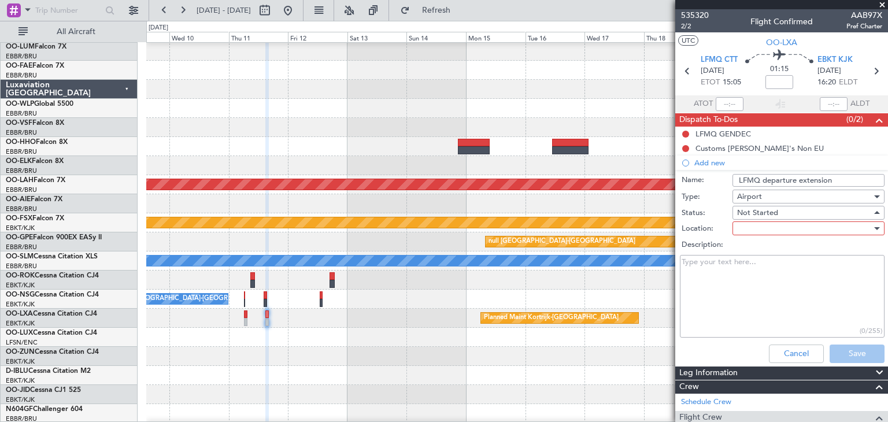
click at [754, 231] on div at bounding box center [804, 228] width 135 height 17
click at [754, 266] on span "Departure" at bounding box center [802, 268] width 135 height 17
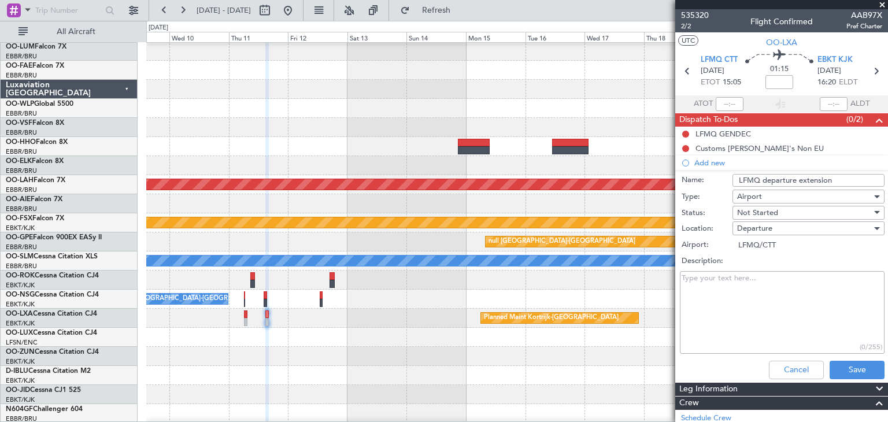
click at [739, 276] on textarea "Description:" at bounding box center [782, 312] width 205 height 83
click at [730, 302] on textarea "LFMQ is open till 16:00Z. Request departure extension." at bounding box center [782, 312] width 205 height 83
paste textarea "90 € per 1/2 hour without VAT before 08h00 utc and after 16h00 utc"
drag, startPoint x: 786, startPoint y: 288, endPoint x: 861, endPoint y: 287, distance: 75.1
click at [861, 287] on textarea "LFMQ is open till 16:00Z. Request departure extension. 90 € per 1/2 hour withou…" at bounding box center [782, 312] width 205 height 83
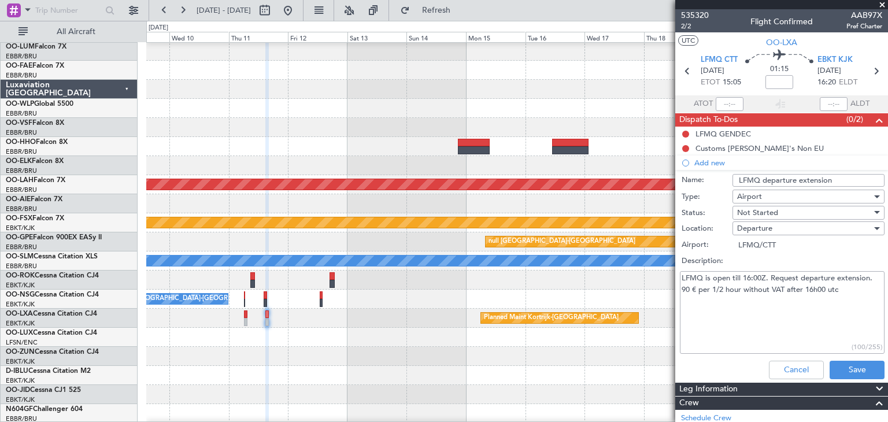
click at [835, 308] on textarea "LFMQ is open till 16:00Z. Request departure extension. 90 € per 1/2 hour withou…" at bounding box center [782, 312] width 205 height 83
type textarea "LFMQ is open till 16:00Z. Request departure extension. 90 € per 1/2 hour withou…"
click at [855, 368] on button "Save" at bounding box center [856, 370] width 55 height 18
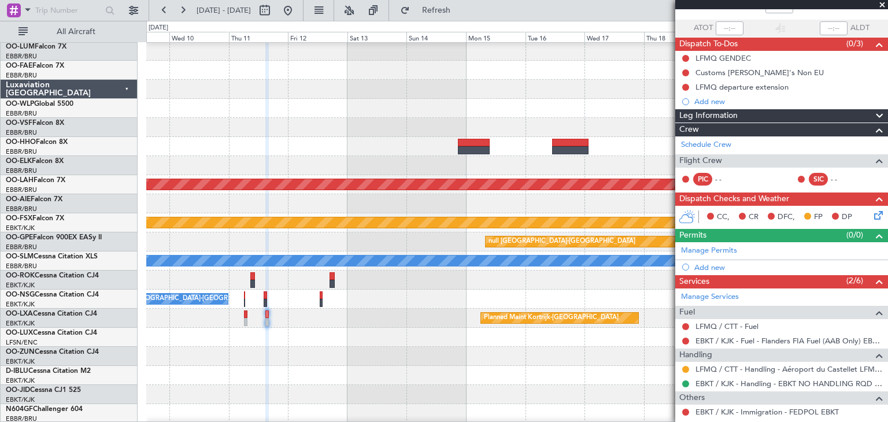
scroll to position [197, 0]
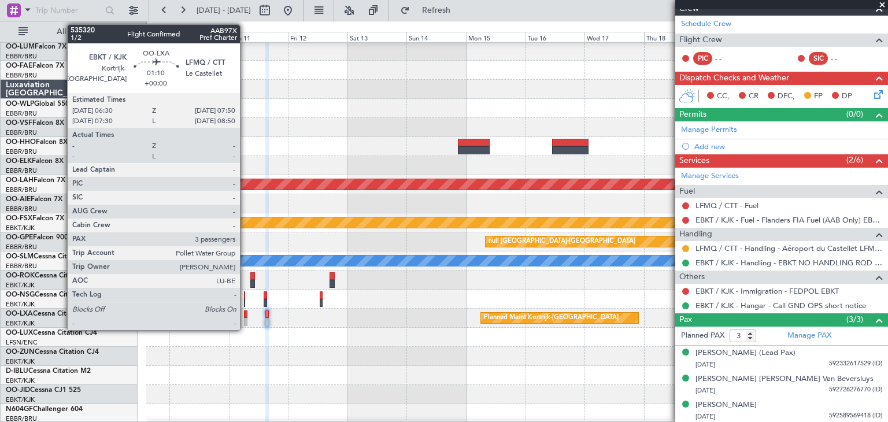
click at [245, 316] on div at bounding box center [245, 314] width 3 height 8
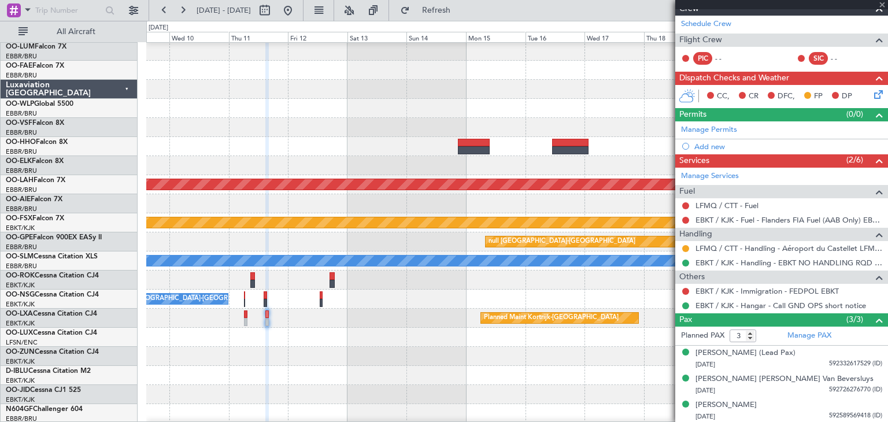
scroll to position [0, 0]
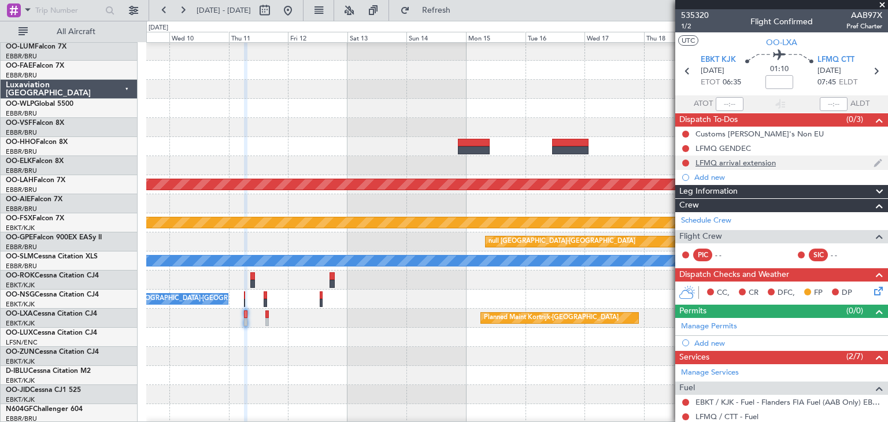
click at [714, 159] on div "LFMQ arrival extension" at bounding box center [735, 163] width 80 height 10
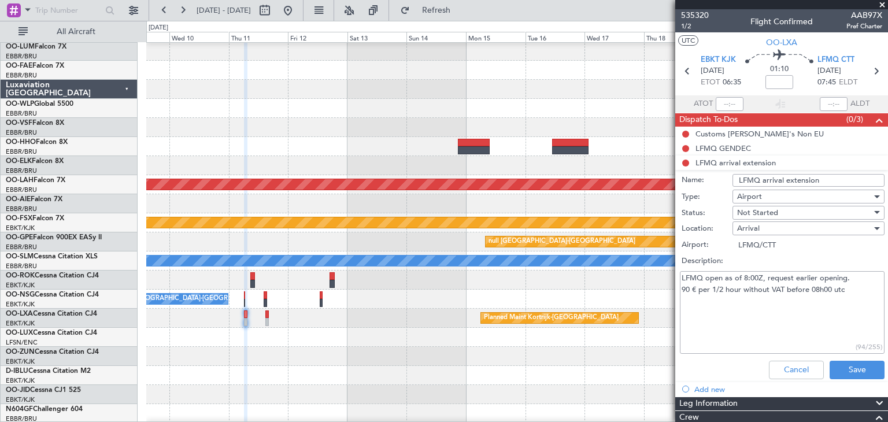
drag, startPoint x: 695, startPoint y: 286, endPoint x: 681, endPoint y: 285, distance: 13.9
click at [681, 285] on textarea "LFMQ open as of 8:00Z, request earlier opening. 90 € per 1/2 hour without VAT b…" at bounding box center [782, 312] width 205 height 83
paste textarea "€200.00"
click at [859, 287] on textarea "LFMQ open as of 8:00Z, request earlier opening. €200.00 per 1/2 hour without VA…" at bounding box center [782, 312] width 205 height 83
type textarea "LFMQ open as of 8:00Z, request earlier opening. €200.00 per 1/2 hour without VA…"
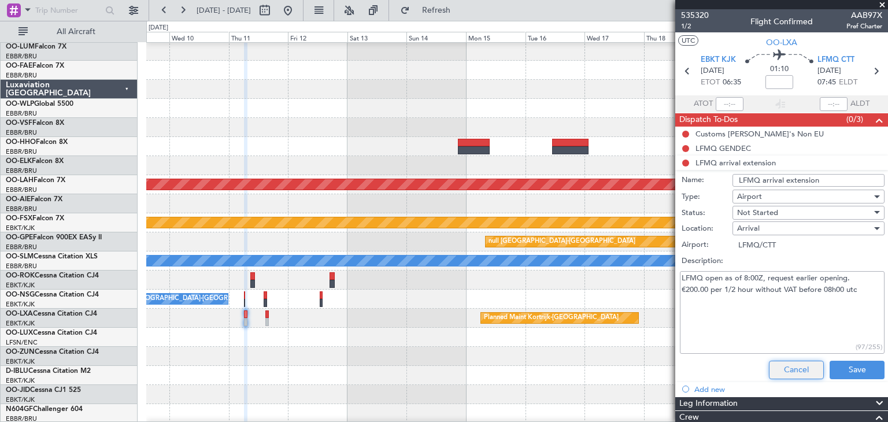
click at [803, 368] on button "Cancel" at bounding box center [796, 370] width 55 height 18
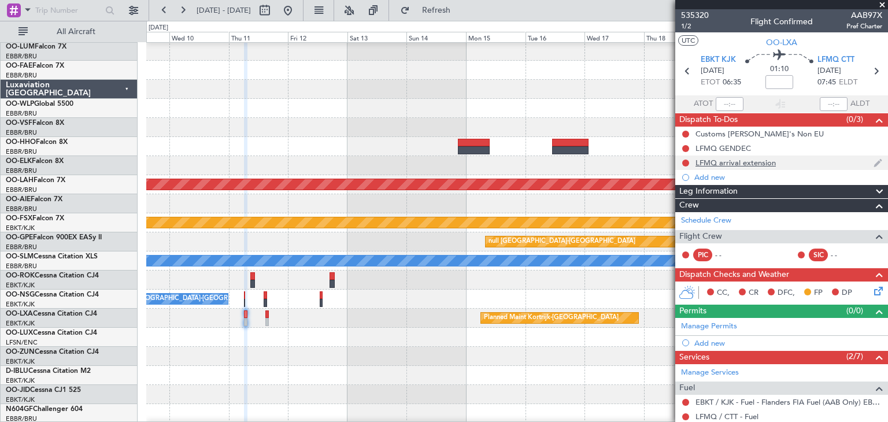
click at [732, 161] on div "LFMQ arrival extension" at bounding box center [735, 163] width 80 height 10
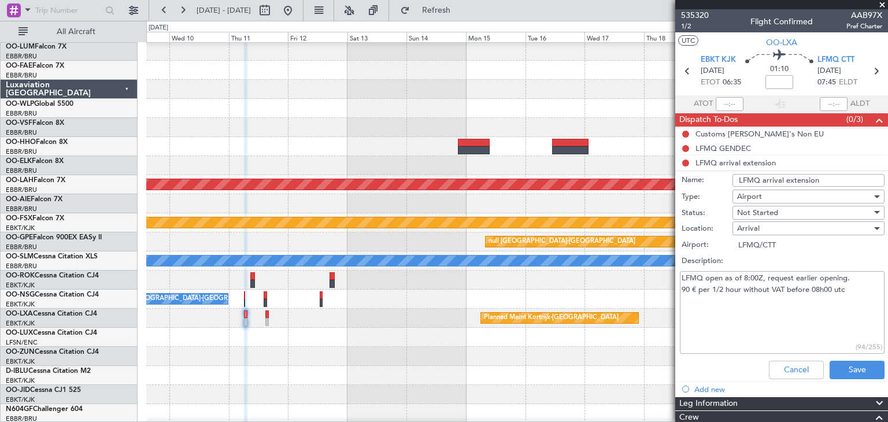
drag, startPoint x: 688, startPoint y: 287, endPoint x: 652, endPoint y: 288, distance: 36.5
click at [652, 288] on fb-app "09 Dec 2025 - 22 Dec 2025 Refresh Quick Links All Aircraft Planned Maint Alton-…" at bounding box center [444, 215] width 888 height 413
type textarea "LFMQ open as of 8:00Z, request earlier opening. 200 € per 1/2 hour without VAT …"
click at [848, 361] on button "Save" at bounding box center [856, 370] width 55 height 18
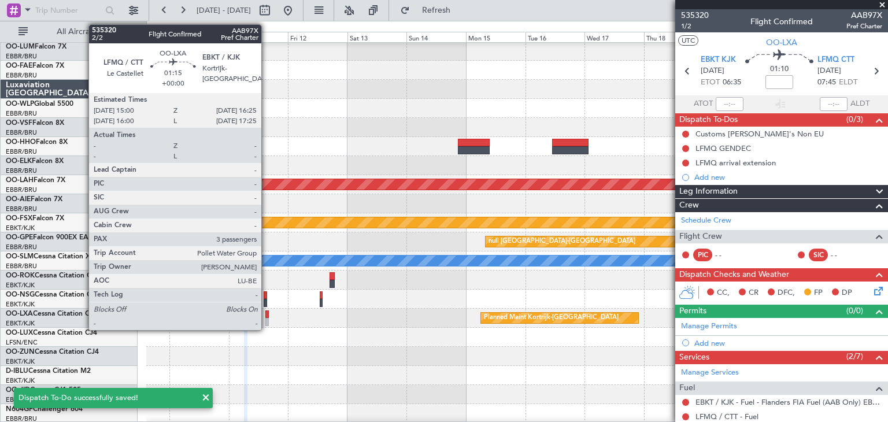
click at [266, 316] on div at bounding box center [267, 314] width 4 height 8
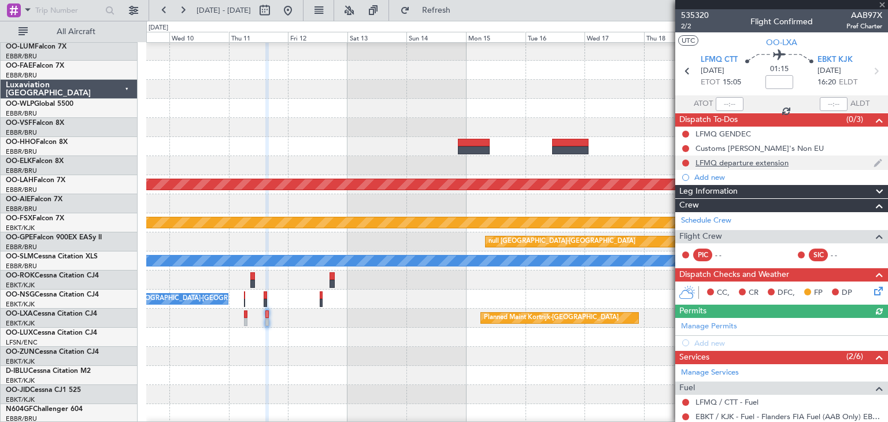
click at [721, 162] on div "LFMQ departure extension" at bounding box center [741, 163] width 93 height 10
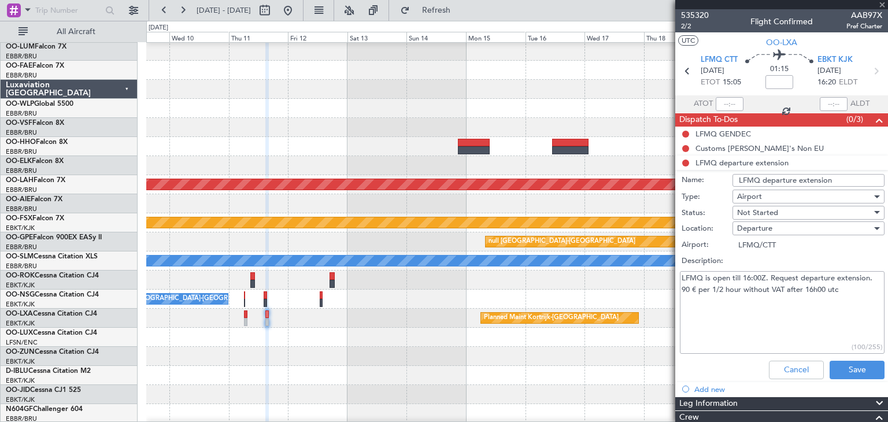
click at [690, 287] on textarea "LFMQ is open till 16:00Z. Request departure extension. 90 € per 1/2 hour withou…" at bounding box center [782, 312] width 205 height 83
click at [755, 319] on textarea "LFMQ is open till 16:00Z. Request departure extension. 200 € per 1/2 hour witho…" at bounding box center [782, 312] width 205 height 83
type textarea "LFMQ is open till 16:00Z. Request departure extension. 200 € per 1/2 hour witho…"
click at [862, 369] on button "Save" at bounding box center [856, 370] width 55 height 18
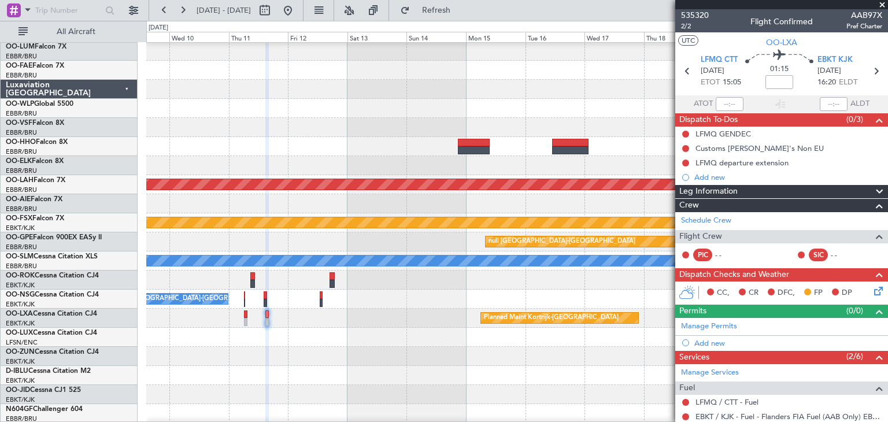
click at [874, 292] on icon at bounding box center [876, 288] width 9 height 9
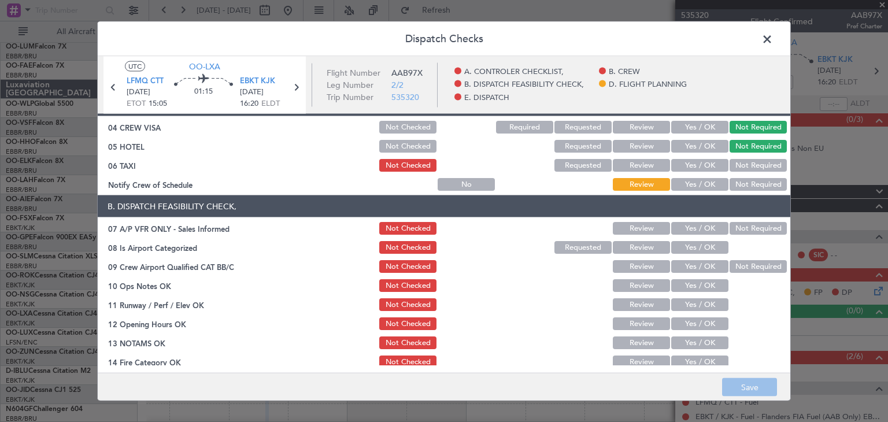
scroll to position [116, 0]
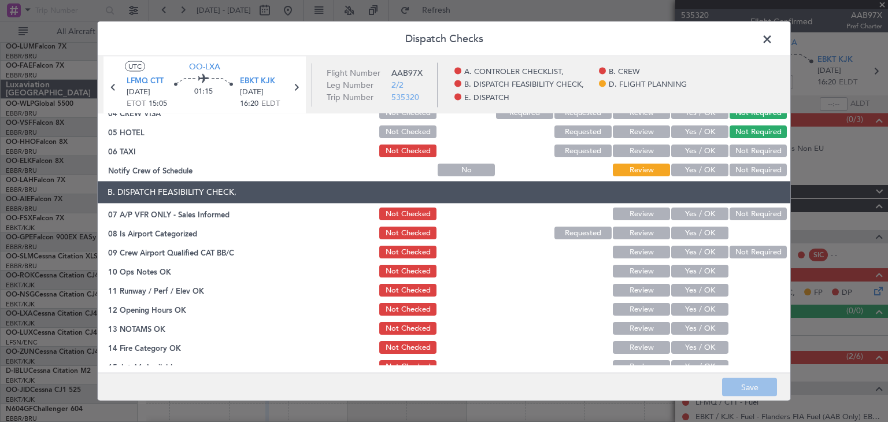
click at [741, 213] on button "Not Required" at bounding box center [757, 214] width 57 height 13
click at [690, 234] on button "Yes / OK" at bounding box center [699, 233] width 57 height 13
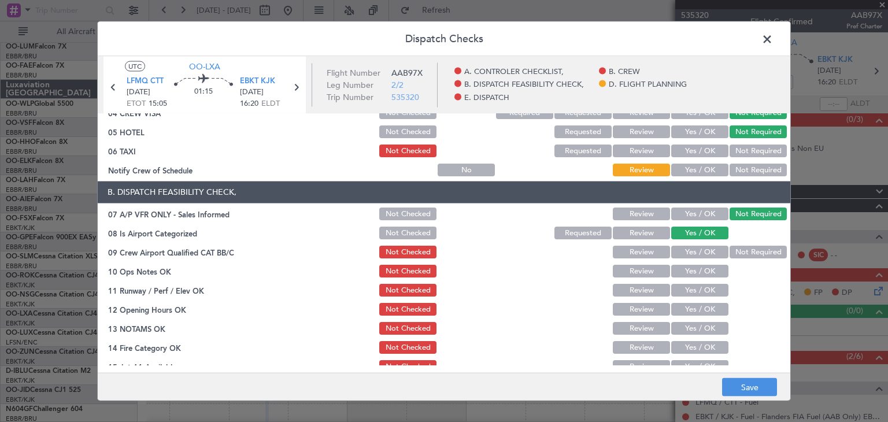
click at [690, 274] on button "Yes / OK" at bounding box center [699, 271] width 57 height 13
click at [691, 309] on button "Yes / OK" at bounding box center [699, 309] width 57 height 13
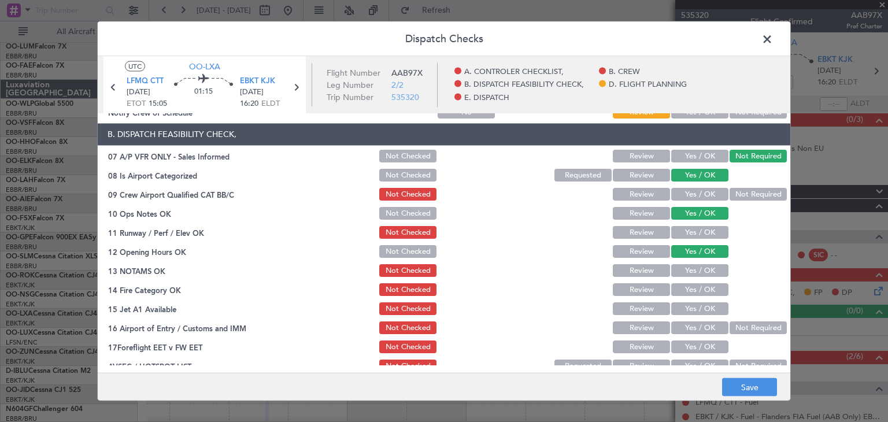
scroll to position [231, 0]
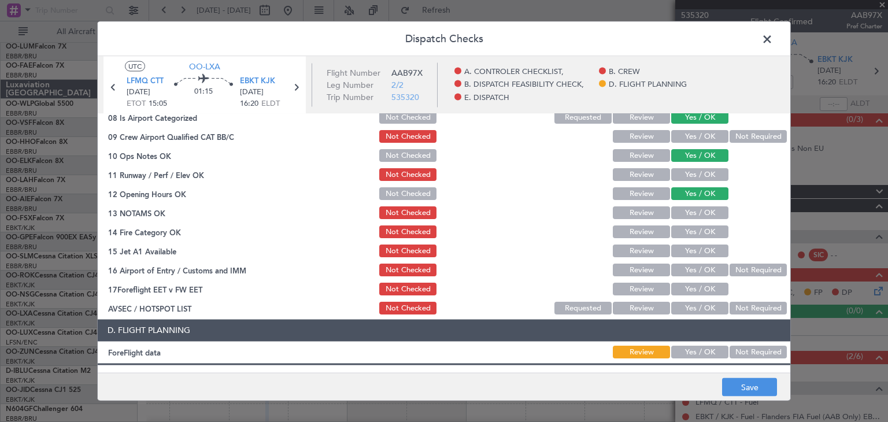
click at [622, 195] on button "Review" at bounding box center [641, 194] width 57 height 13
click at [684, 213] on button "Yes / OK" at bounding box center [699, 213] width 57 height 13
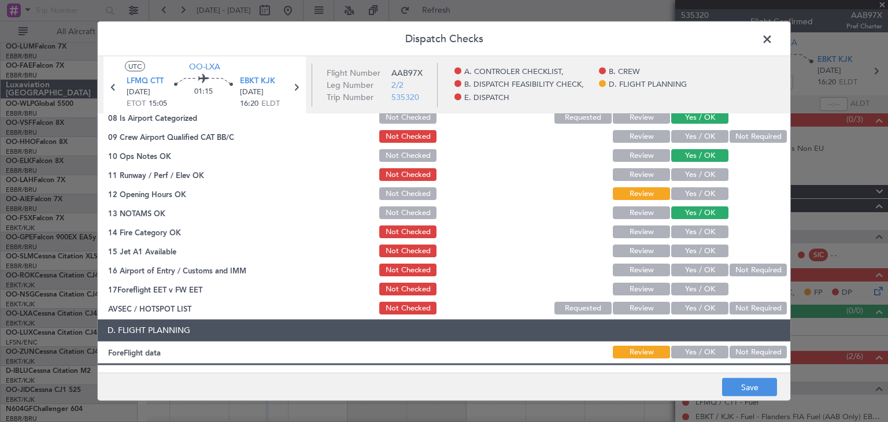
click at [690, 231] on button "Yes / OK" at bounding box center [699, 232] width 57 height 13
click at [691, 248] on button "Yes / OK" at bounding box center [699, 251] width 57 height 13
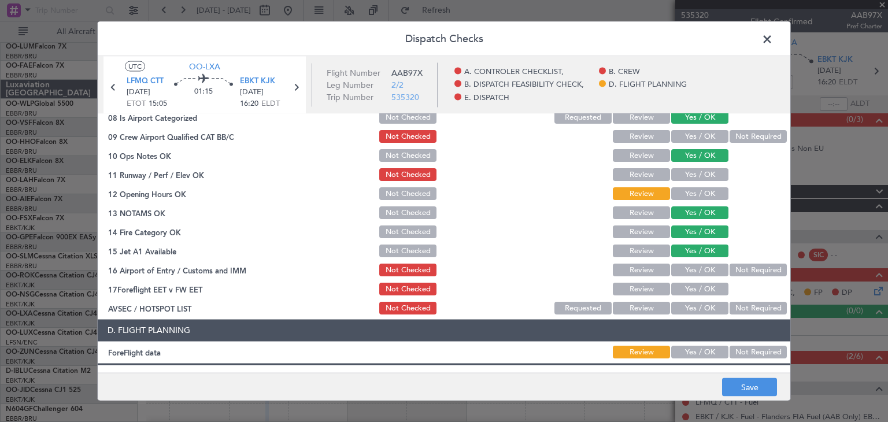
click at [712, 270] on button "Yes / OK" at bounding box center [699, 270] width 57 height 13
click at [694, 318] on article "A. CONTROLER CHECKLIST, 01 Crew Briefing FW Not Checked Review Yes / OK Not Req…" at bounding box center [444, 239] width 692 height 251
drag, startPoint x: 691, startPoint y: 310, endPoint x: 683, endPoint y: 308, distance: 8.3
click at [691, 309] on button "Yes / OK" at bounding box center [699, 308] width 57 height 13
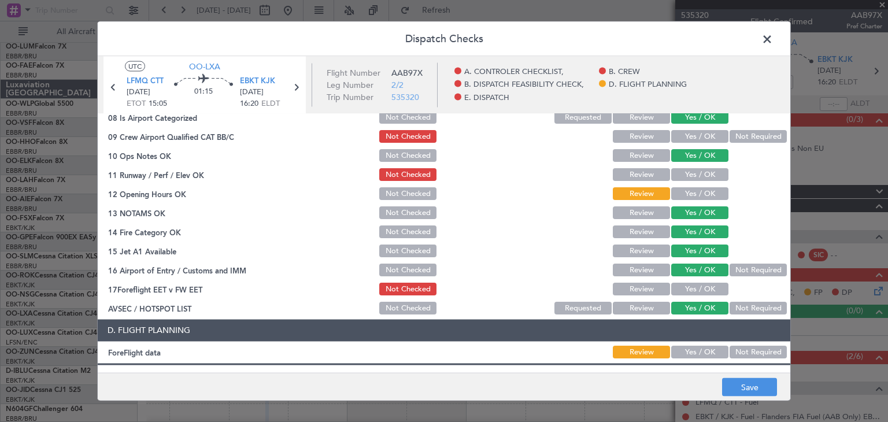
scroll to position [331, 0]
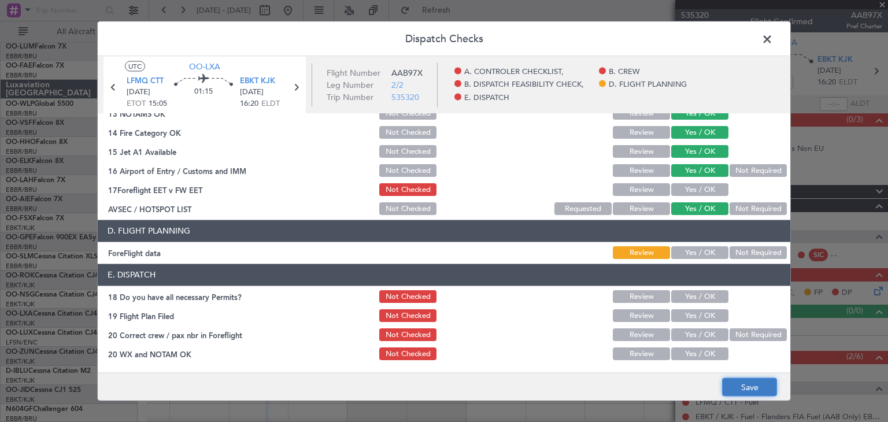
click at [725, 383] on button "Save" at bounding box center [749, 387] width 55 height 18
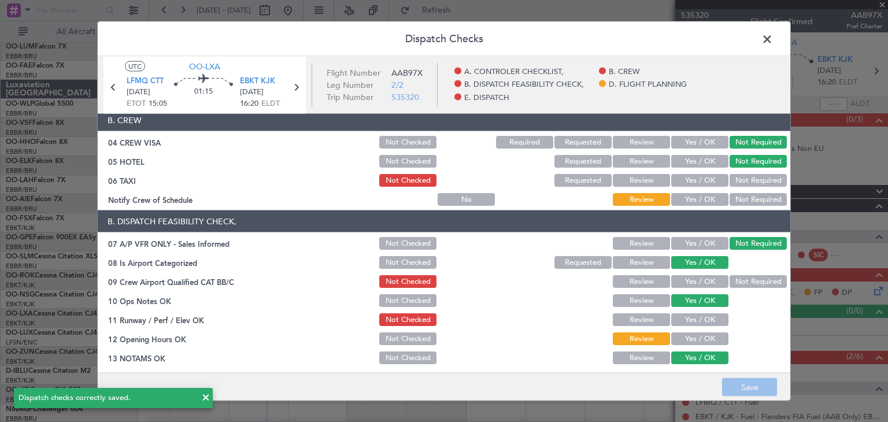
scroll to position [157, 0]
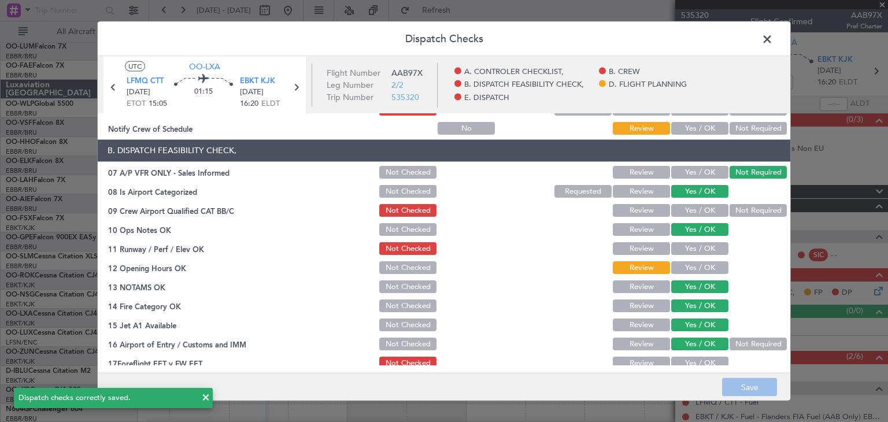
click at [773, 40] on span at bounding box center [773, 42] width 0 height 23
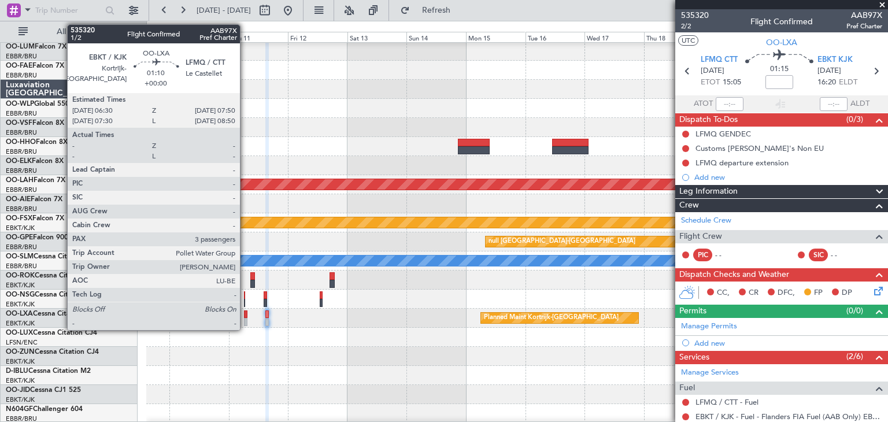
click at [245, 315] on div at bounding box center [245, 314] width 3 height 8
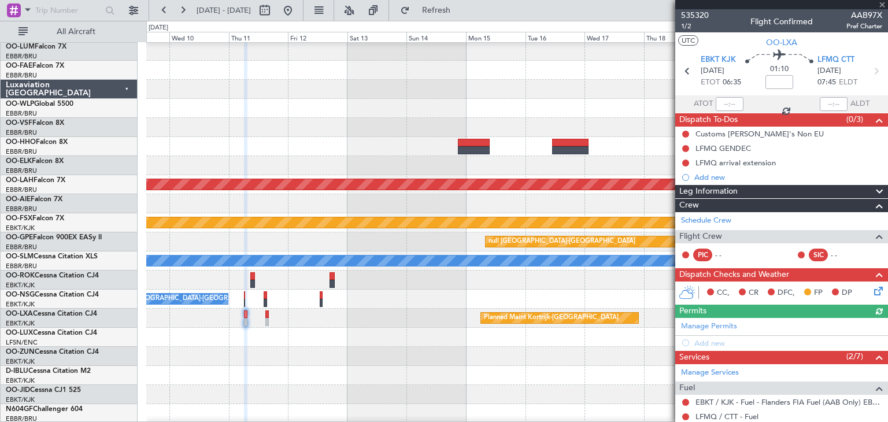
click at [872, 291] on icon at bounding box center [876, 288] width 9 height 9
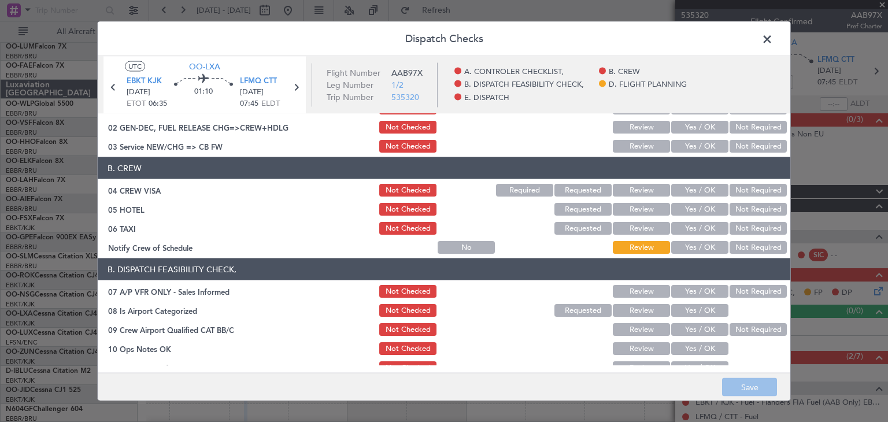
scroll to position [58, 0]
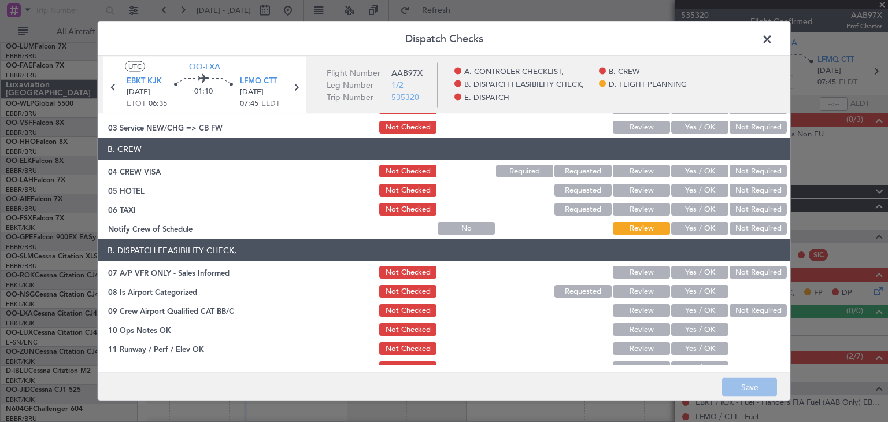
click at [733, 169] on button "Not Required" at bounding box center [757, 171] width 57 height 13
click at [740, 184] on button "Not Required" at bounding box center [757, 190] width 57 height 13
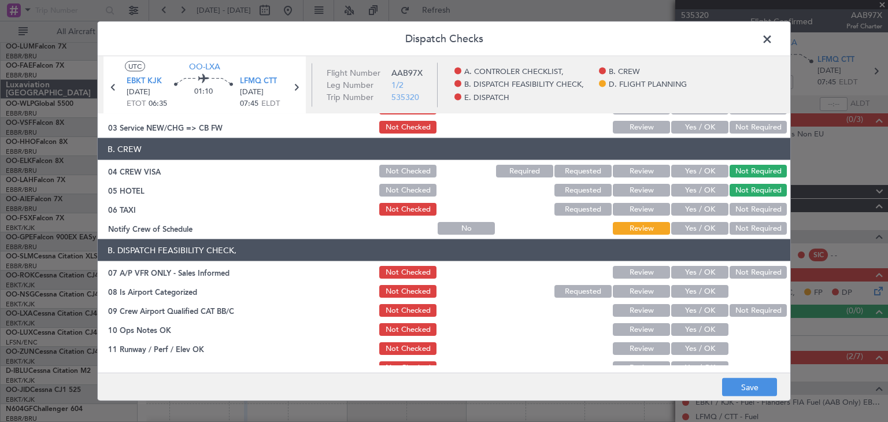
click at [743, 206] on button "Not Required" at bounding box center [757, 209] width 57 height 13
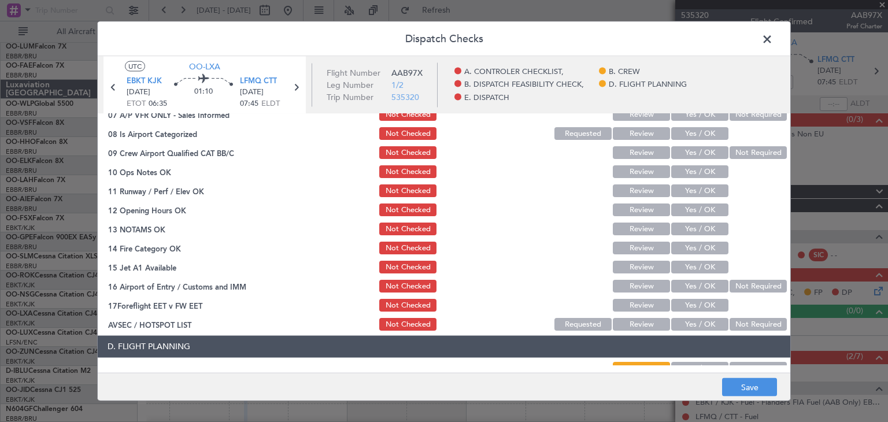
scroll to position [157, 0]
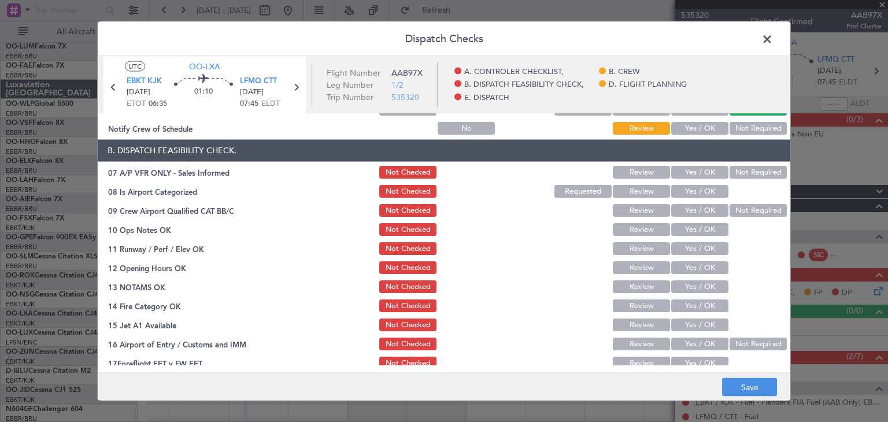
click at [744, 174] on button "Not Required" at bounding box center [757, 172] width 57 height 13
click at [702, 188] on button "Yes / OK" at bounding box center [699, 192] width 57 height 13
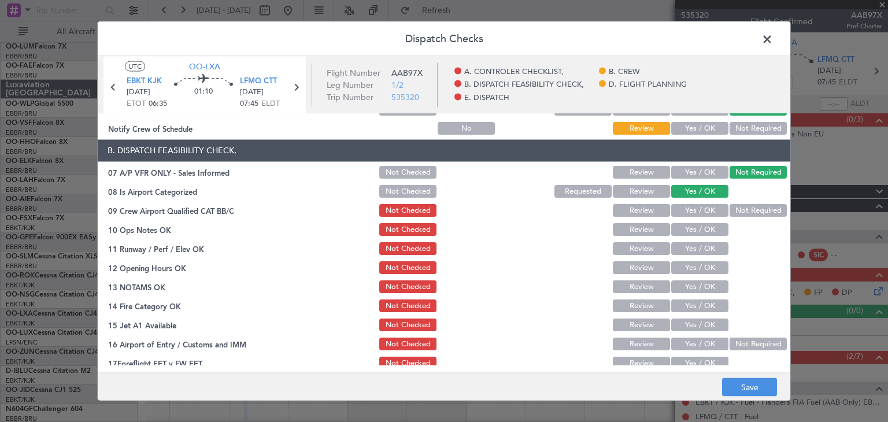
click at [701, 212] on button "Yes / OK" at bounding box center [699, 211] width 57 height 13
click at [423, 209] on button "Not Checked" at bounding box center [407, 211] width 57 height 13
click at [684, 229] on button "Yes / OK" at bounding box center [699, 230] width 57 height 13
click at [691, 269] on button "Yes / OK" at bounding box center [699, 268] width 57 height 13
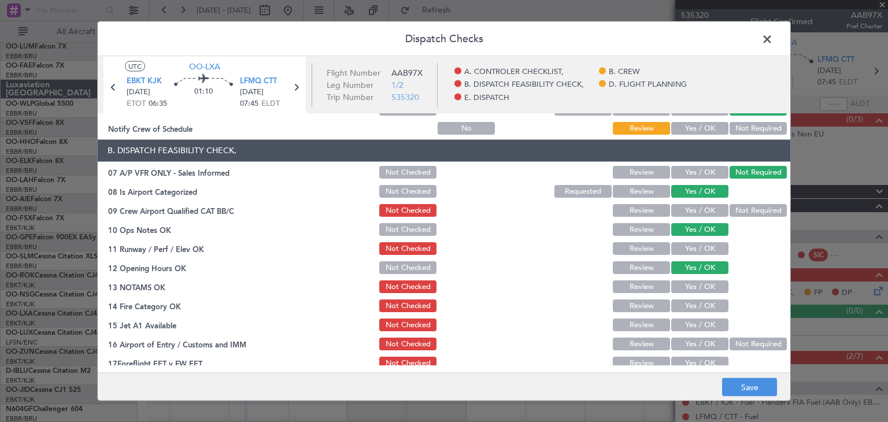
click at [627, 271] on button "Review" at bounding box center [641, 268] width 57 height 13
click at [687, 289] on button "Yes / OK" at bounding box center [699, 287] width 57 height 13
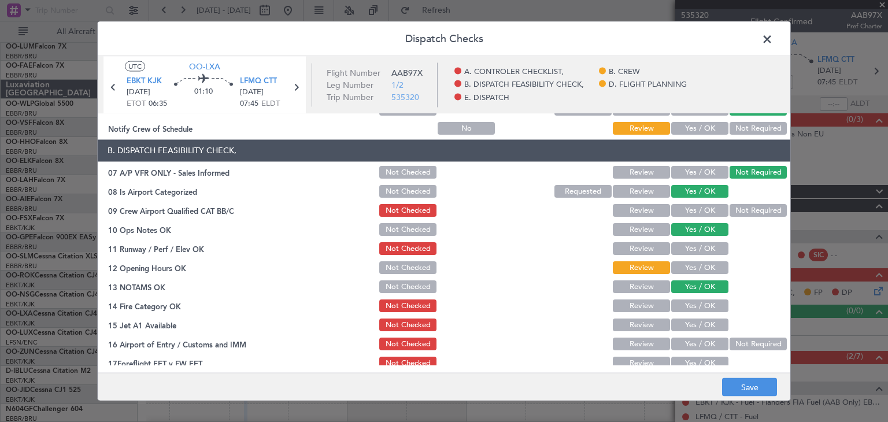
click at [688, 306] on button "Yes / OK" at bounding box center [699, 306] width 57 height 13
click at [691, 324] on button "Yes / OK" at bounding box center [699, 325] width 57 height 13
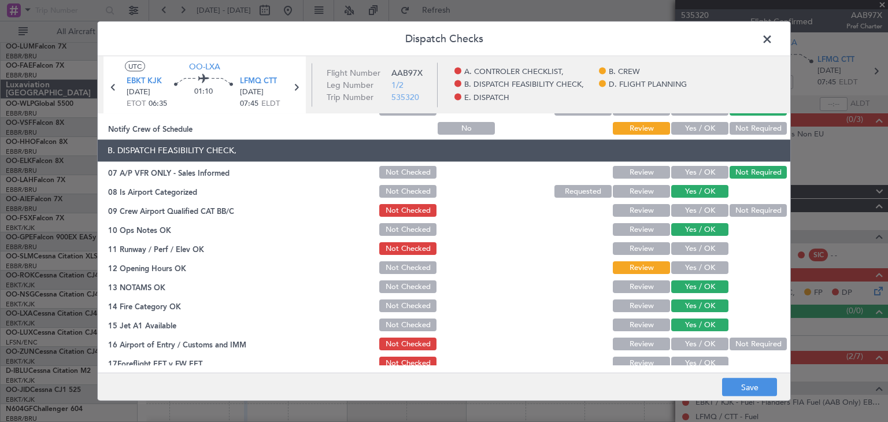
click at [698, 346] on button "Yes / OK" at bounding box center [699, 344] width 57 height 13
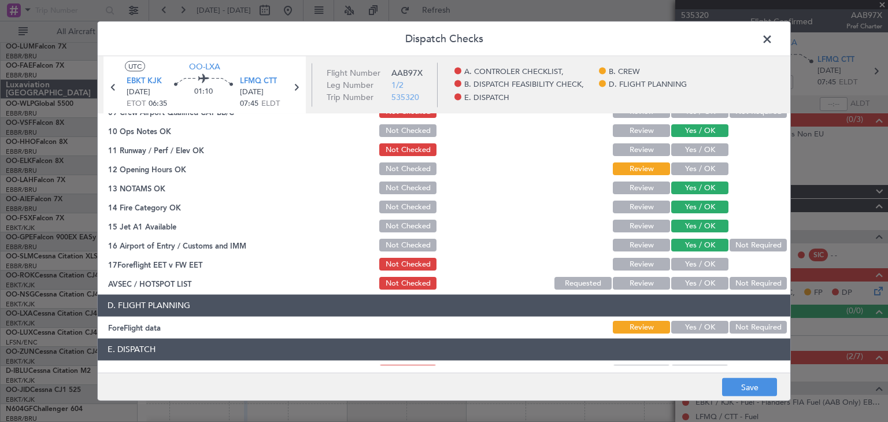
scroll to position [273, 0]
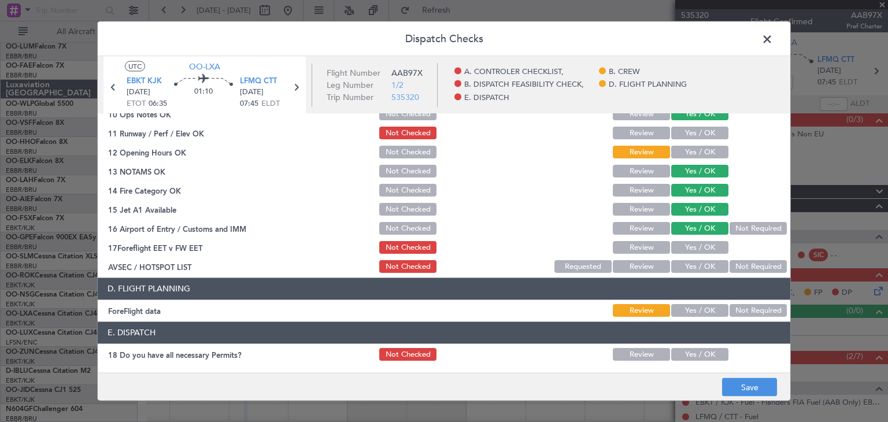
click at [698, 275] on article "A. CONTROLER CHECKLIST, 01 Crew Briefing FW Not Checked Review Yes / OK Not Req…" at bounding box center [444, 239] width 692 height 251
click at [698, 268] on button "Yes / OK" at bounding box center [699, 267] width 57 height 13
click at [755, 383] on button "Save" at bounding box center [749, 387] width 55 height 18
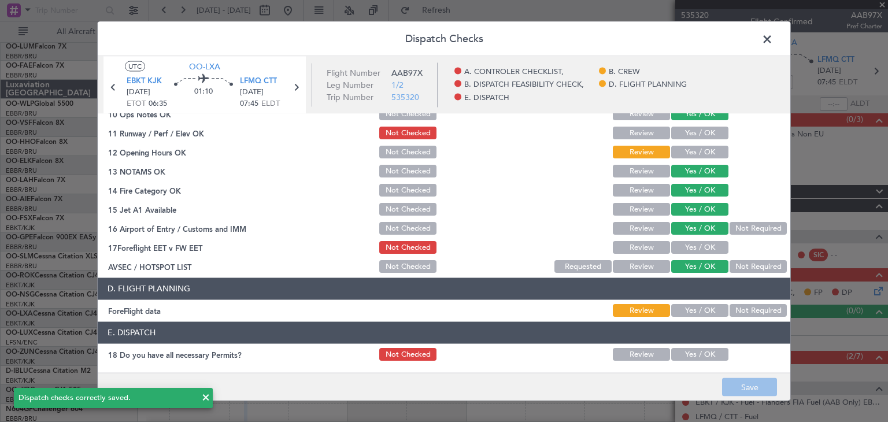
click at [773, 38] on span at bounding box center [773, 42] width 0 height 23
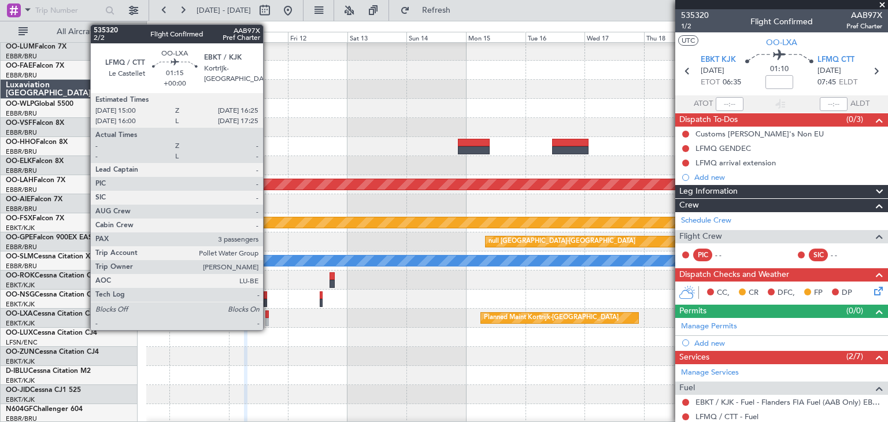
click at [268, 316] on div at bounding box center [267, 314] width 4 height 8
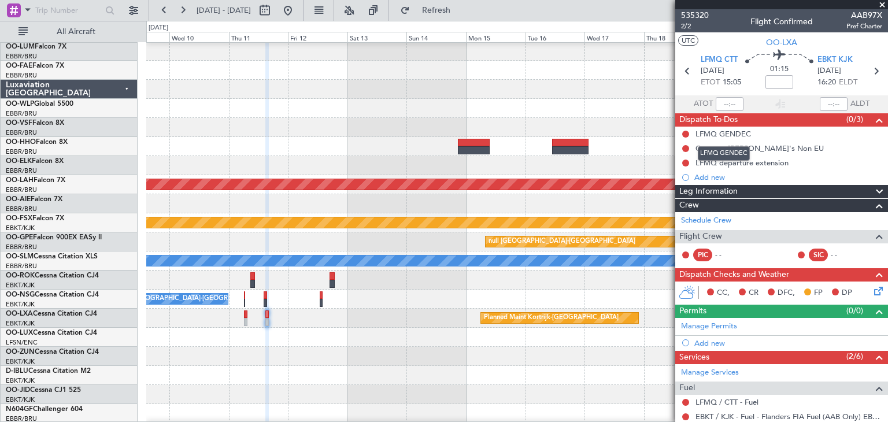
click at [733, 162] on mat-tooltip-component "LFMQ GENDEC" at bounding box center [724, 153] width 68 height 31
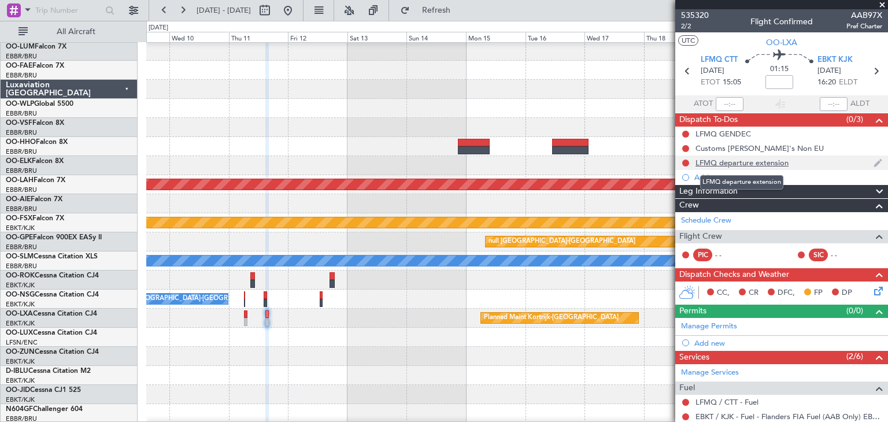
click at [762, 162] on div "LFMQ departure extension" at bounding box center [741, 163] width 93 height 10
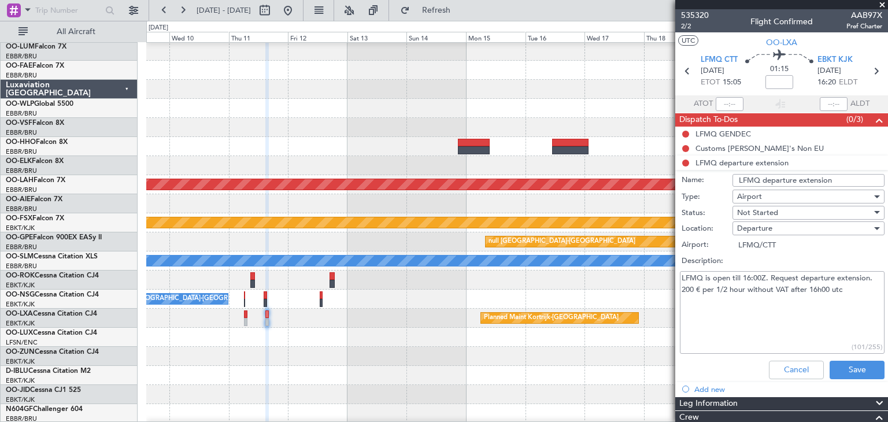
drag, startPoint x: 743, startPoint y: 275, endPoint x: 761, endPoint y: 275, distance: 17.3
click at [761, 275] on textarea "LFMQ is open till 16:00Z. Request departure extension. 200 € per 1/2 hour witho…" at bounding box center [782, 312] width 205 height 83
click at [757, 271] on textarea "LFMQ is open till 16:00Z. Request departure extension. 200 € per 1/2 hour witho…" at bounding box center [782, 312] width 205 height 83
click at [757, 276] on textarea "LFMQ is open till 16:00Z. Request departure extension. 200 € per 1/2 hour witho…" at bounding box center [782, 312] width 205 height 83
drag, startPoint x: 743, startPoint y: 275, endPoint x: 764, endPoint y: 273, distance: 21.4
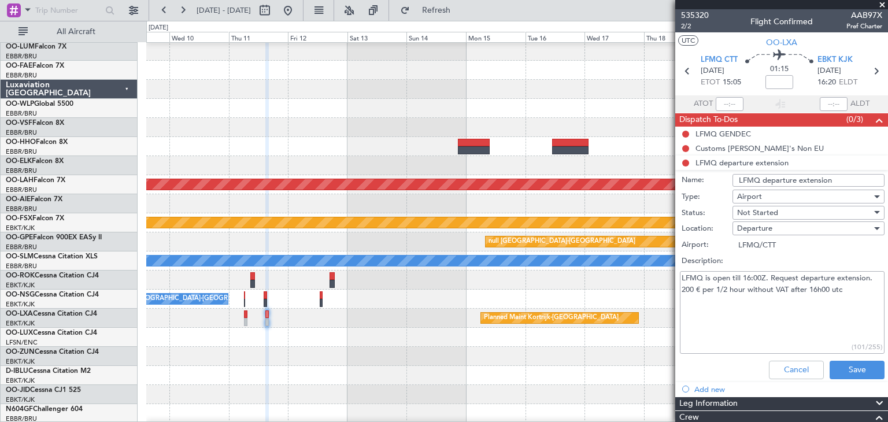
click at [764, 273] on textarea "LFMQ is open till 16:00Z. Request departure extension. 200 € per 1/2 hour witho…" at bounding box center [782, 312] width 205 height 83
click at [753, 292] on textarea "LFMQ is open till 16:00Z. Request departure extension. 200 € per 1/2 hour witho…" at bounding box center [782, 312] width 205 height 83
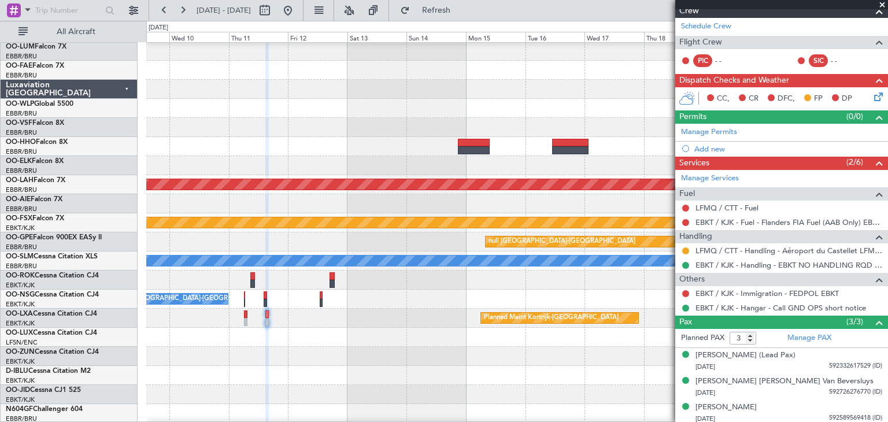
scroll to position [197, 0]
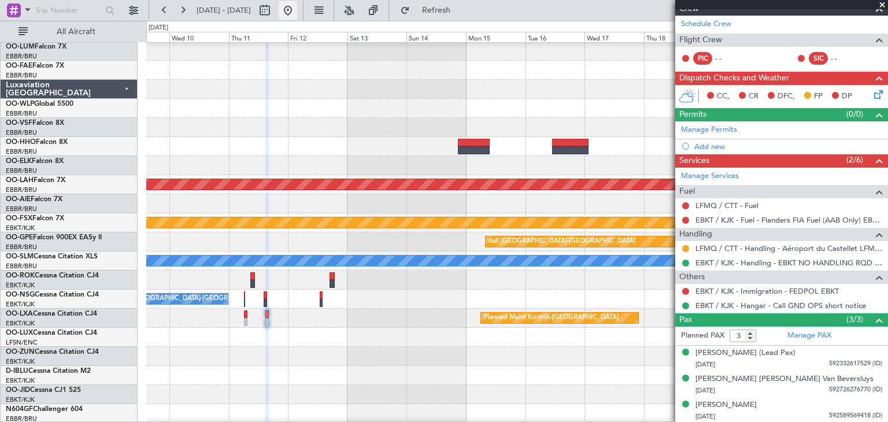
click at [297, 9] on button at bounding box center [288, 10] width 18 height 18
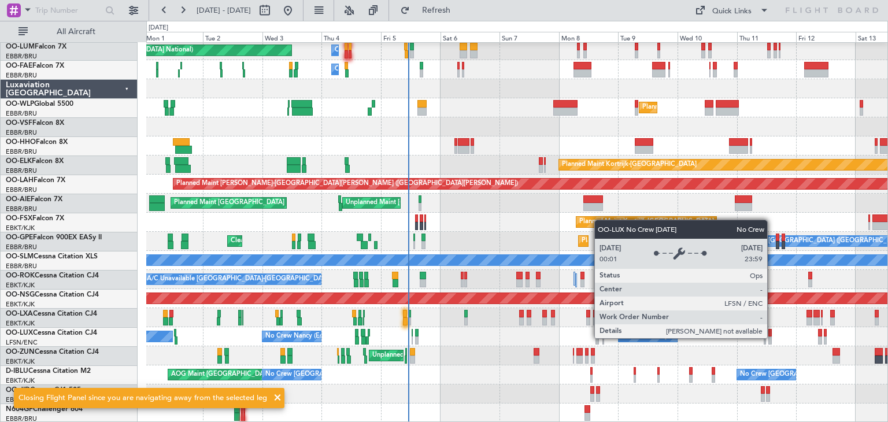
scroll to position [21, 0]
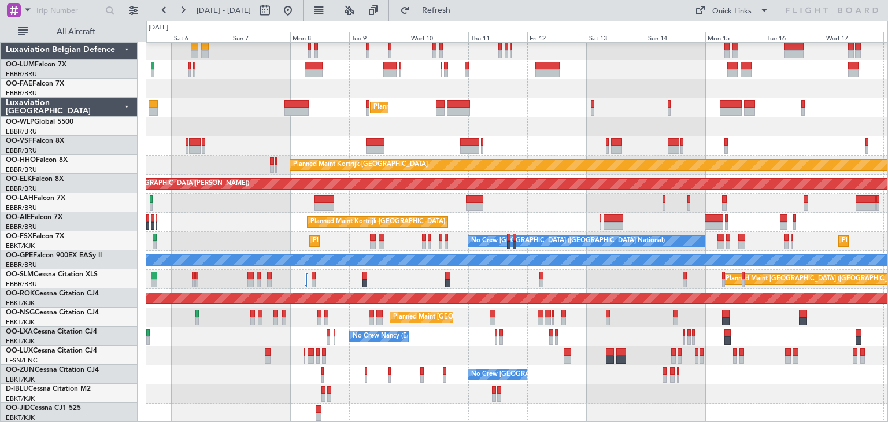
scroll to position [21, 0]
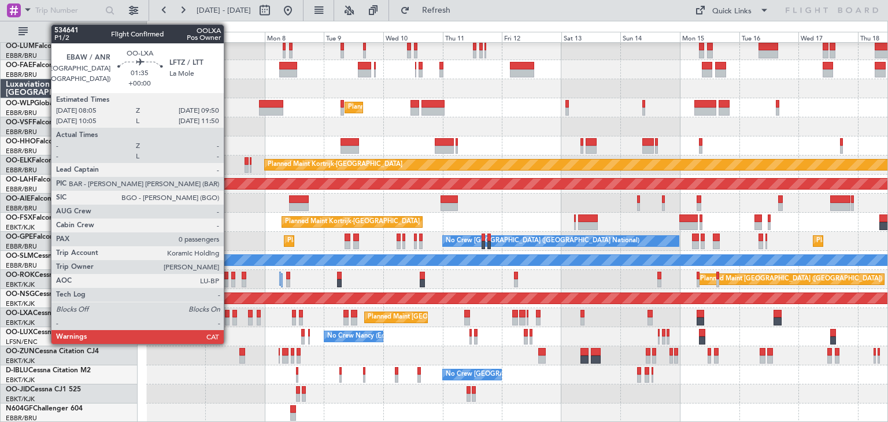
click at [229, 315] on div at bounding box center [227, 314] width 5 height 8
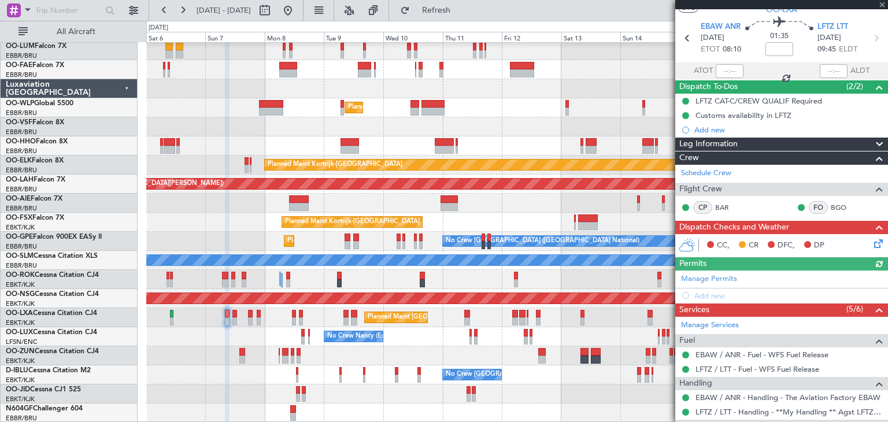
scroll to position [118, 0]
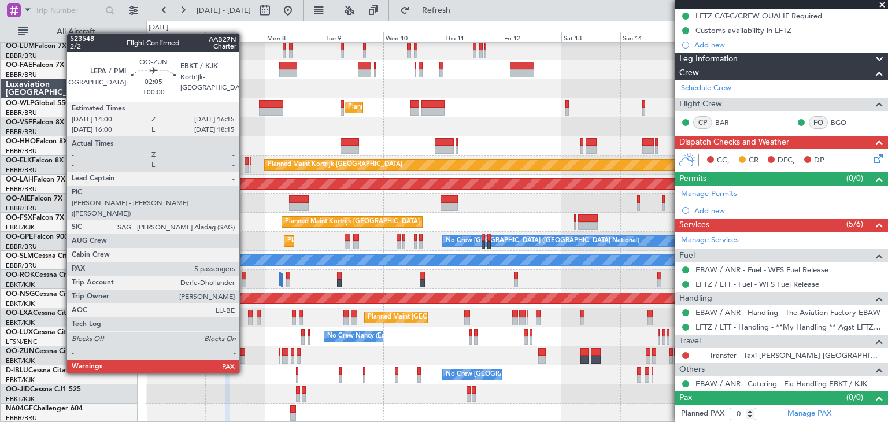
click at [243, 354] on div at bounding box center [242, 352] width 6 height 8
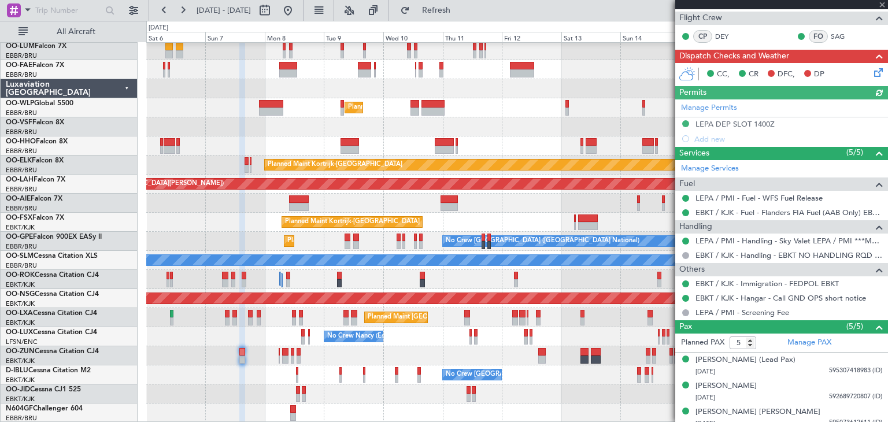
scroll to position [249, 0]
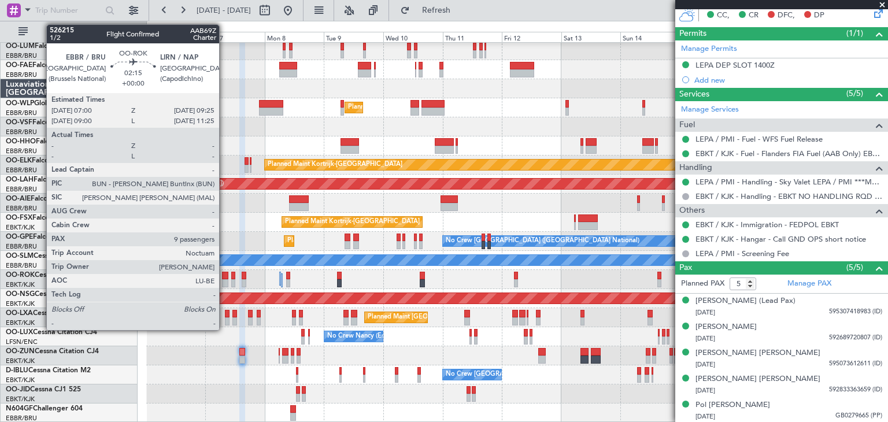
click at [224, 279] on div at bounding box center [225, 283] width 6 height 8
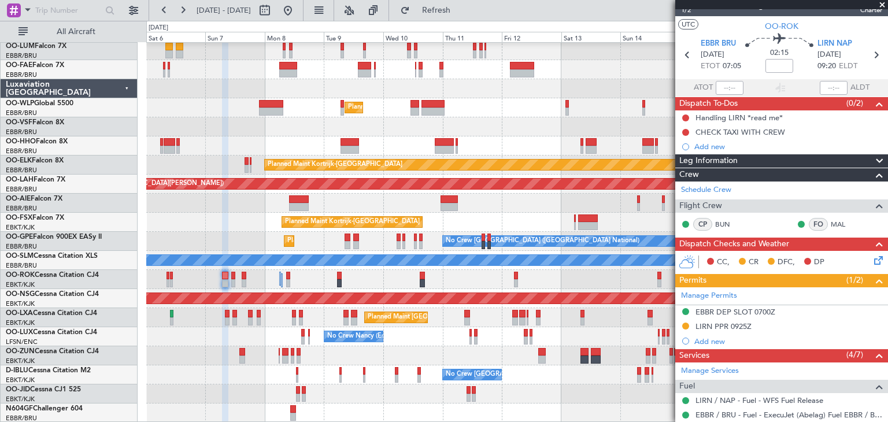
scroll to position [6, 0]
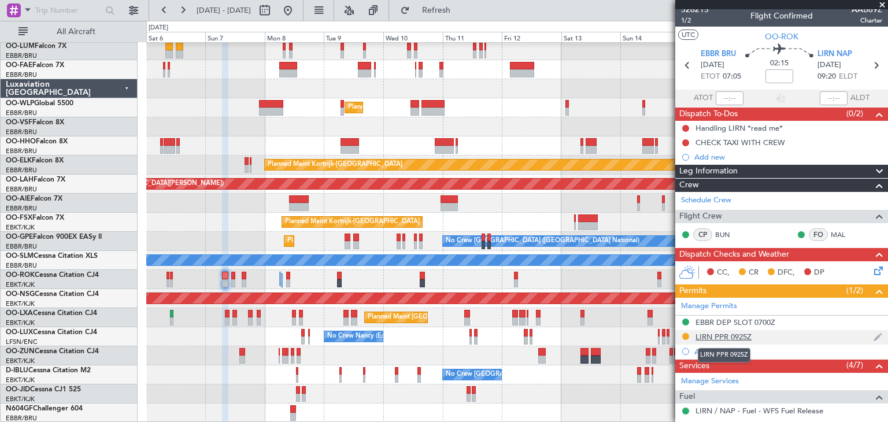
click at [720, 338] on div "LIRN PPR 0925Z" at bounding box center [723, 337] width 56 height 10
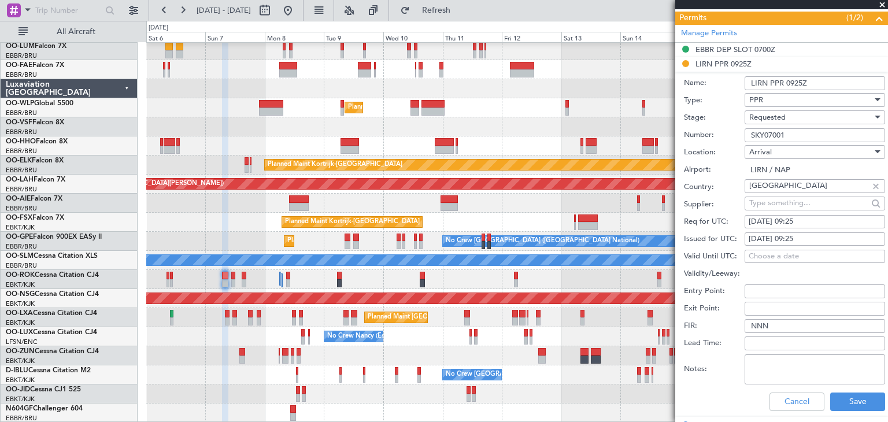
scroll to position [295, 0]
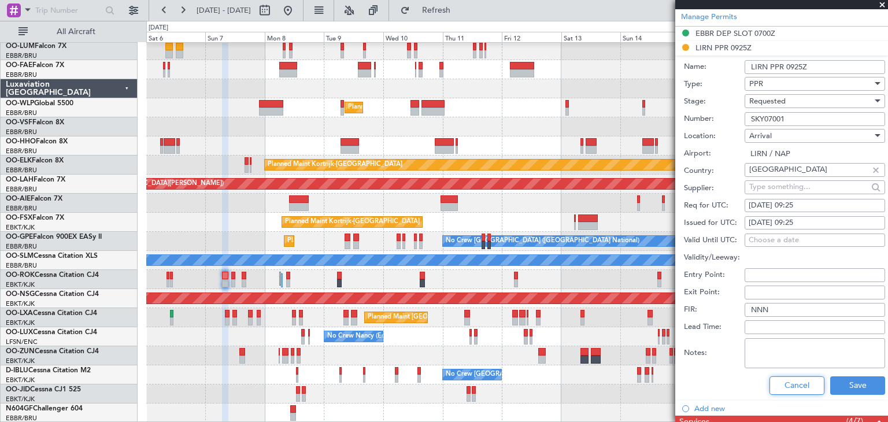
click at [776, 384] on button "Cancel" at bounding box center [796, 385] width 55 height 18
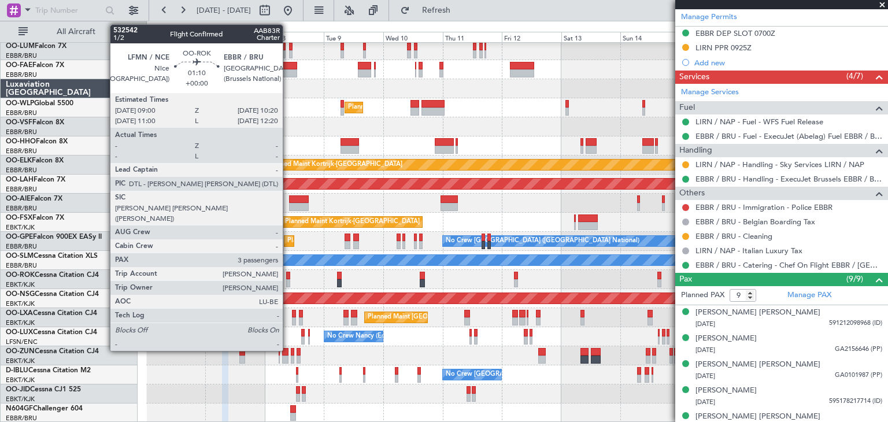
click at [288, 275] on div at bounding box center [287, 276] width 3 height 8
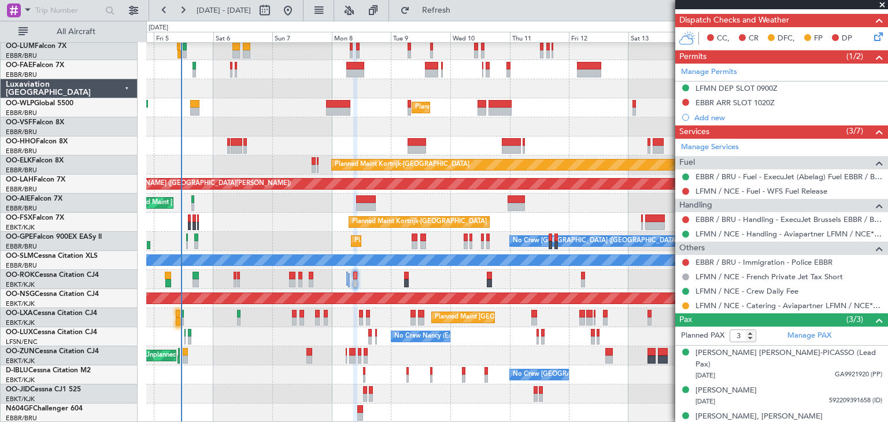
scroll to position [21, 0]
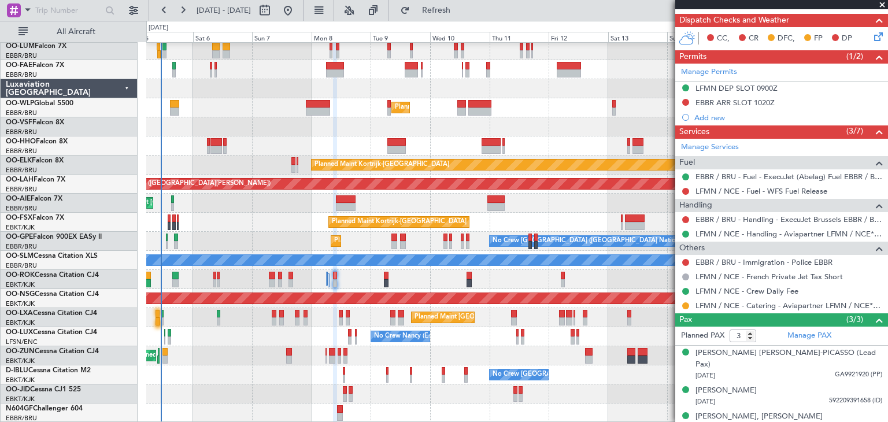
click at [305, 272] on div "Owner Melsbroek Air Base Planned Maint [GEOGRAPHIC_DATA] ([GEOGRAPHIC_DATA]) Ow…" at bounding box center [516, 222] width 741 height 401
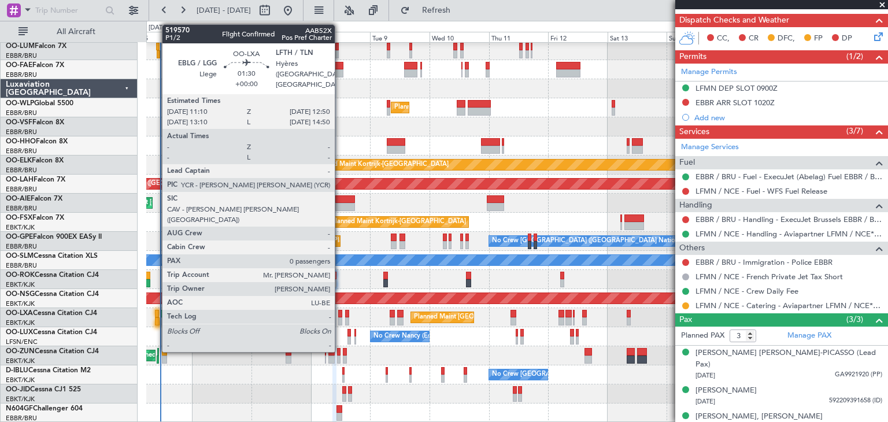
click at [340, 313] on div at bounding box center [340, 314] width 5 height 8
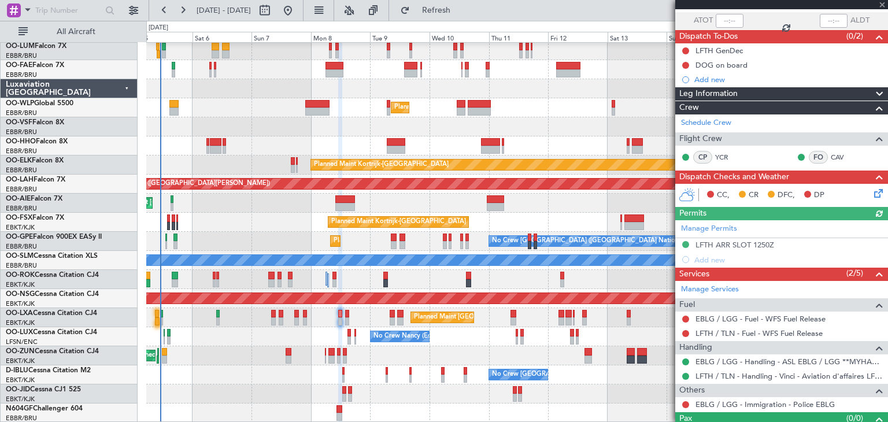
scroll to position [104, 0]
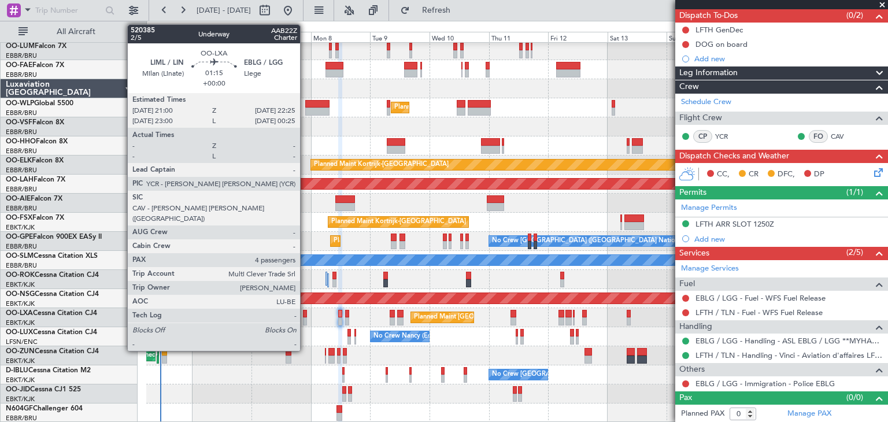
click at [305, 313] on div at bounding box center [305, 314] width 4 height 8
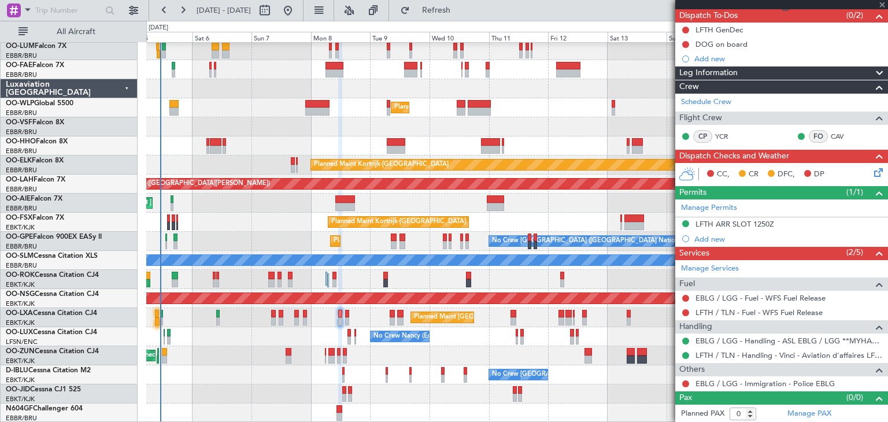
type input "4"
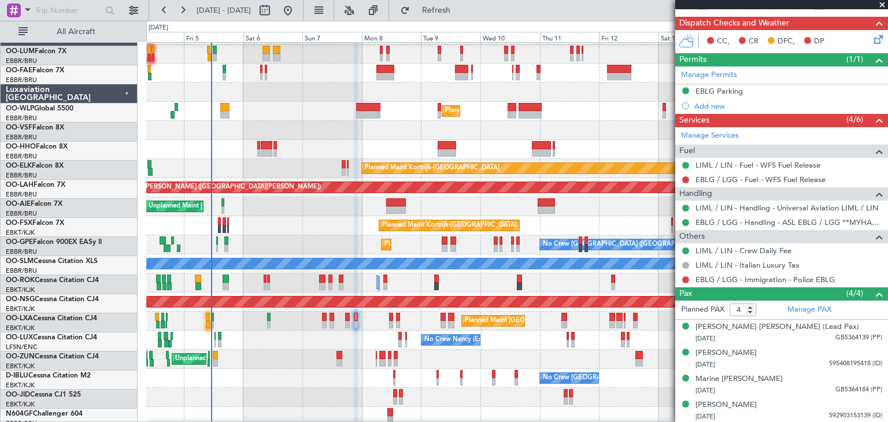
scroll to position [21, 0]
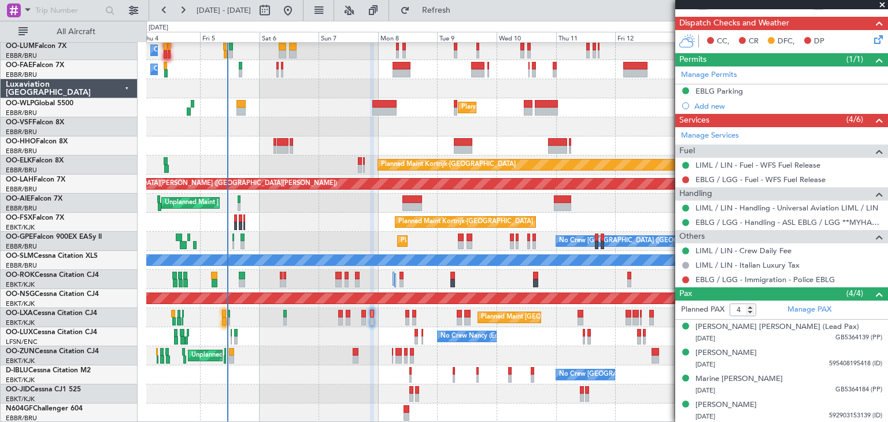
click at [283, 331] on div "No Crew [PERSON_NAME] ([PERSON_NAME]) No Crew [PERSON_NAME] ([PERSON_NAME]) No …" at bounding box center [516, 336] width 741 height 19
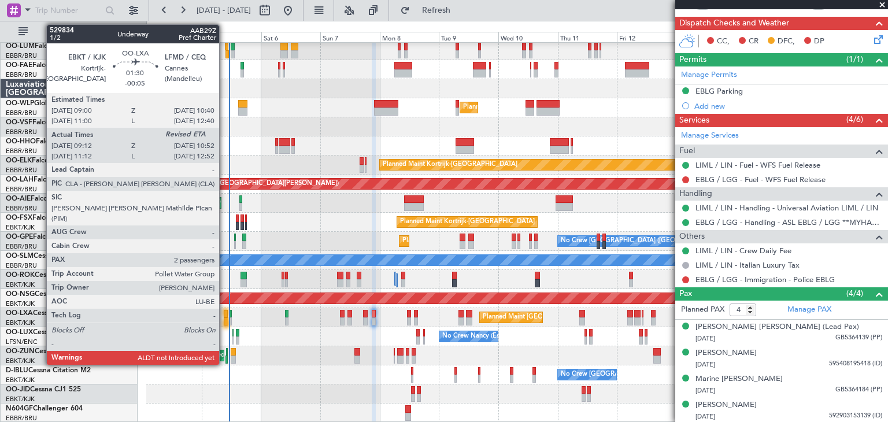
click at [224, 310] on div at bounding box center [226, 314] width 5 height 8
type input "-00:05"
type input "09:17"
type input "2"
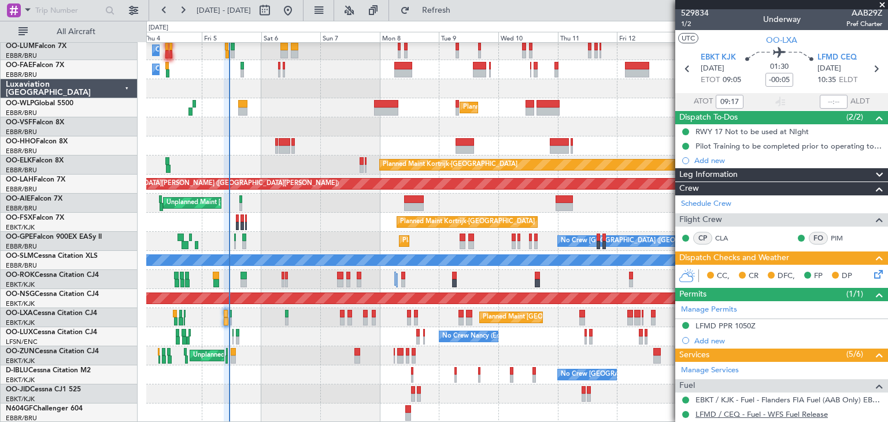
scroll to position [0, 0]
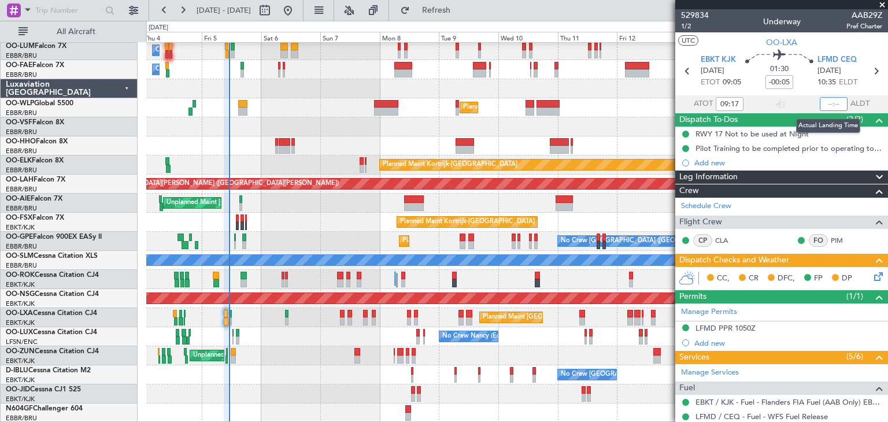
click at [822, 103] on input "text" at bounding box center [834, 104] width 28 height 14
click at [806, 86] on div "01:30 -00:05" at bounding box center [779, 71] width 76 height 43
type input "10:47"
click at [735, 102] on mat-tooltip-component "Estimated Take-Off Time" at bounding box center [718, 91] width 92 height 31
click at [722, 103] on mat-tooltip-component "Estimated Take-Off Time" at bounding box center [718, 91] width 92 height 31
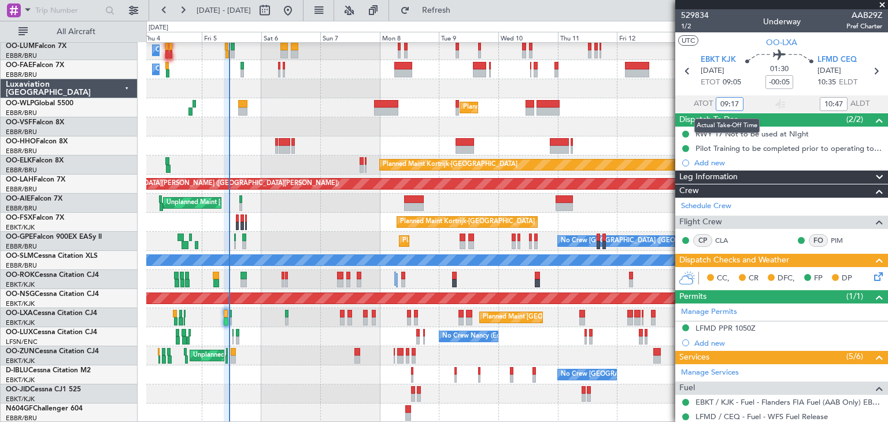
click at [732, 102] on input "09:17" at bounding box center [730, 104] width 28 height 14
click at [750, 76] on div "01:30 -00:05" at bounding box center [779, 71] width 76 height 43
type input "09:16"
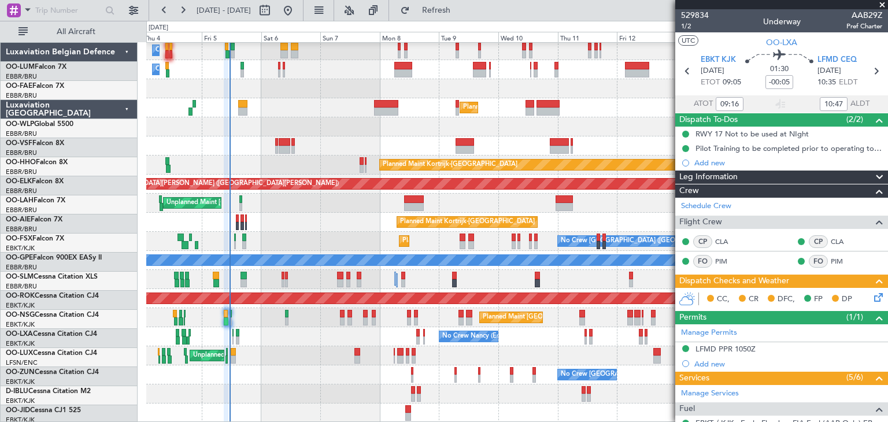
scroll to position [21, 0]
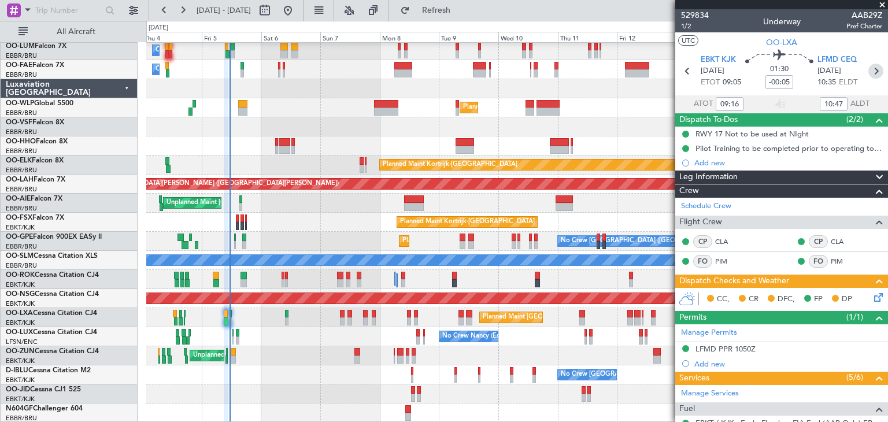
click at [871, 69] on icon at bounding box center [875, 71] width 15 height 15
type input "0"
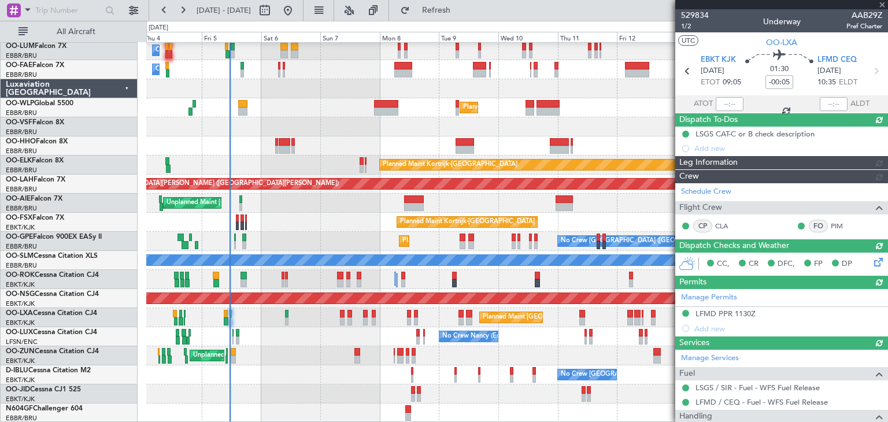
type input "09:16"
type input "10:47"
type input "2"
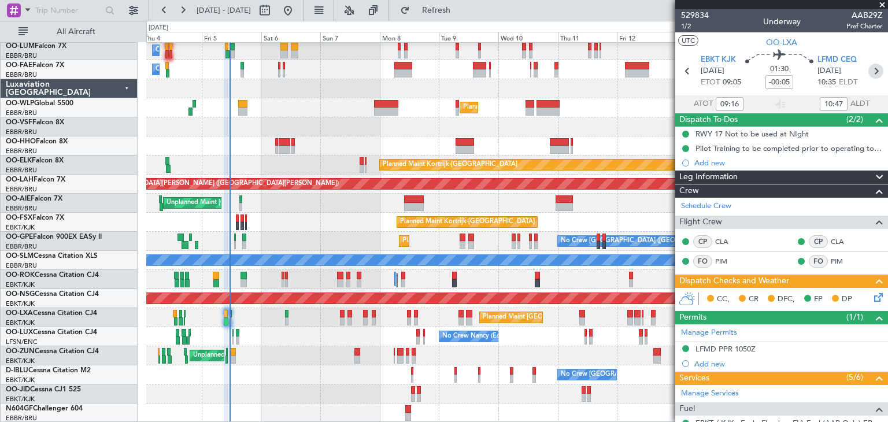
click at [869, 71] on icon at bounding box center [875, 71] width 15 height 15
type input "0"
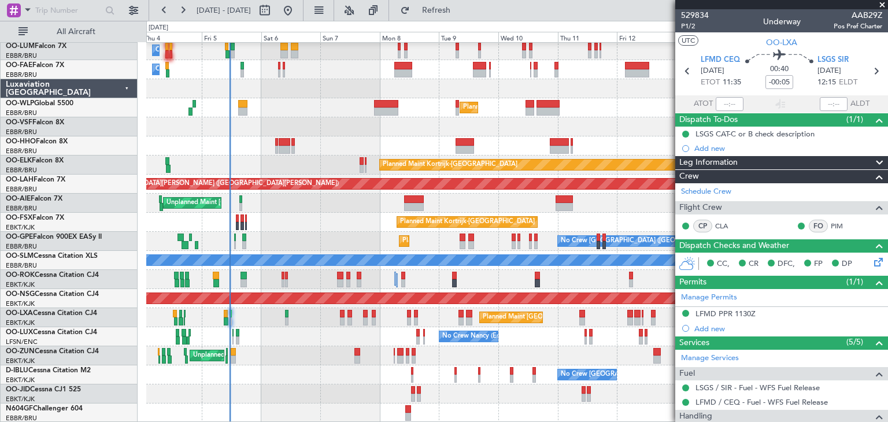
click at [329, 355] on div "Unplanned Maint [GEOGRAPHIC_DATA] ([GEOGRAPHIC_DATA])" at bounding box center [516, 355] width 741 height 19
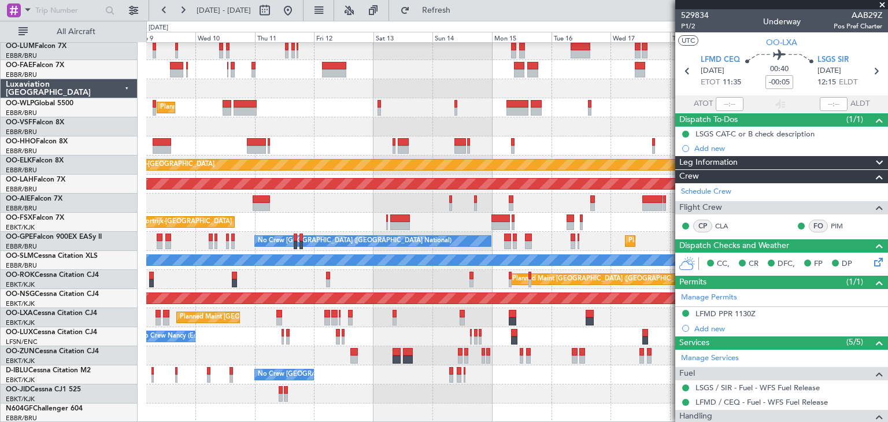
click at [291, 323] on div "Planned Maint Milan (Linate) Planned Maint Kortrijk-Wevelgem Planned Maint Alto…" at bounding box center [516, 222] width 741 height 401
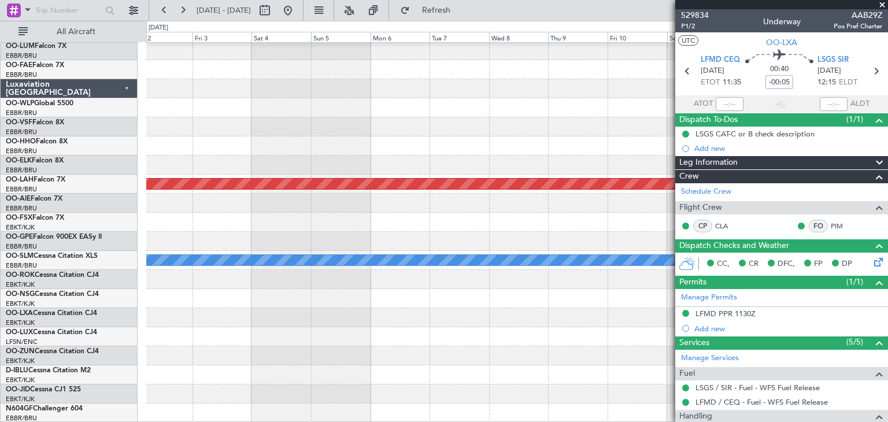
click at [59, 268] on div "Planned Maint Alton-st Louis (St Louis Regl) A/C Unavailable Monchengladbach Pl…" at bounding box center [444, 221] width 888 height 401
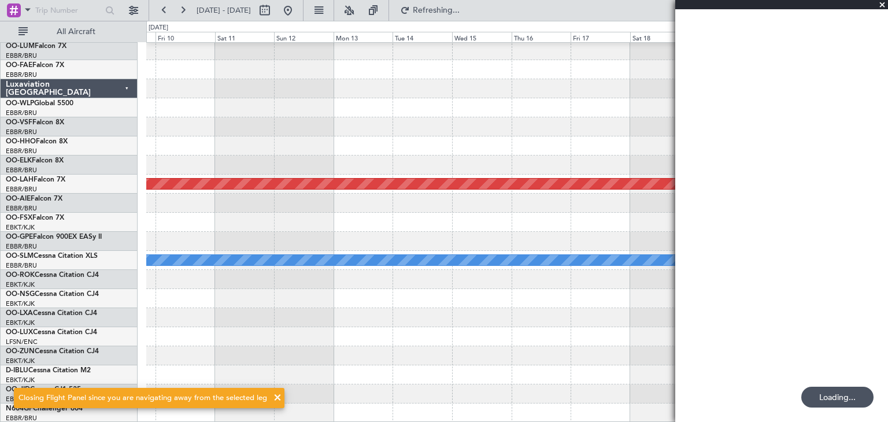
click at [97, 282] on div "Planned Maint Alton-st Louis (St Louis Regl) A/C Unavailable Monchengladbach Lu…" at bounding box center [444, 221] width 888 height 401
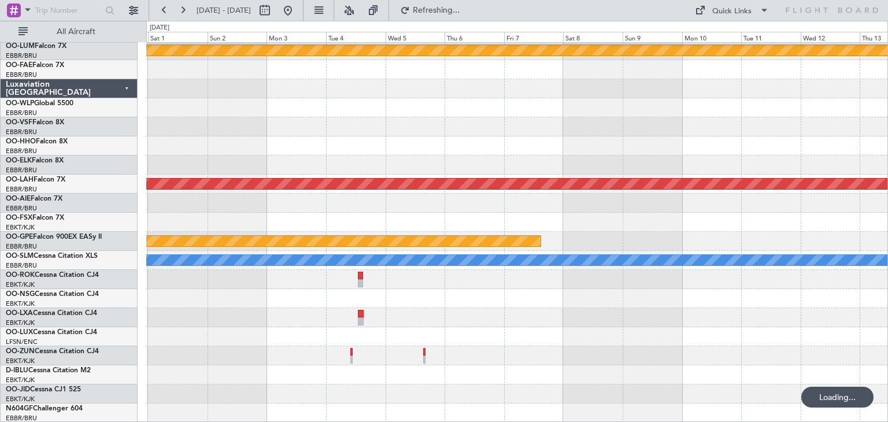
click at [317, 273] on div at bounding box center [516, 279] width 741 height 19
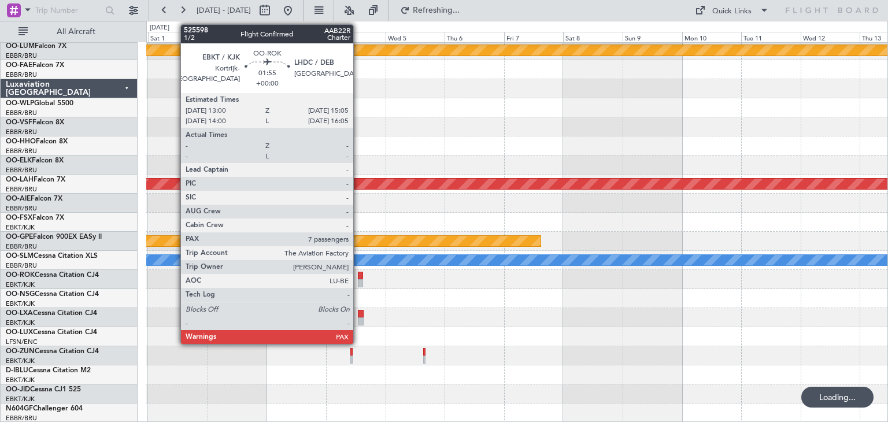
click at [358, 277] on div at bounding box center [360, 276] width 5 height 8
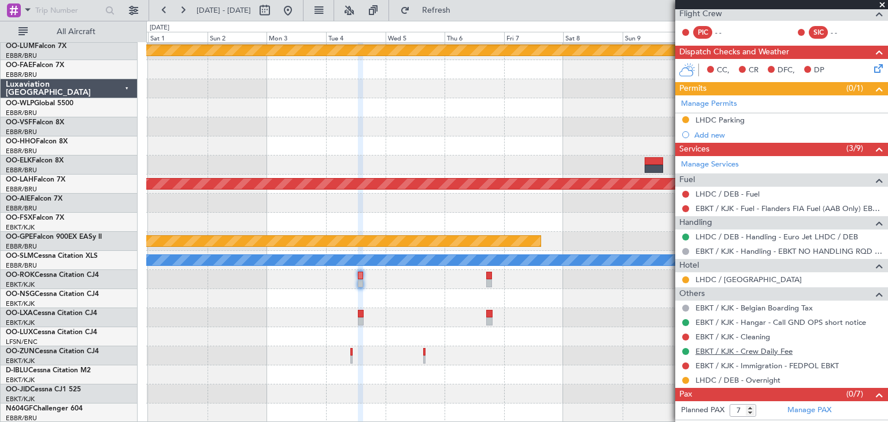
scroll to position [205, 0]
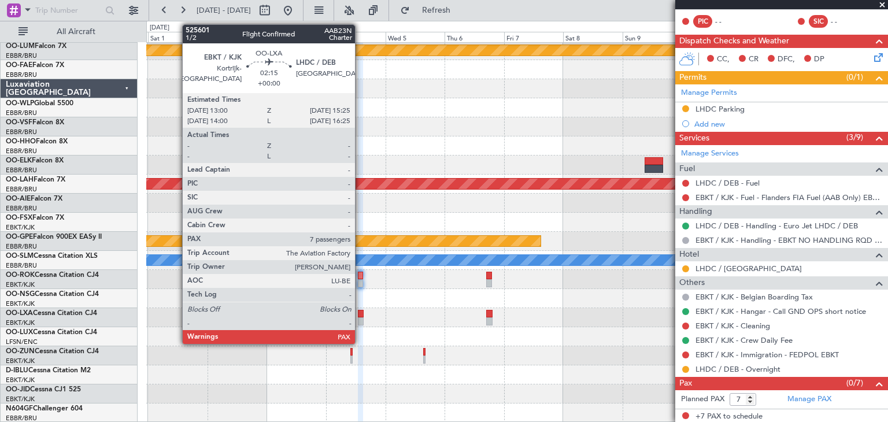
click at [360, 313] on div at bounding box center [361, 314] width 6 height 8
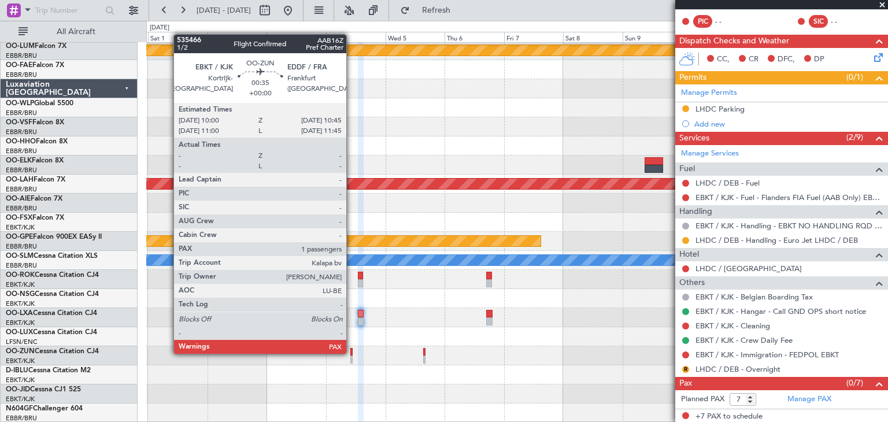
click at [351, 353] on div at bounding box center [351, 352] width 2 height 8
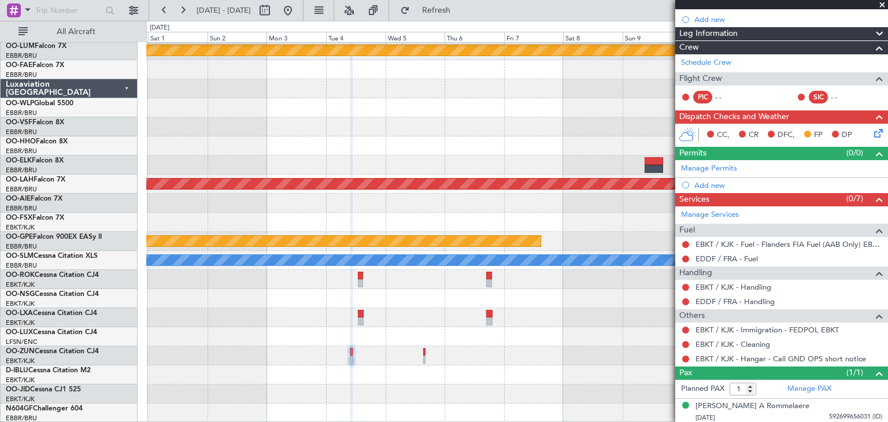
scroll to position [144, 0]
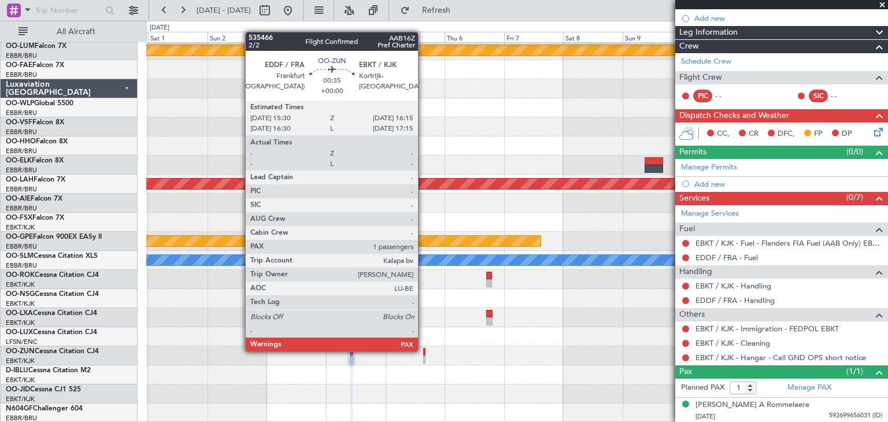
click at [423, 350] on div at bounding box center [424, 352] width 2 height 8
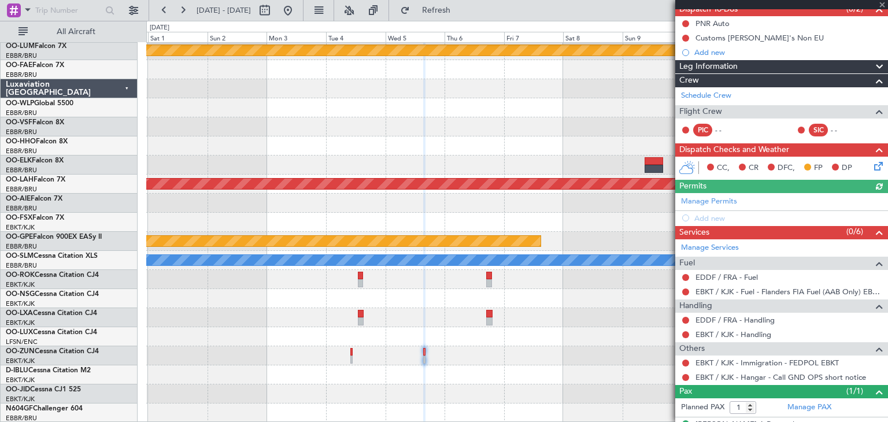
scroll to position [130, 0]
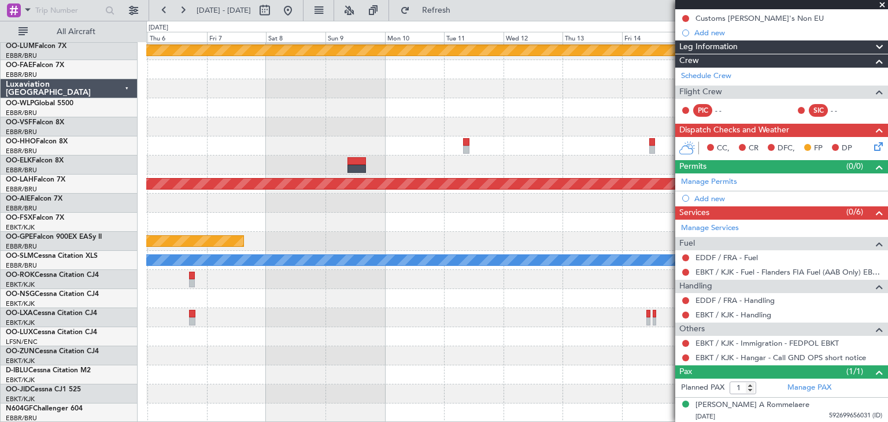
click at [309, 301] on div "Planned Maint Kortrijk-Wevelgem Planned Maint Alton-st Louis (St Louis Regl) Pl…" at bounding box center [516, 222] width 741 height 401
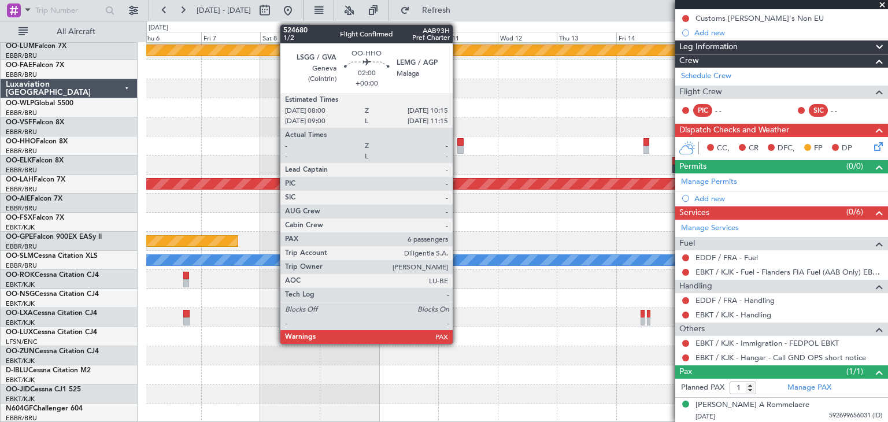
click at [458, 142] on div at bounding box center [460, 142] width 6 height 8
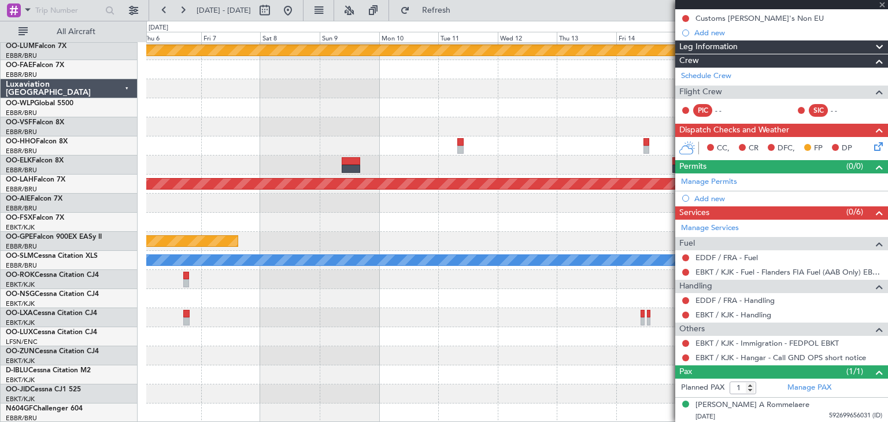
type input "6"
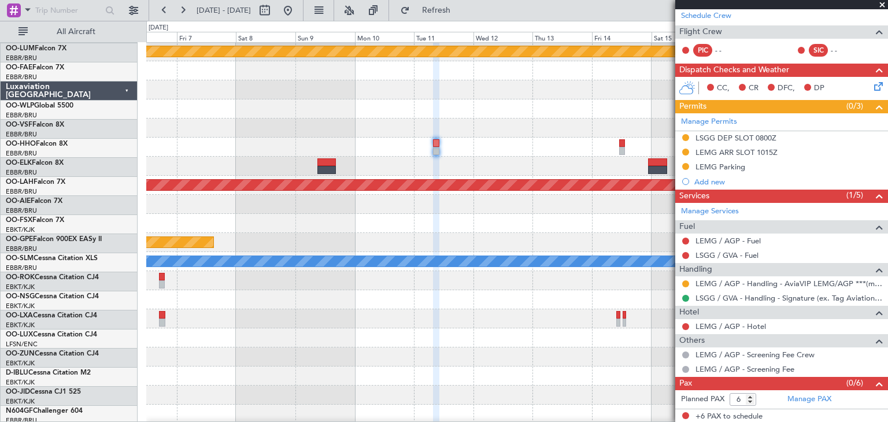
scroll to position [21, 0]
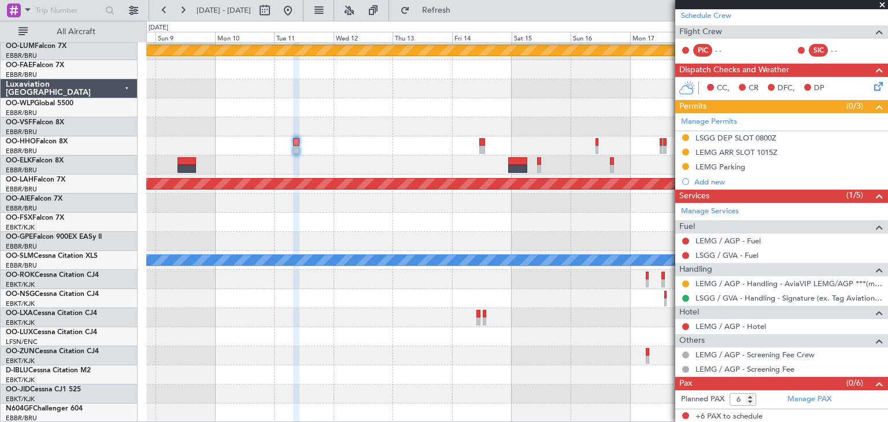
click at [373, 303] on div "Planned Maint Kortrijk-Wevelgem Planned Maint Alton-st Louis (St Louis Regl) Pl…" at bounding box center [516, 222] width 741 height 401
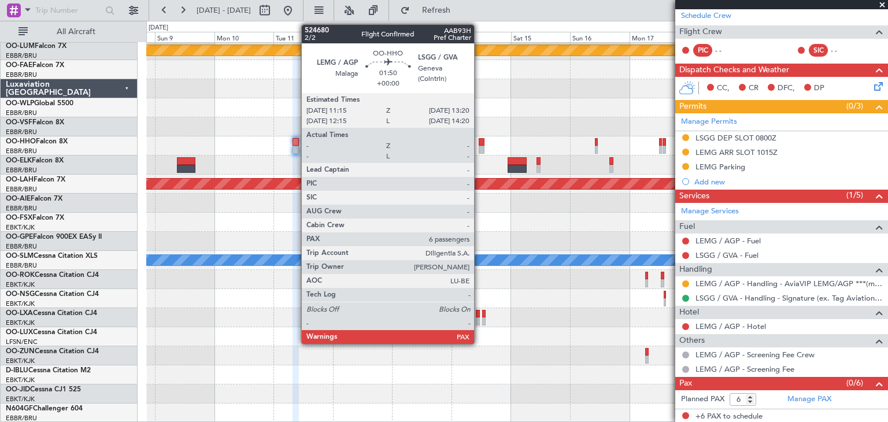
click at [479, 140] on div at bounding box center [481, 142] width 5 height 8
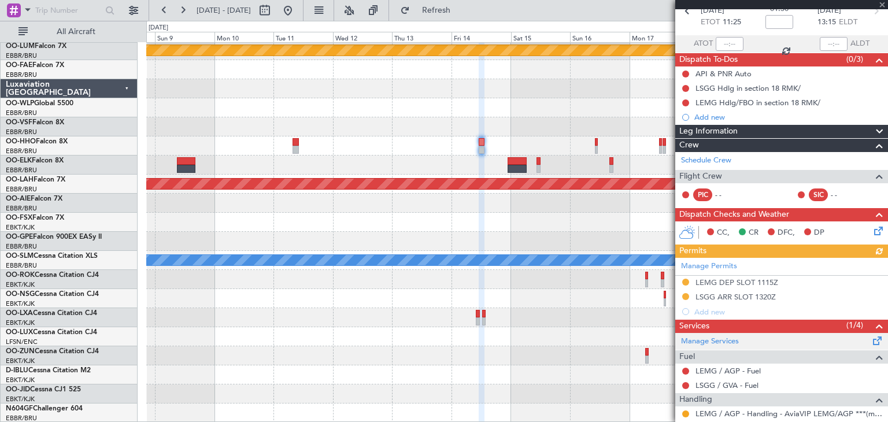
scroll to position [162, 0]
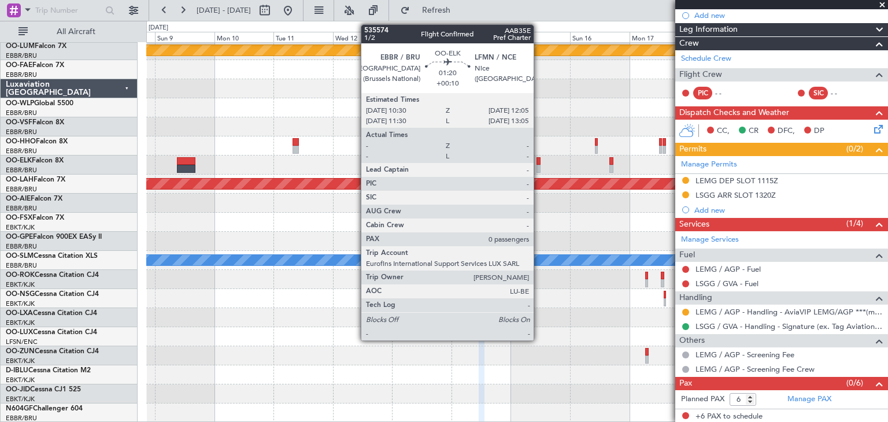
click at [539, 162] on div at bounding box center [538, 161] width 4 height 8
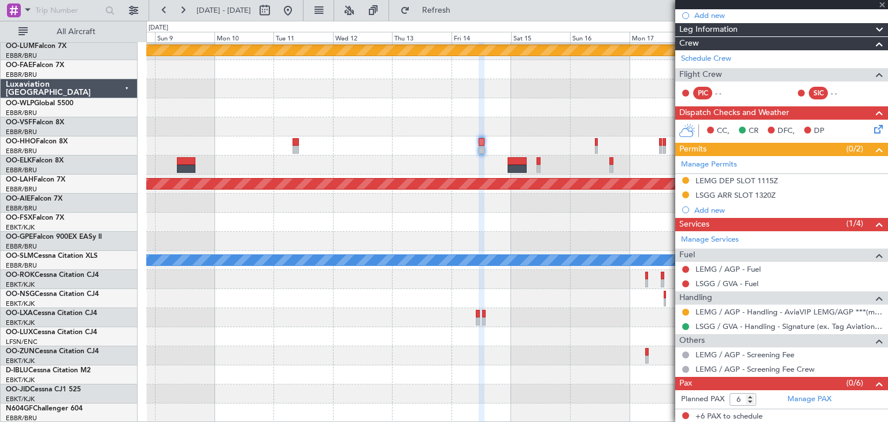
type input "+00:10"
type input "0"
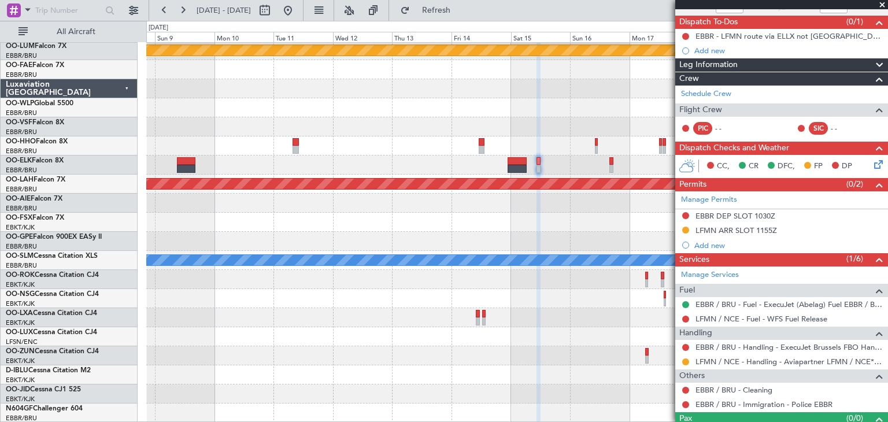
scroll to position [118, 0]
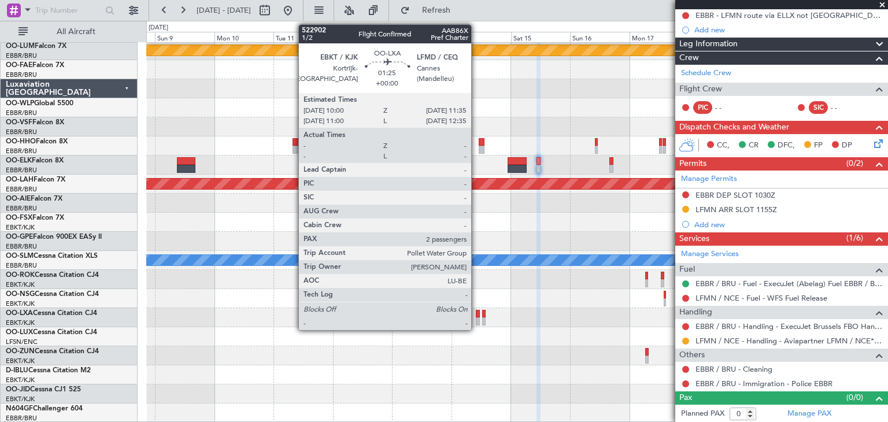
click at [476, 312] on div at bounding box center [478, 314] width 4 height 8
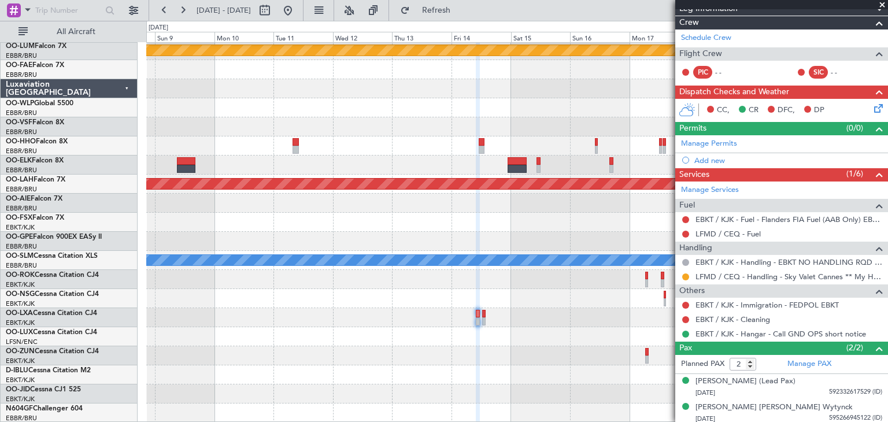
scroll to position [185, 0]
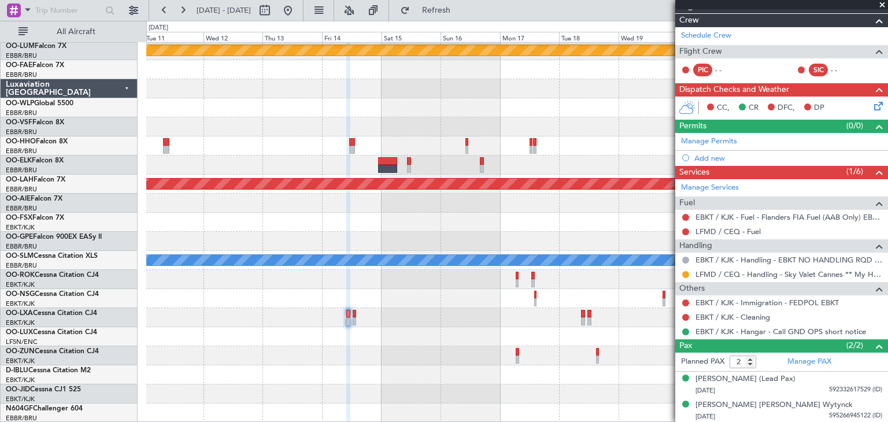
click at [436, 310] on div at bounding box center [516, 317] width 741 height 19
click at [514, 275] on div at bounding box center [516, 279] width 741 height 19
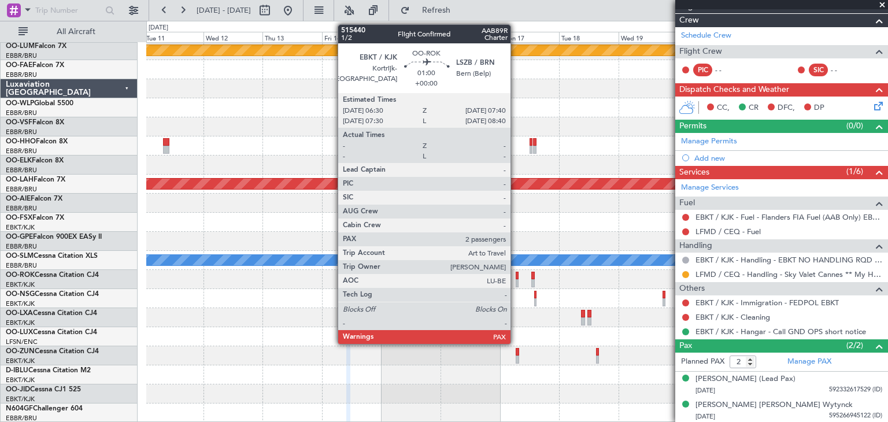
click at [516, 274] on div at bounding box center [517, 276] width 3 height 8
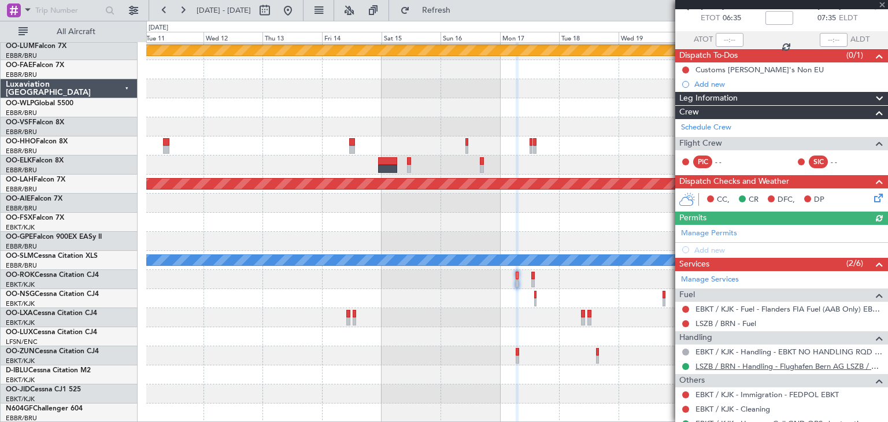
scroll to position [133, 0]
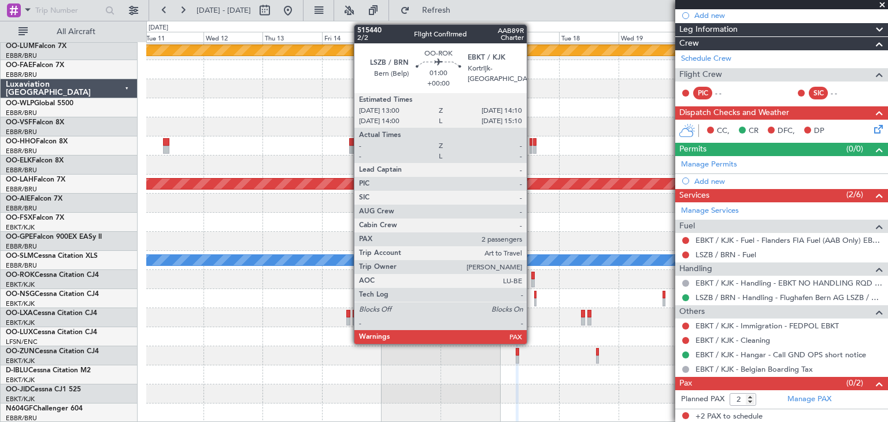
click at [532, 273] on div at bounding box center [532, 276] width 3 height 8
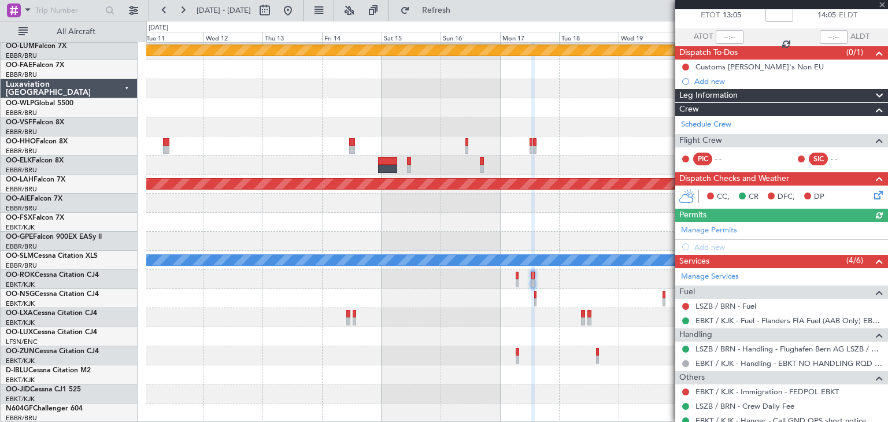
scroll to position [118, 0]
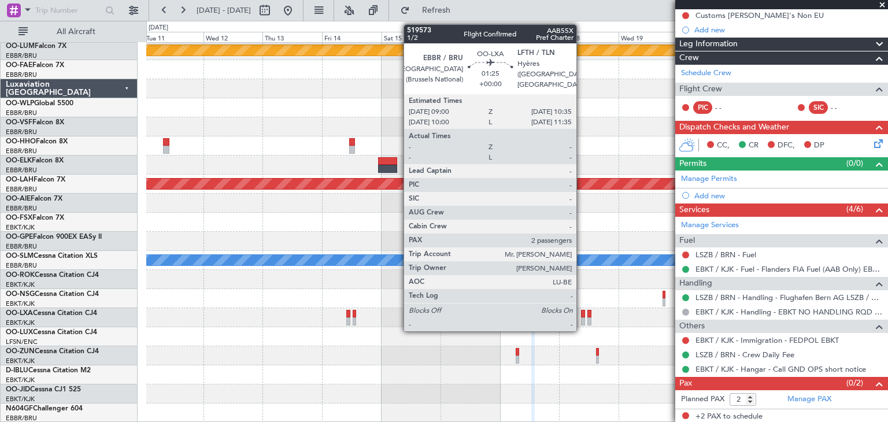
click at [581, 313] on div at bounding box center [583, 314] width 4 height 8
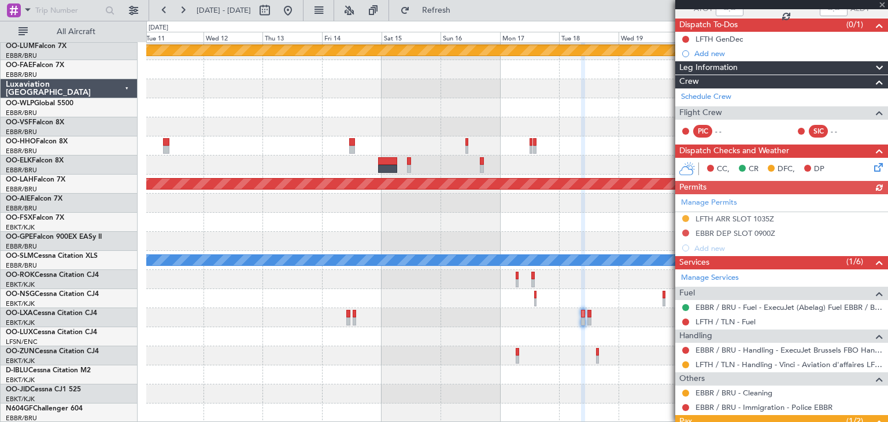
scroll to position [173, 0]
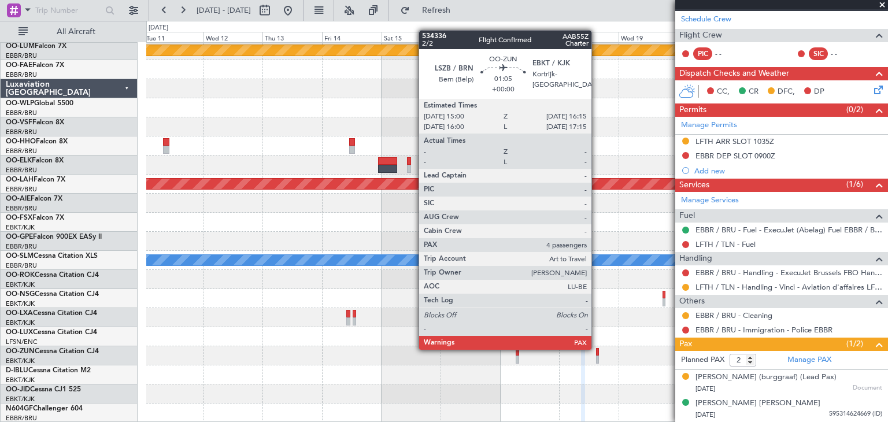
click at [596, 349] on div at bounding box center [597, 352] width 3 height 8
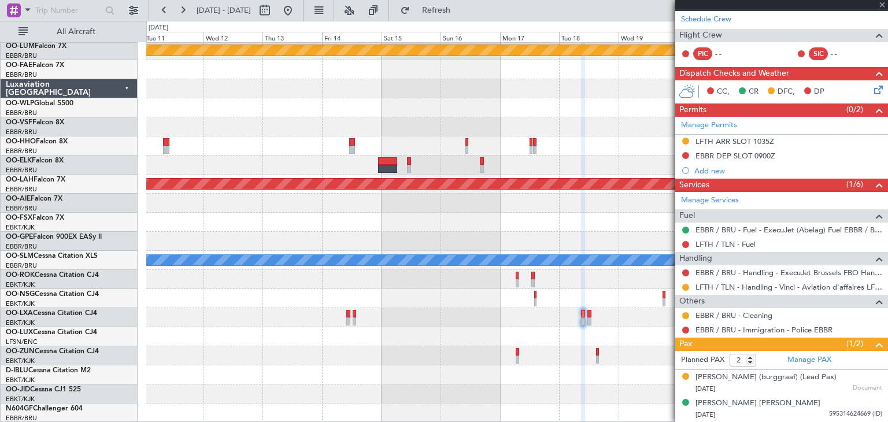
type input "4"
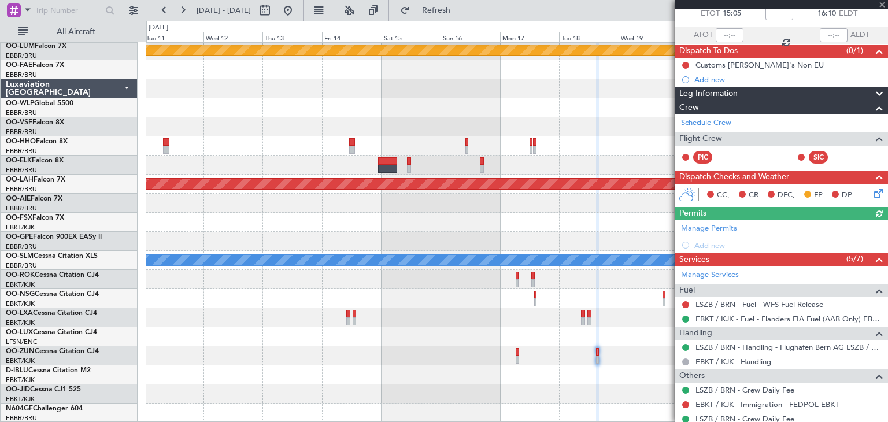
scroll to position [133, 0]
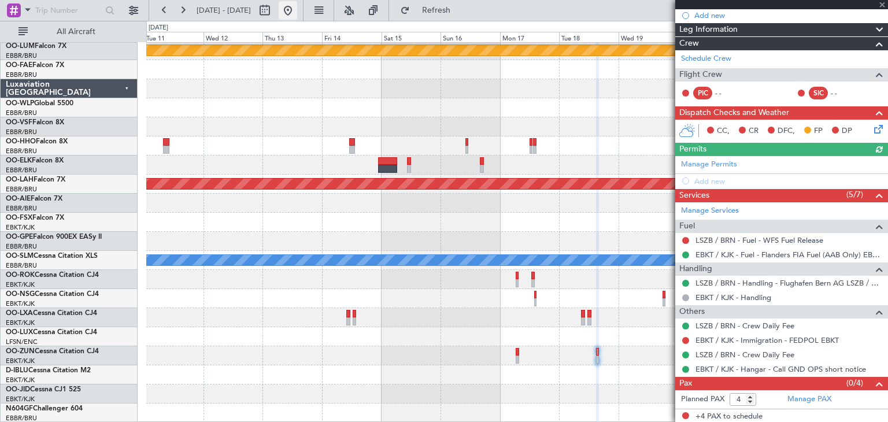
click at [297, 12] on button at bounding box center [288, 10] width 18 height 18
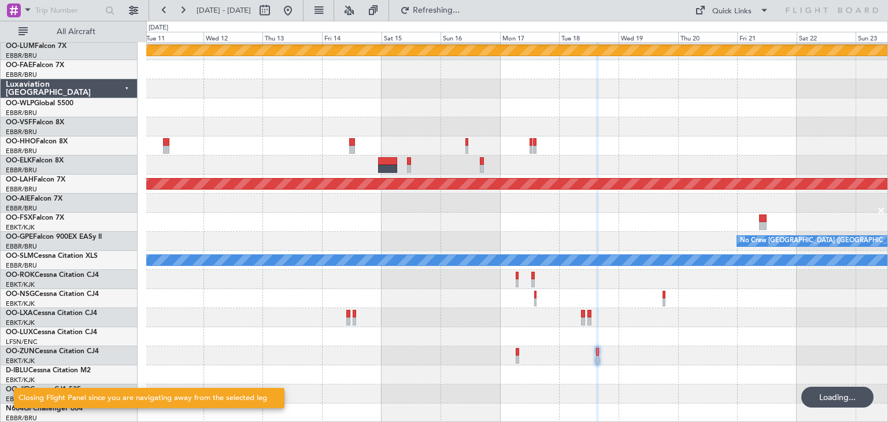
scroll to position [0, 0]
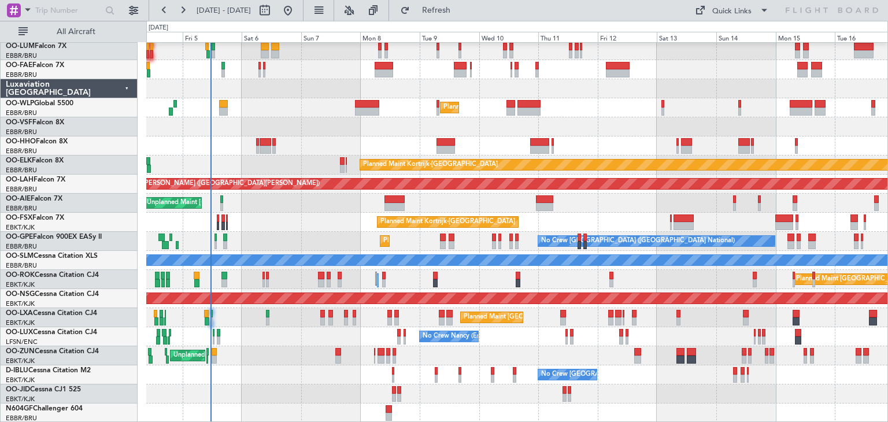
click at [262, 354] on div "Unplanned Maint [GEOGRAPHIC_DATA] ([GEOGRAPHIC_DATA])" at bounding box center [516, 355] width 741 height 19
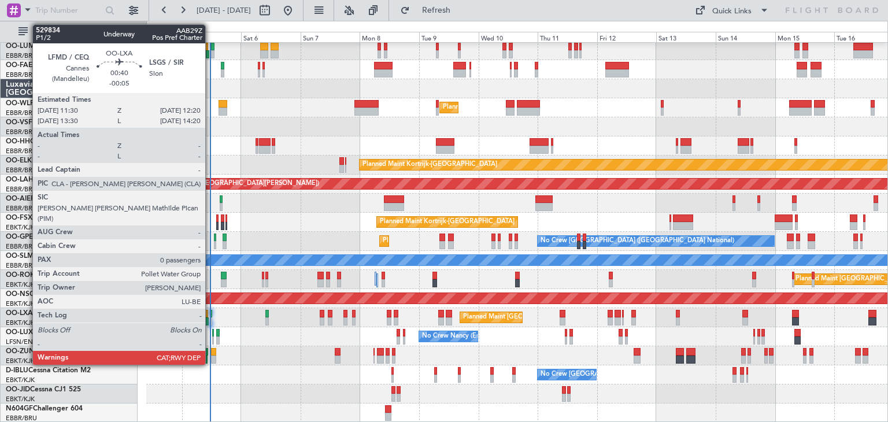
click at [210, 320] on div at bounding box center [211, 321] width 2 height 8
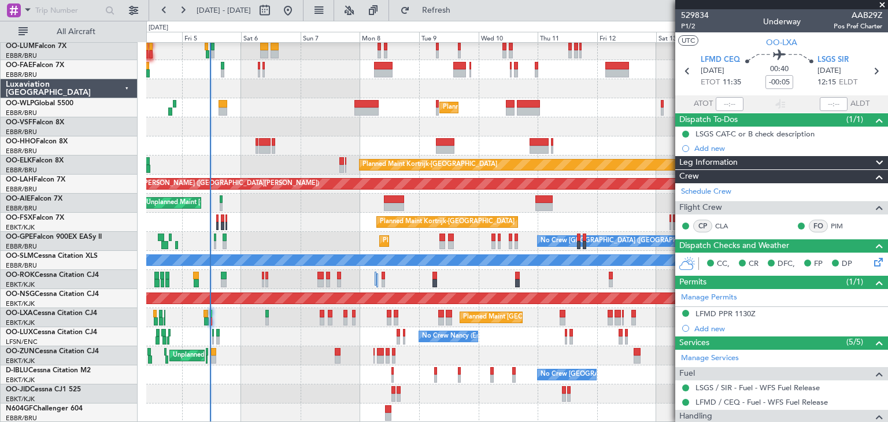
click at [886, 3] on span at bounding box center [882, 5] width 12 height 10
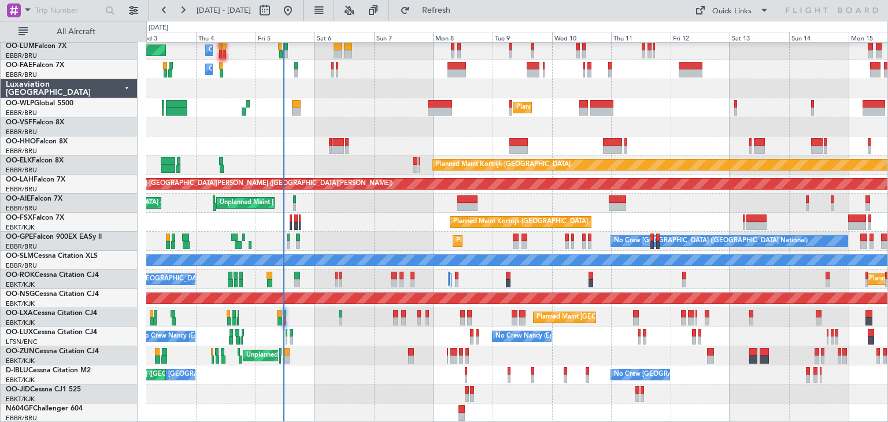
click at [313, 324] on div "Owner Melsbroek Air Base Planned Maint Brussels (Brussels National) Owner Melsb…" at bounding box center [516, 222] width 741 height 401
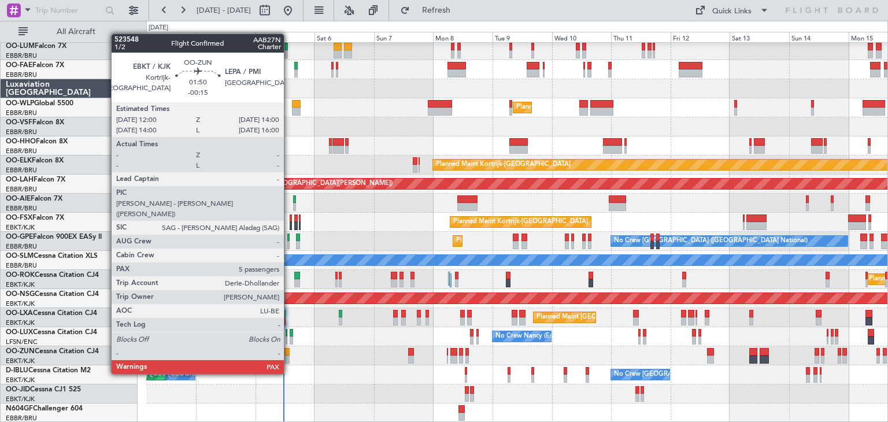
click at [289, 352] on div at bounding box center [286, 352] width 5 height 8
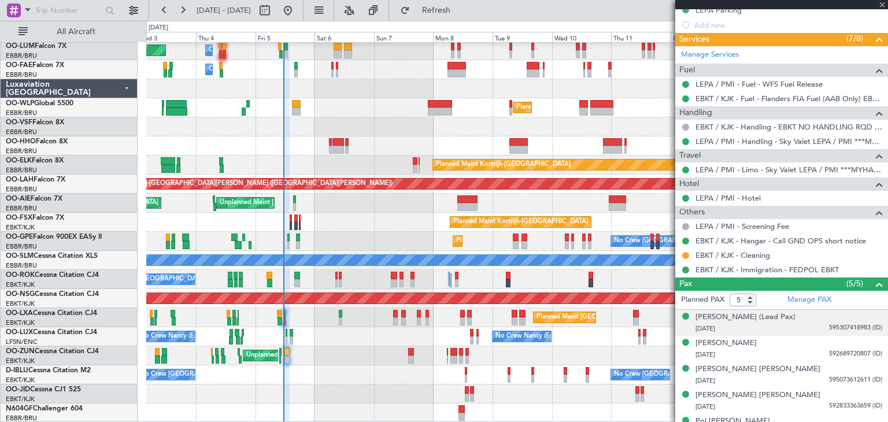
scroll to position [334, 0]
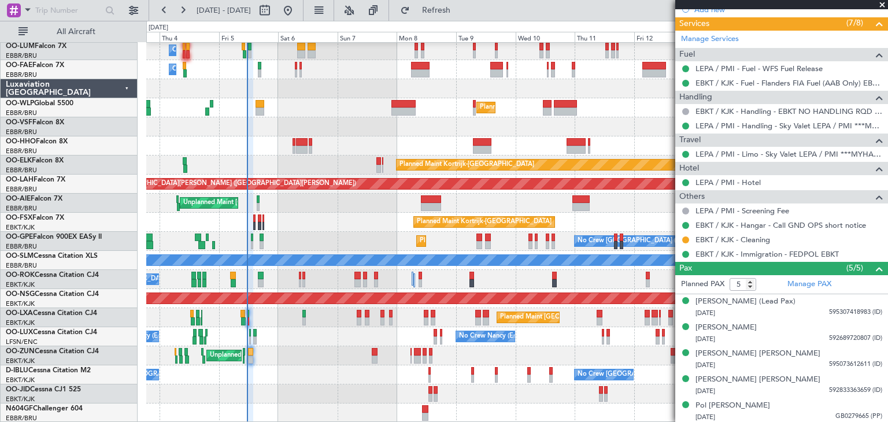
click at [317, 349] on div "Unplanned Maint [GEOGRAPHIC_DATA] ([GEOGRAPHIC_DATA])" at bounding box center [516, 355] width 741 height 19
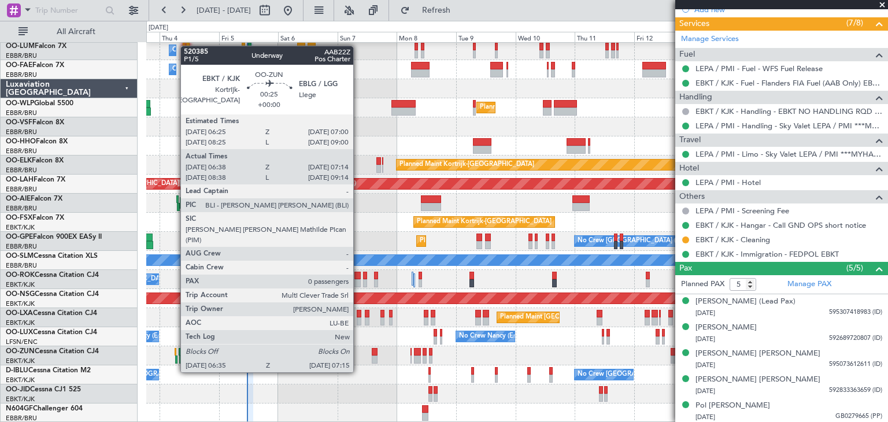
click at [175, 350] on div at bounding box center [176, 352] width 2 height 8
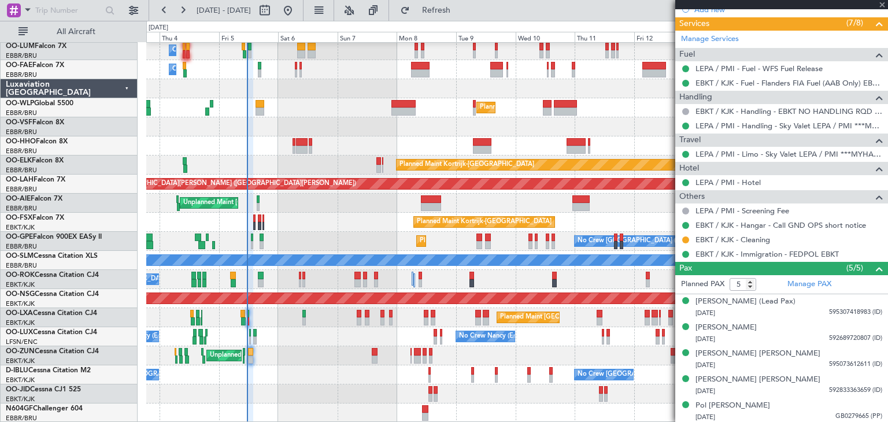
type input "06:43"
type input "07:09"
type input "0"
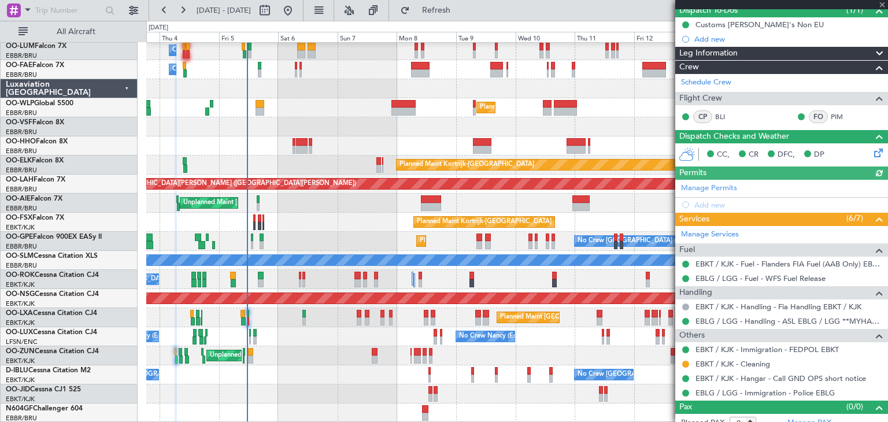
scroll to position [118, 0]
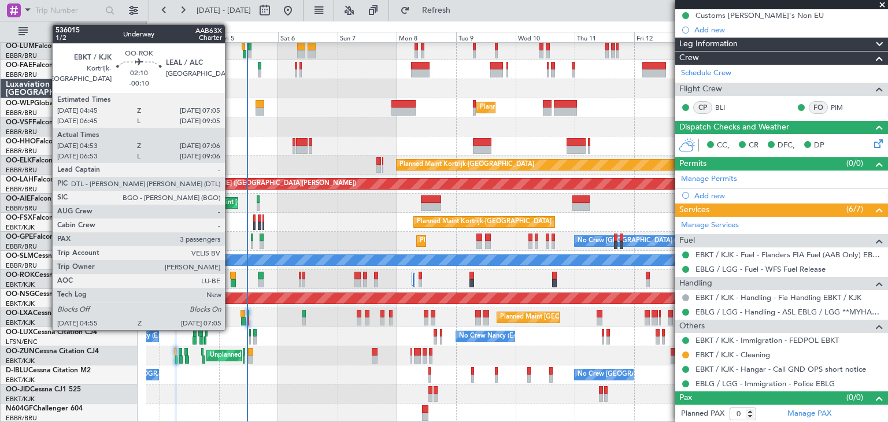
click at [230, 273] on div at bounding box center [233, 276] width 6 height 8
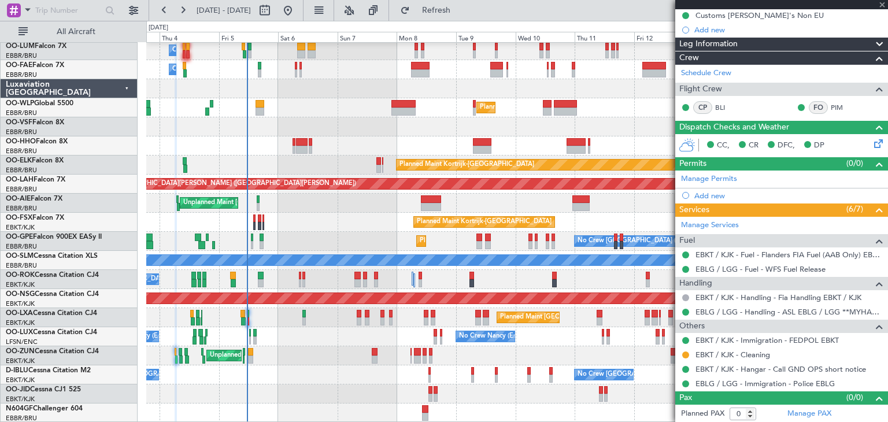
type input "-00:10"
type input "04:58"
type input "07:01"
type input "3"
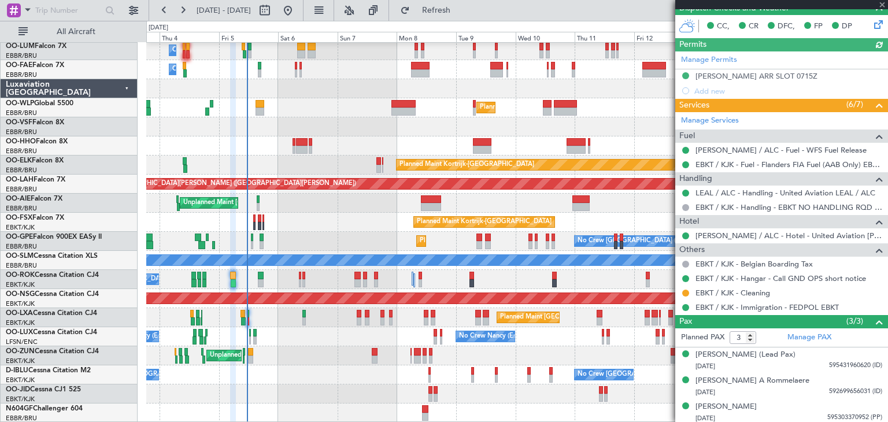
scroll to position [254, 0]
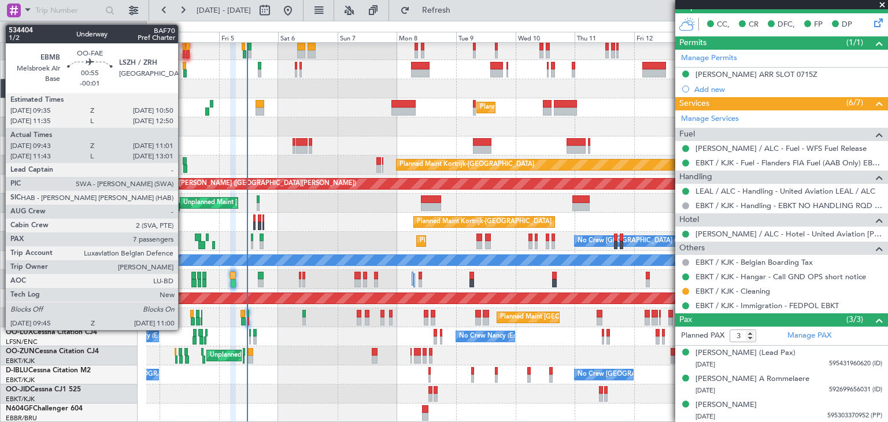
click at [183, 66] on div at bounding box center [184, 66] width 3 height 8
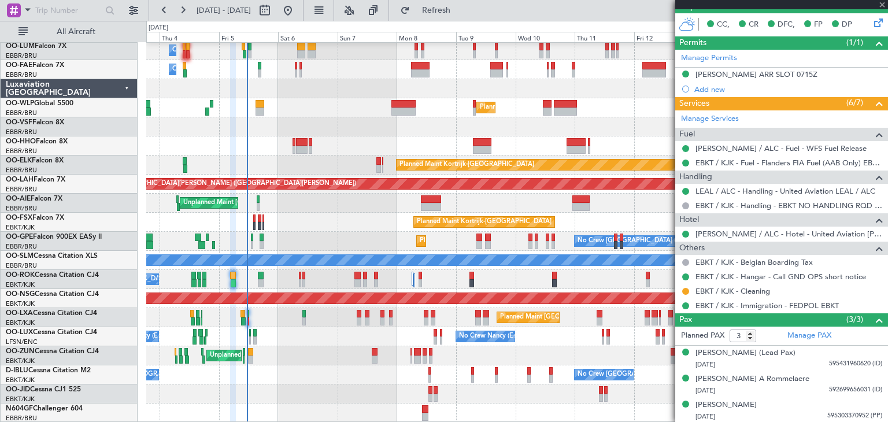
type input "-00:01"
type input "09:53"
type input "10:51"
type input "7"
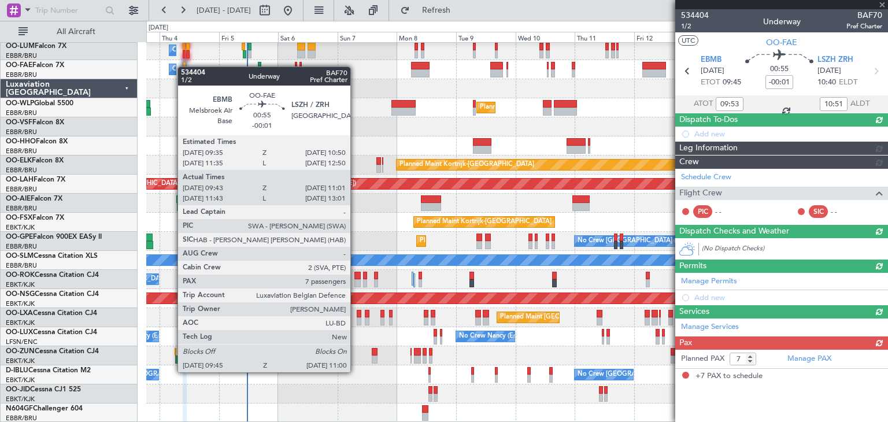
scroll to position [0, 0]
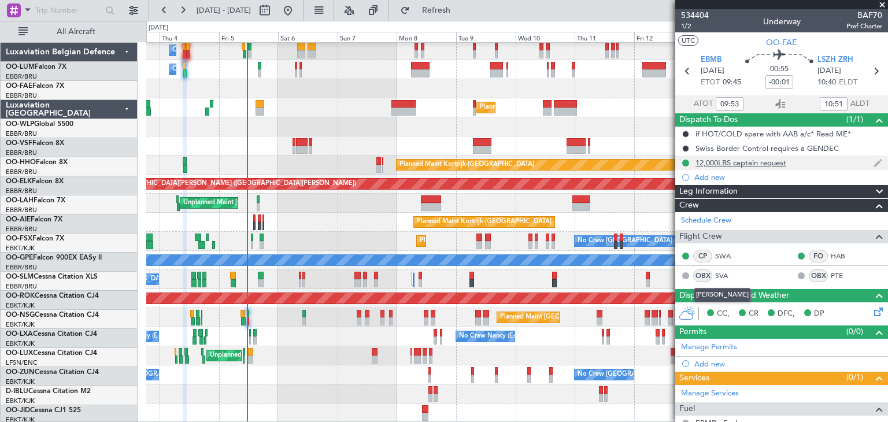
scroll to position [21, 0]
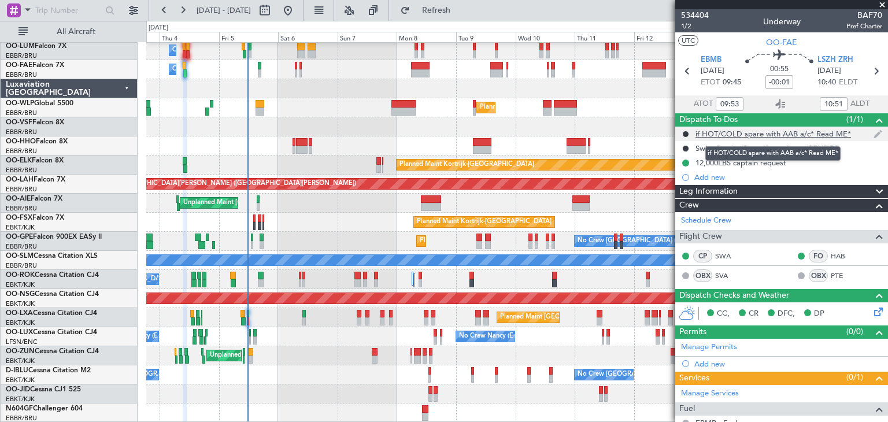
click at [768, 136] on div "if HOT/COLD spare with AAB a/c* Read ME*" at bounding box center [772, 134] width 155 height 10
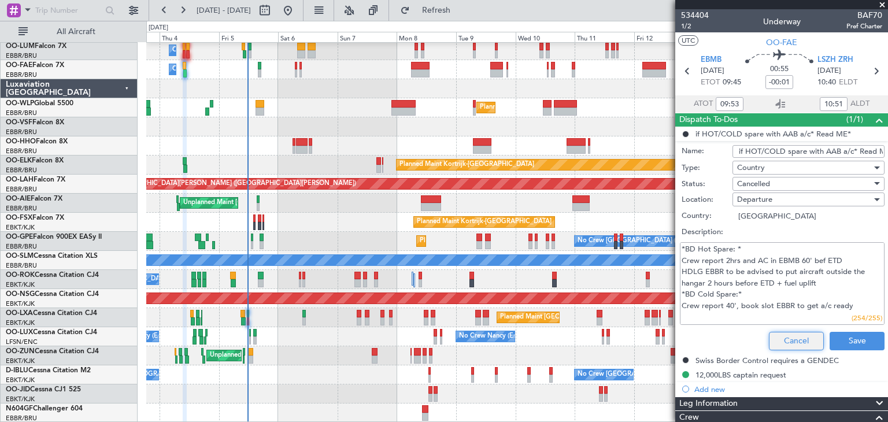
click at [775, 340] on button "Cancel" at bounding box center [796, 341] width 55 height 18
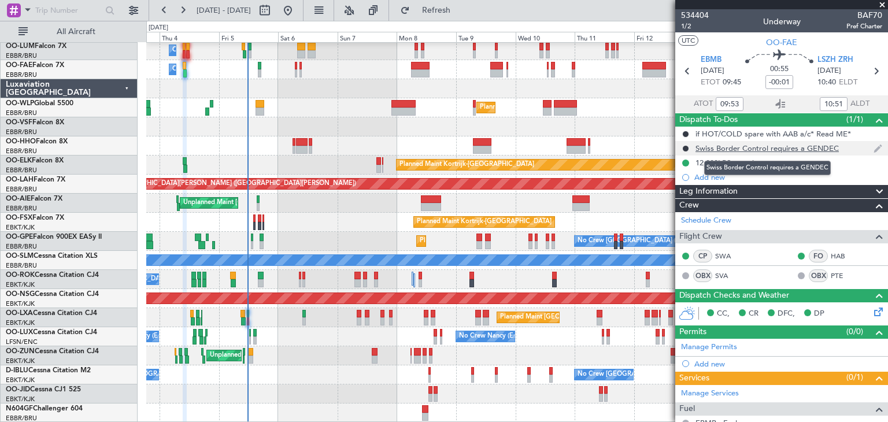
click at [729, 150] on div "Swiss Border Control requires a GENDEC" at bounding box center [766, 148] width 143 height 10
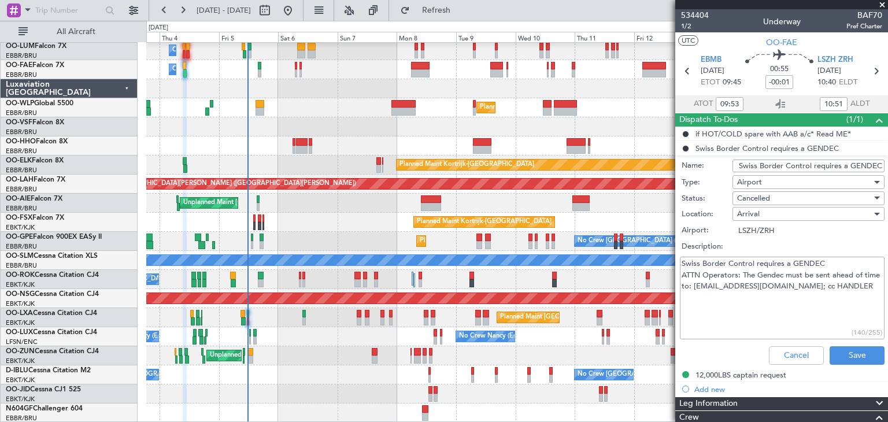
click at [883, 6] on span at bounding box center [882, 5] width 12 height 10
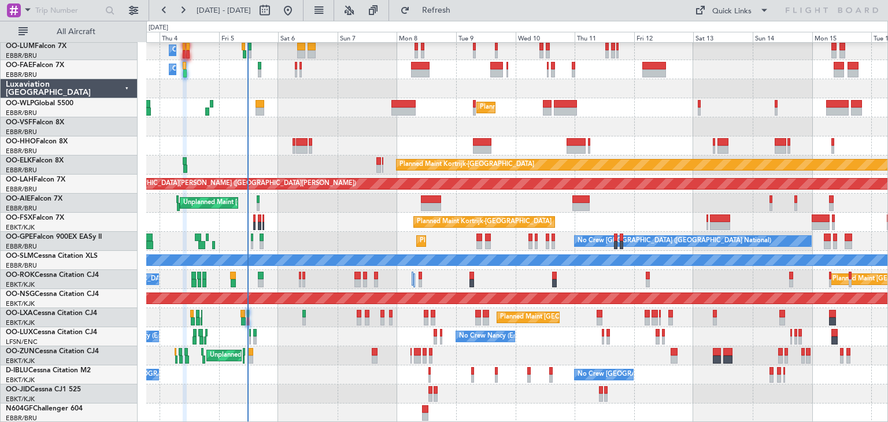
type input "0"
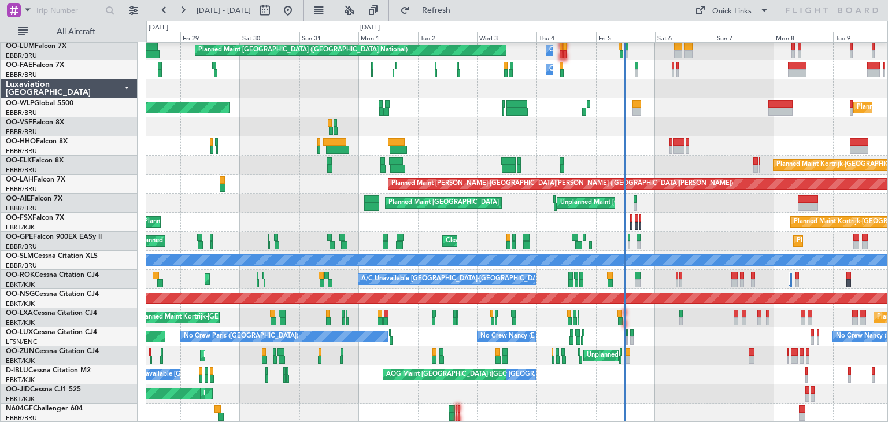
click at [660, 203] on div "Unplanned Maint [GEOGRAPHIC_DATA] ([GEOGRAPHIC_DATA] National) Planned Maint [G…" at bounding box center [516, 203] width 741 height 19
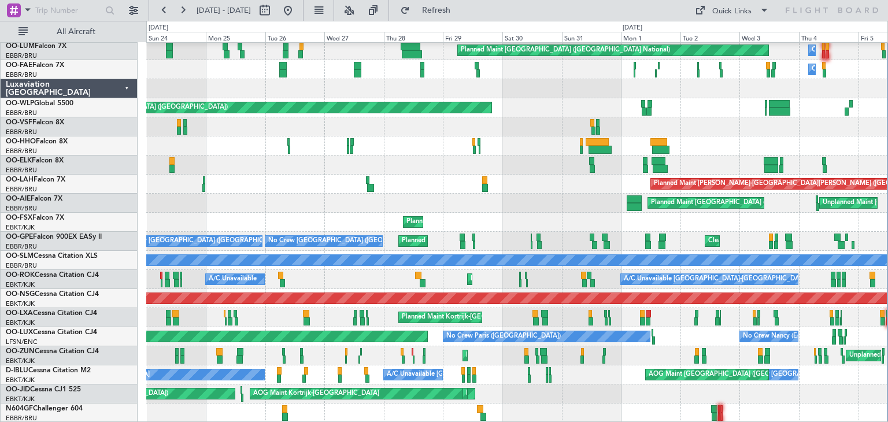
click at [498, 183] on div "Planned Maint [PERSON_NAME]-[GEOGRAPHIC_DATA][PERSON_NAME] ([GEOGRAPHIC_DATA][P…" at bounding box center [516, 184] width 741 height 19
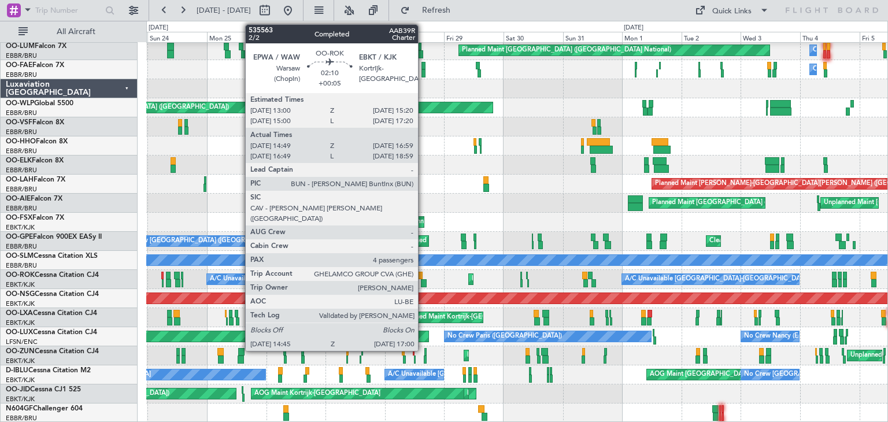
click at [423, 284] on div at bounding box center [424, 283] width 6 height 8
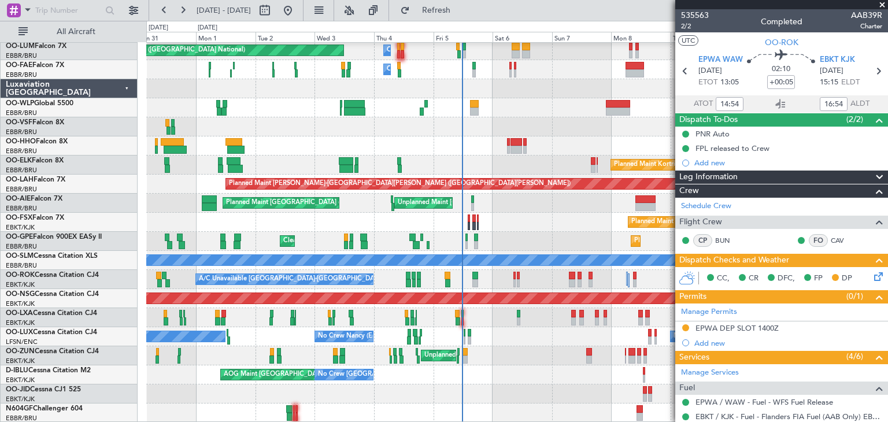
click at [383, 128] on div at bounding box center [516, 126] width 741 height 19
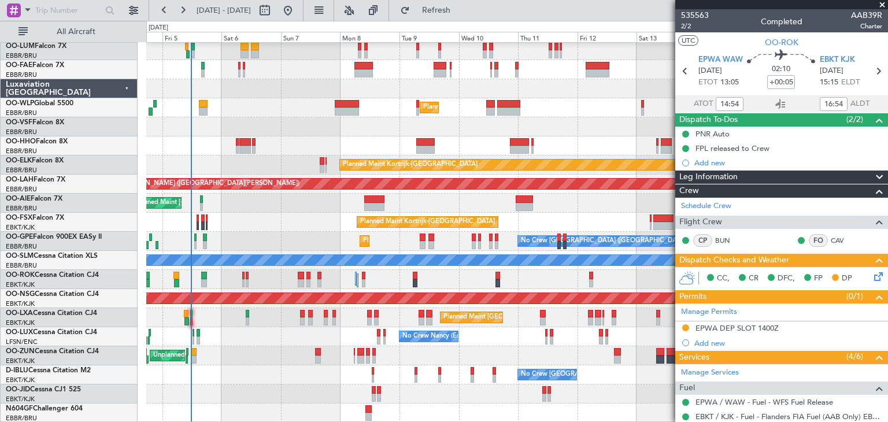
click at [332, 131] on div at bounding box center [516, 126] width 741 height 19
click at [249, 229] on div "Planned Maint Kortrijk-[GEOGRAPHIC_DATA]" at bounding box center [516, 222] width 741 height 19
click at [881, 5] on span at bounding box center [882, 5] width 12 height 10
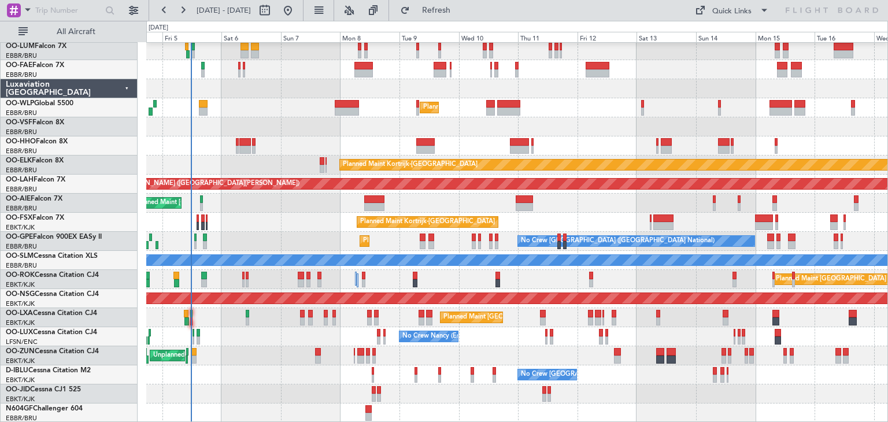
type input "0"
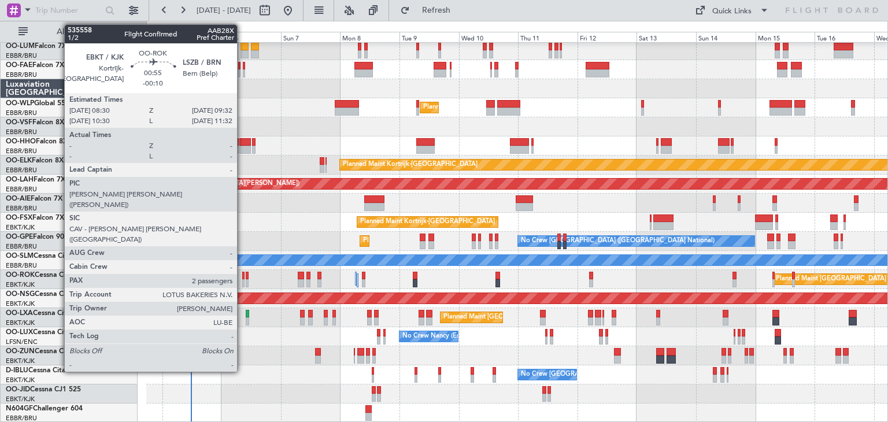
click at [242, 273] on div at bounding box center [243, 276] width 3 height 8
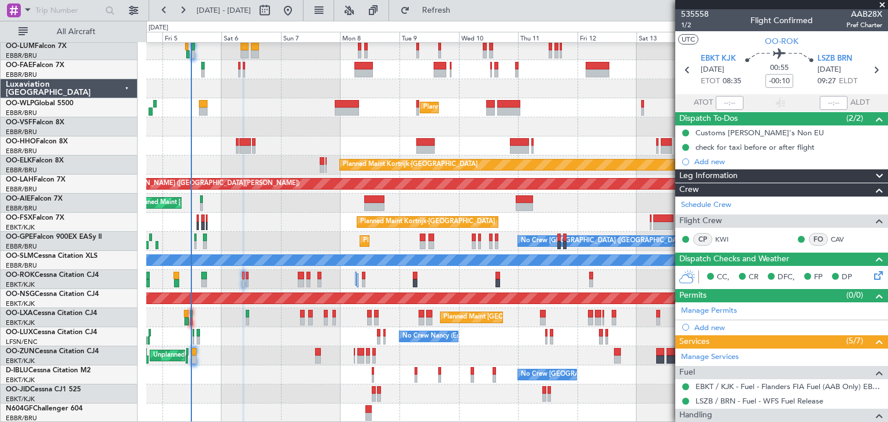
scroll to position [0, 0]
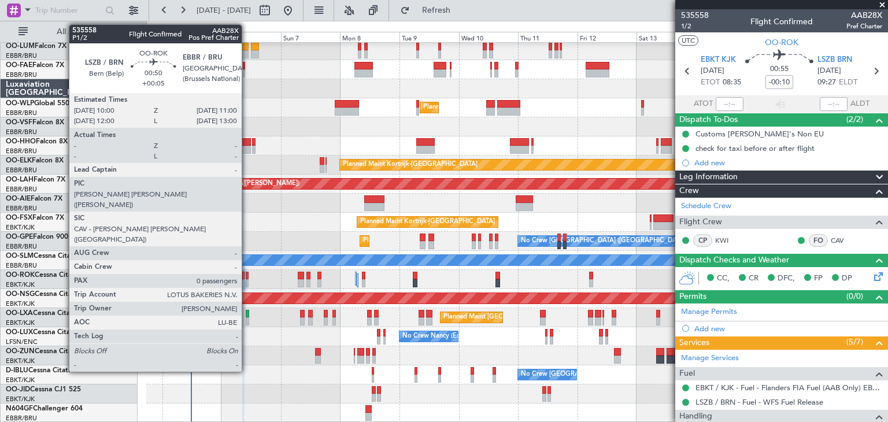
click at [247, 273] on div at bounding box center [247, 276] width 3 height 8
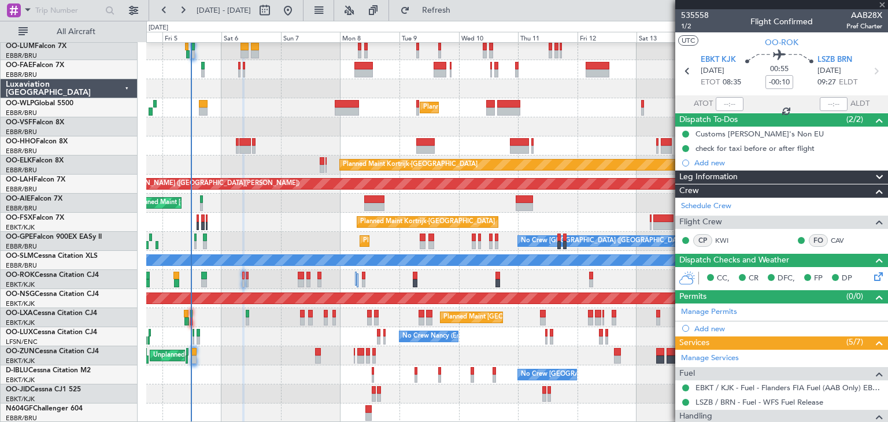
type input "+00:05"
type input "0"
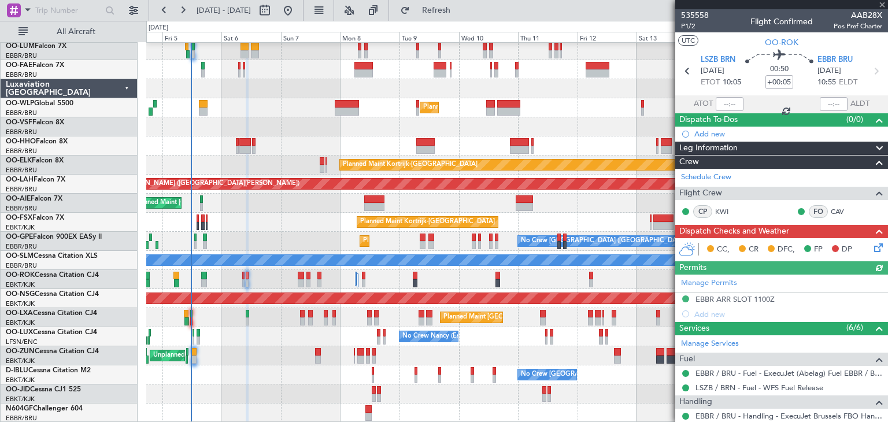
click at [872, 250] on icon at bounding box center [876, 245] width 9 height 9
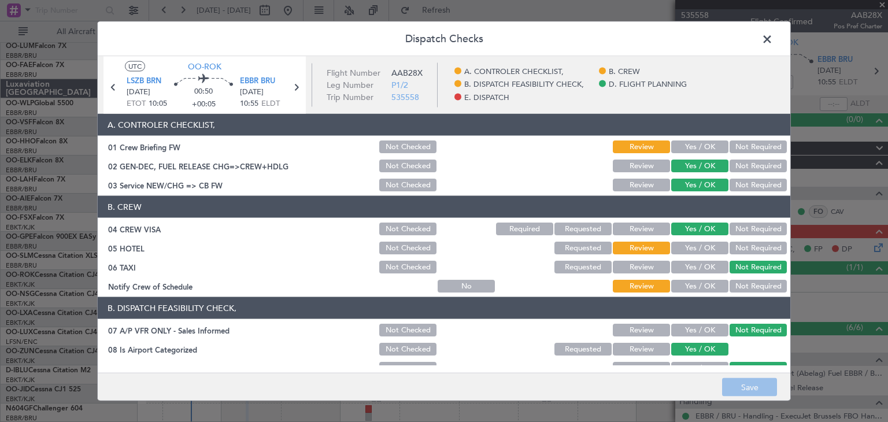
click at [773, 39] on span at bounding box center [773, 42] width 0 height 23
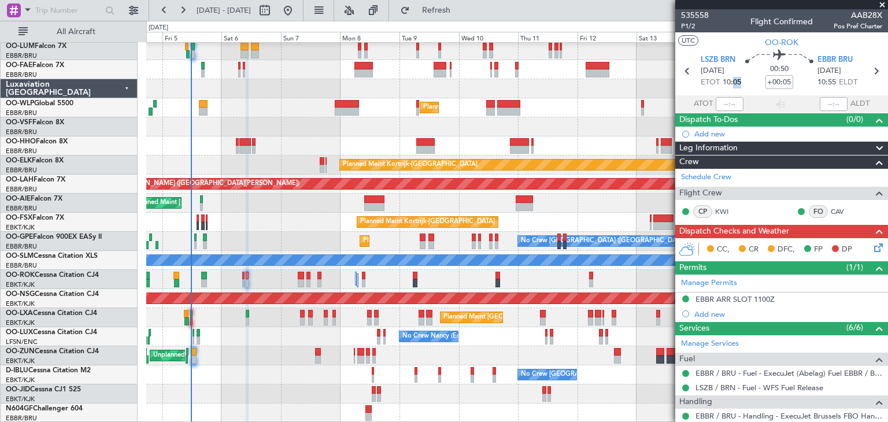
drag, startPoint x: 731, startPoint y: 83, endPoint x: 742, endPoint y: 79, distance: 12.1
click at [742, 79] on section "LSZB BRN [DATE] ETOT 10:05 00:50 +00:05 EBBR BRU [DATE] 10:55 ELDT" at bounding box center [781, 73] width 213 height 46
click at [742, 82] on div "00:50 +00:05" at bounding box center [779, 71] width 76 height 43
drag, startPoint x: 720, startPoint y: 80, endPoint x: 738, endPoint y: 81, distance: 18.0
click at [738, 81] on span "10:05" at bounding box center [731, 83] width 18 height 12
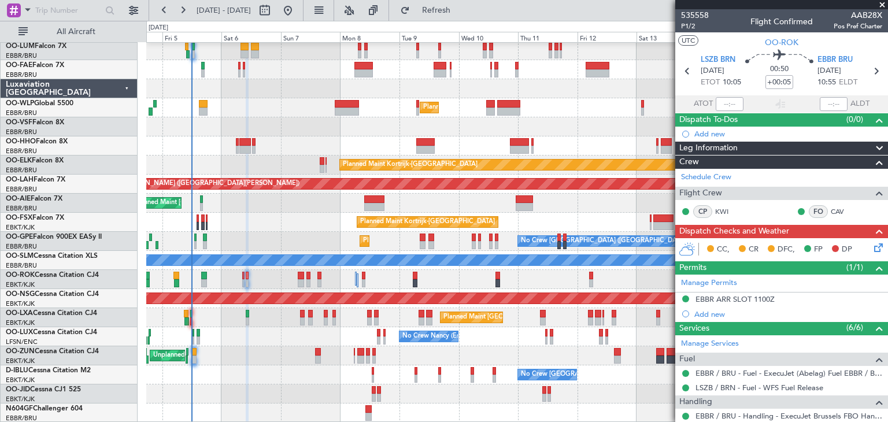
click at [743, 84] on div "00:50 +00:05" at bounding box center [779, 71] width 76 height 43
click at [872, 244] on icon at bounding box center [876, 245] width 9 height 9
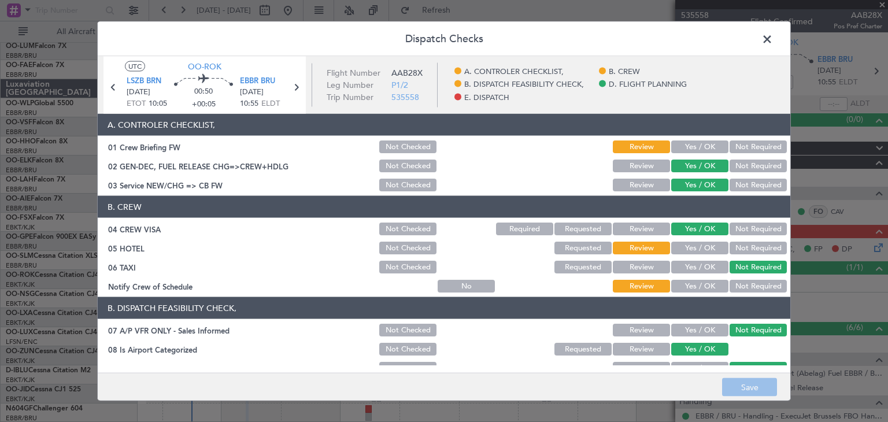
click at [744, 248] on button "Not Required" at bounding box center [757, 248] width 57 height 13
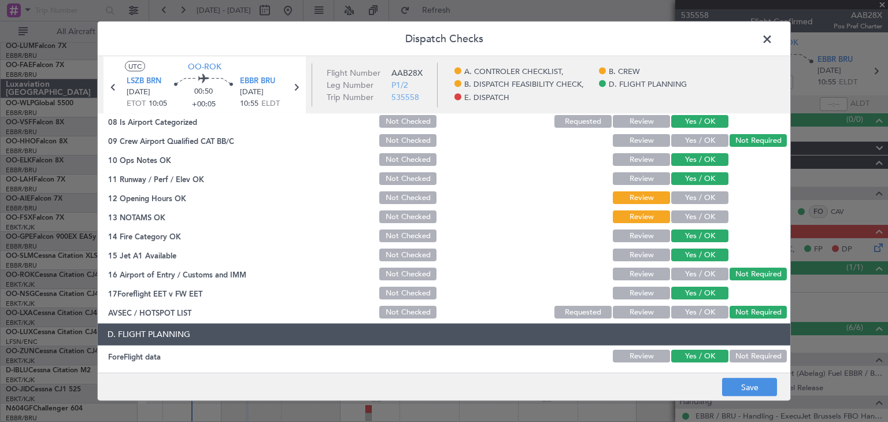
scroll to position [231, 0]
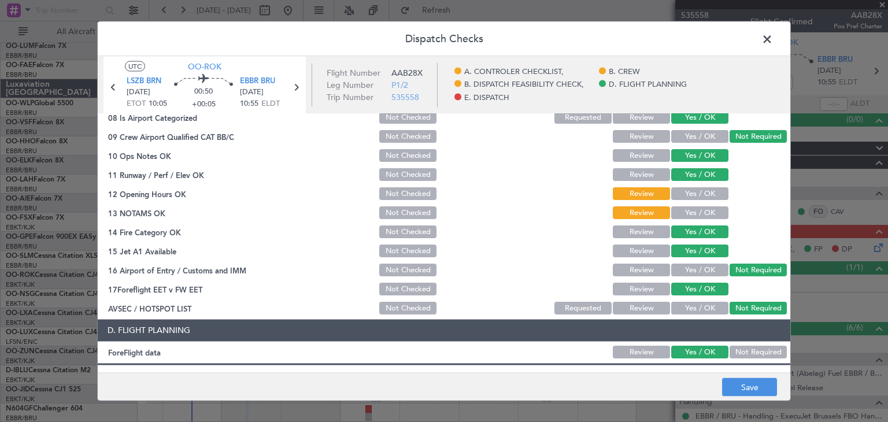
click at [701, 194] on button "Yes / OK" at bounding box center [699, 194] width 57 height 13
click at [703, 218] on button "Yes / OK" at bounding box center [699, 213] width 57 height 13
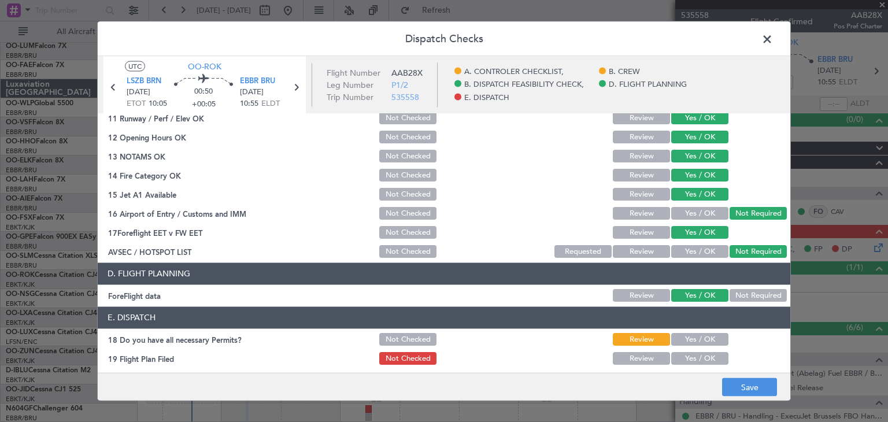
scroll to position [331, 0]
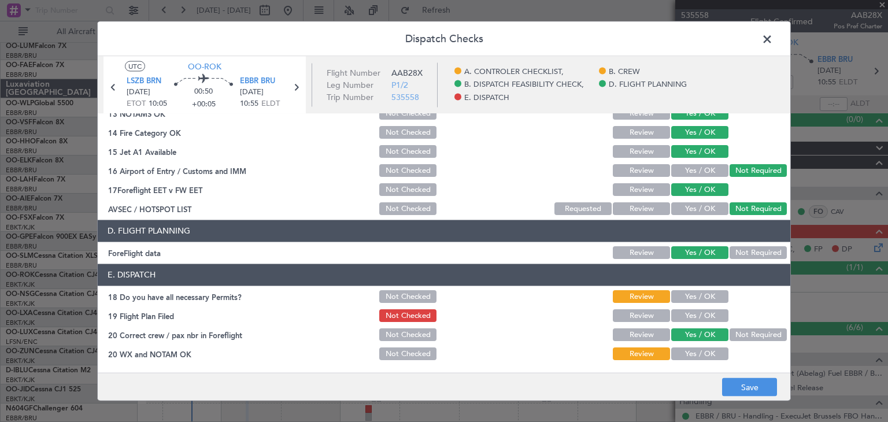
click at [688, 292] on button "Yes / OK" at bounding box center [699, 297] width 57 height 13
click at [692, 352] on button "Yes / OK" at bounding box center [699, 354] width 57 height 13
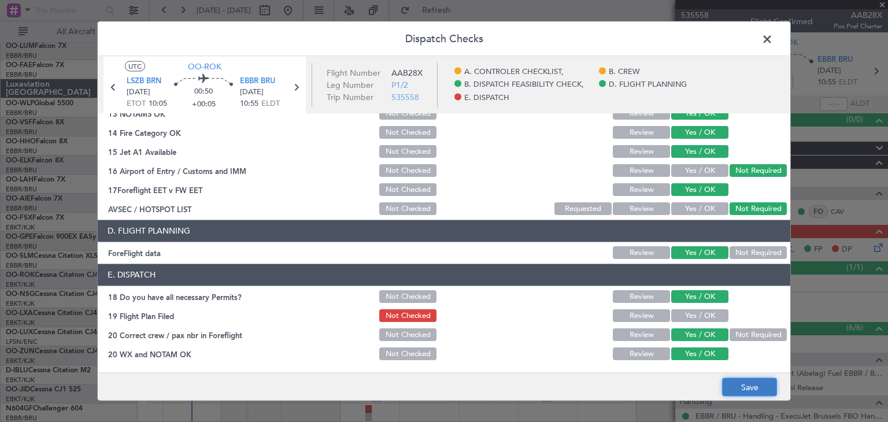
click at [749, 384] on button "Save" at bounding box center [749, 387] width 55 height 18
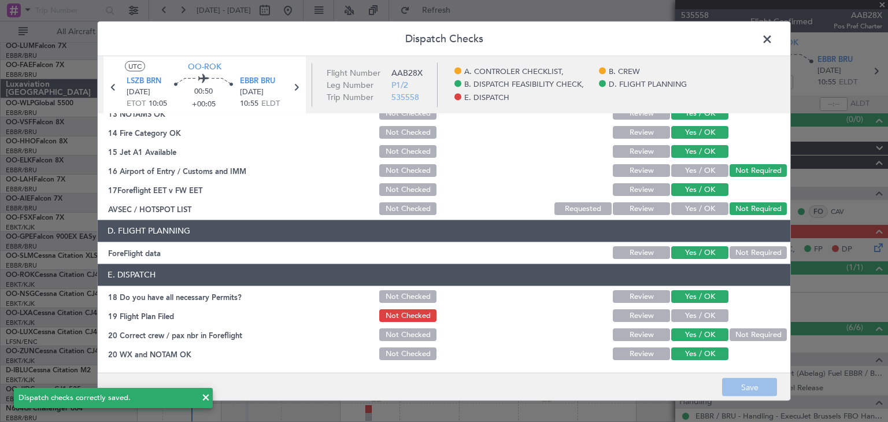
click at [773, 35] on span at bounding box center [773, 42] width 0 height 23
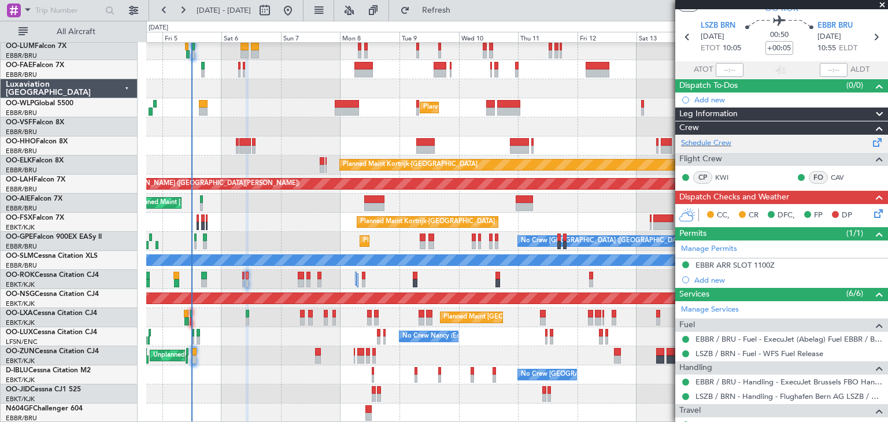
scroll to position [0, 0]
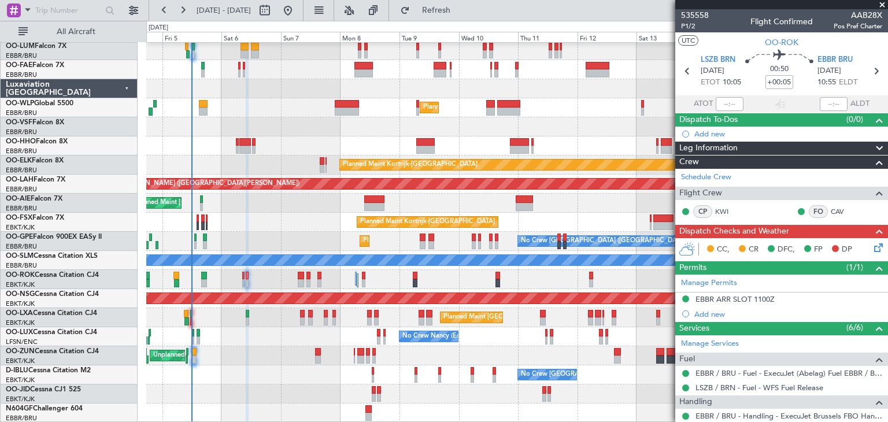
click at [872, 250] on icon at bounding box center [876, 245] width 9 height 9
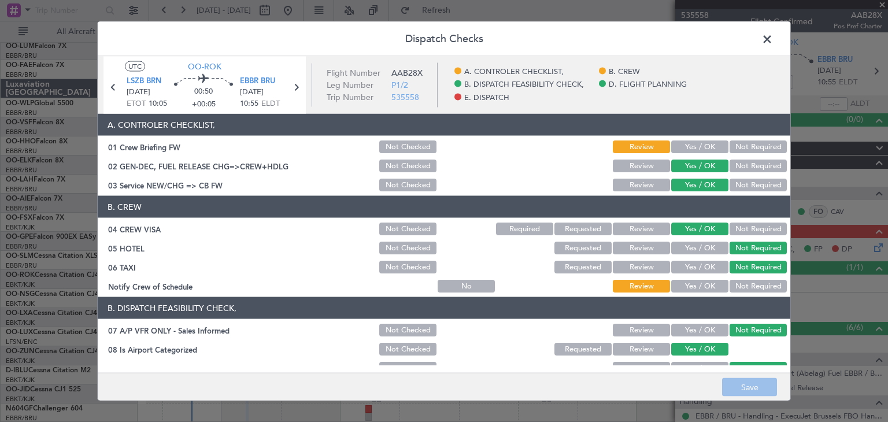
click at [706, 149] on button "Yes / OK" at bounding box center [699, 146] width 57 height 13
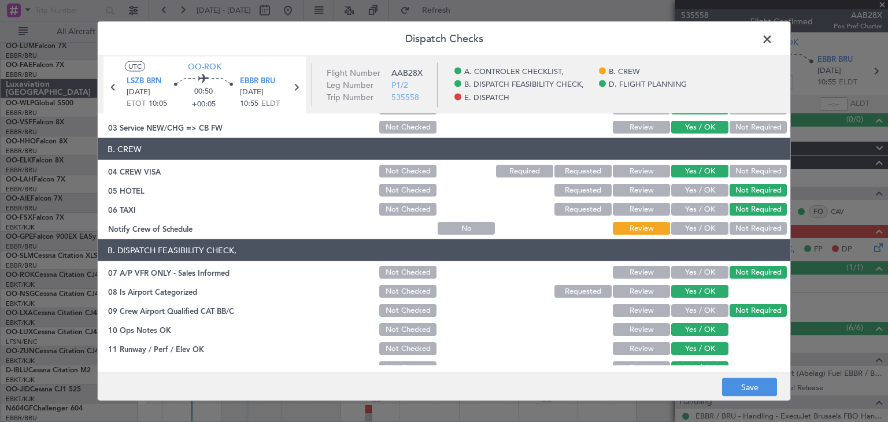
scroll to position [116, 0]
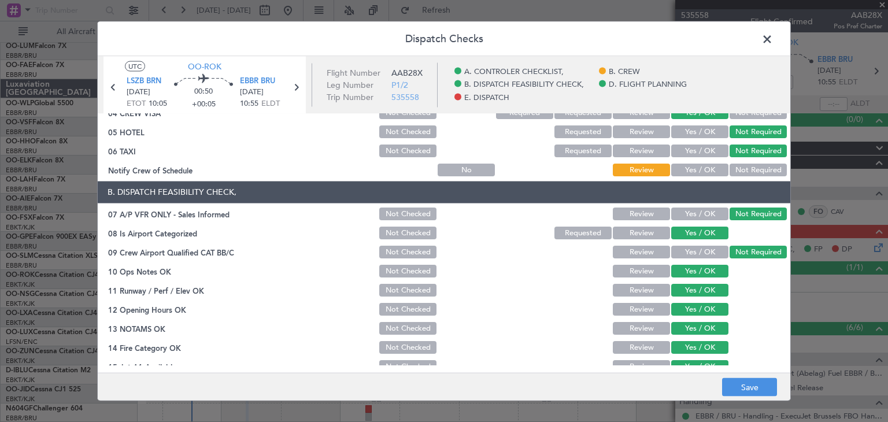
click at [695, 167] on button "Yes / OK" at bounding box center [699, 170] width 57 height 13
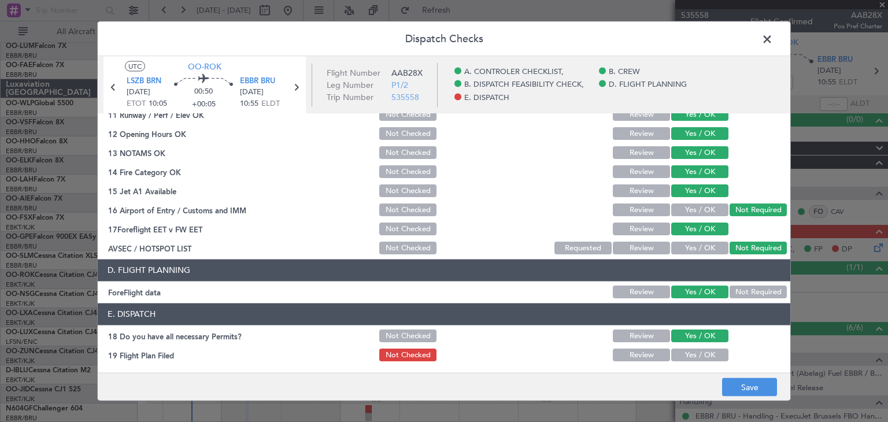
scroll to position [331, 0]
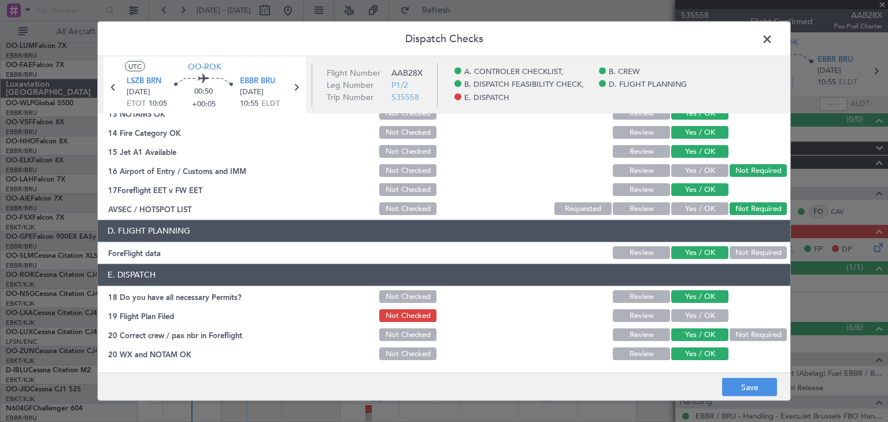
click at [687, 319] on button "Yes / OK" at bounding box center [699, 316] width 57 height 13
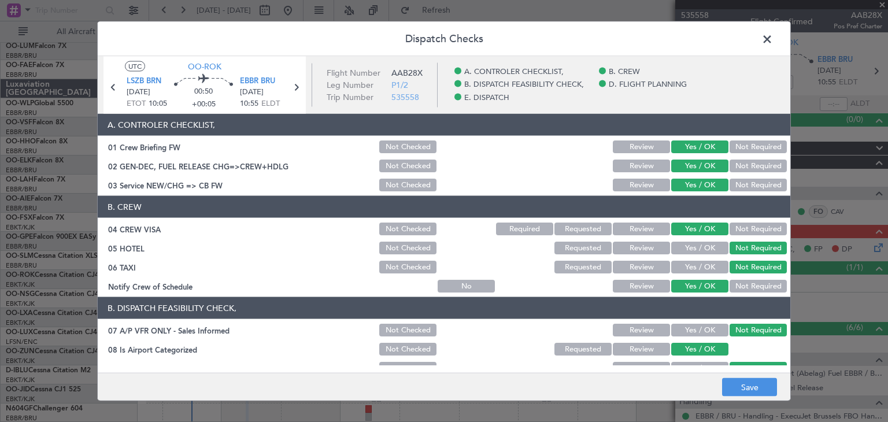
click at [624, 154] on div "Review" at bounding box center [640, 147] width 58 height 16
click at [631, 149] on button "Review" at bounding box center [641, 146] width 57 height 13
click at [751, 386] on button "Save" at bounding box center [749, 387] width 55 height 18
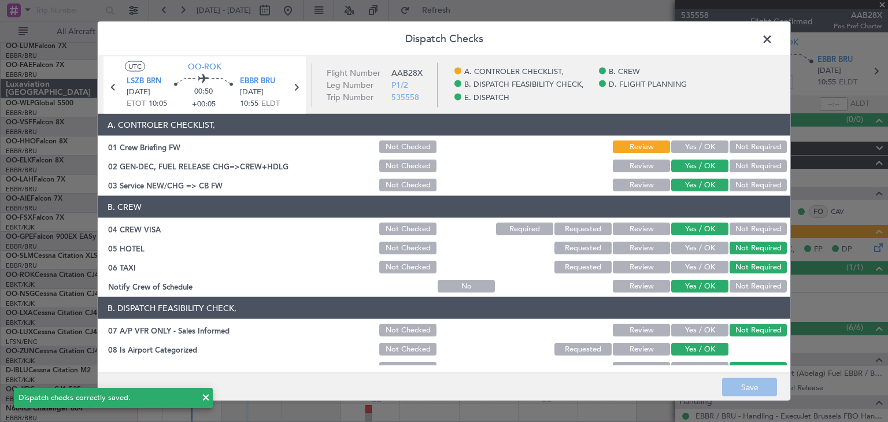
click at [773, 39] on span at bounding box center [773, 42] width 0 height 23
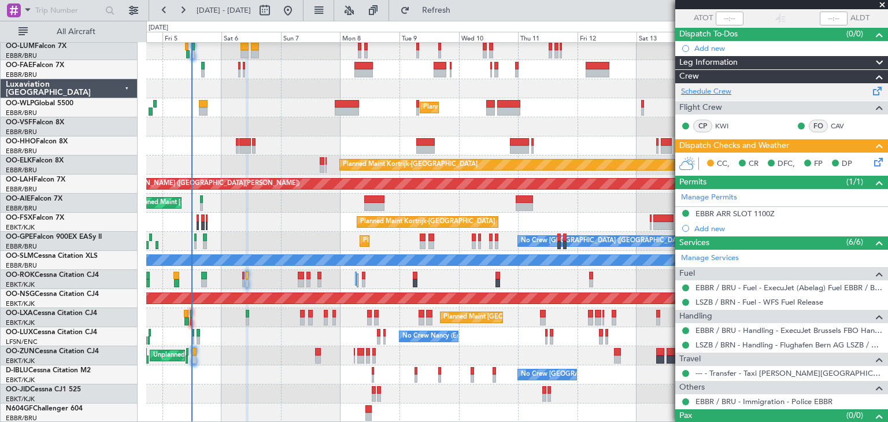
scroll to position [103, 0]
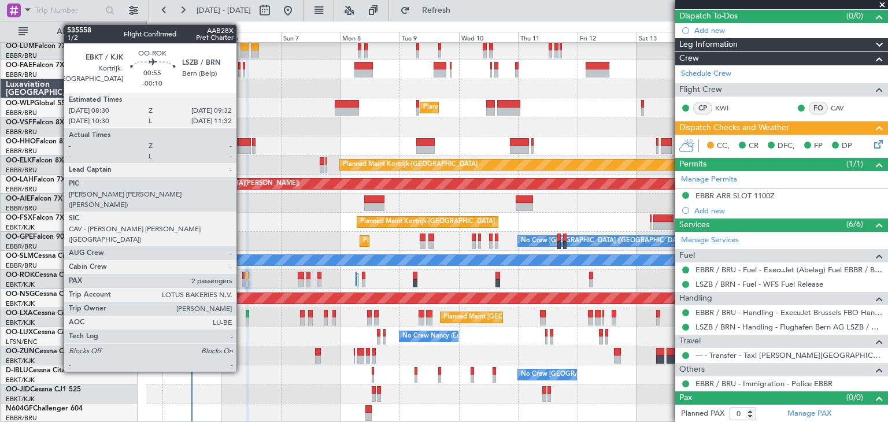
click at [242, 275] on div at bounding box center [243, 276] width 3 height 8
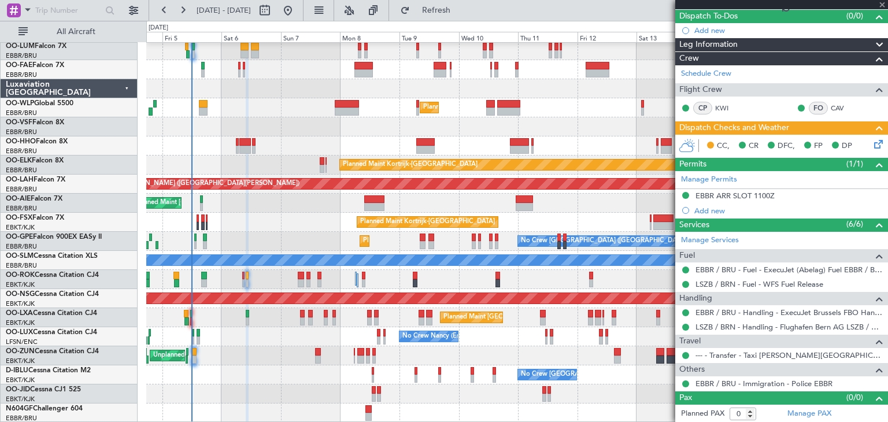
type input "-00:10"
type input "2"
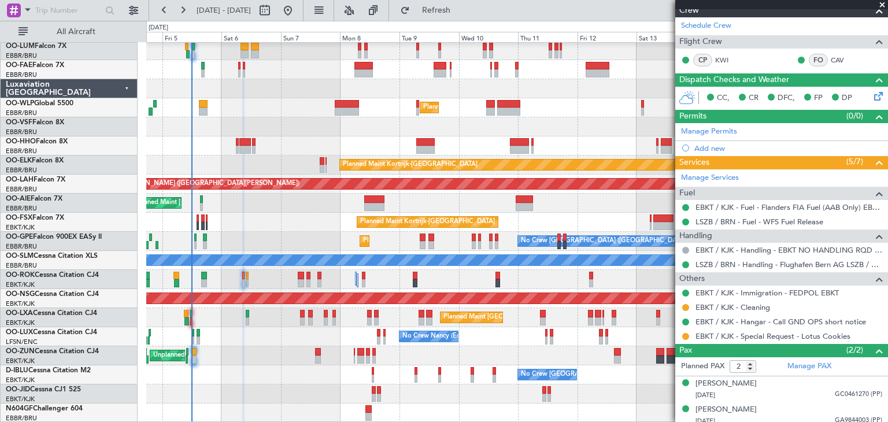
scroll to position [185, 0]
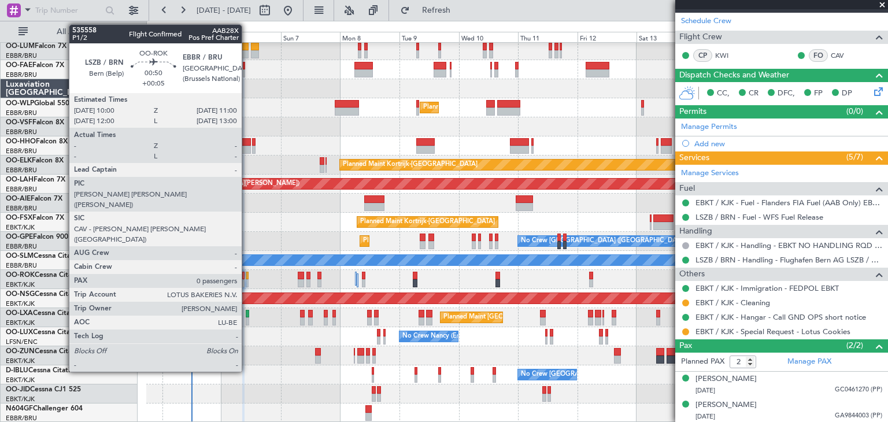
click at [247, 276] on div at bounding box center [247, 276] width 3 height 8
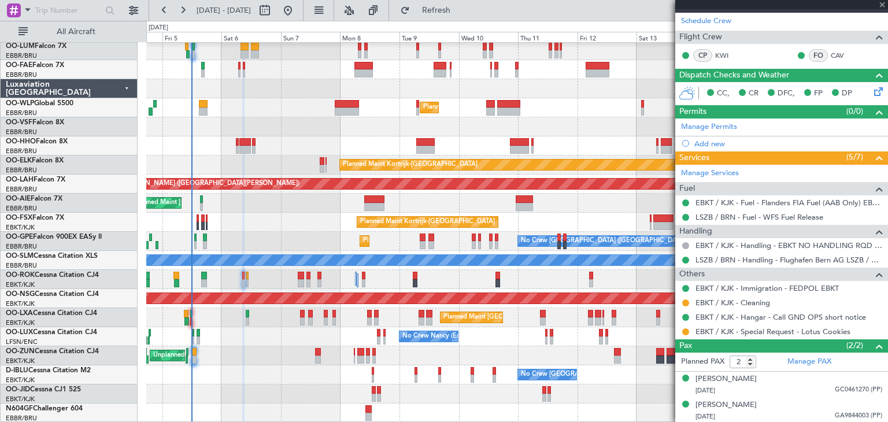
type input "+00:05"
type input "0"
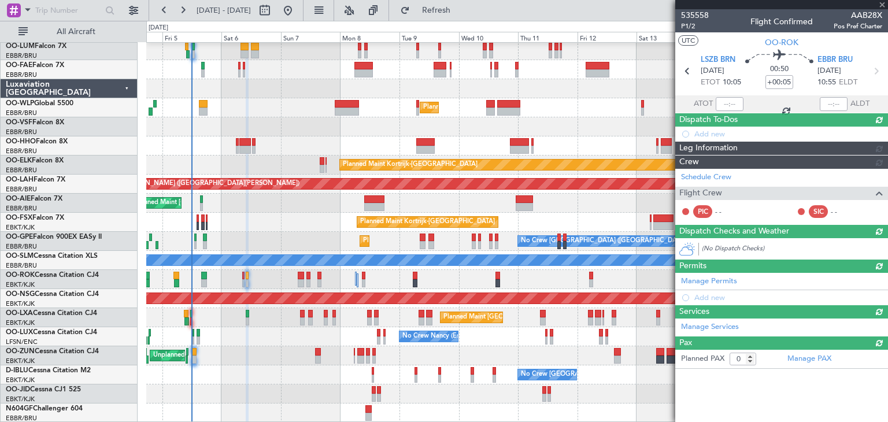
scroll to position [0, 0]
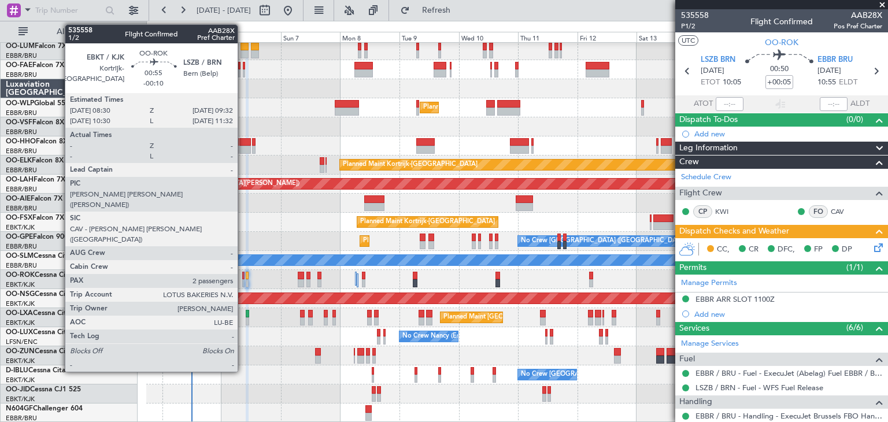
click at [243, 279] on div at bounding box center [243, 283] width 3 height 8
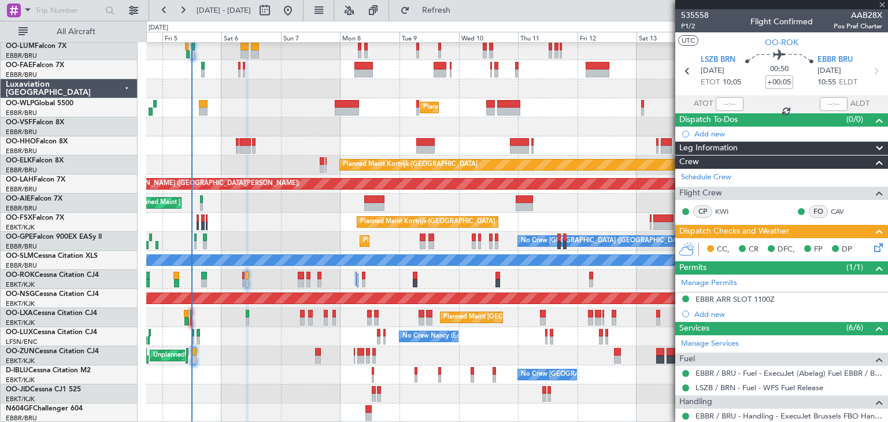
type input "-00:10"
type input "2"
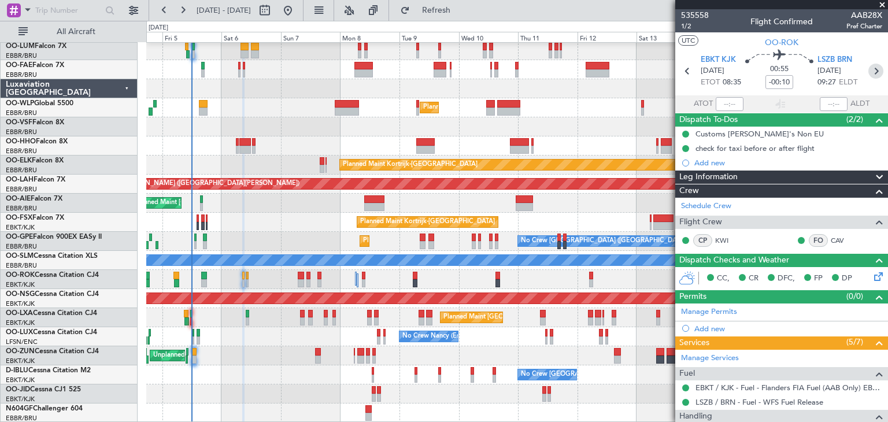
click at [870, 68] on icon at bounding box center [875, 71] width 15 height 15
type input "+00:05"
type input "0"
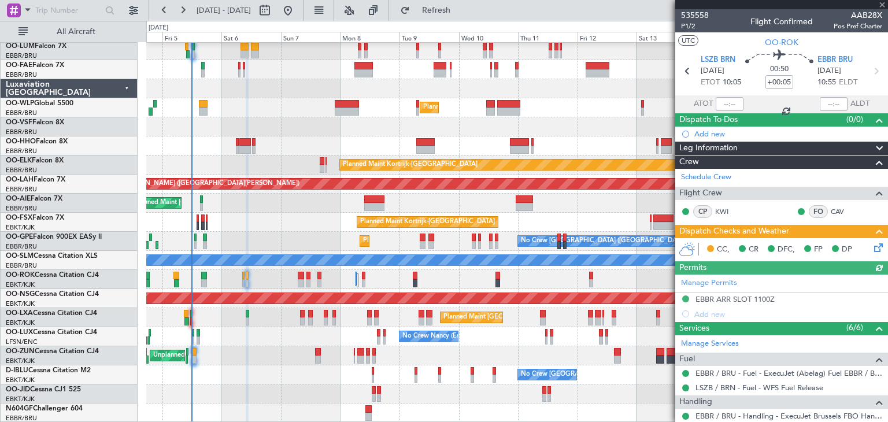
click at [872, 248] on icon at bounding box center [876, 245] width 9 height 9
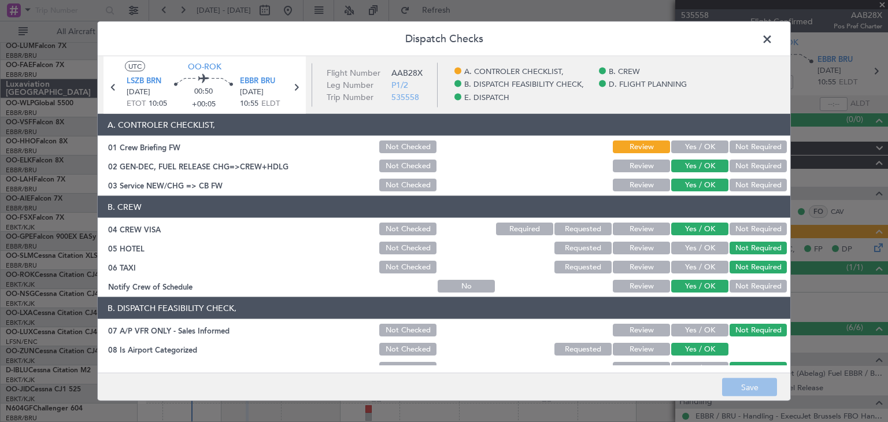
click at [773, 38] on span at bounding box center [773, 42] width 0 height 23
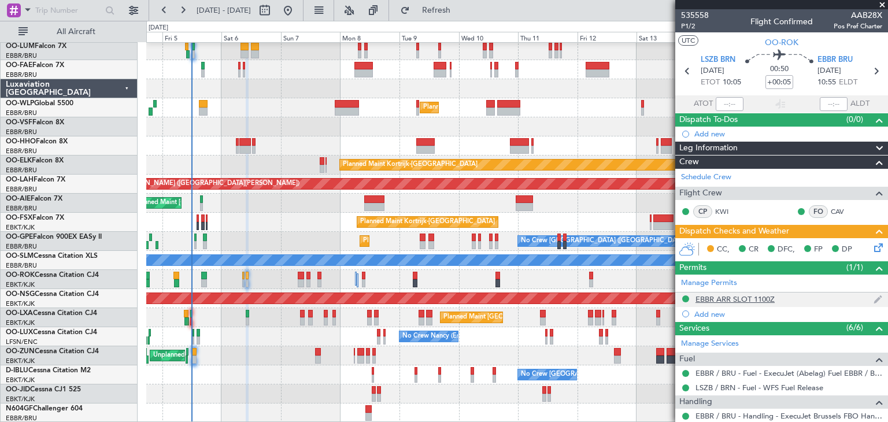
click at [747, 297] on div "EBBR ARR SLOT 1100Z" at bounding box center [734, 299] width 79 height 10
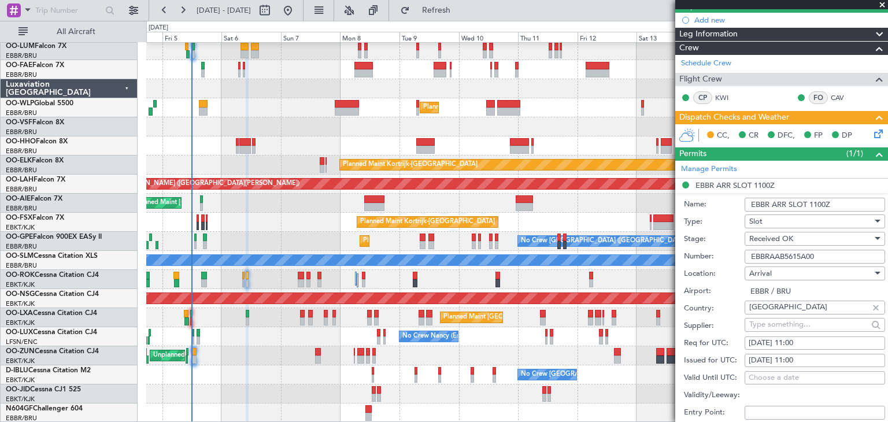
scroll to position [173, 0]
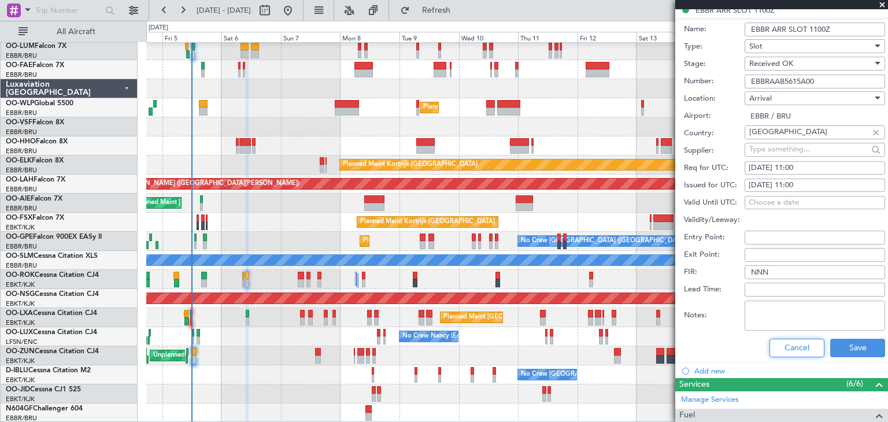
drag, startPoint x: 784, startPoint y: 341, endPoint x: 776, endPoint y: 335, distance: 10.3
click at [784, 341] on button "Cancel" at bounding box center [796, 348] width 55 height 18
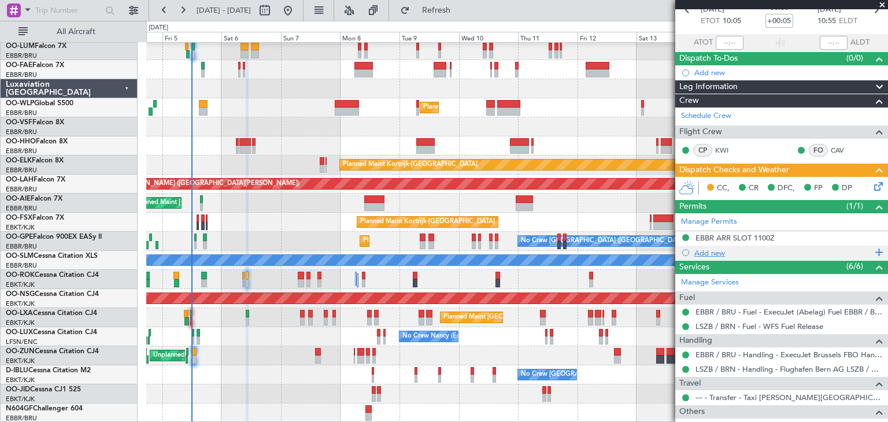
scroll to position [0, 0]
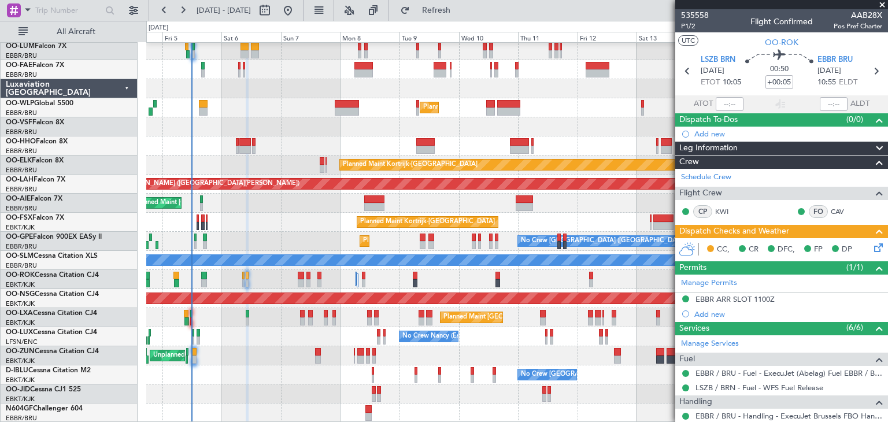
click at [872, 245] on icon at bounding box center [876, 245] width 9 height 9
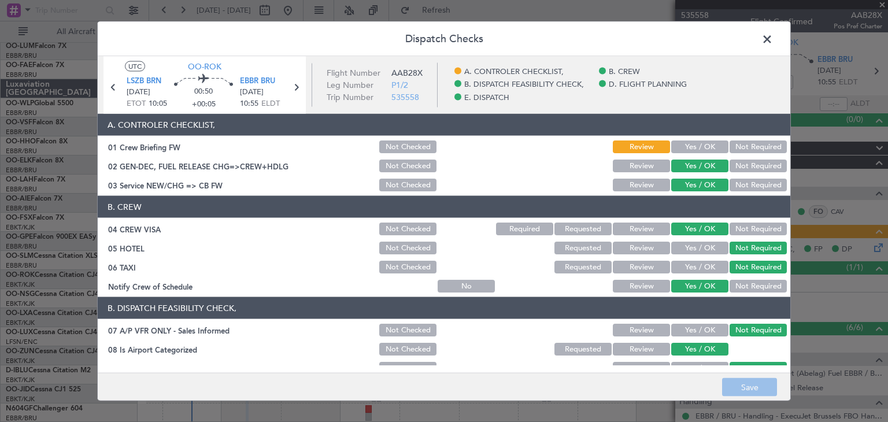
click at [671, 143] on button "Yes / OK" at bounding box center [699, 146] width 57 height 13
click at [750, 386] on button "Save" at bounding box center [749, 387] width 55 height 18
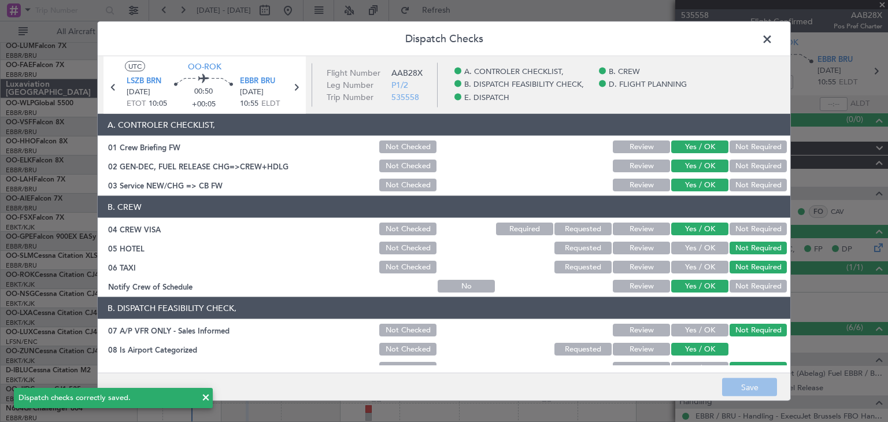
click at [773, 35] on span at bounding box center [773, 42] width 0 height 23
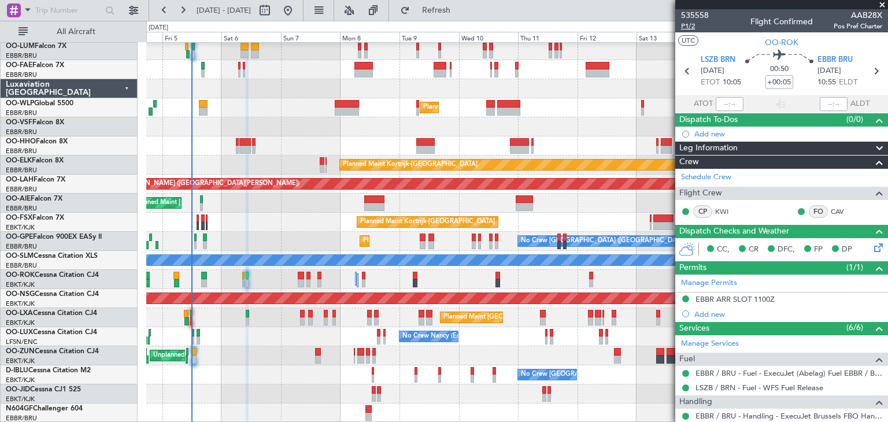
click at [692, 25] on span "P1/2" at bounding box center [695, 26] width 28 height 10
click at [300, 229] on div "Planned Maint Kortrijk-[GEOGRAPHIC_DATA]" at bounding box center [516, 222] width 741 height 19
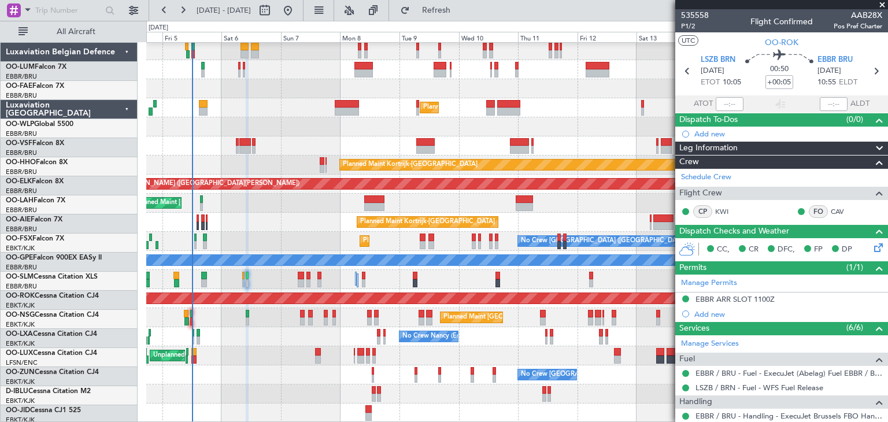
scroll to position [21, 0]
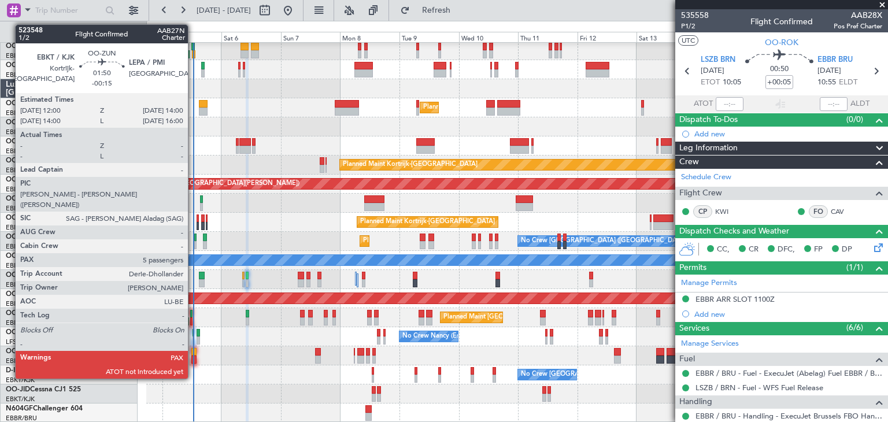
click at [193, 355] on div at bounding box center [193, 359] width 5 height 8
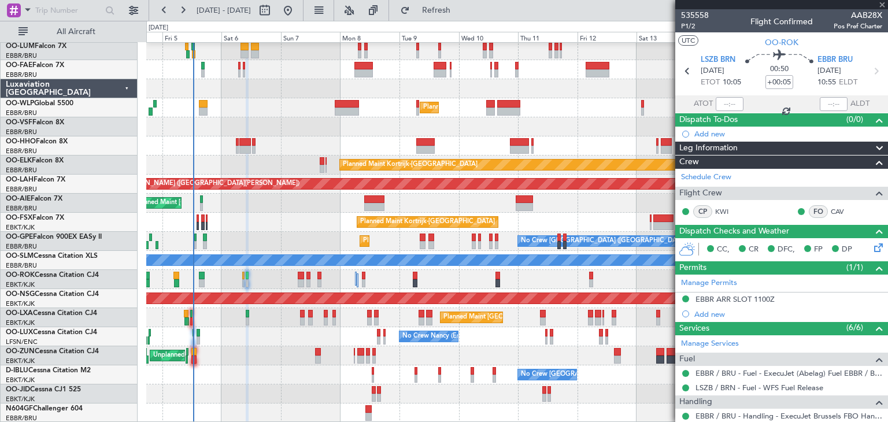
type input "-00:15"
type input "5"
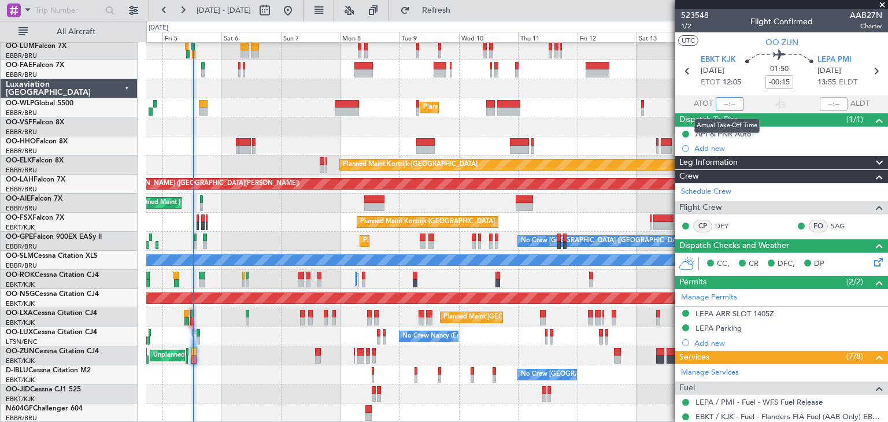
click at [721, 101] on input "text" at bounding box center [730, 104] width 28 height 14
click at [748, 97] on section "ATOT 1210 ALDT" at bounding box center [781, 103] width 213 height 17
click at [747, 81] on div "01:50 -00:15" at bounding box center [779, 71] width 76 height 43
type input "12:10"
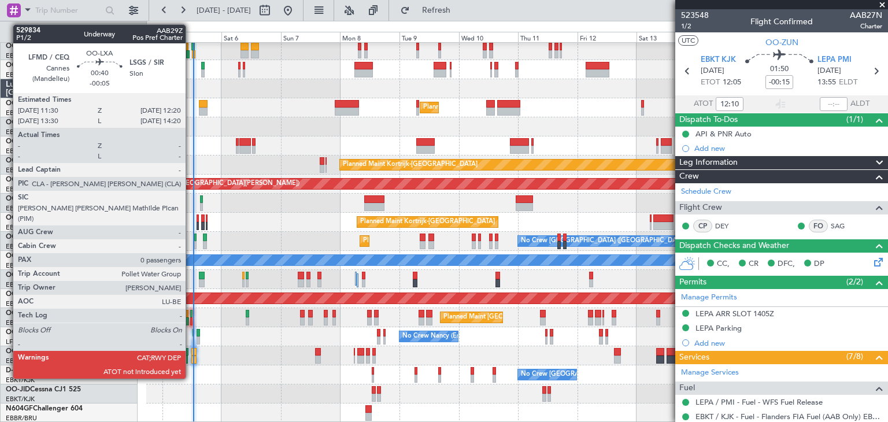
click at [191, 313] on div at bounding box center [191, 314] width 2 height 8
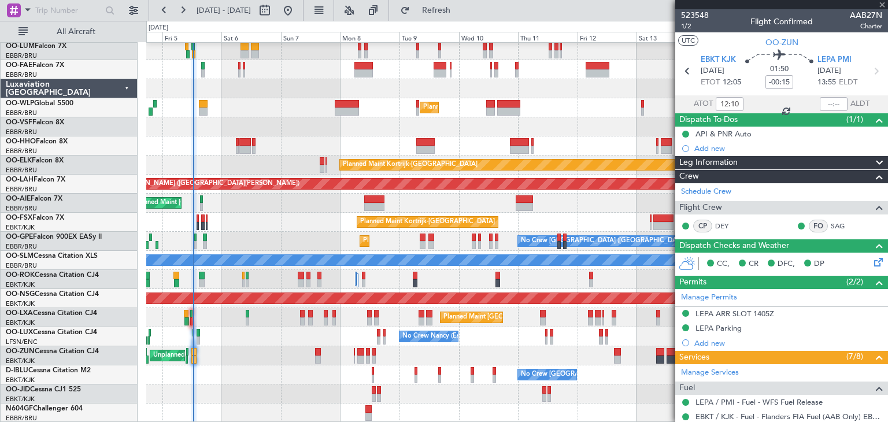
type input "-00:05"
type input "0"
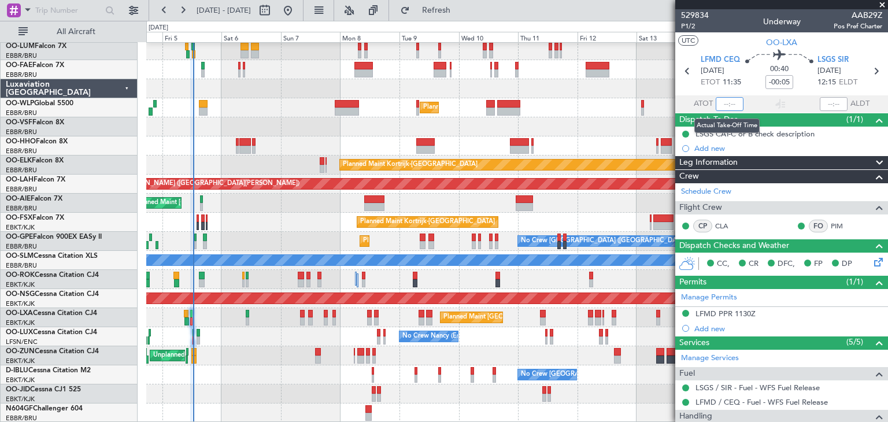
click at [721, 102] on input "text" at bounding box center [730, 104] width 28 height 14
click at [696, 90] on section "LFMD CEQ [DATE] ETOT 11:35 00:40 -00:05 LSGS SIR [DATE] 12:15 ELDT" at bounding box center [781, 73] width 213 height 46
type input "11:52"
click at [881, 5] on span at bounding box center [882, 5] width 12 height 10
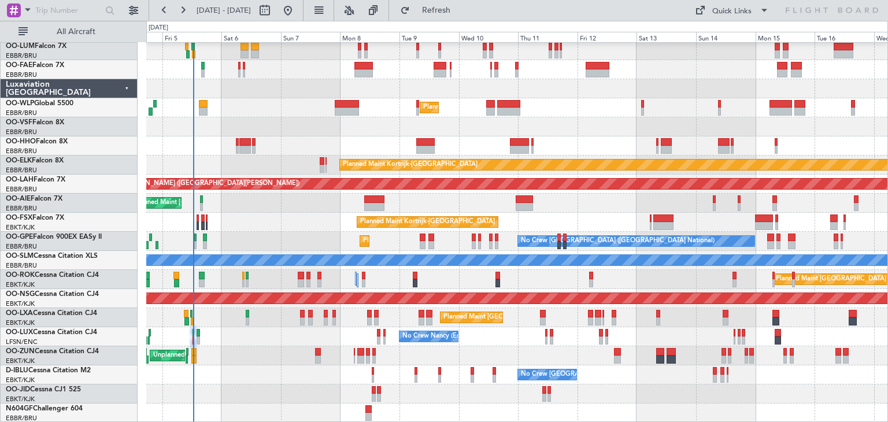
click at [259, 225] on div "Planned Maint Kortrijk-[GEOGRAPHIC_DATA]" at bounding box center [516, 222] width 741 height 19
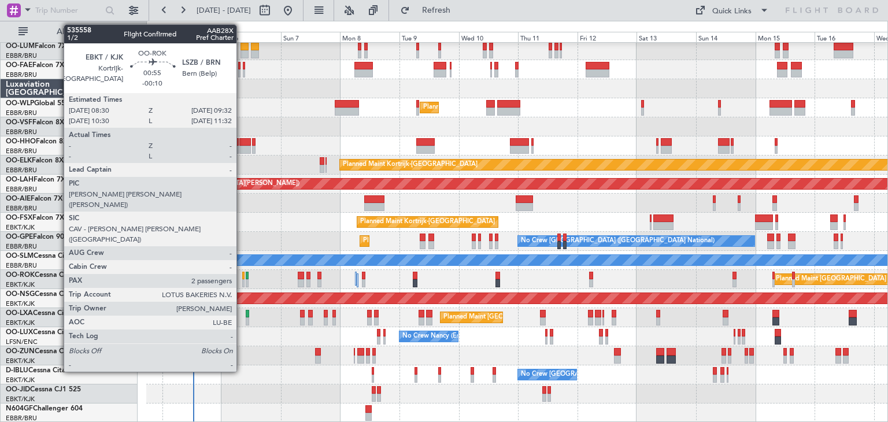
click at [242, 273] on div at bounding box center [243, 276] width 3 height 8
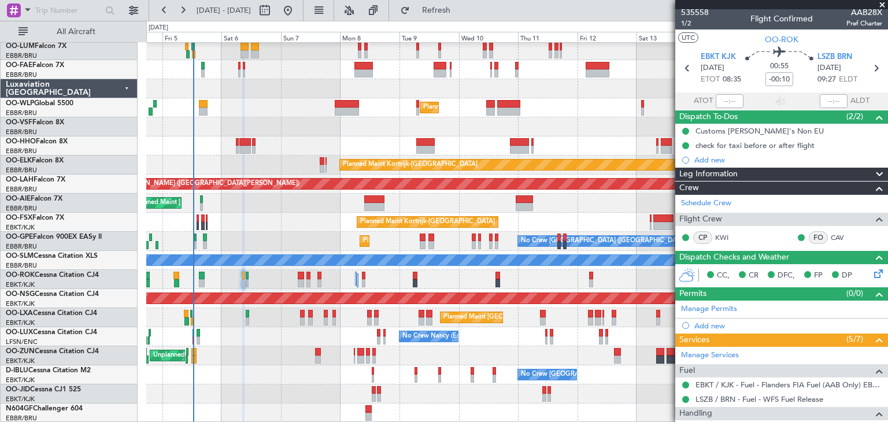
scroll to position [0, 0]
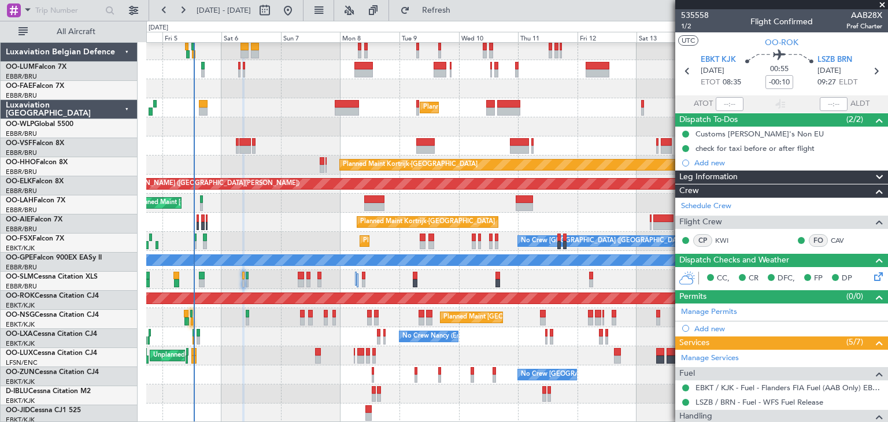
scroll to position [21, 0]
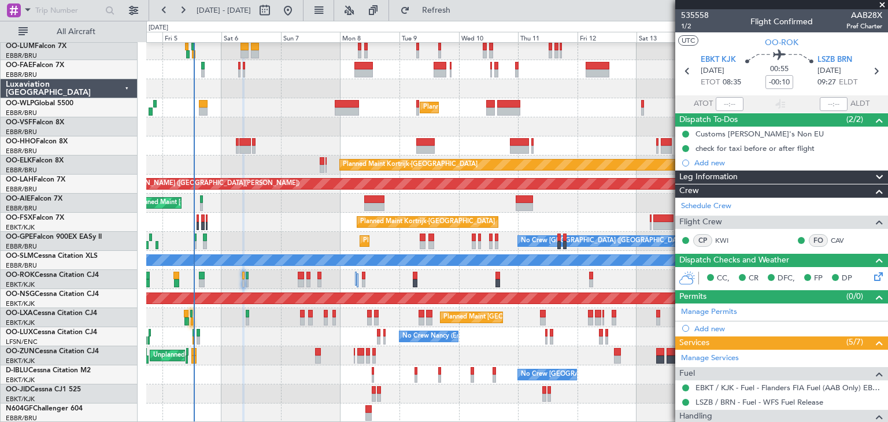
click at [881, 8] on span at bounding box center [882, 5] width 12 height 10
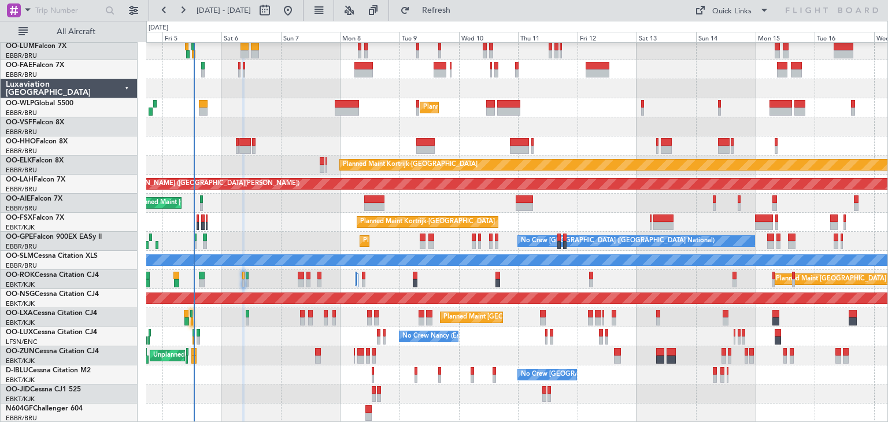
type input "0"
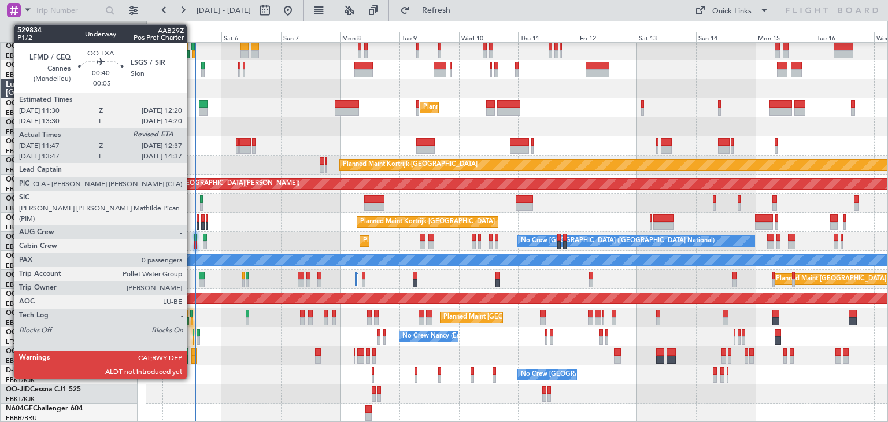
click at [192, 322] on div at bounding box center [192, 321] width 2 height 8
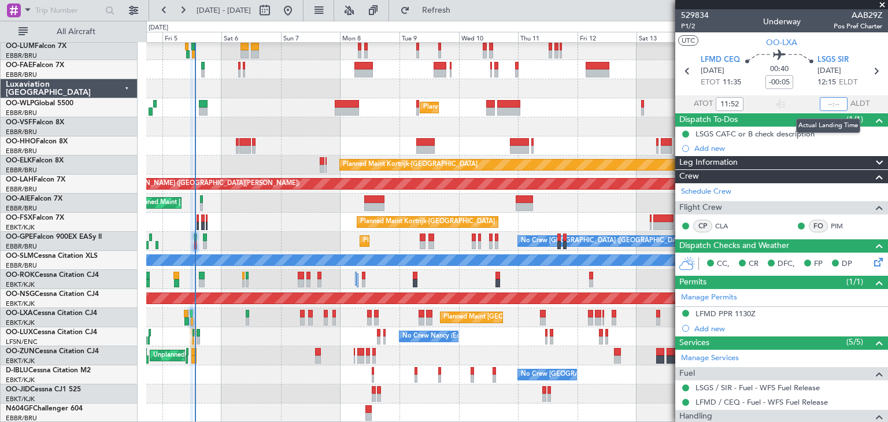
click at [827, 103] on input "text" at bounding box center [834, 104] width 28 height 14
click at [869, 91] on section "LFMD CEQ [DATE] ETOT 11:35 00:40 -00:05 LSGS SIR [DATE] 12:15 ELDT" at bounding box center [781, 73] width 213 height 46
type input "12:36"
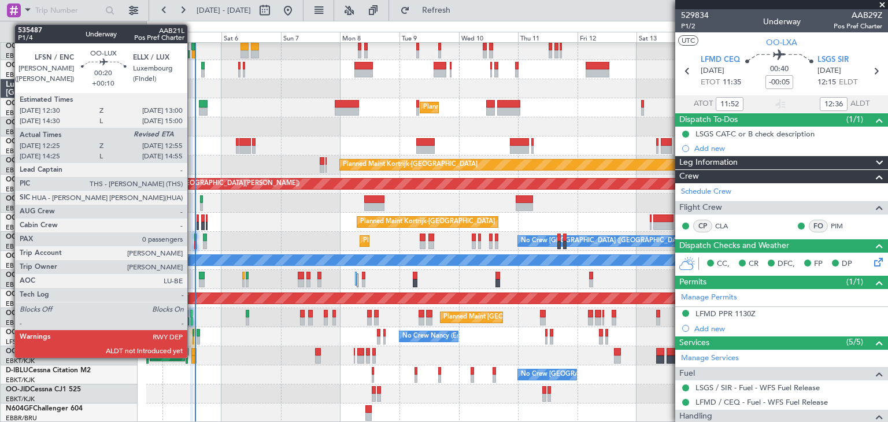
click at [192, 336] on div at bounding box center [193, 340] width 2 height 8
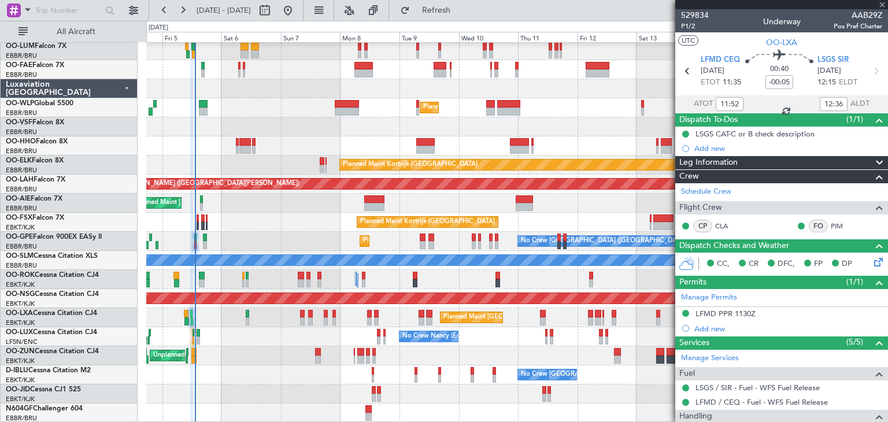
type input "+00:10"
type input "12:30"
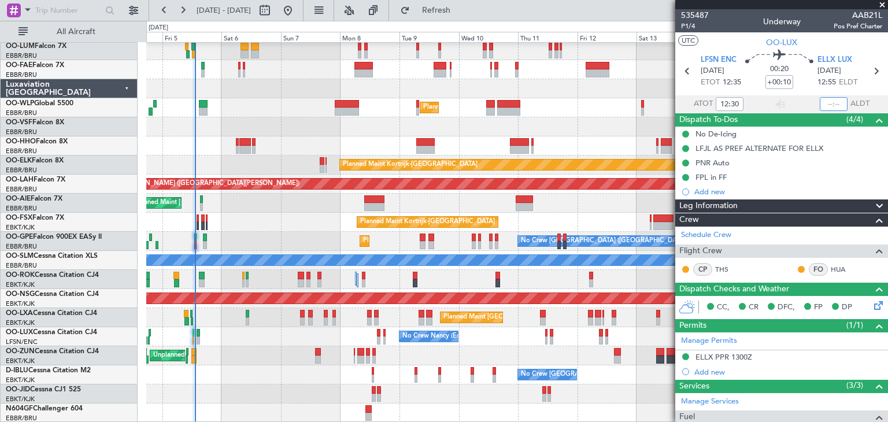
click at [824, 100] on input "text" at bounding box center [834, 104] width 28 height 14
click at [868, 97] on div "1249 ALDT" at bounding box center [854, 104] width 68 height 14
type input "12:49"
click at [883, 5] on span at bounding box center [882, 5] width 12 height 10
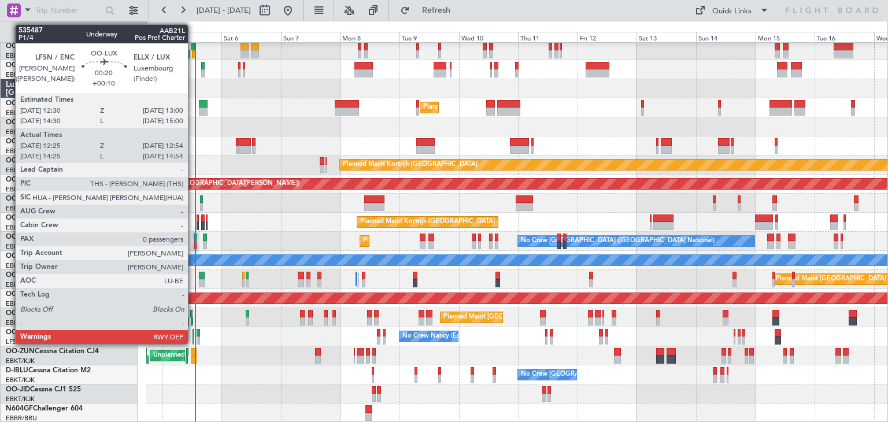
click at [193, 336] on div at bounding box center [193, 340] width 2 height 8
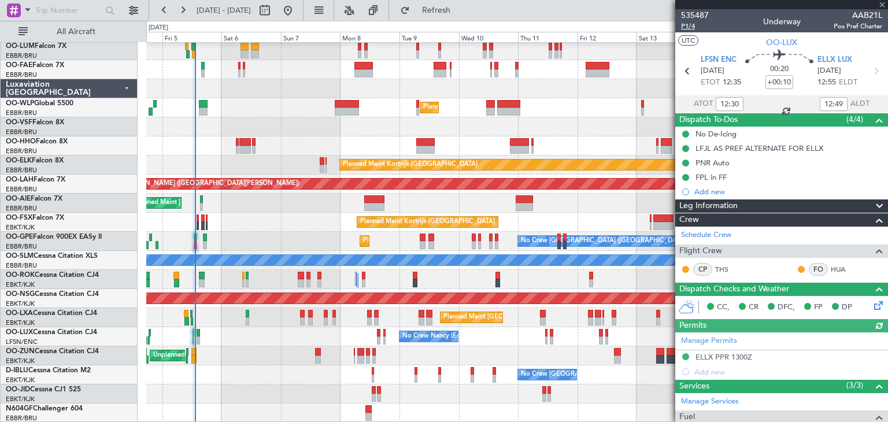
click at [688, 28] on span "P1/4" at bounding box center [695, 26] width 28 height 10
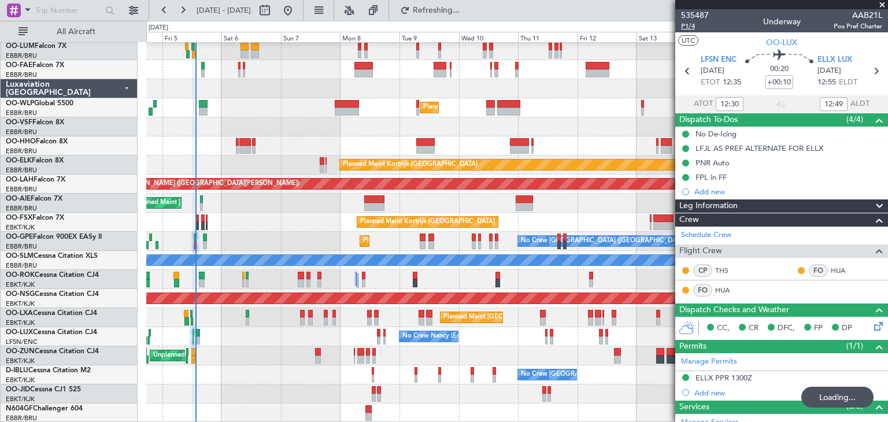
type input "14:30"
type input "14:49"
type input "12:30"
type input "12:49"
click at [694, 28] on span "P1/4" at bounding box center [695, 26] width 28 height 10
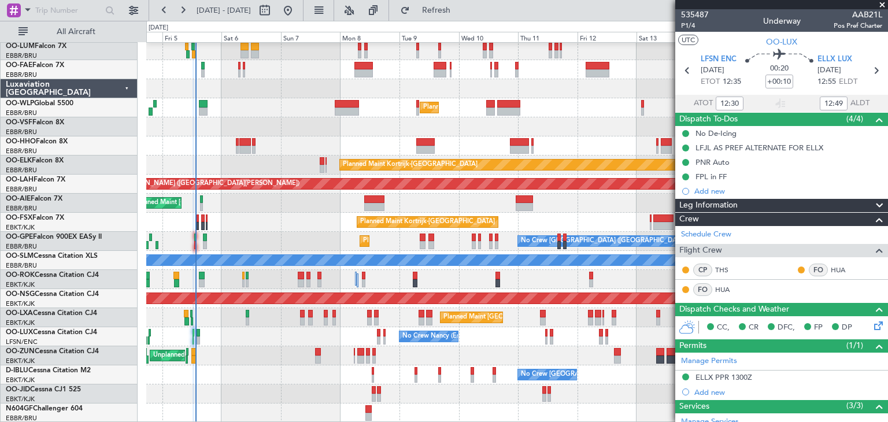
scroll to position [0, 0]
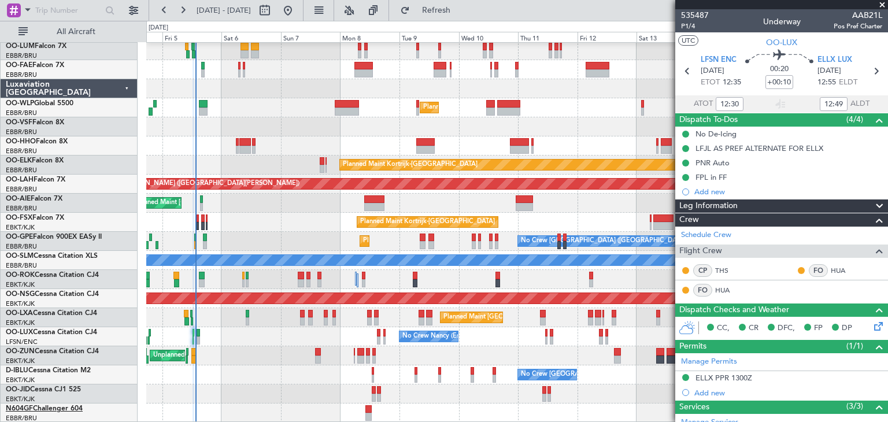
click at [29, 410] on span "N604GF" at bounding box center [19, 408] width 27 height 7
